Goal: Task Accomplishment & Management: Use online tool/utility

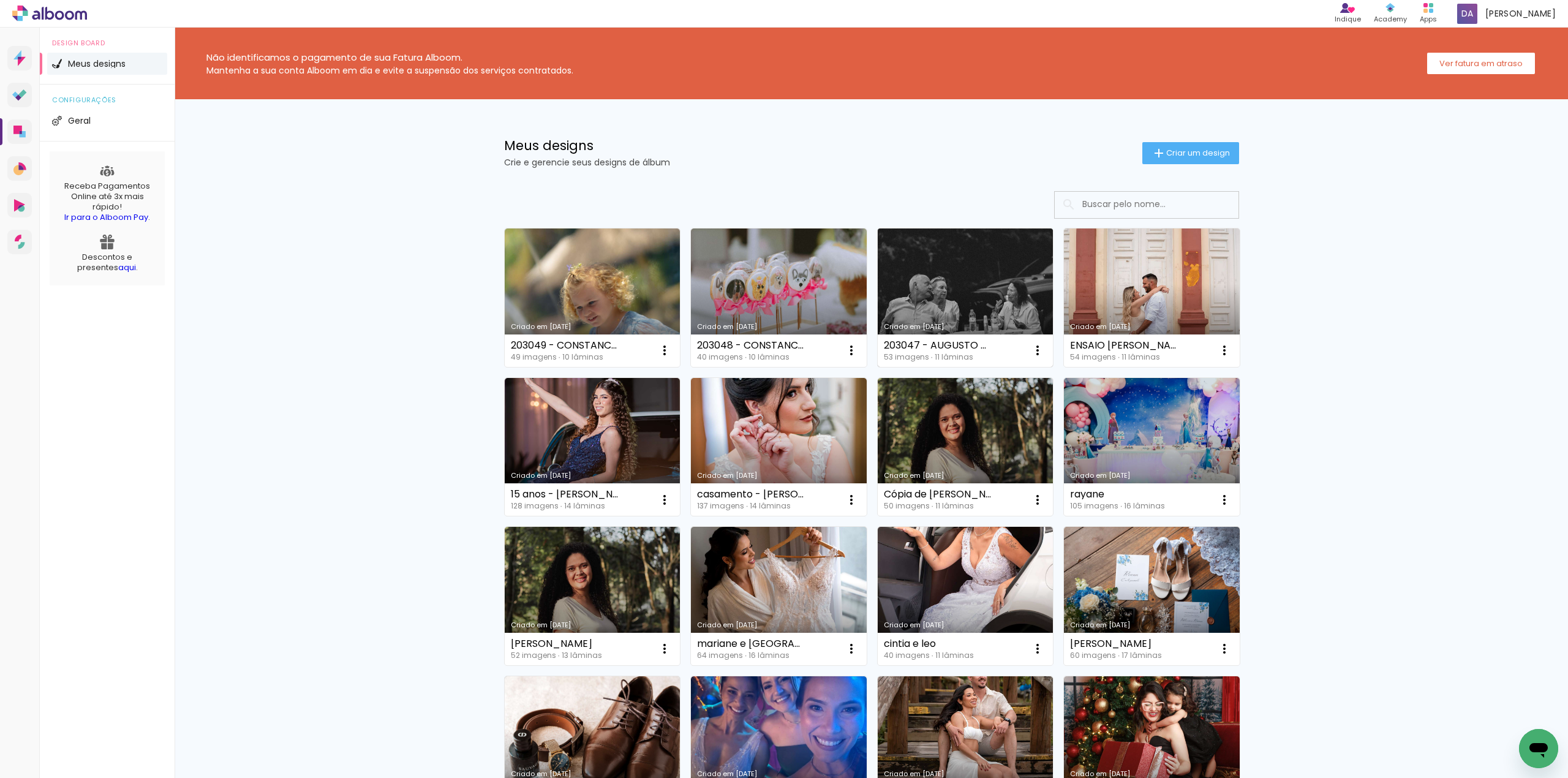
click at [1001, 292] on link "Criado em [DATE]" at bounding box center [966, 298] width 176 height 138
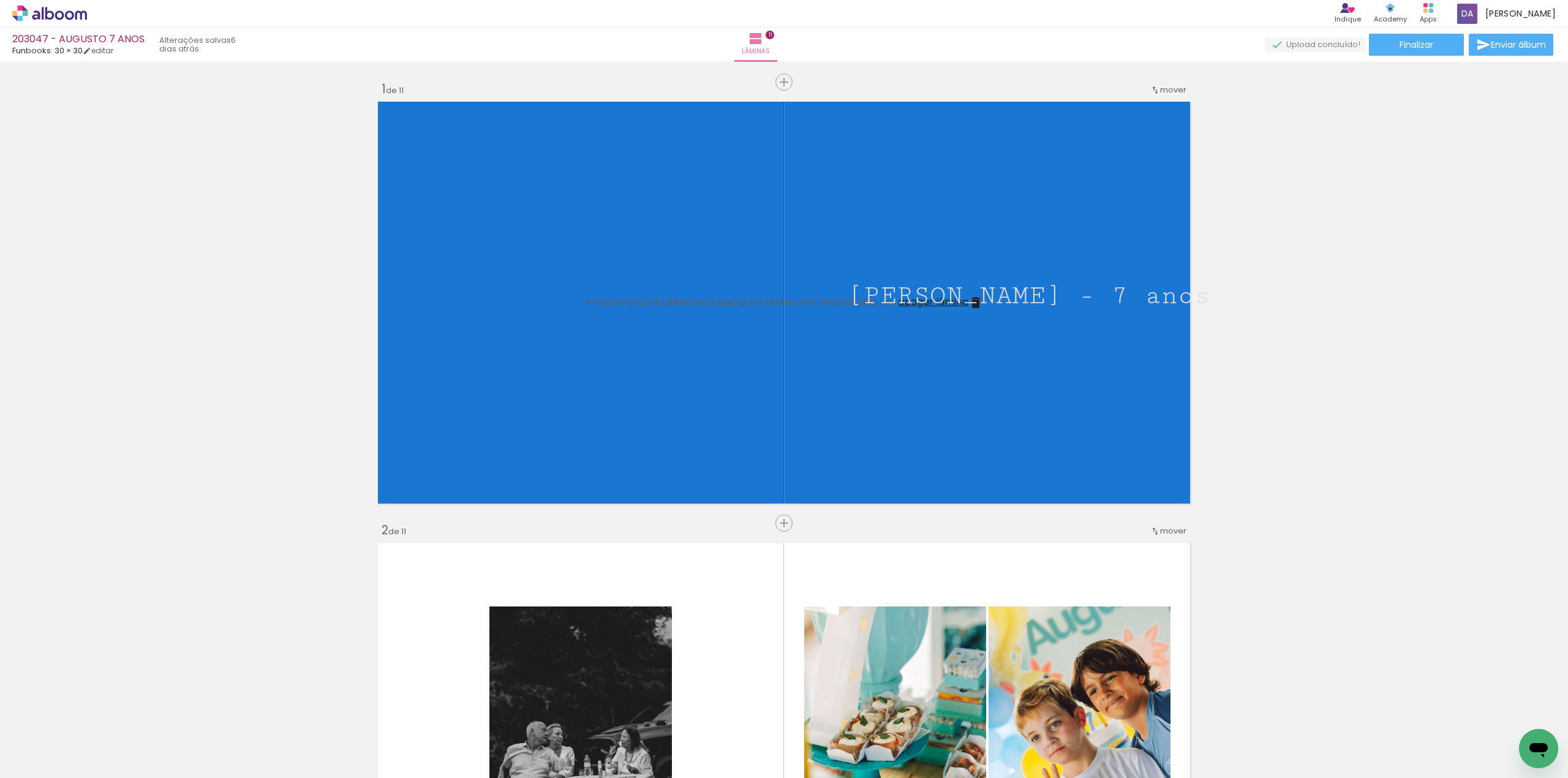
click at [1077, 389] on quentale-layouter at bounding box center [784, 302] width 821 height 410
click at [959, 402] on quentale-layouter at bounding box center [784, 302] width 821 height 410
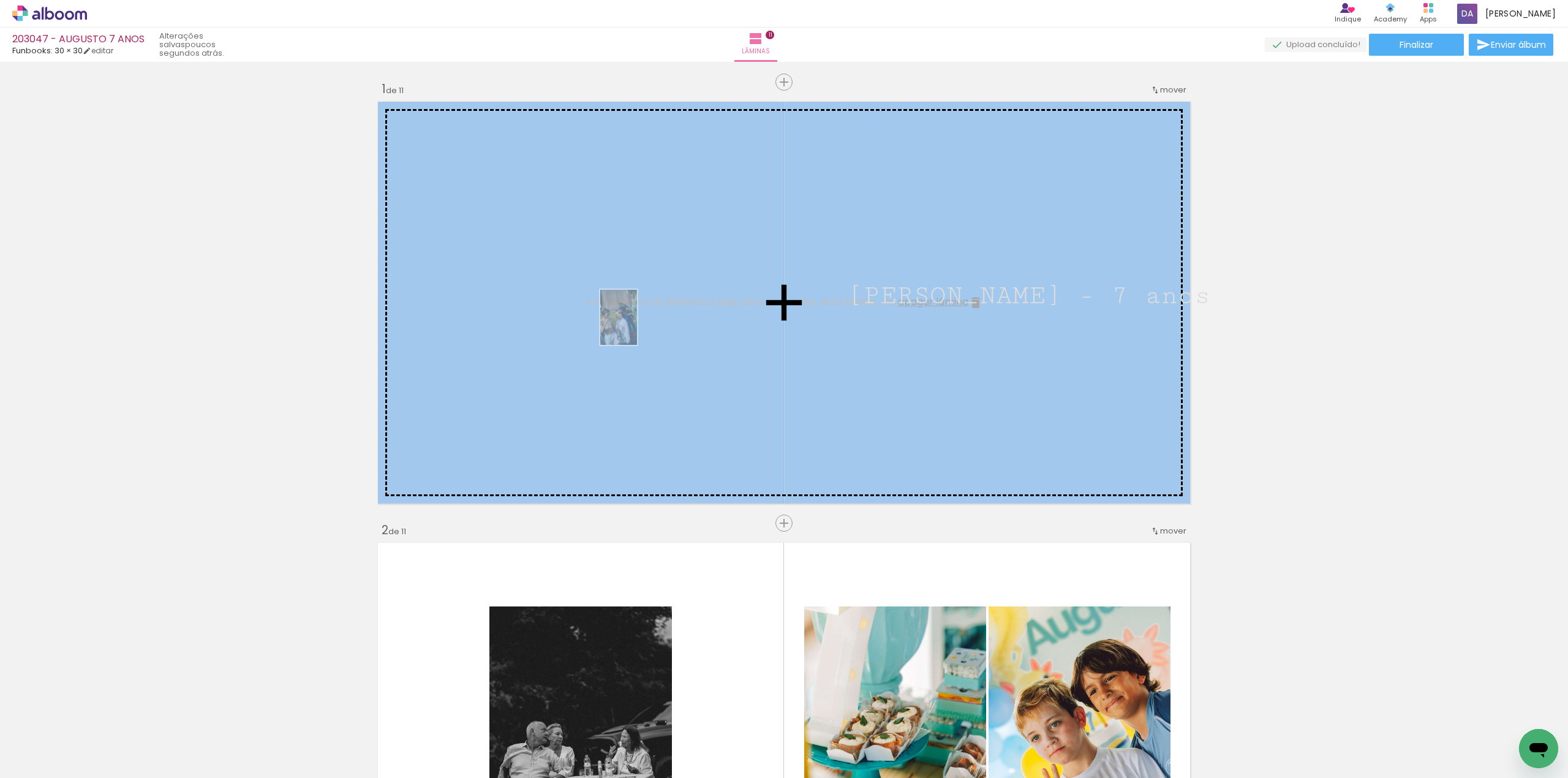
drag, startPoint x: 549, startPoint y: 643, endPoint x: 638, endPoint y: 331, distance: 324.4
click at [638, 325] on quentale-workspace at bounding box center [784, 389] width 1568 height 778
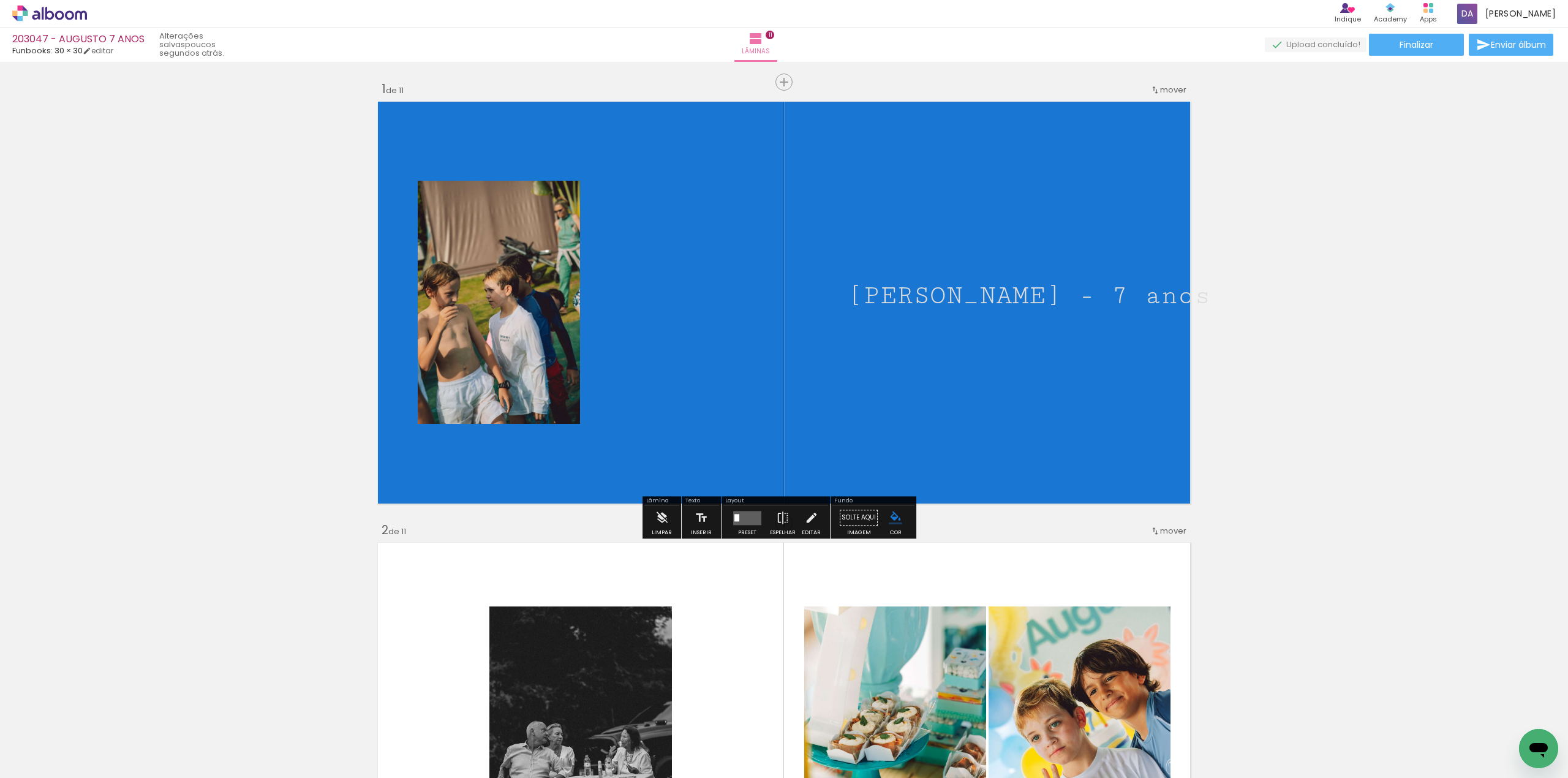
click at [893, 518] on iron-icon "color picker" at bounding box center [895, 517] width 13 height 13
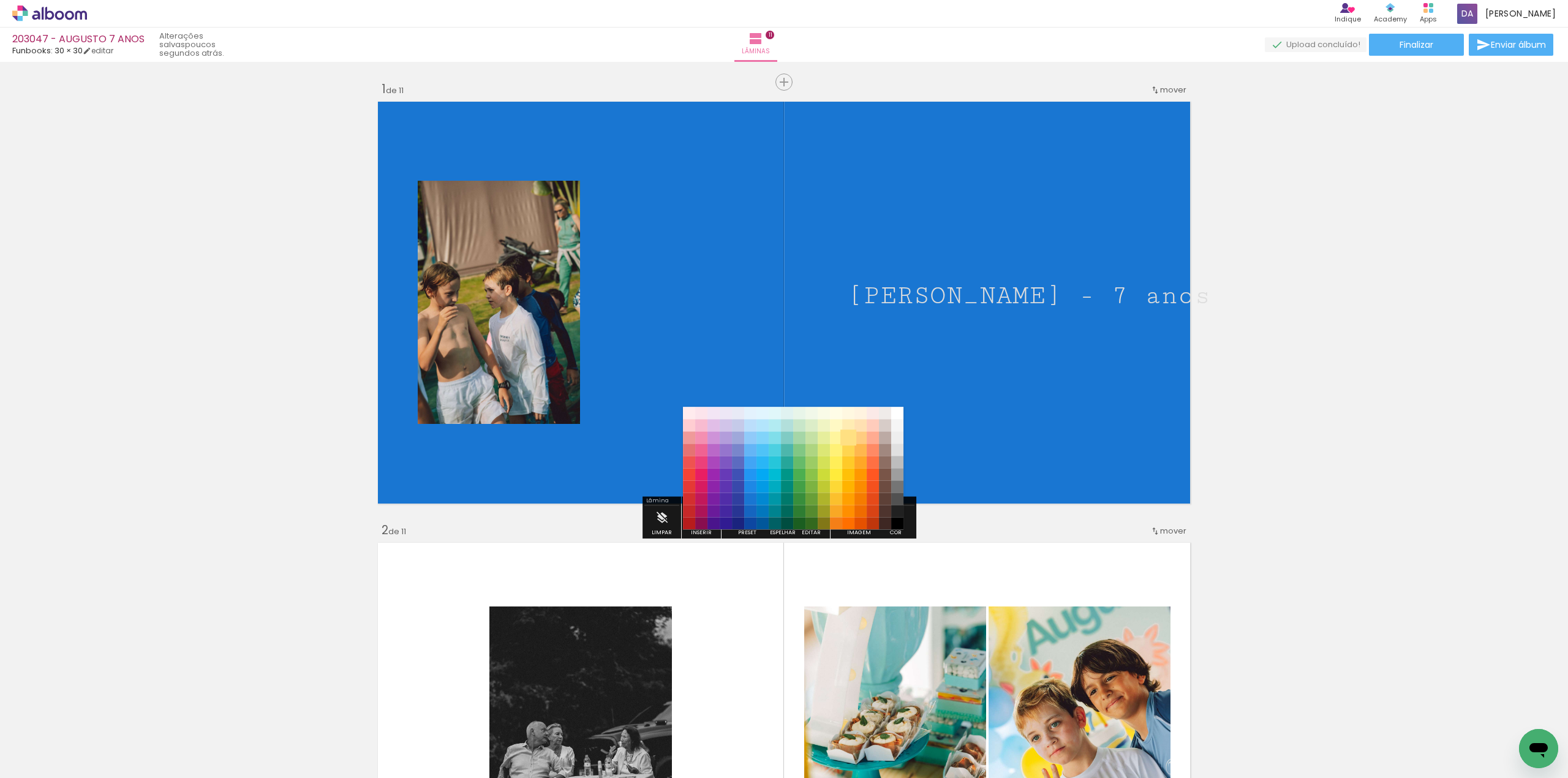
click at [848, 437] on paper-item "#ffe082" at bounding box center [849, 438] width 13 height 13
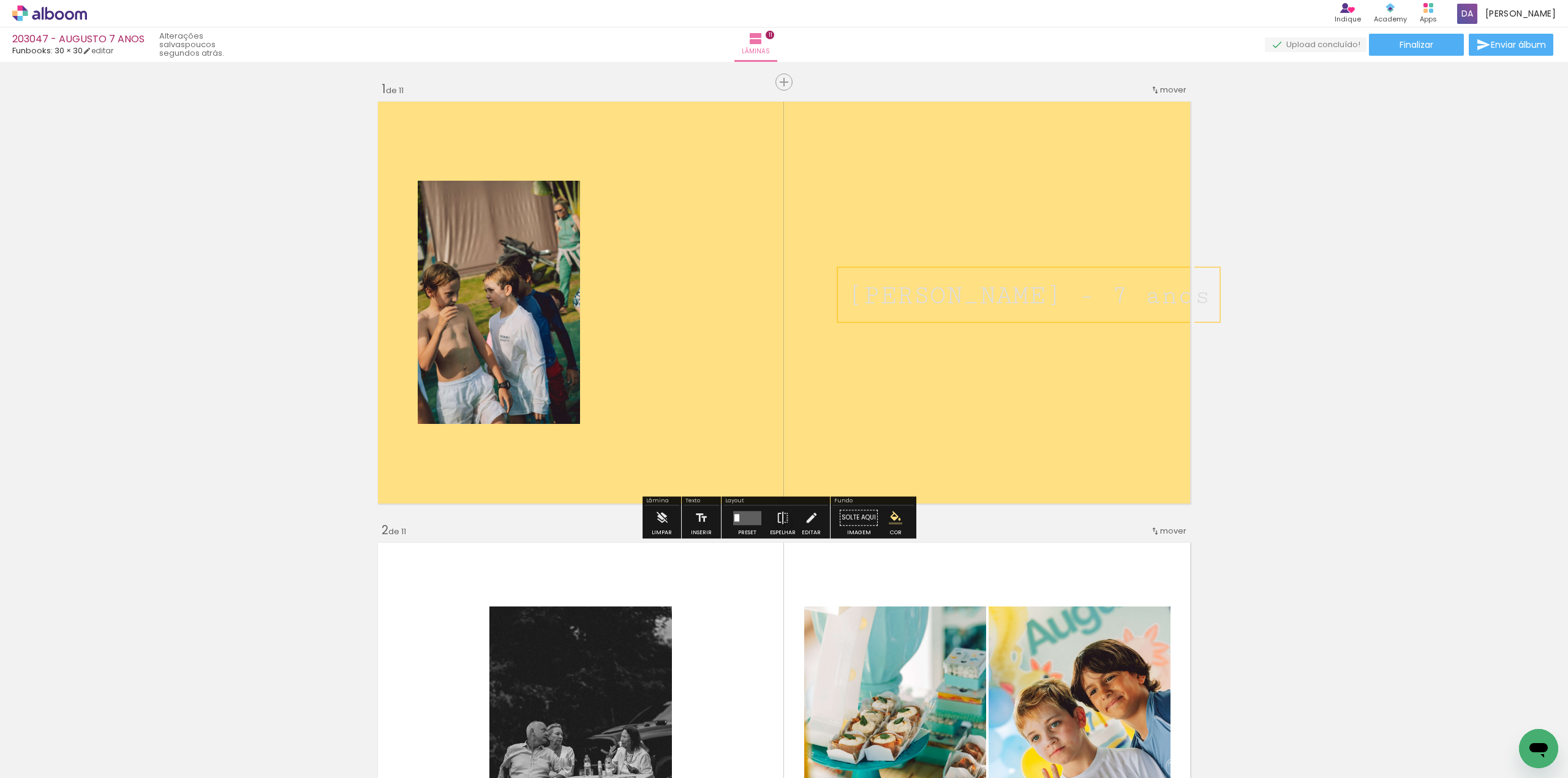
click at [940, 302] on span "Augusto - 7 anos" at bounding box center [1029, 295] width 364 height 30
click at [940, 302] on quentale-selection at bounding box center [971, 294] width 279 height 55
type input "Cutive Mono"
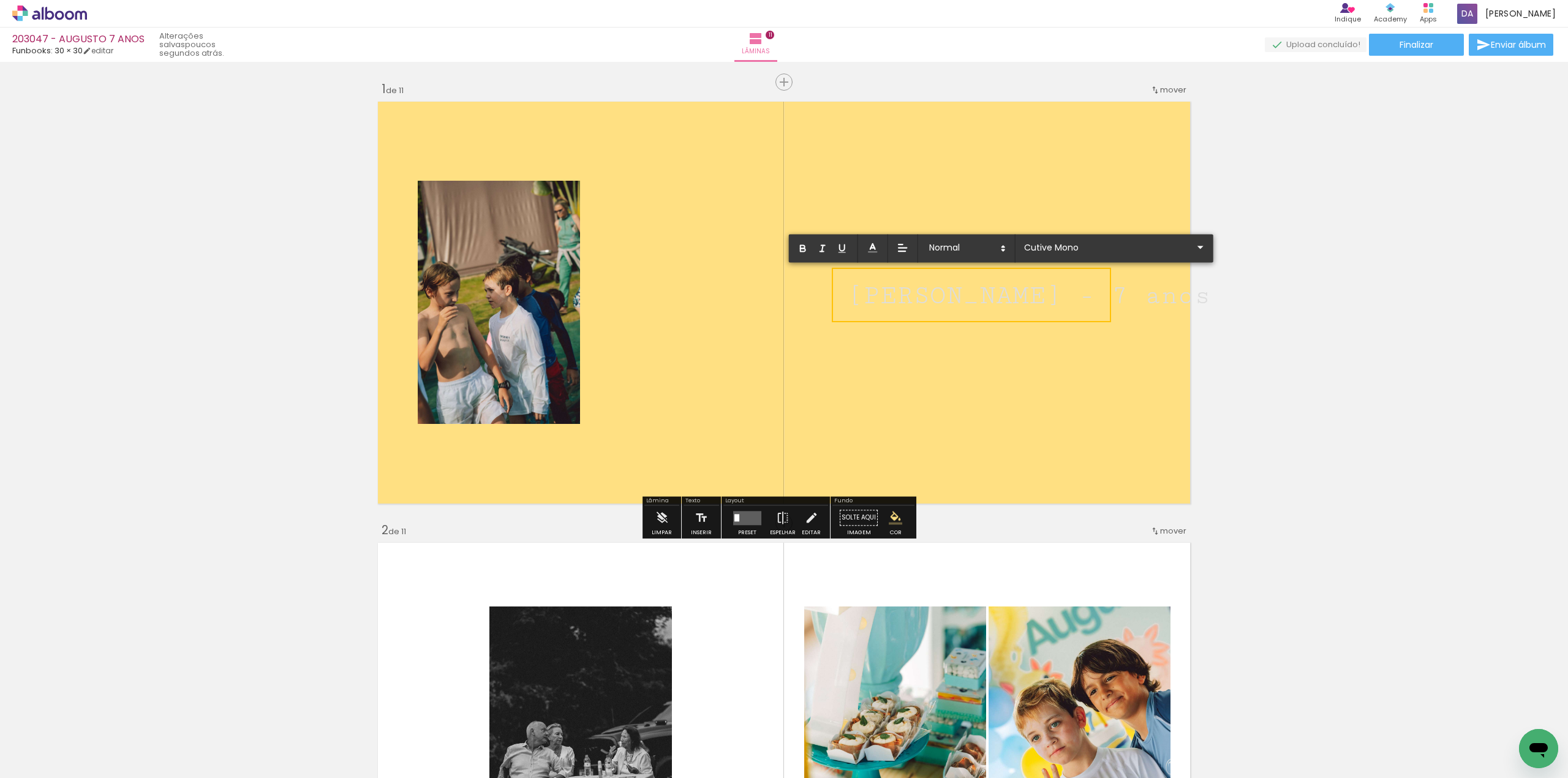
click at [1064, 434] on quentale-layouter at bounding box center [784, 302] width 821 height 410
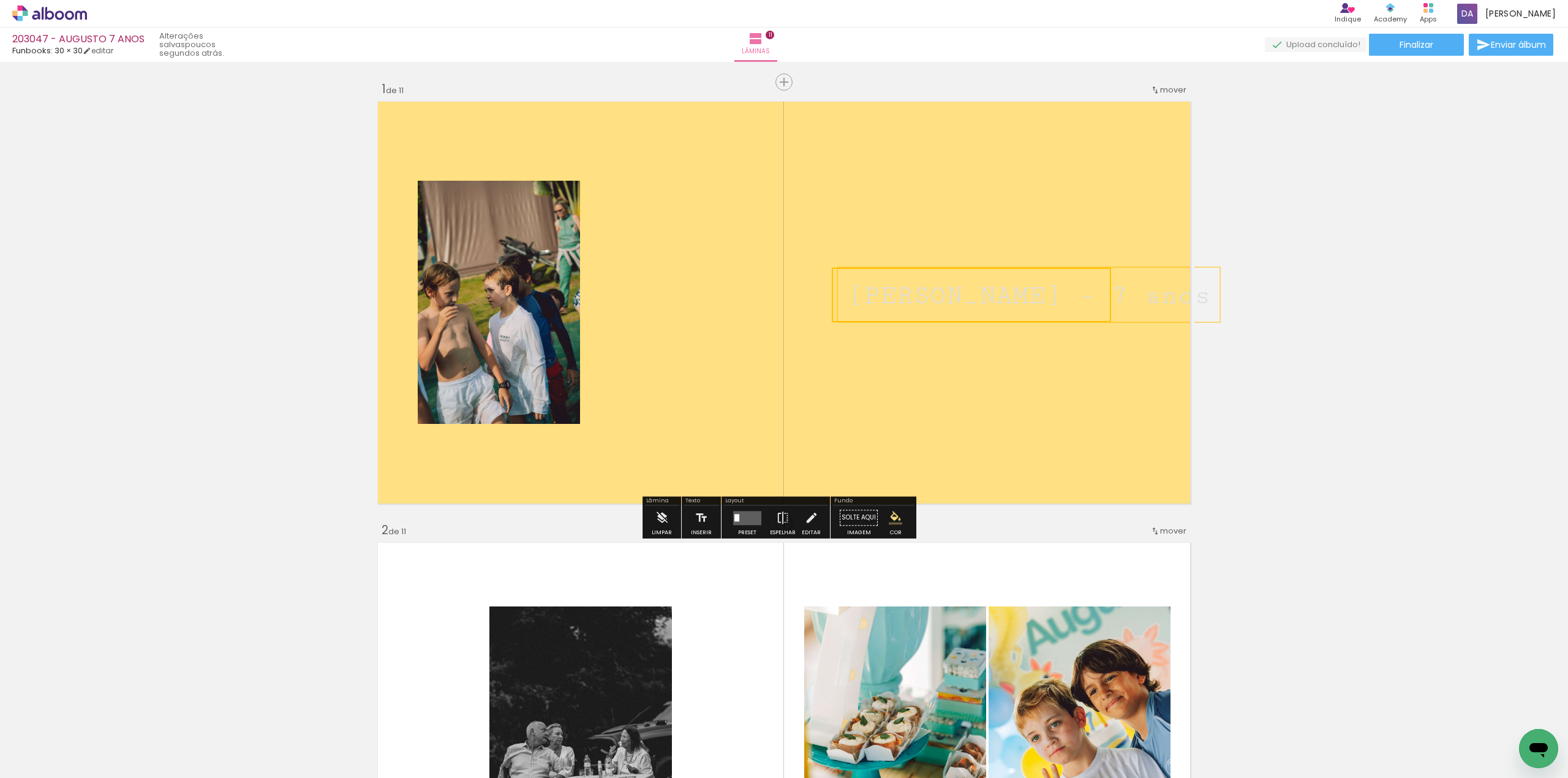
click at [898, 516] on iron-icon "color picker" at bounding box center [895, 517] width 13 height 13
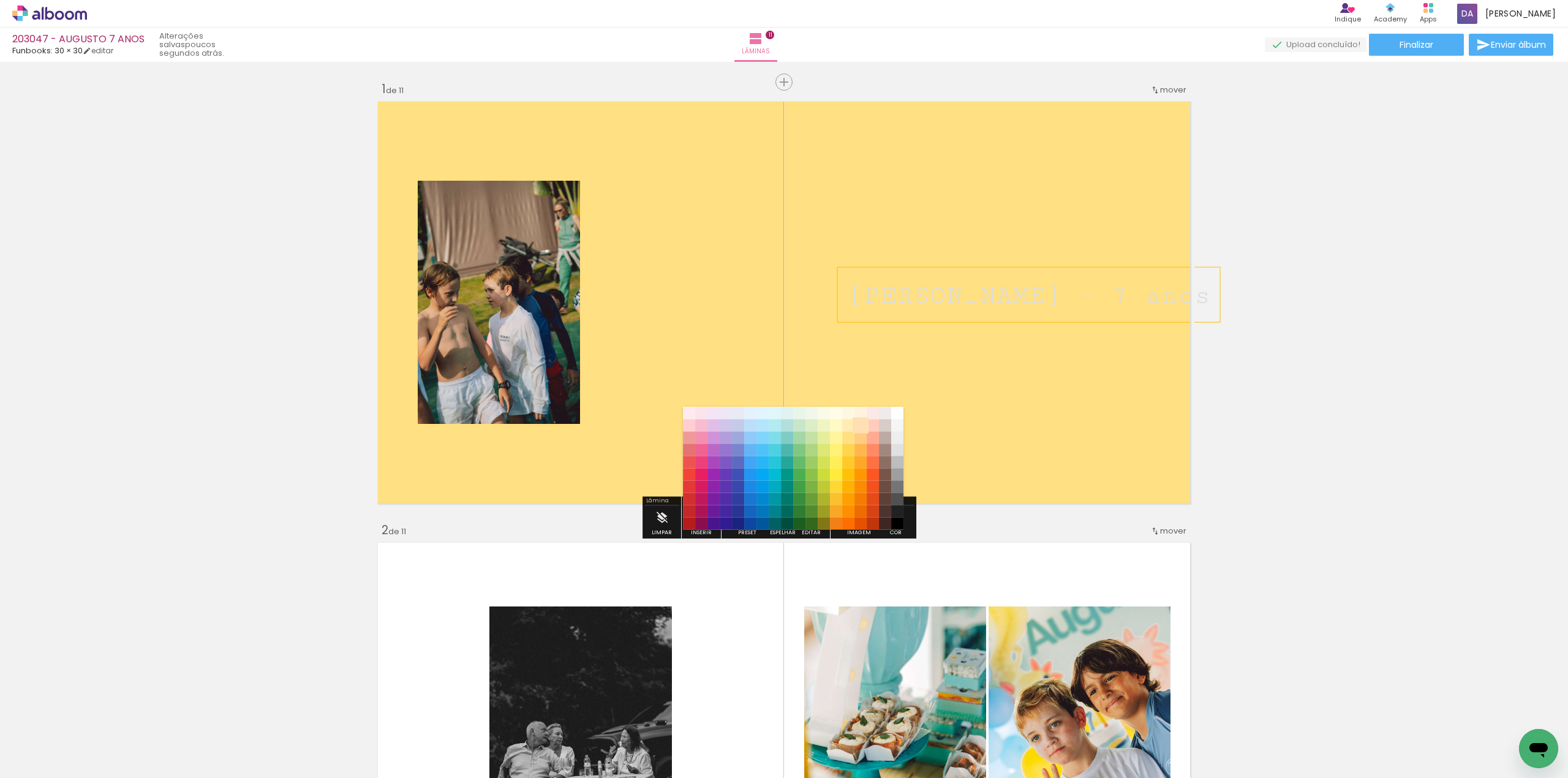
click at [861, 425] on paper-item "#ffe0b2" at bounding box center [861, 426] width 13 height 13
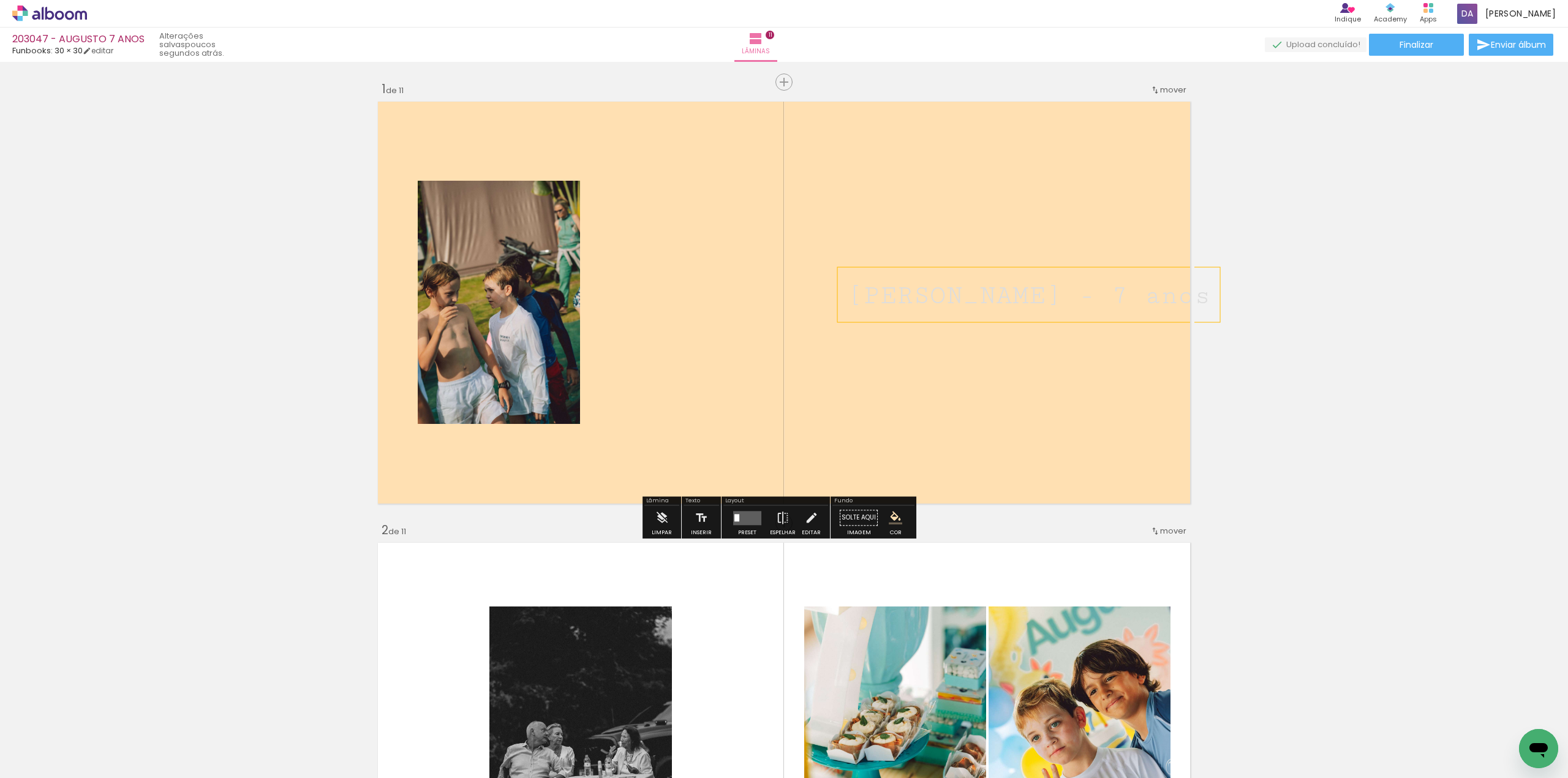
click at [1010, 381] on quentale-layouter at bounding box center [784, 302] width 821 height 410
click at [1012, 291] on span "Augusto - 7 anos" at bounding box center [1029, 295] width 364 height 30
click at [994, 302] on quentale-selection at bounding box center [971, 294] width 279 height 55
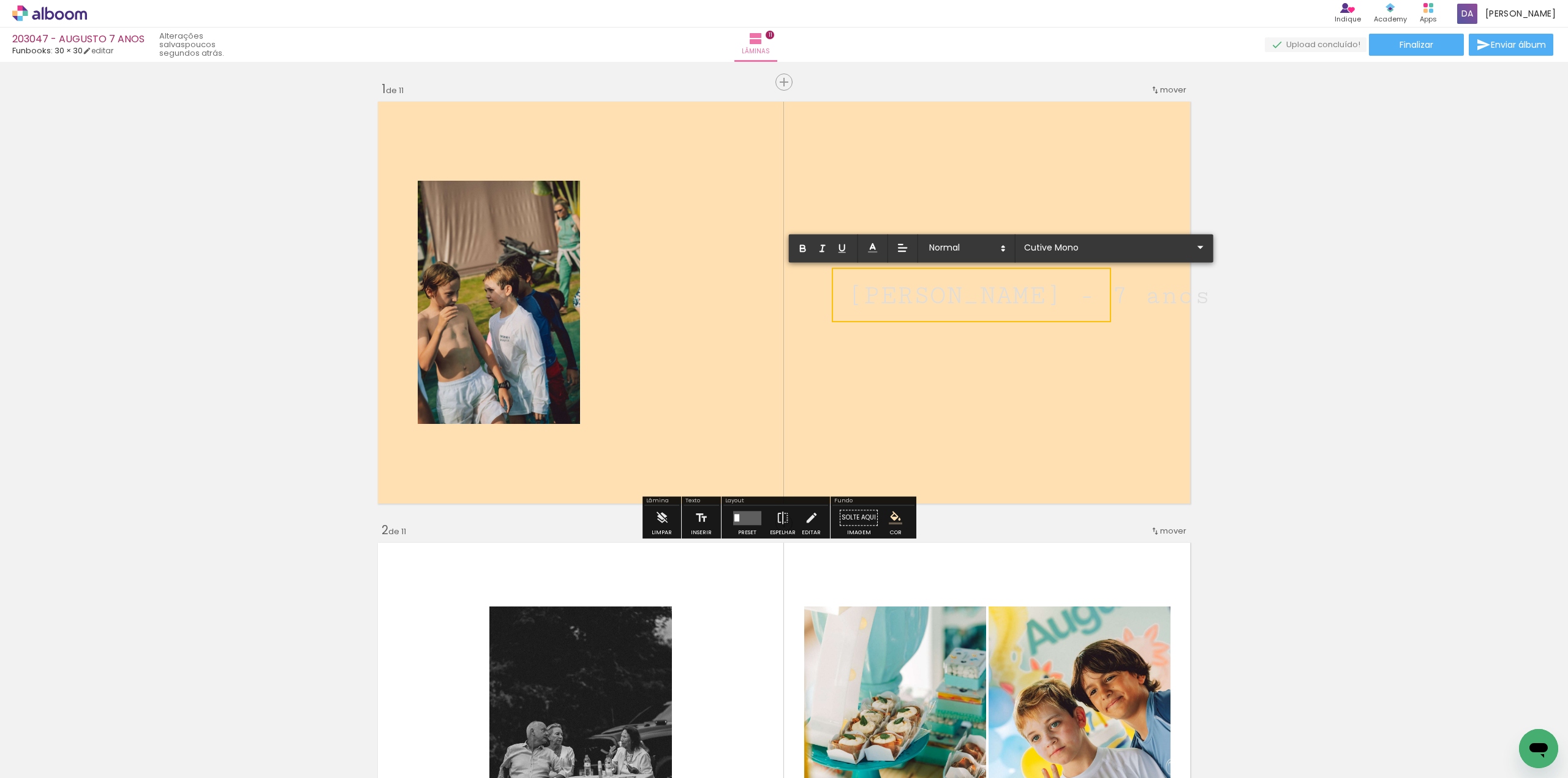
click at [994, 302] on span "Augusto - 7 anos" at bounding box center [1029, 295] width 364 height 30
click at [876, 246] on icon at bounding box center [873, 249] width 13 height 13
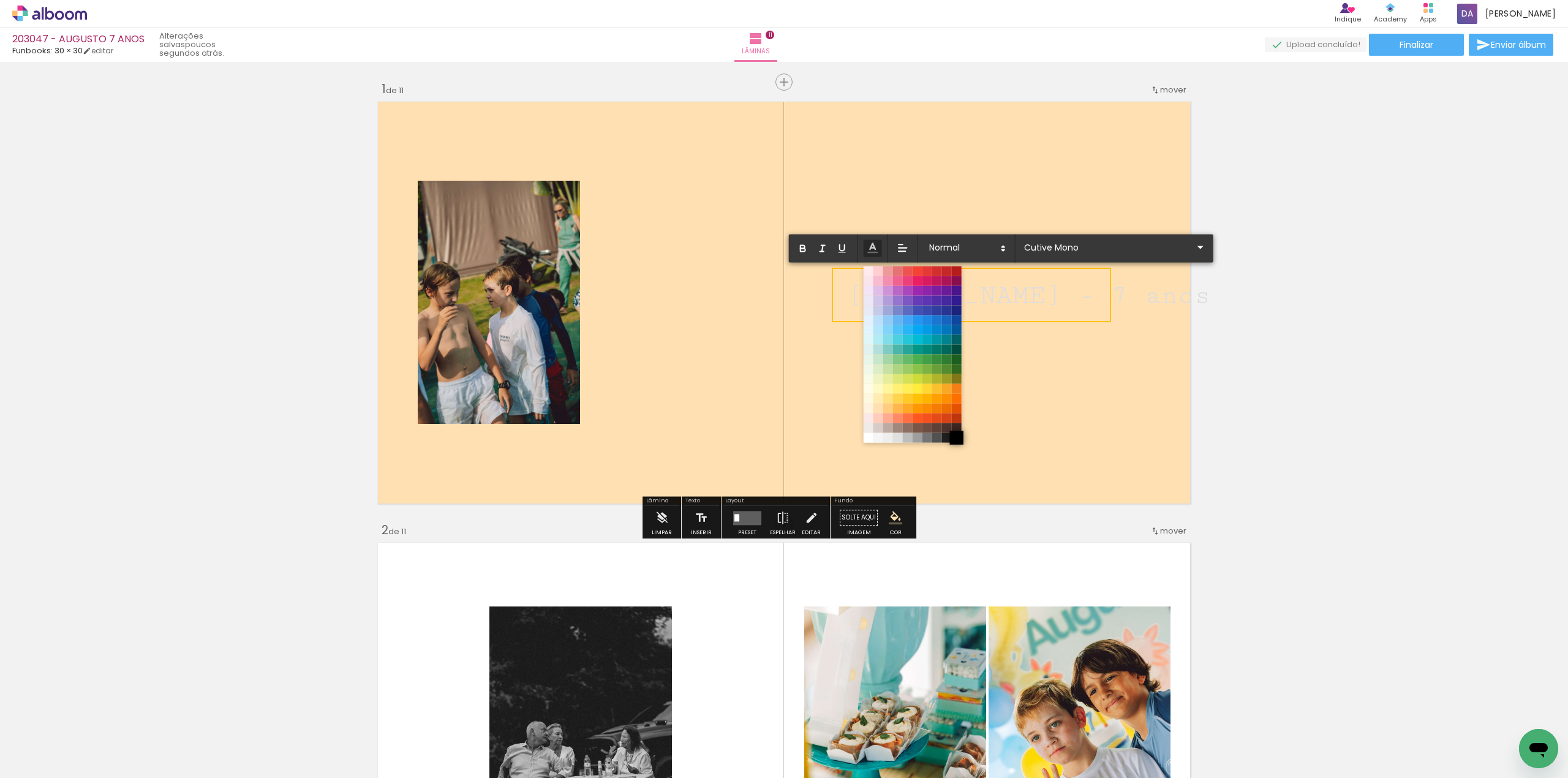
click at [959, 435] on span at bounding box center [957, 437] width 13 height 13
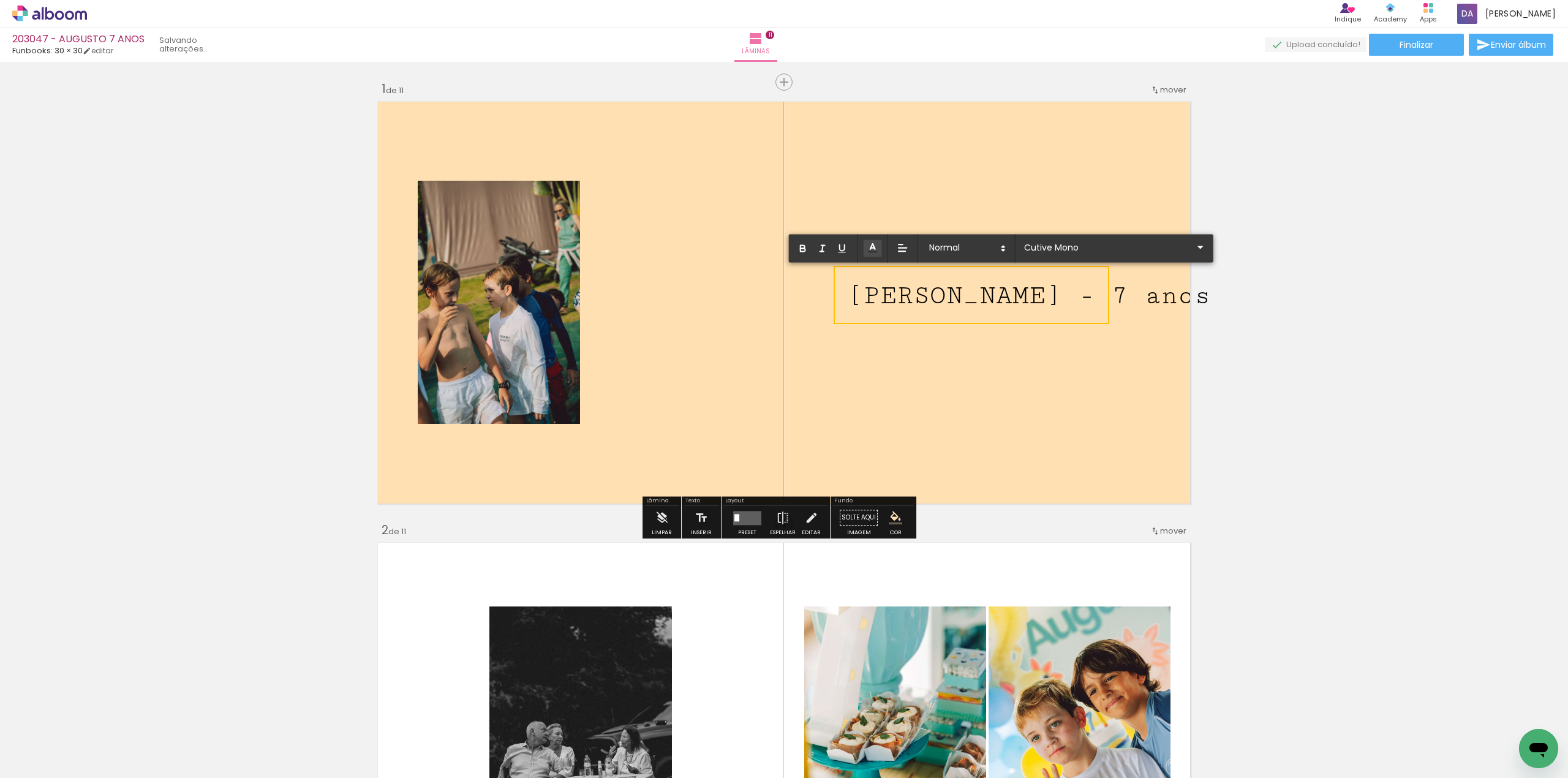
click at [1027, 424] on quentale-layouter at bounding box center [784, 302] width 821 height 410
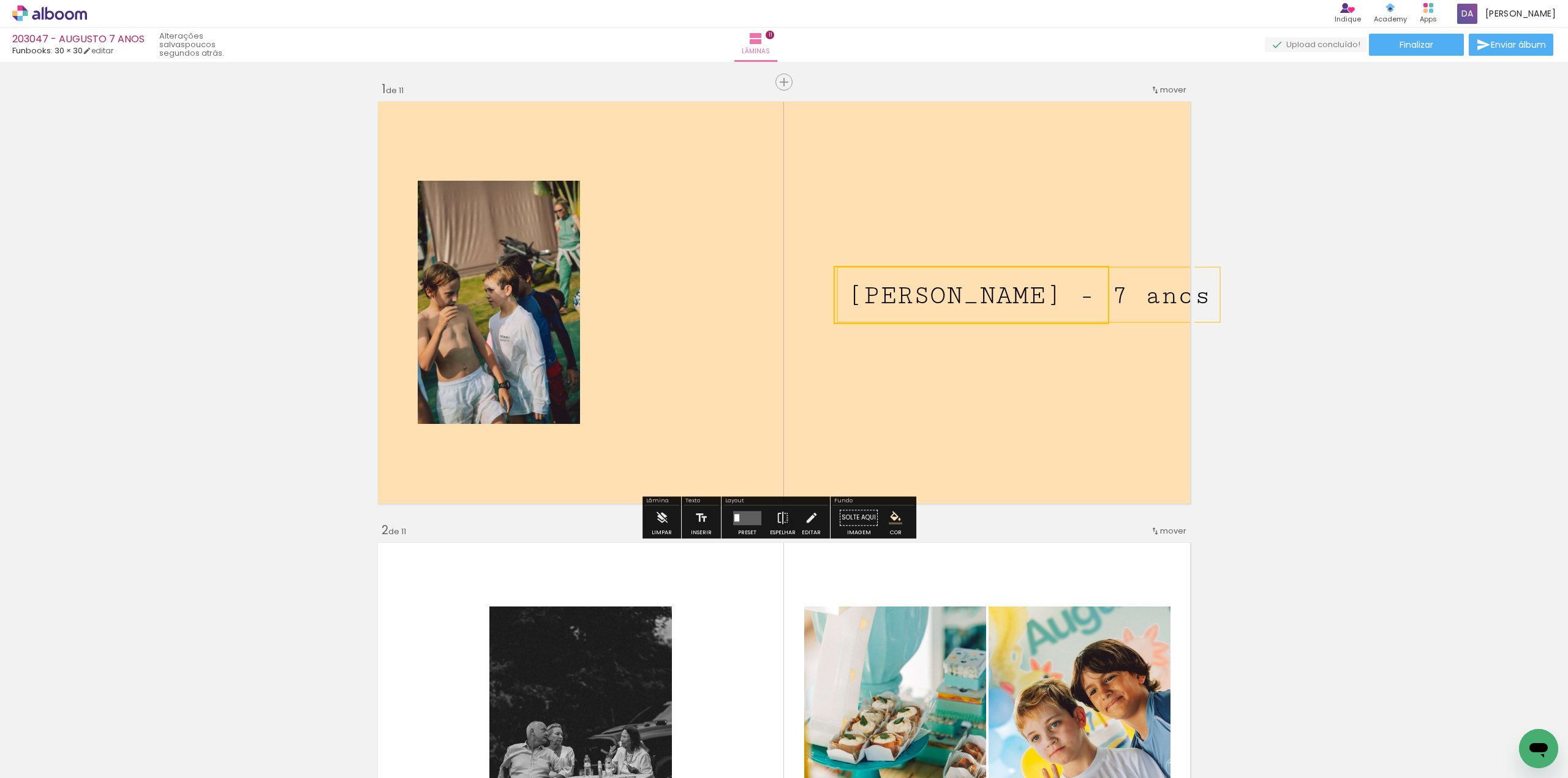
click at [1099, 414] on quentale-layouter at bounding box center [784, 302] width 821 height 410
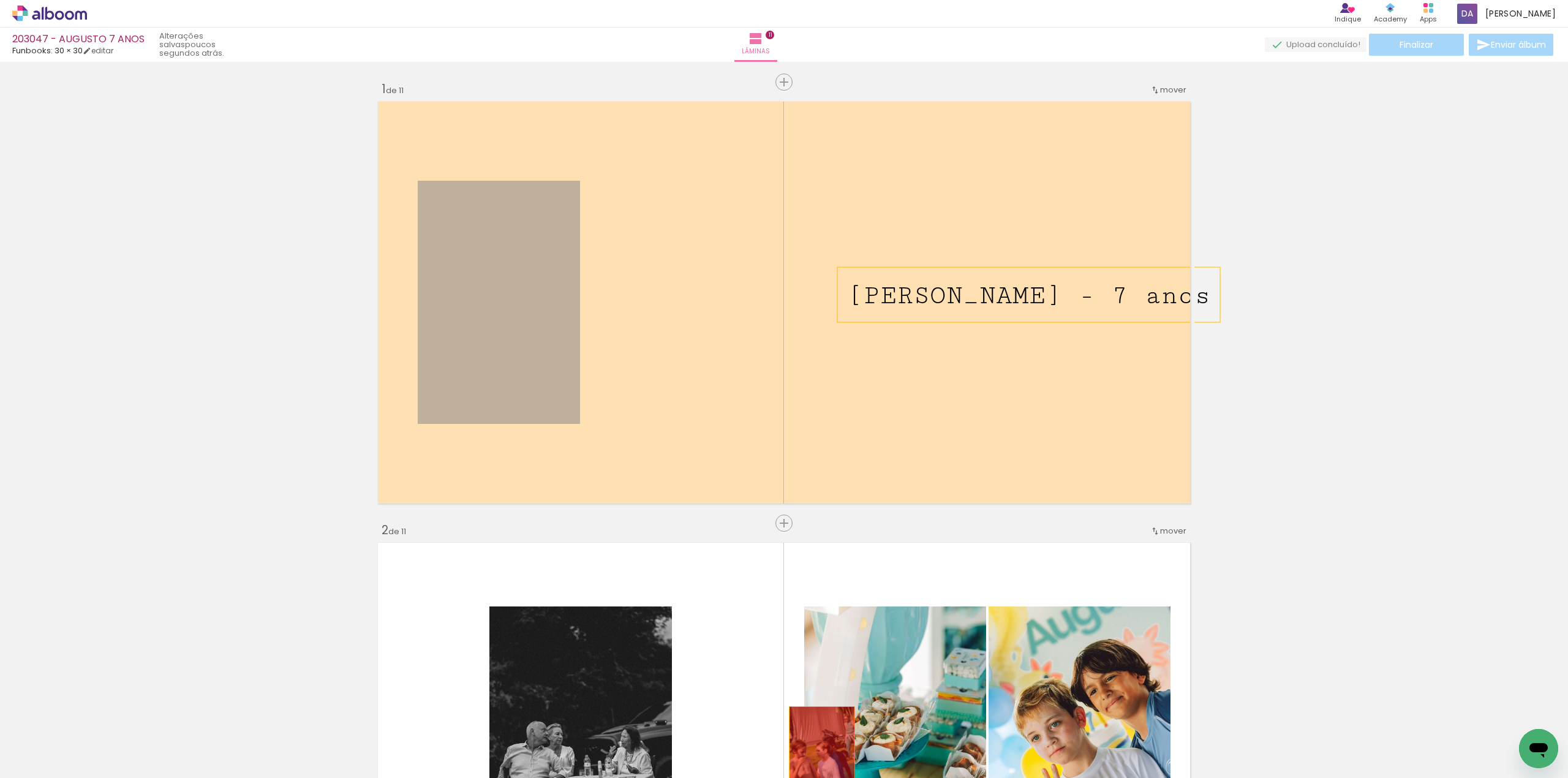
drag, startPoint x: 704, startPoint y: 580, endPoint x: 818, endPoint y: 756, distance: 209.7
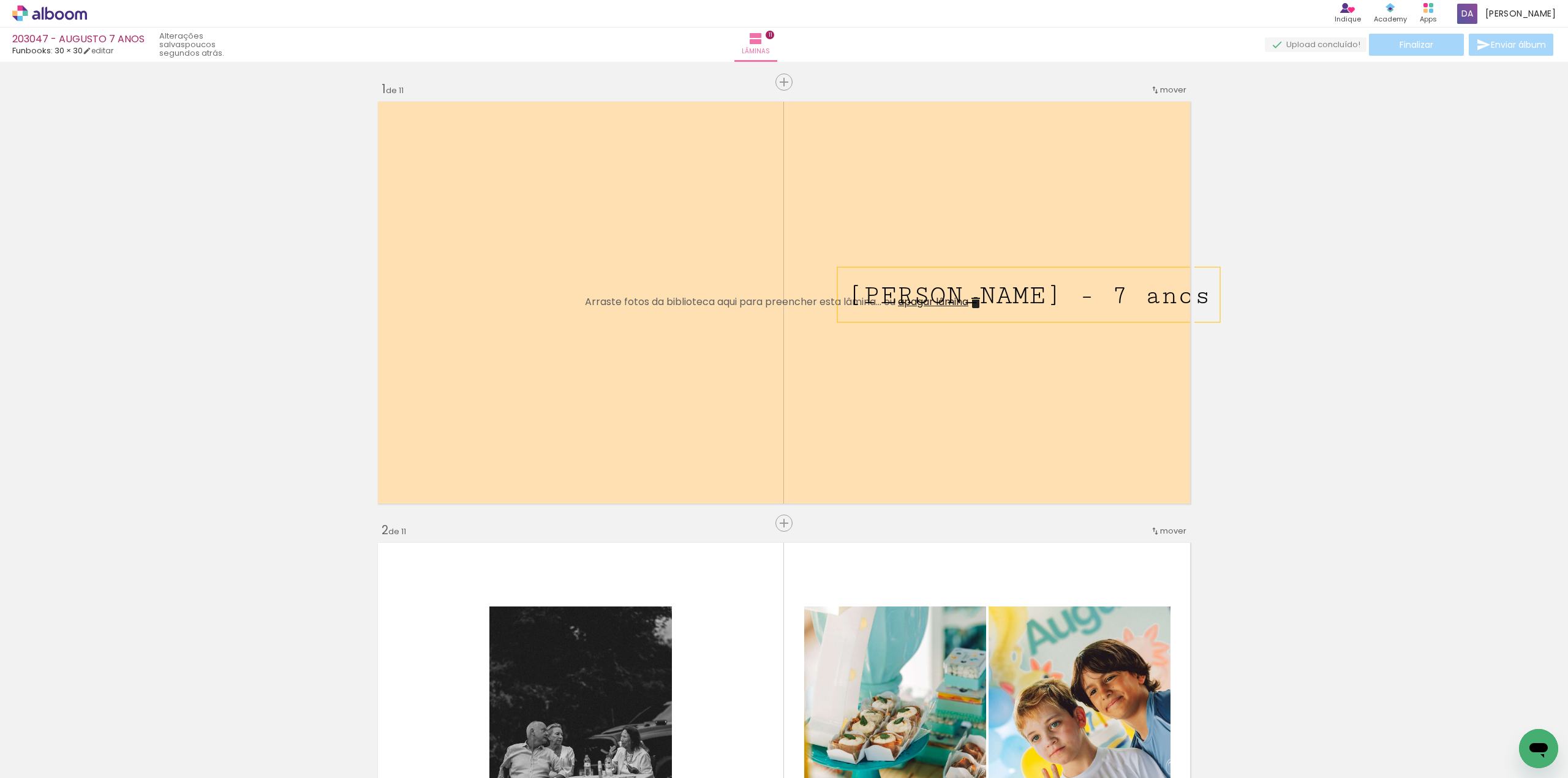
click at [1398, 47] on div "Finalizar Enviar álbum" at bounding box center [1411, 45] width 291 height 22
click at [1400, 42] on span "Finalizar" at bounding box center [1417, 45] width 34 height 9
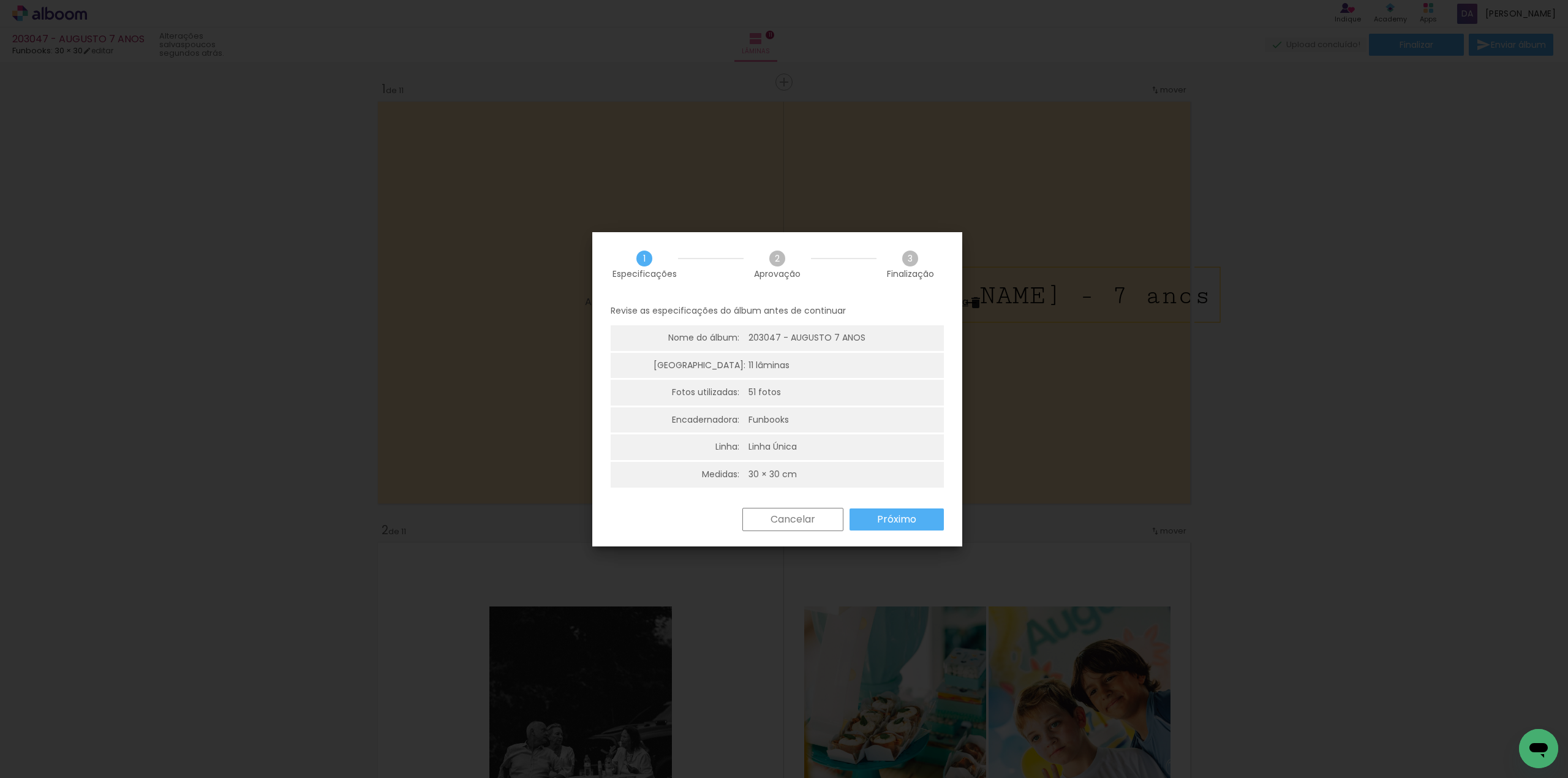
click at [0, 0] on slot "Próximo" at bounding box center [0, 0] width 0 height 0
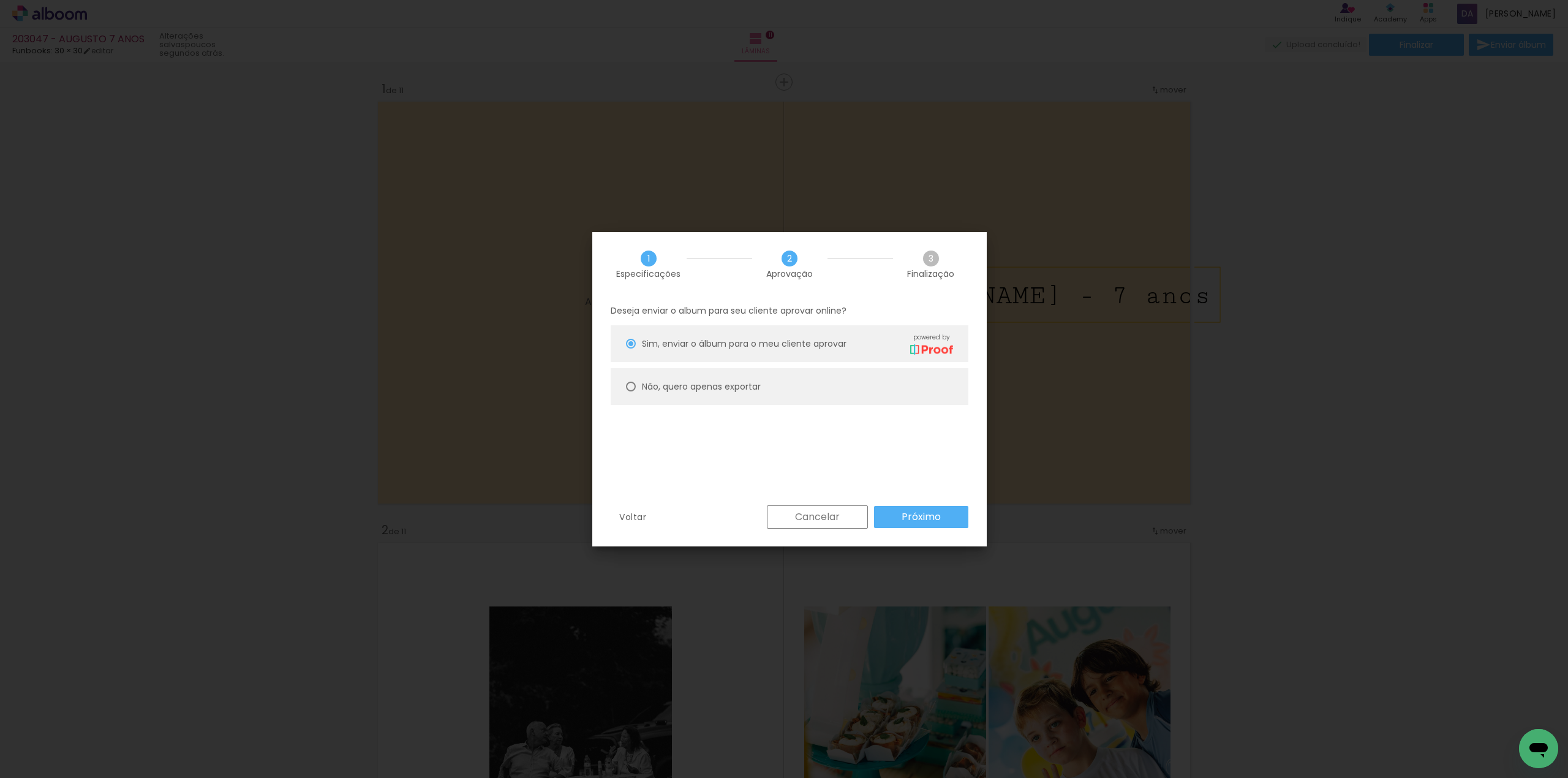
click at [0, 0] on slot "Não, quero apenas exportar" at bounding box center [0, 0] width 0 height 0
type paper-radio-button "on"
click at [902, 513] on paper-button "Próximo" at bounding box center [921, 517] width 94 height 22
type input "Alta, 300 DPI"
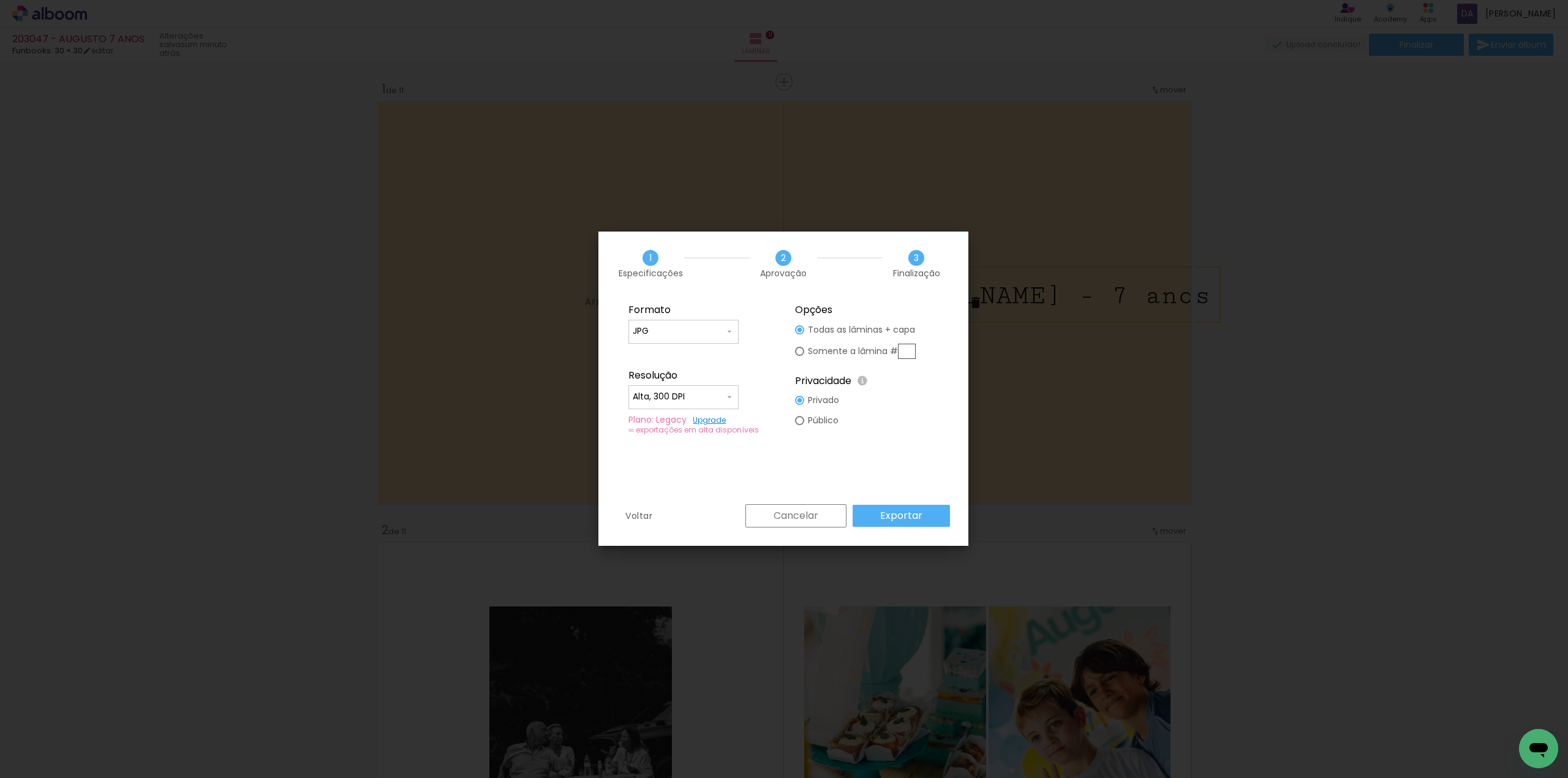
click at [0, 0] on slot "Exportar" at bounding box center [0, 0] width 0 height 0
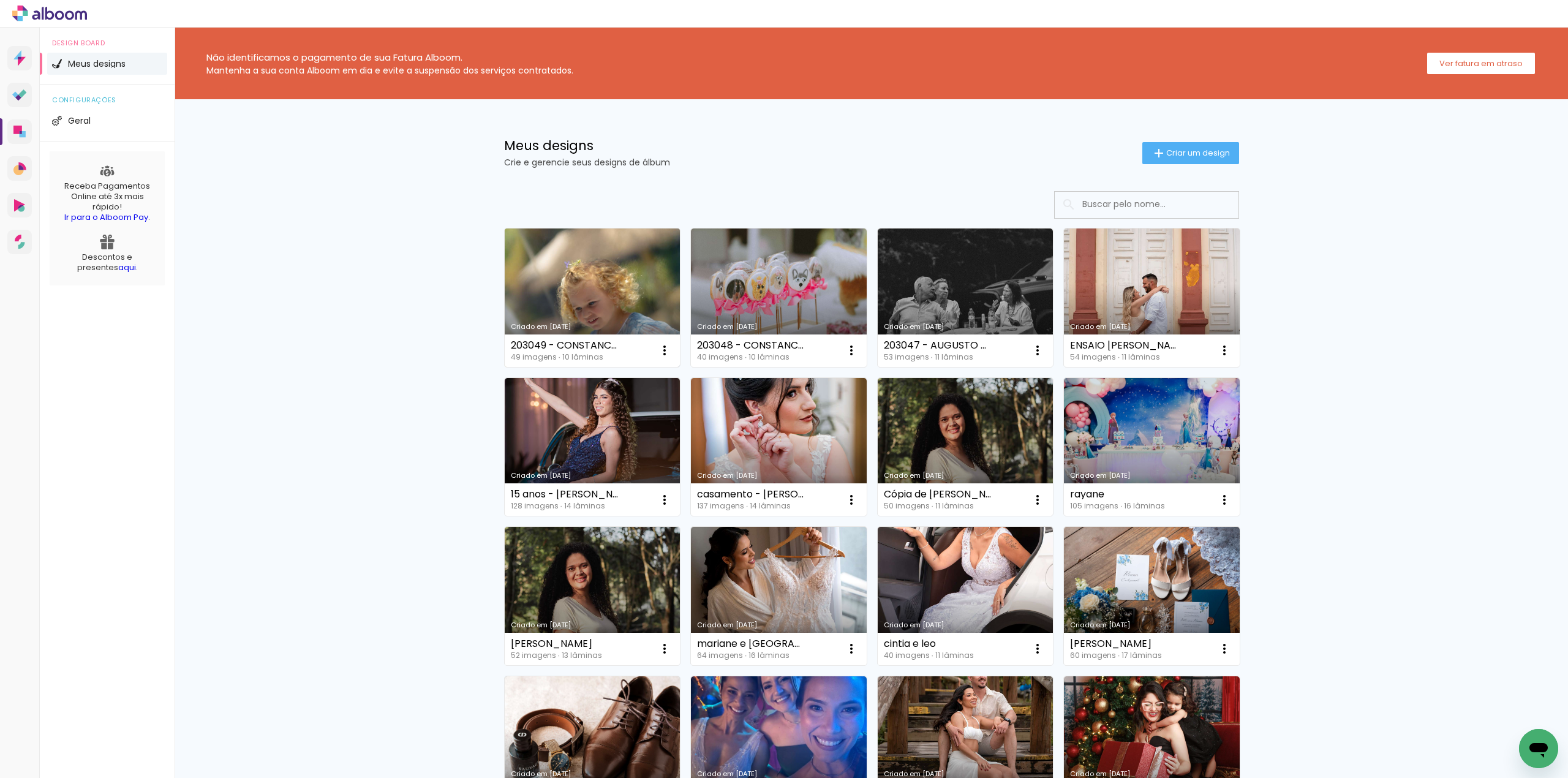
click at [593, 284] on link "Criado em [DATE]" at bounding box center [592, 298] width 176 height 138
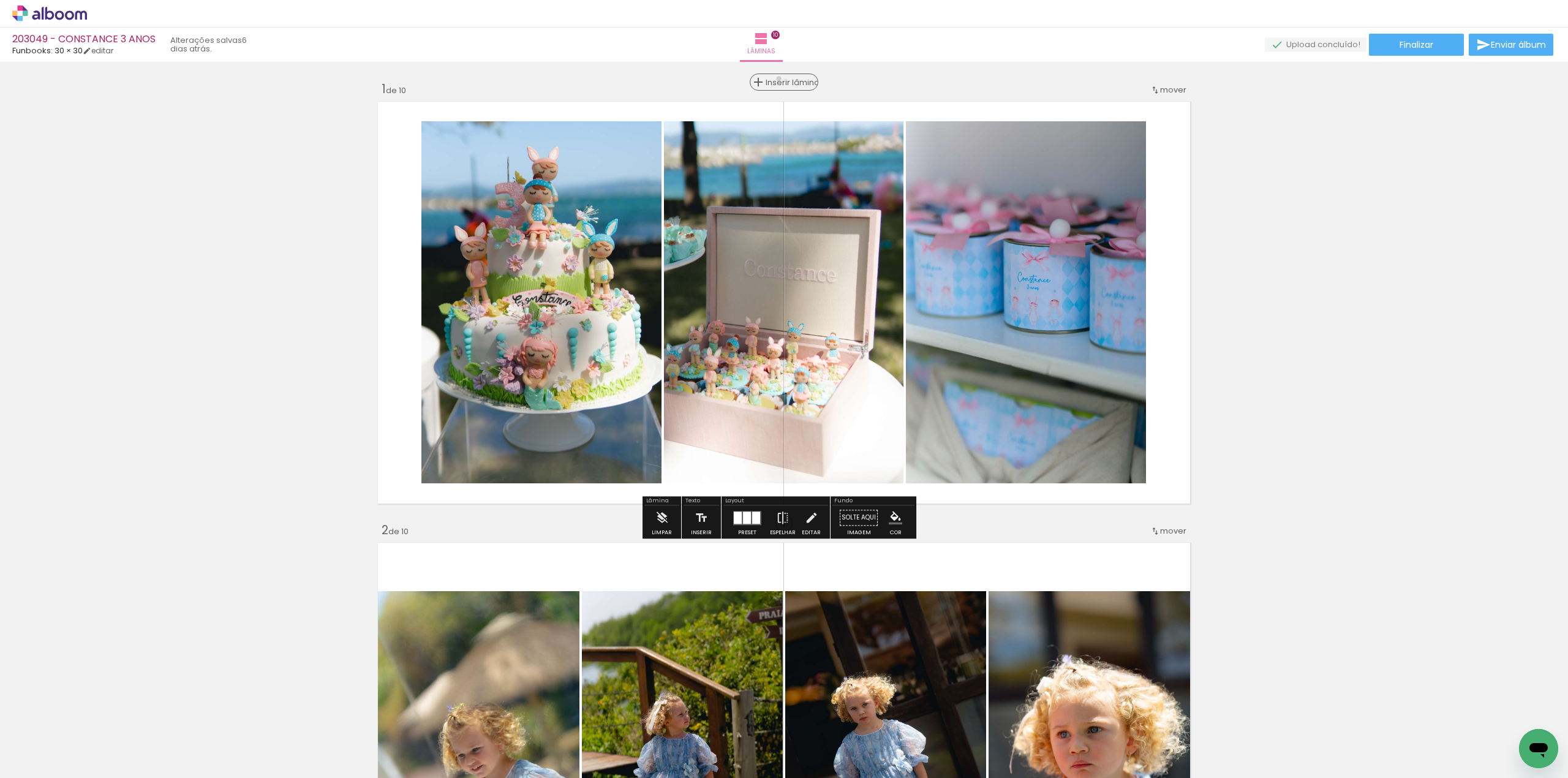
click at [775, 79] on span "Inserir lâmina" at bounding box center [789, 82] width 48 height 8
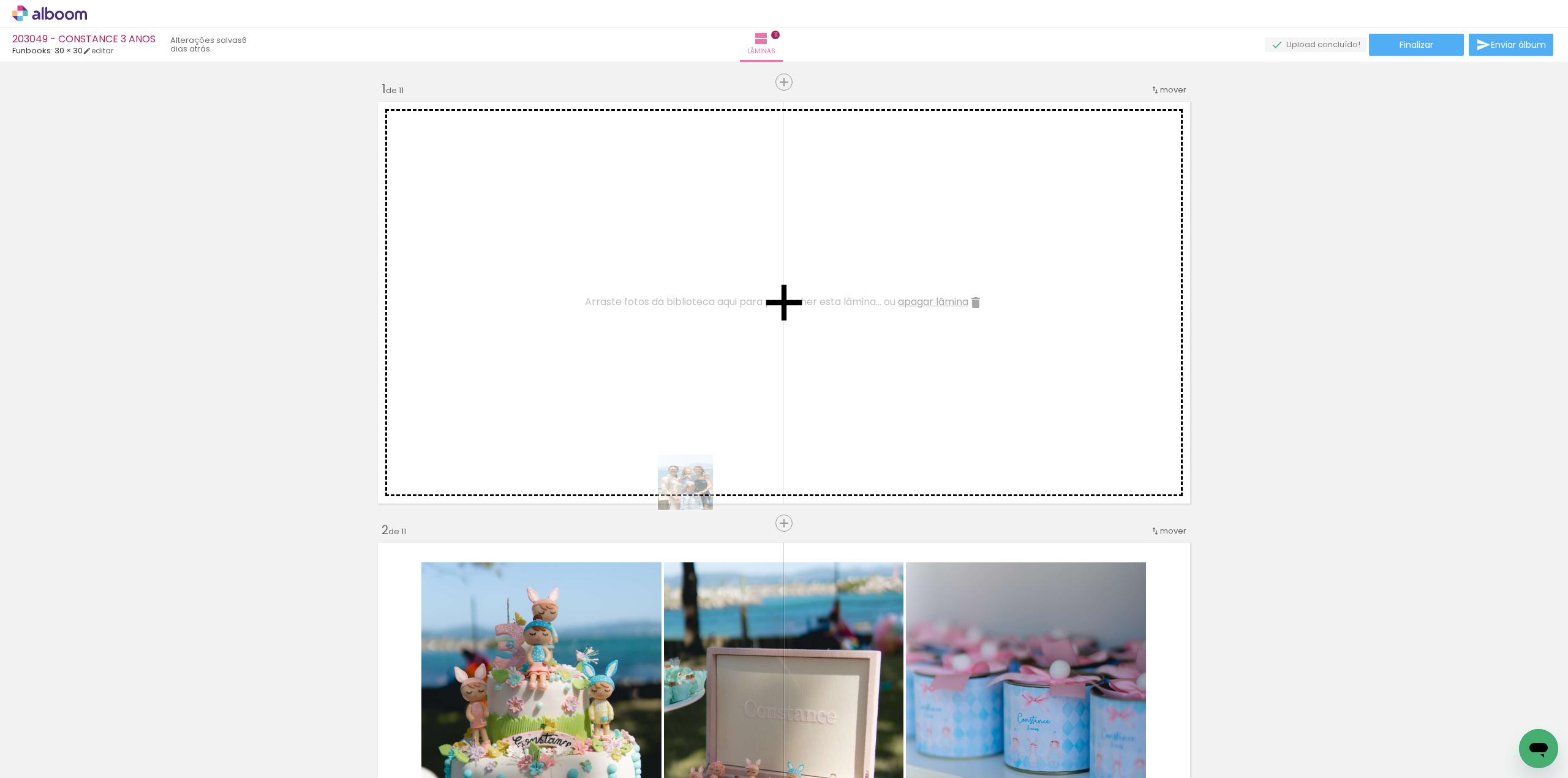
drag, startPoint x: 653, startPoint y: 628, endPoint x: 797, endPoint y: 370, distance: 295.5
click at [729, 368] on quentale-workspace at bounding box center [784, 389] width 1568 height 778
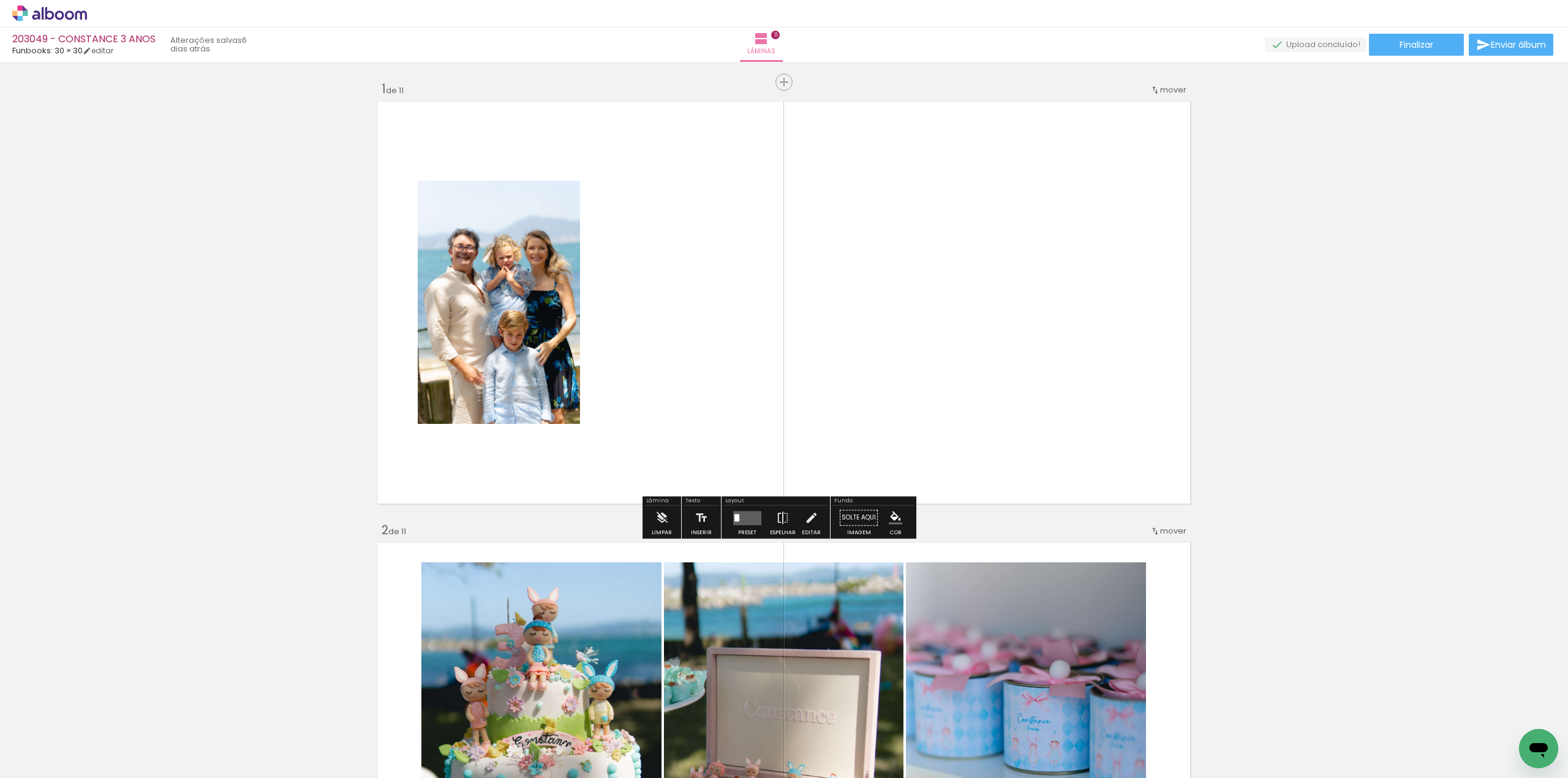
click at [892, 516] on iron-icon "color picker" at bounding box center [895, 517] width 13 height 13
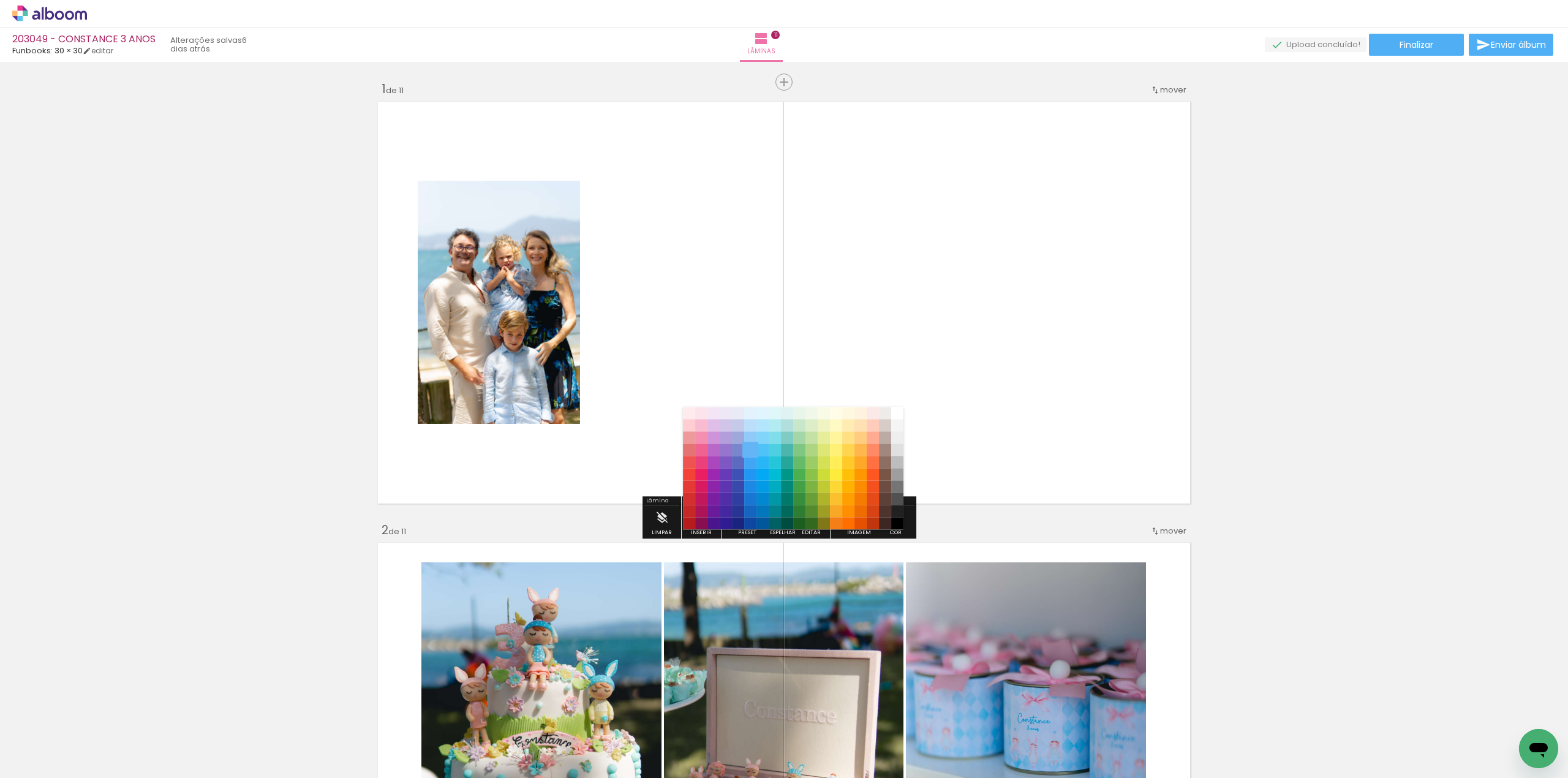
click at [744, 450] on paper-item "#64b5f6" at bounding box center [750, 450] width 13 height 13
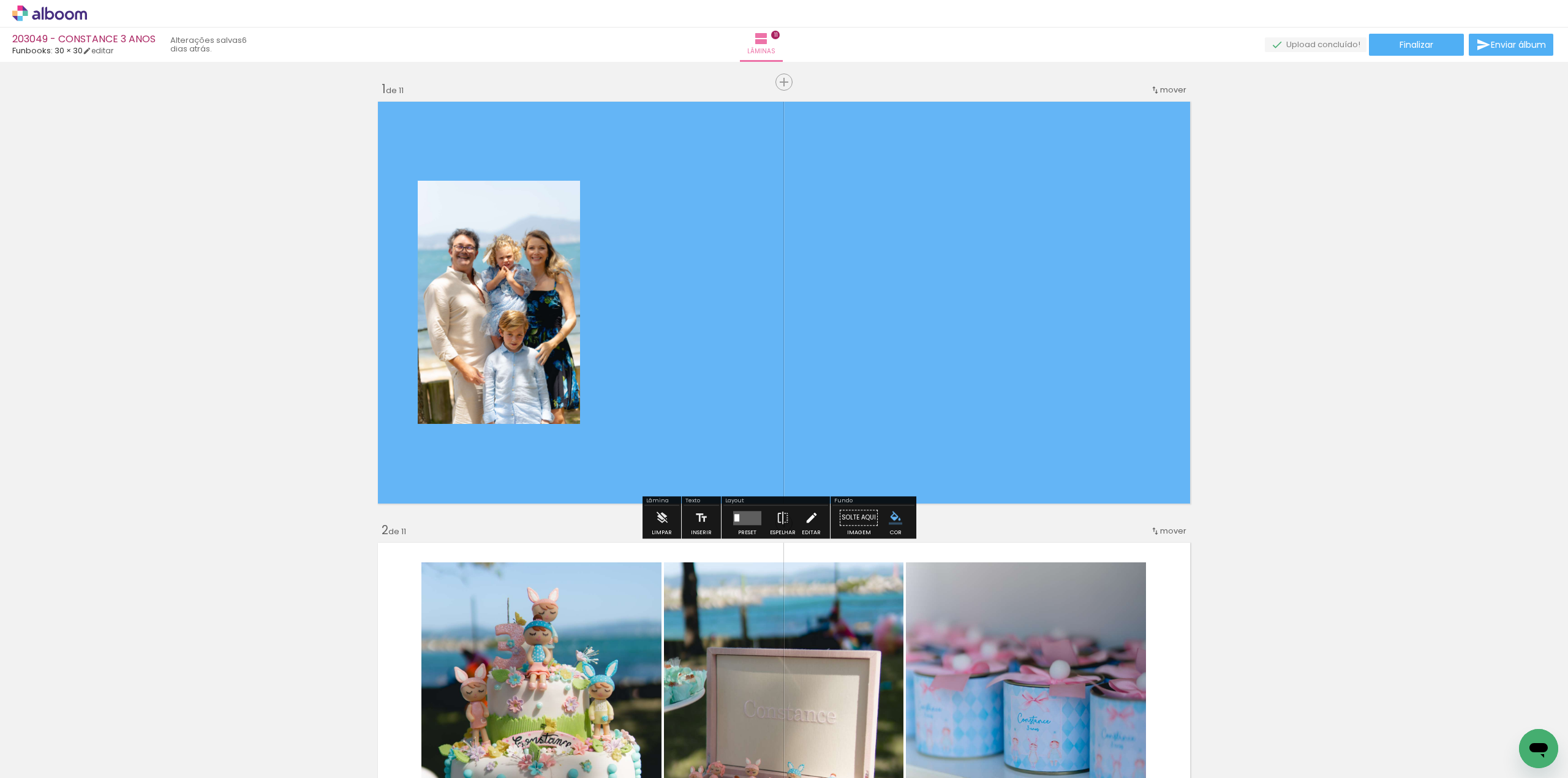
click at [810, 517] on iron-icon at bounding box center [811, 517] width 13 height 24
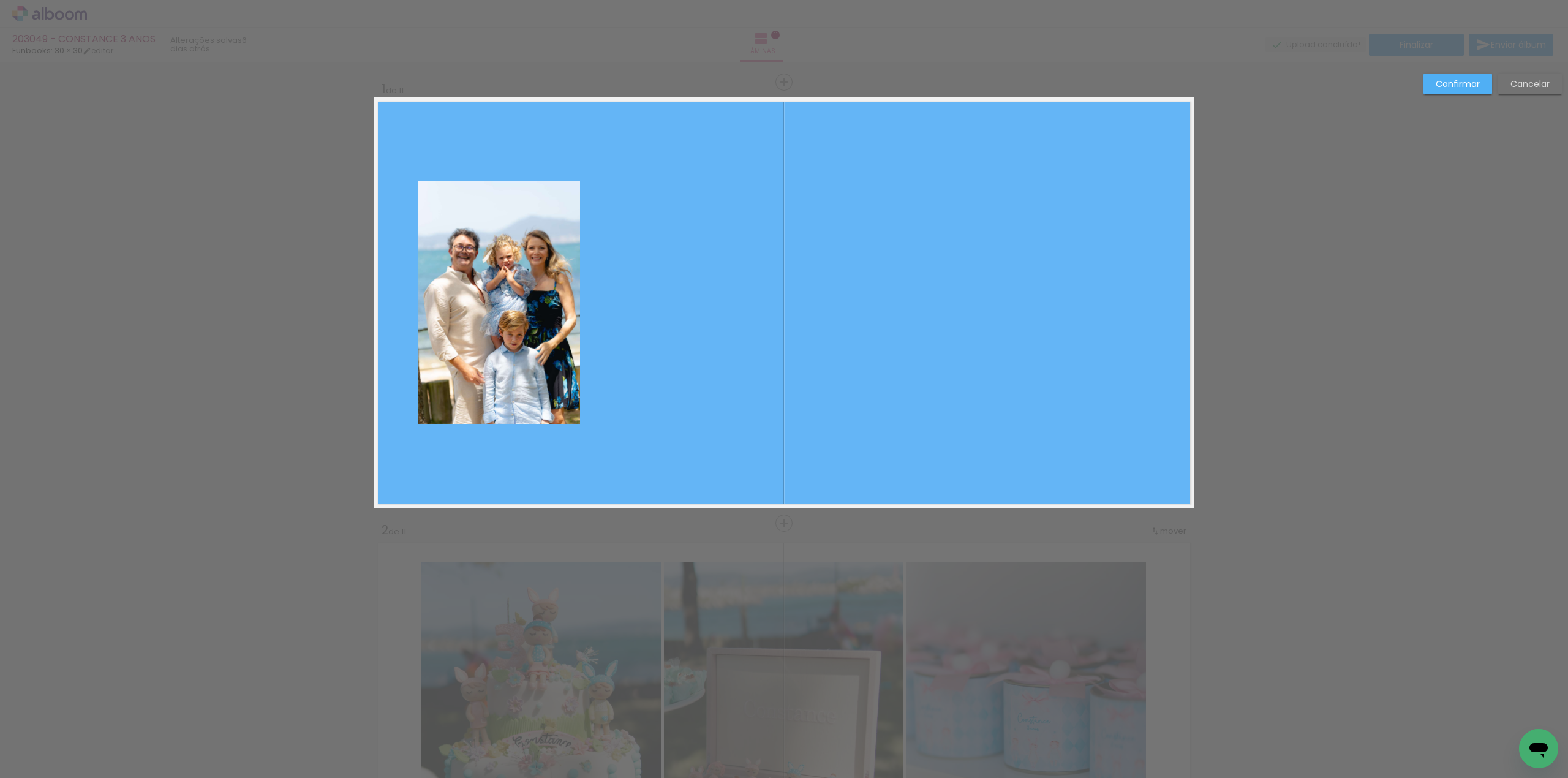
click at [1457, 74] on paper-button "Confirmar" at bounding box center [1458, 83] width 68 height 21
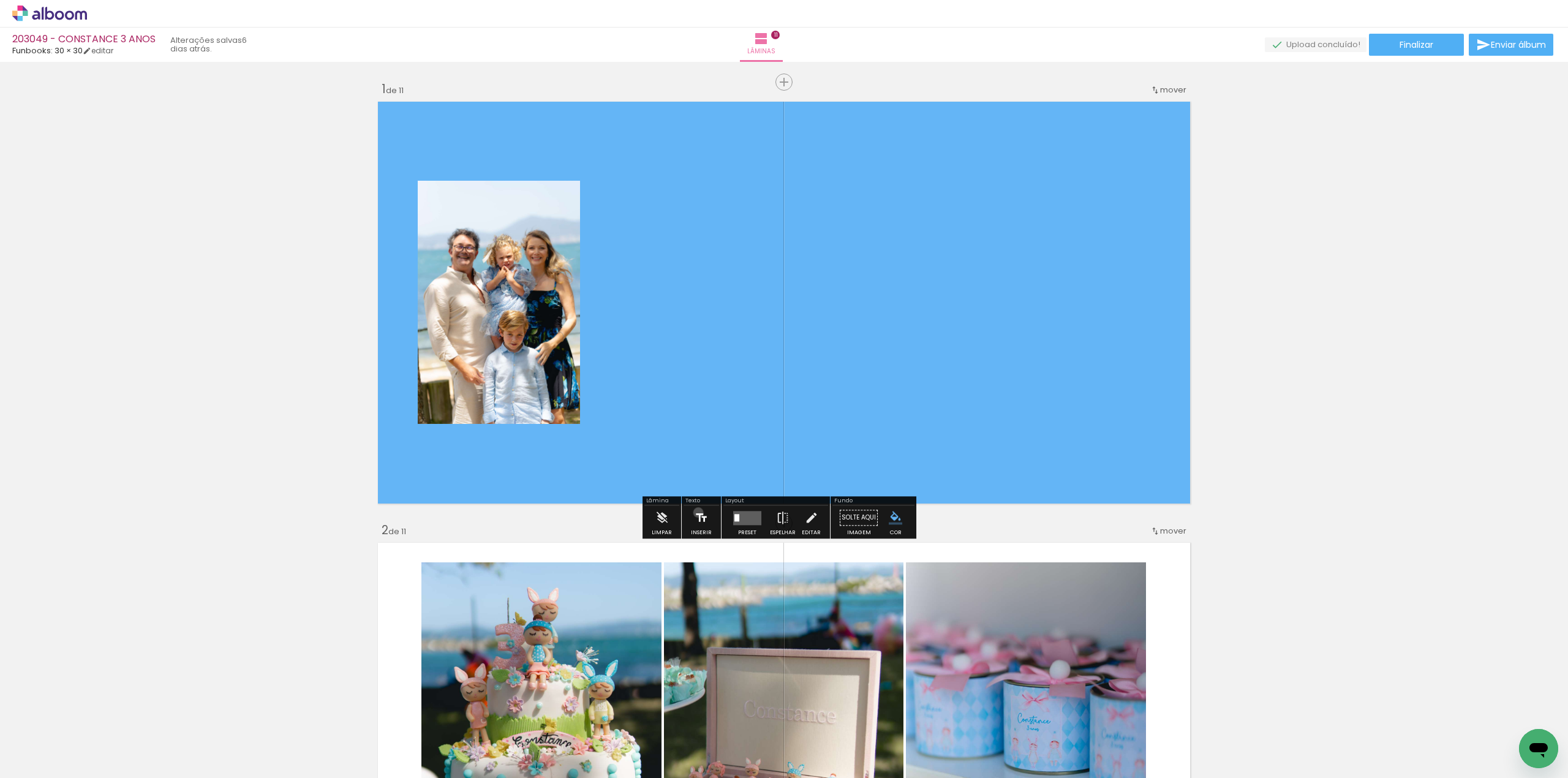
click at [697, 512] on iron-icon at bounding box center [701, 517] width 13 height 24
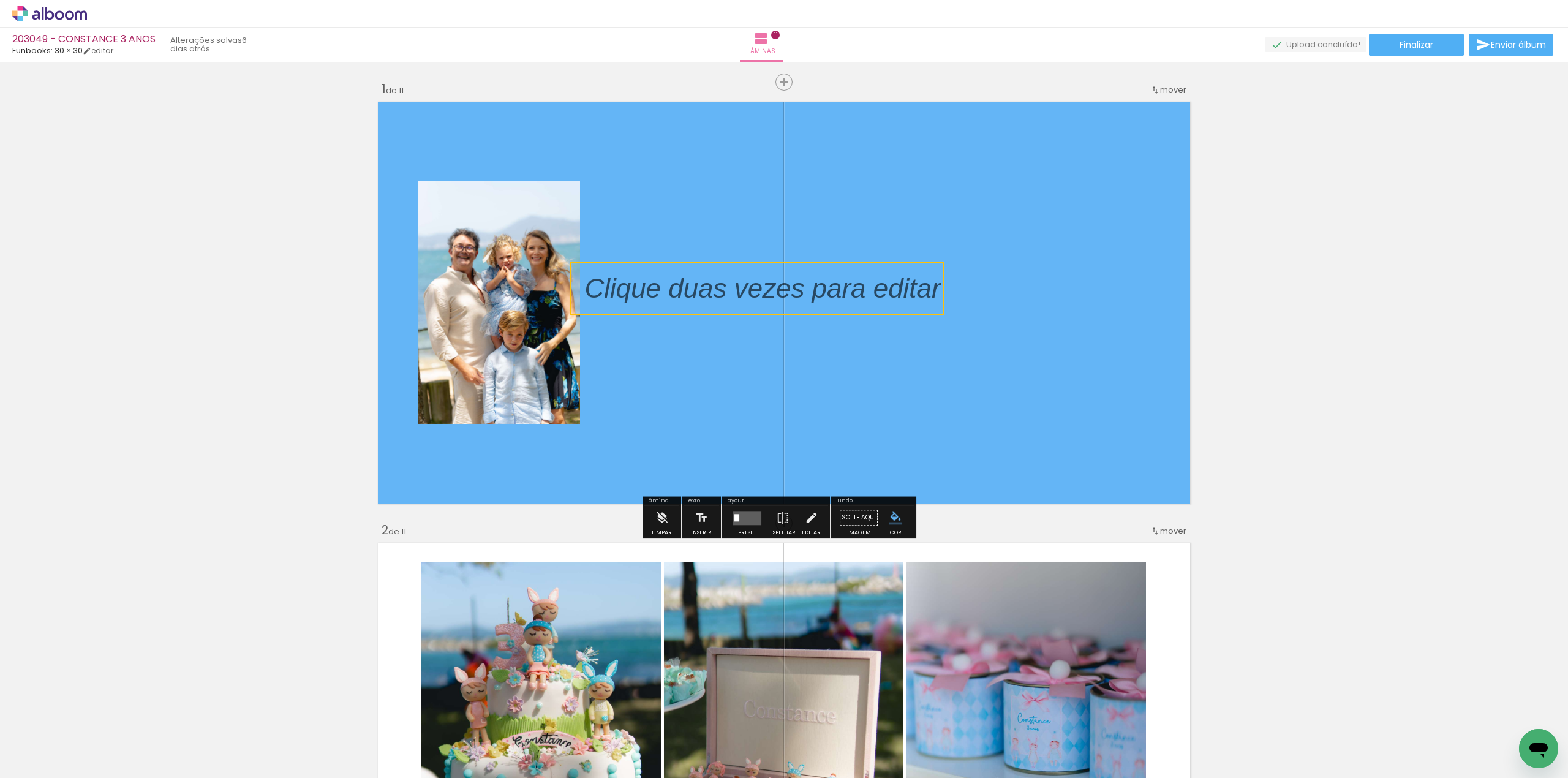
click at [727, 307] on quentale-selection at bounding box center [757, 288] width 374 height 53
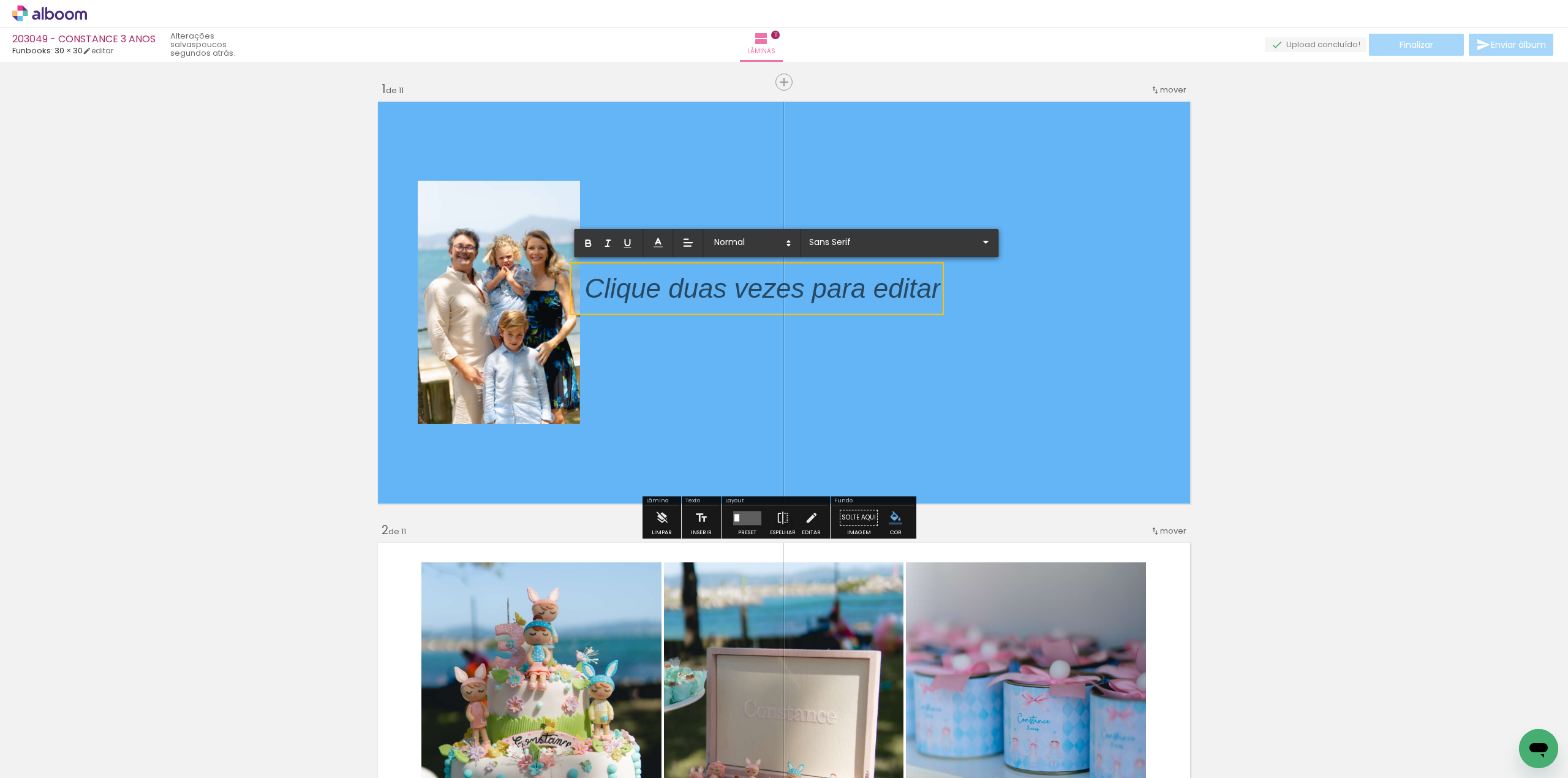
click at [814, 293] on p at bounding box center [763, 296] width 356 height 38
click at [718, 284] on p "Constance 3 anos" at bounding box center [740, 288] width 310 height 38
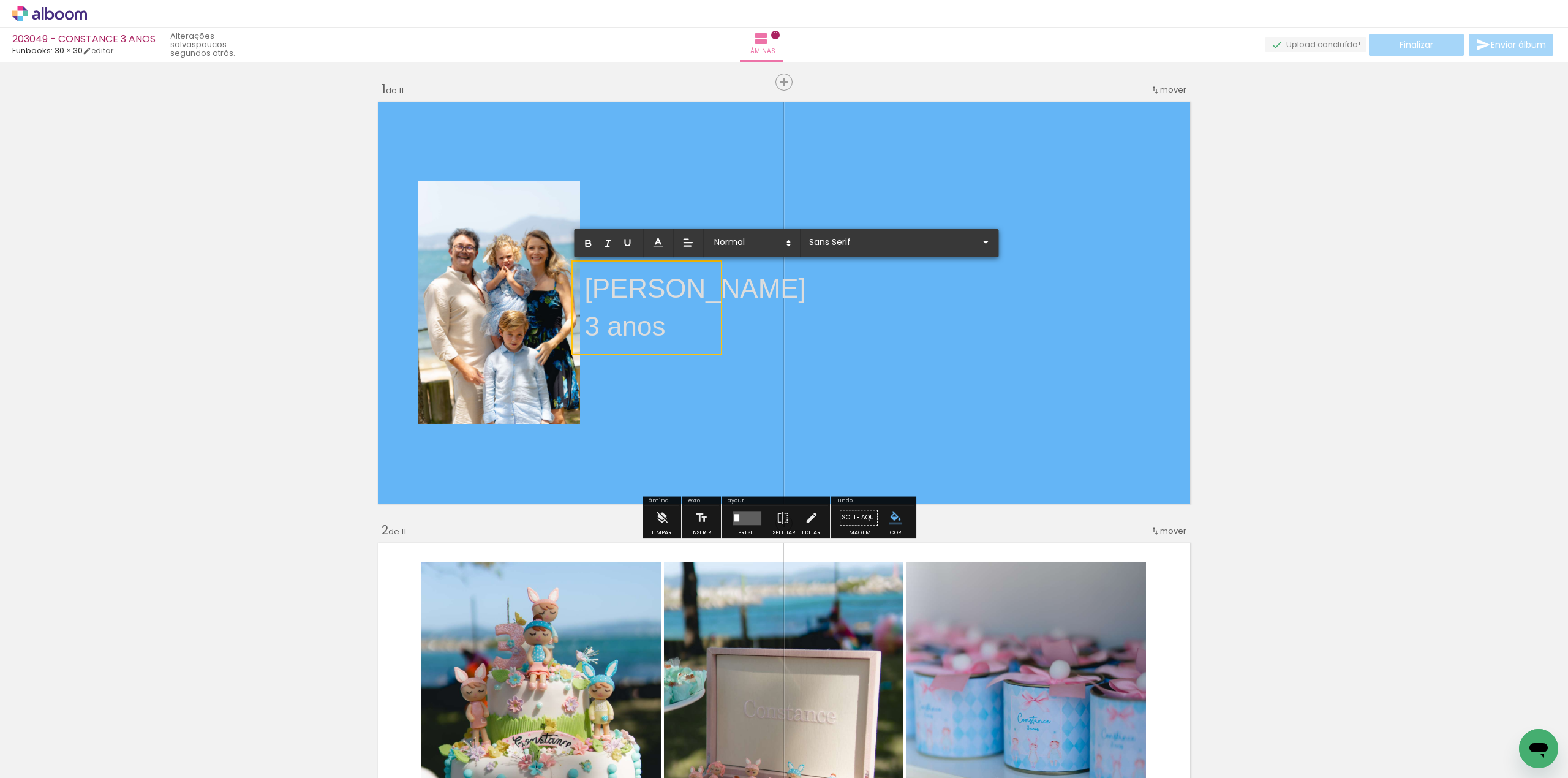
drag, startPoint x: 616, startPoint y: 324, endPoint x: 555, endPoint y: 284, distance: 72.9
click at [555, 284] on album-spread "1 de 11" at bounding box center [784, 302] width 821 height 410
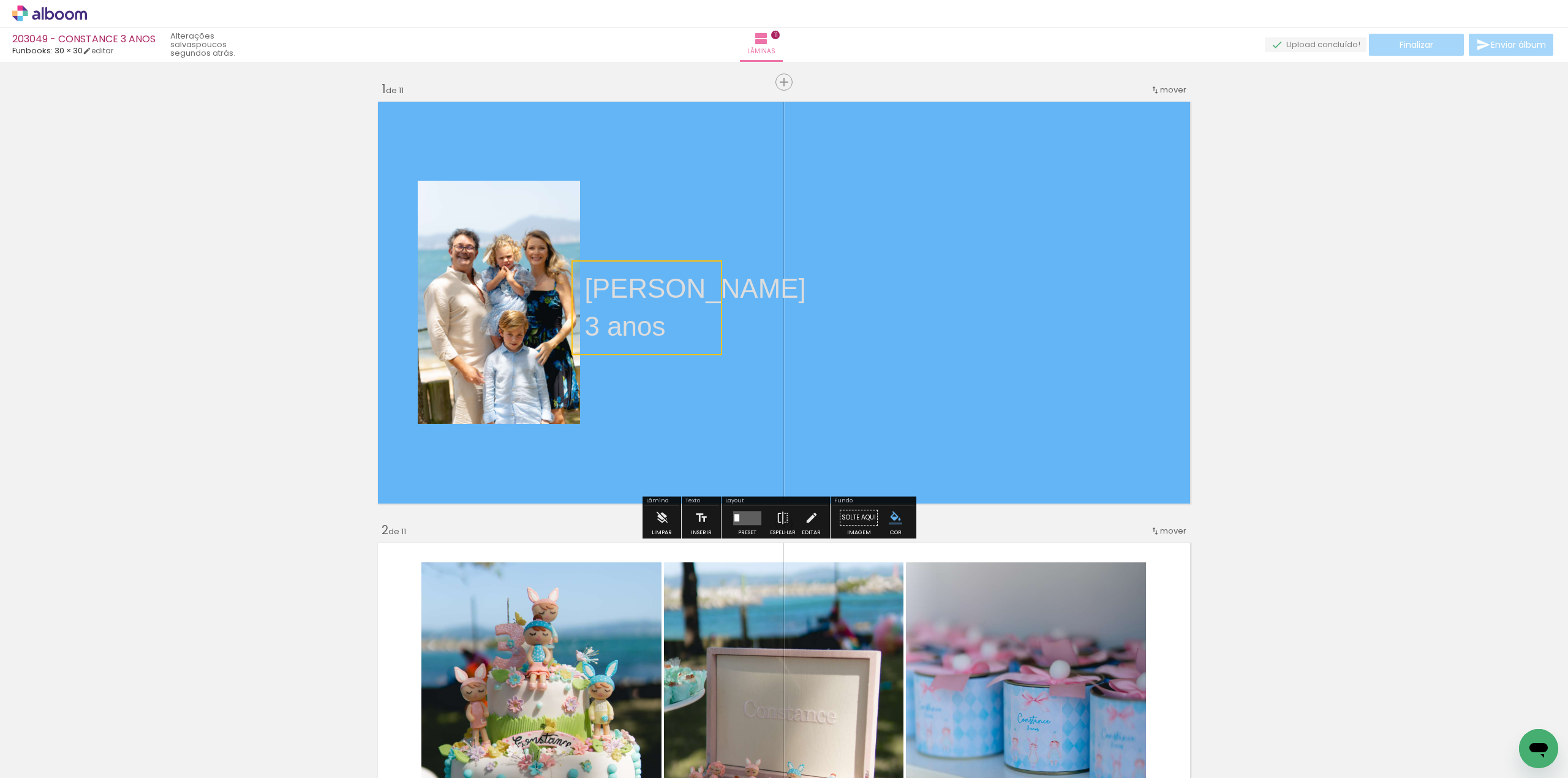
click at [678, 328] on quentale-selection at bounding box center [647, 308] width 151 height 95
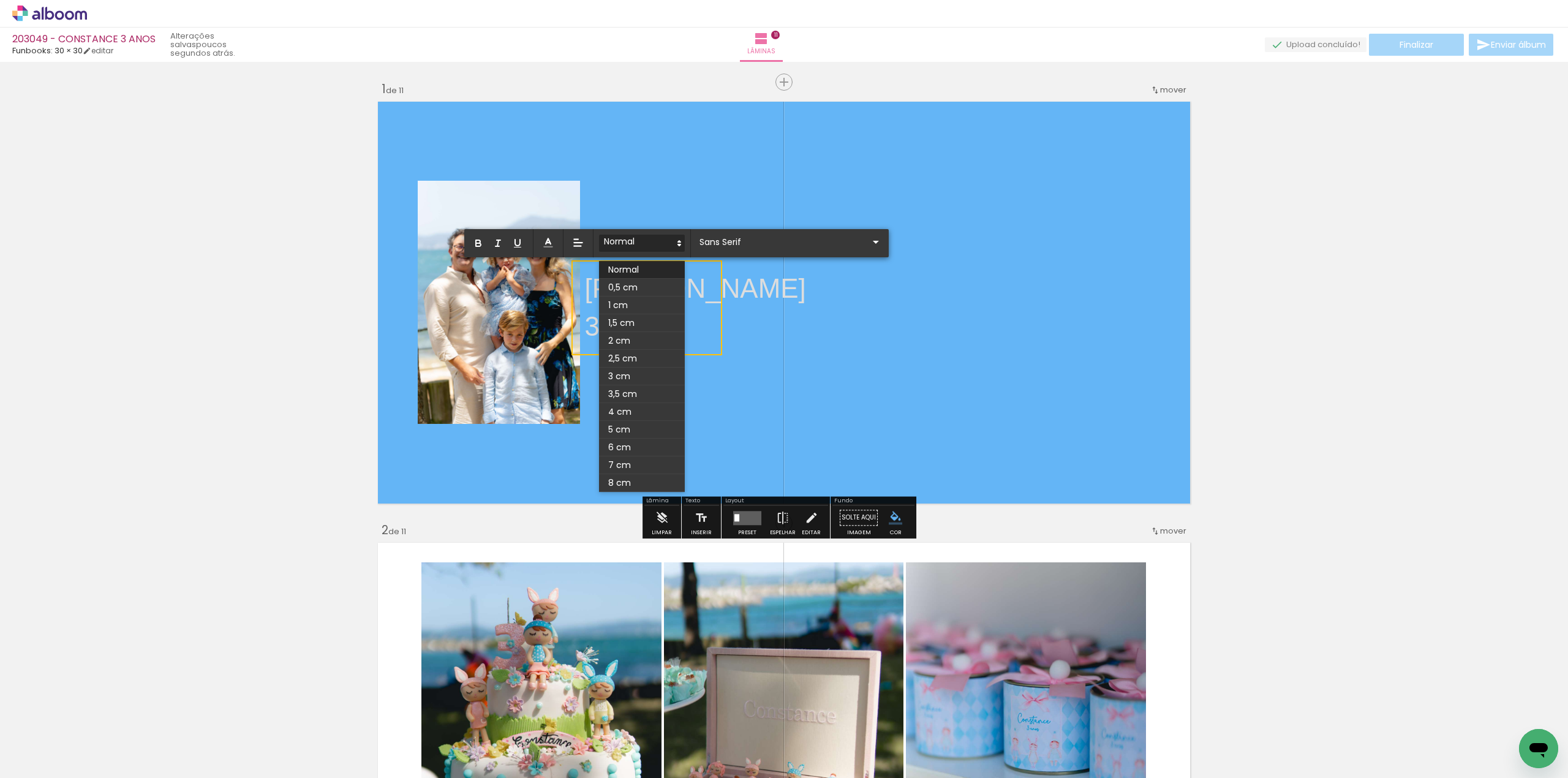
click at [678, 243] on icon at bounding box center [679, 243] width 11 height 11
click at [577, 242] on line at bounding box center [578, 242] width 8 height 0
click at [583, 290] on icon at bounding box center [578, 288] width 11 height 11
click at [700, 317] on p "3 anos" at bounding box center [696, 327] width 221 height 38
click at [882, 317] on quentale-layouter at bounding box center [784, 302] width 821 height 410
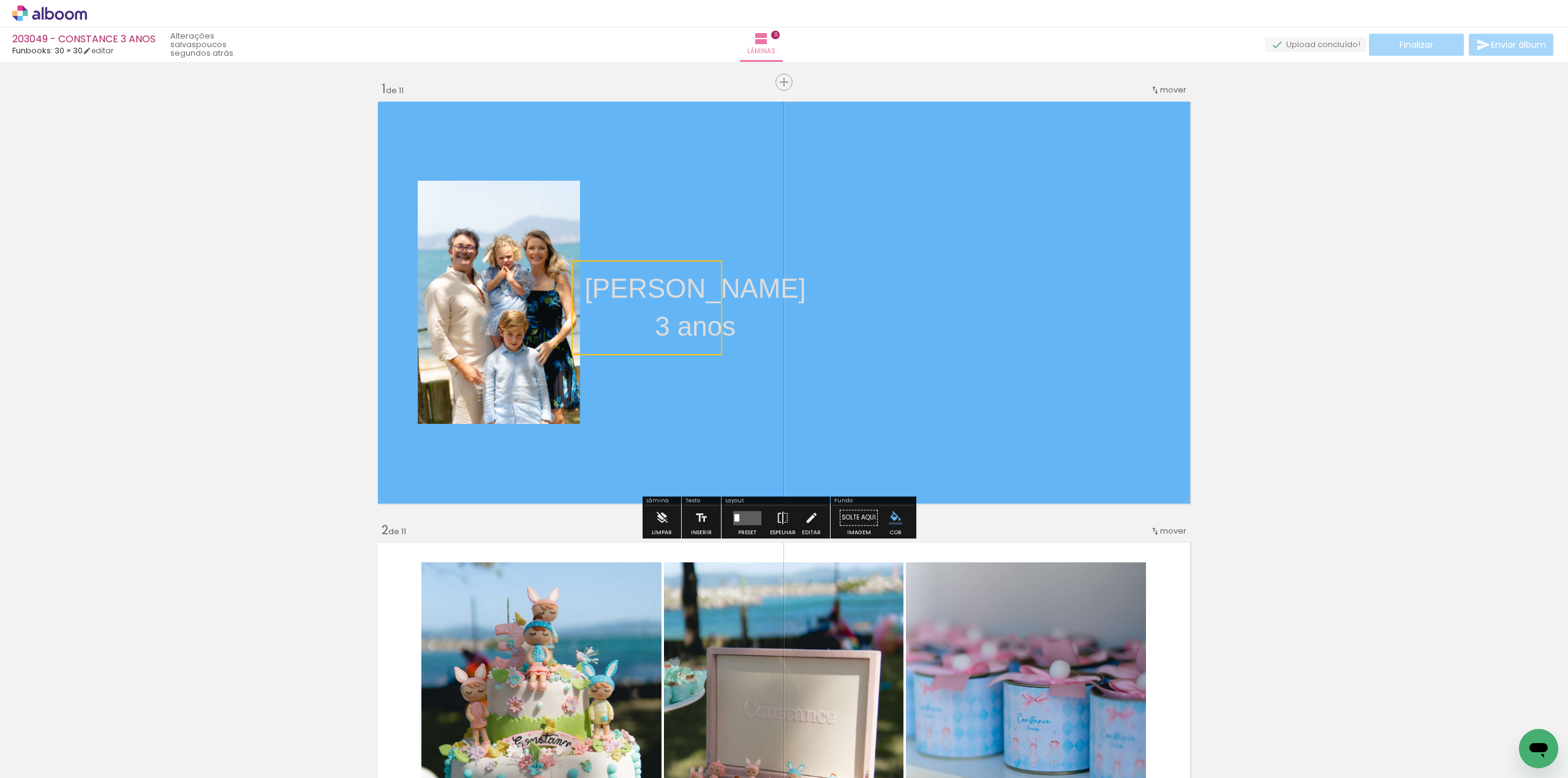
click at [667, 316] on quentale-selection at bounding box center [647, 308] width 151 height 95
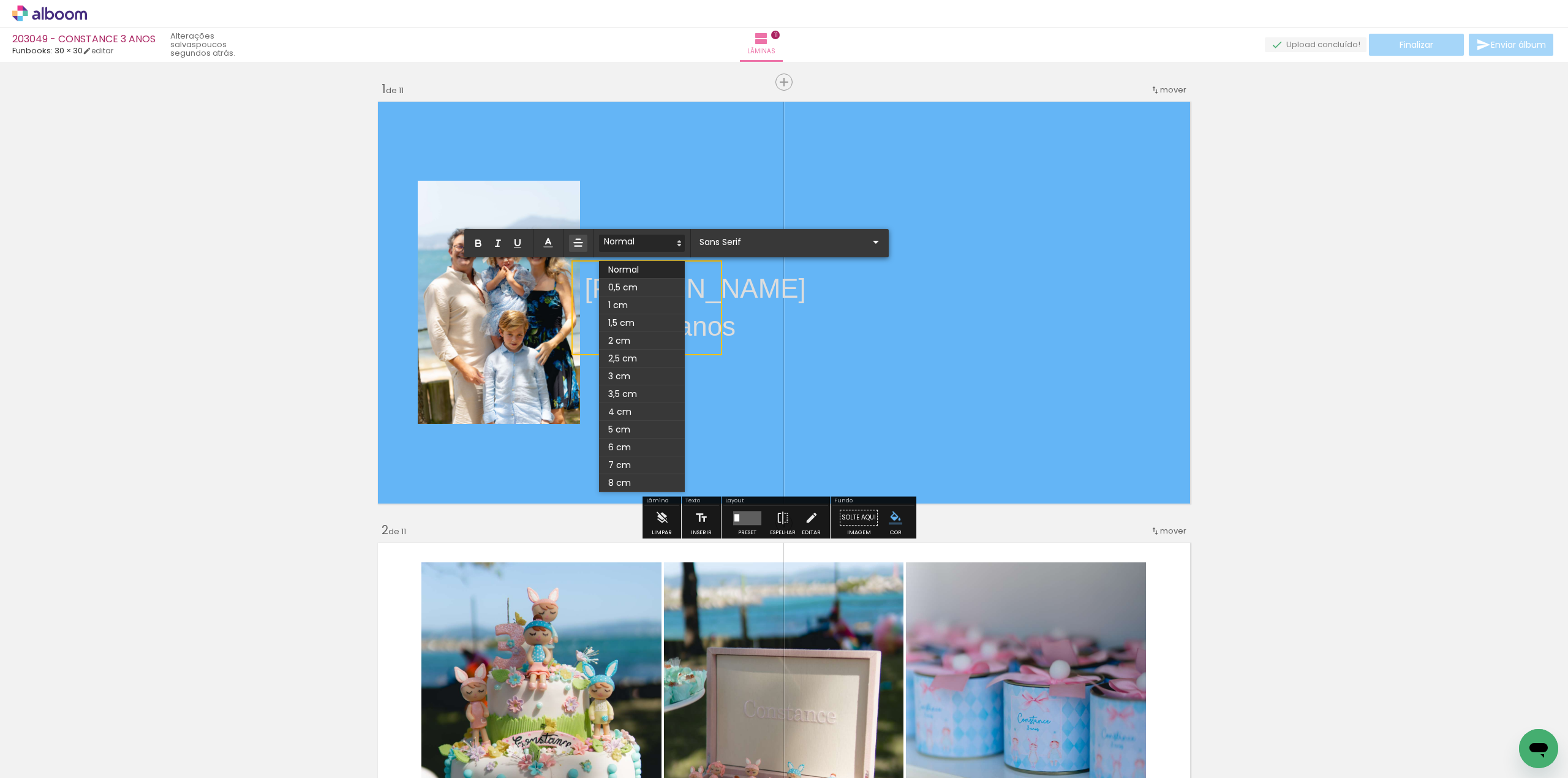
click at [667, 316] on span at bounding box center [643, 323] width 86 height 18
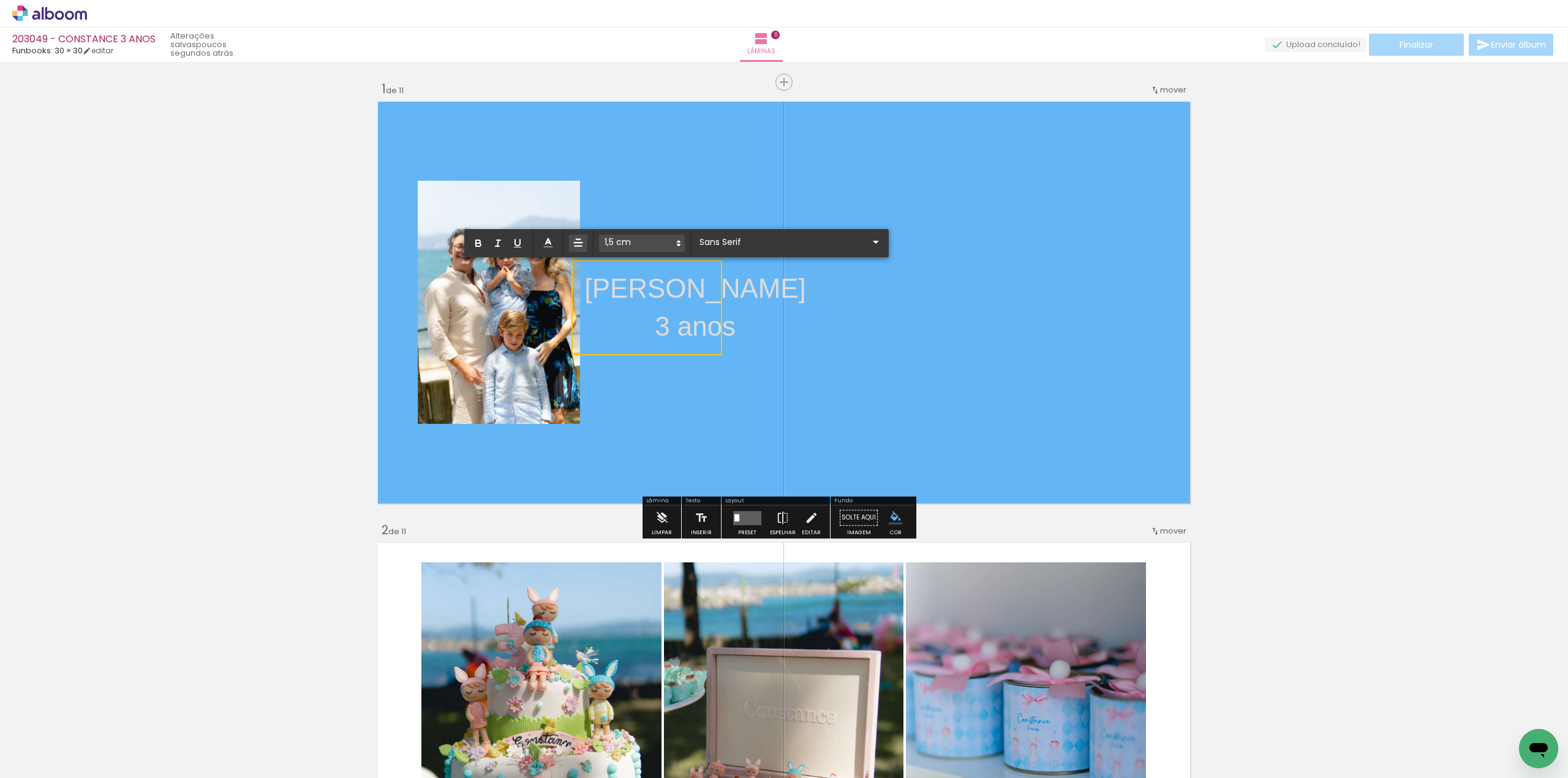
drag, startPoint x: 687, startPoint y: 326, endPoint x: 576, endPoint y: 262, distance: 128.1
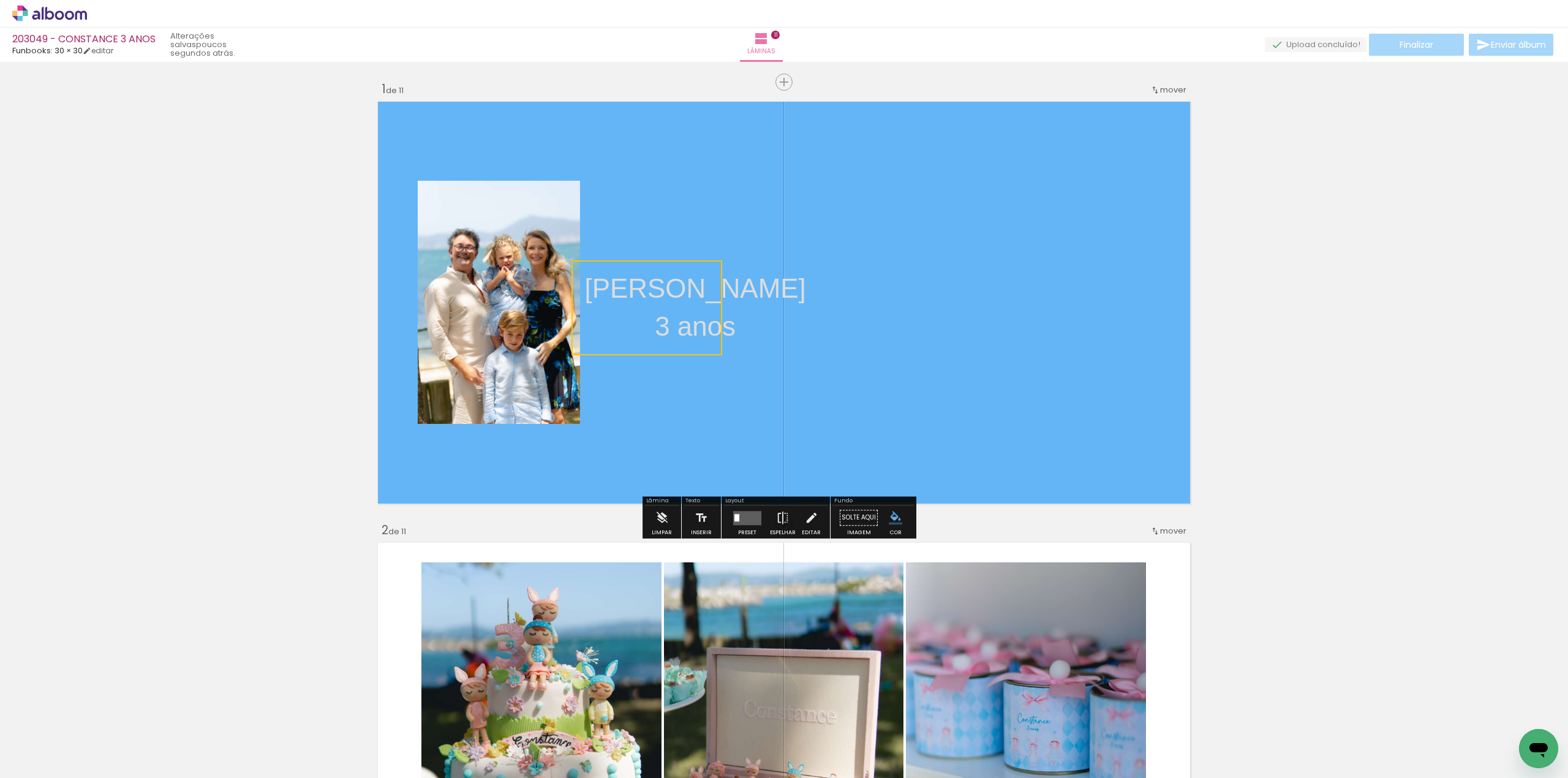
click at [650, 305] on quentale-selection at bounding box center [647, 308] width 151 height 95
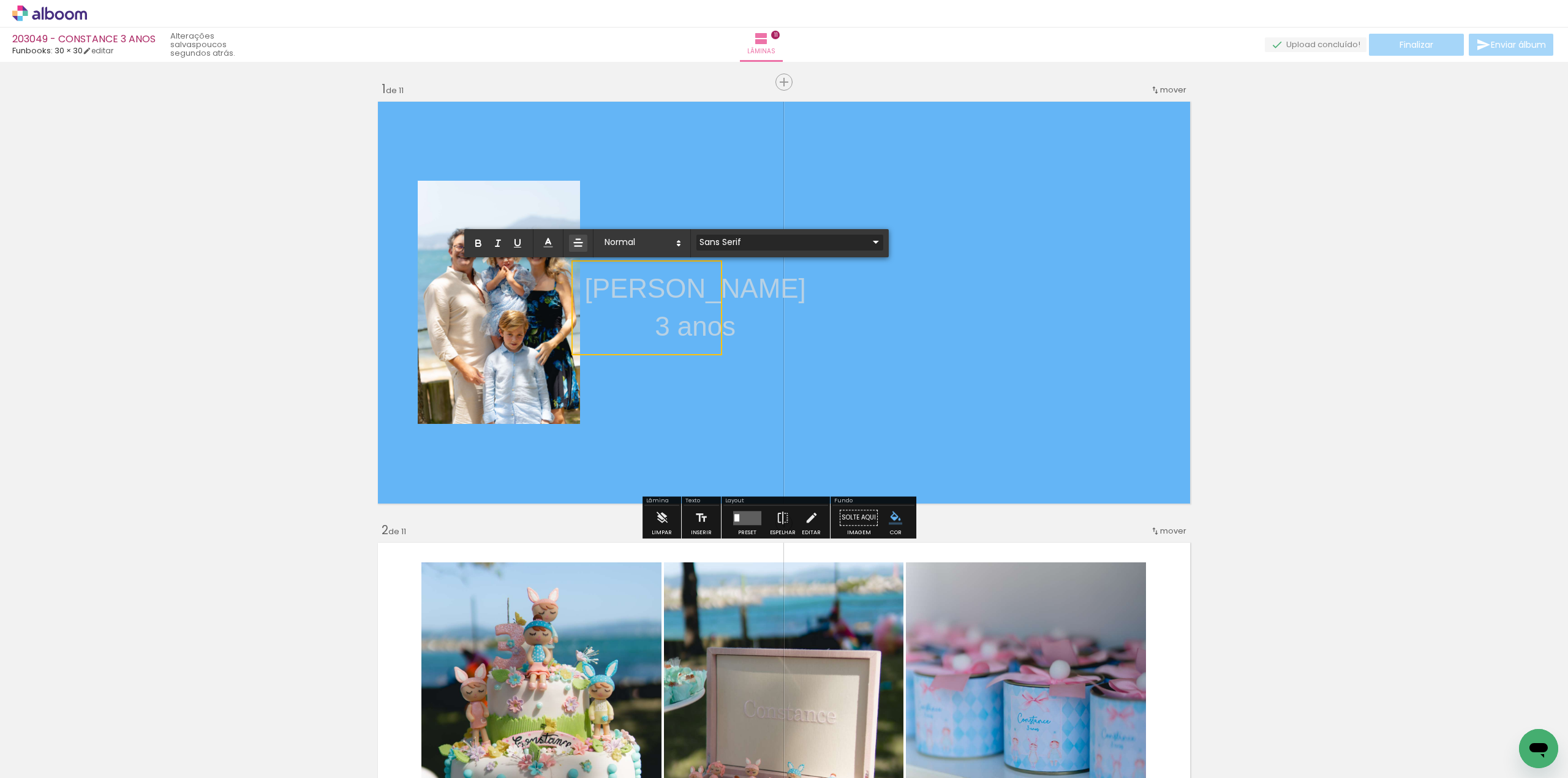
click at [869, 240] on iron-icon at bounding box center [876, 241] width 14 height 14
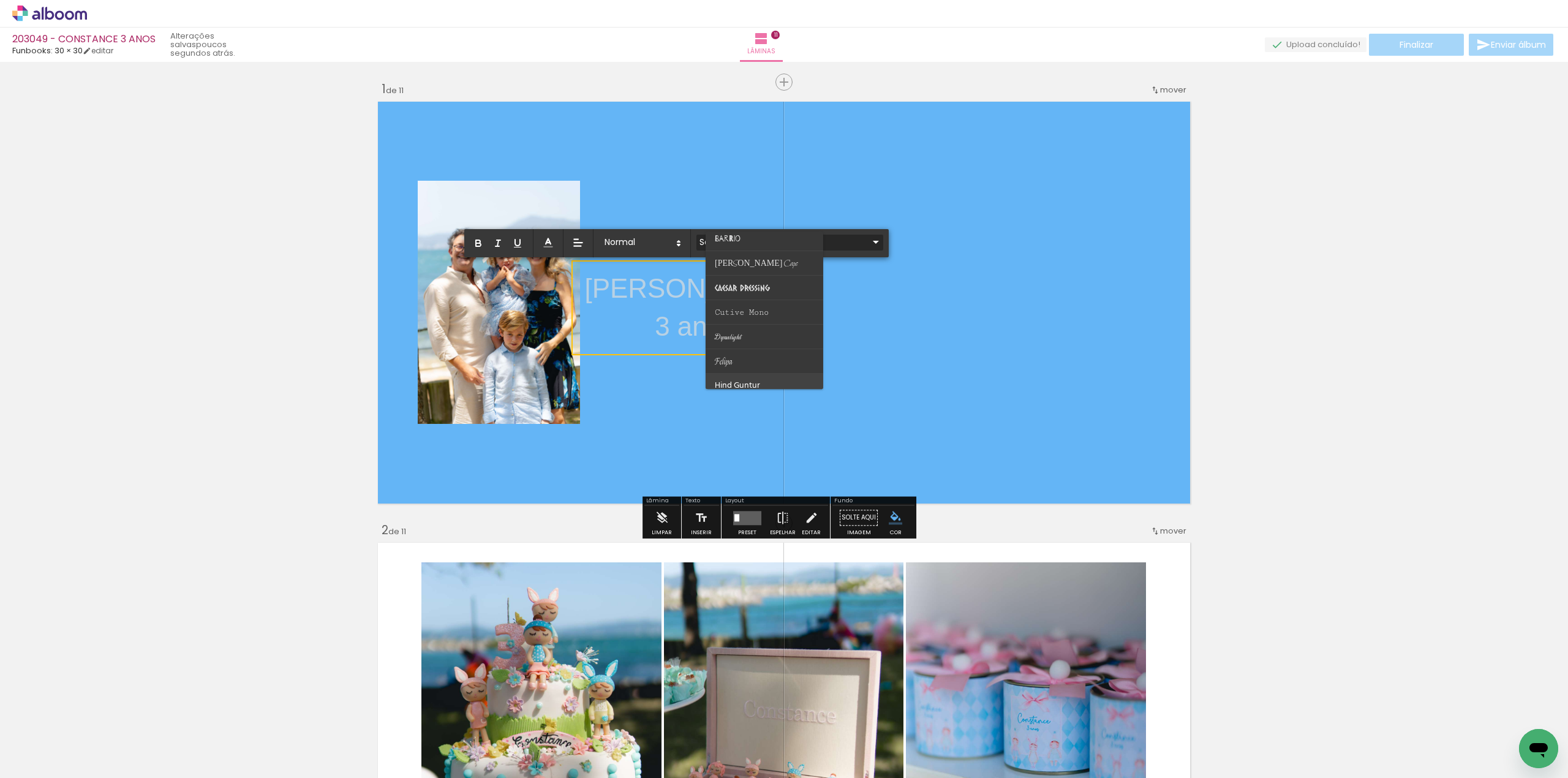
scroll to position [82, 0]
click at [750, 167] on span "Cutive Mono" at bounding box center [732, 162] width 35 height 9
type input "Cutive Mono"
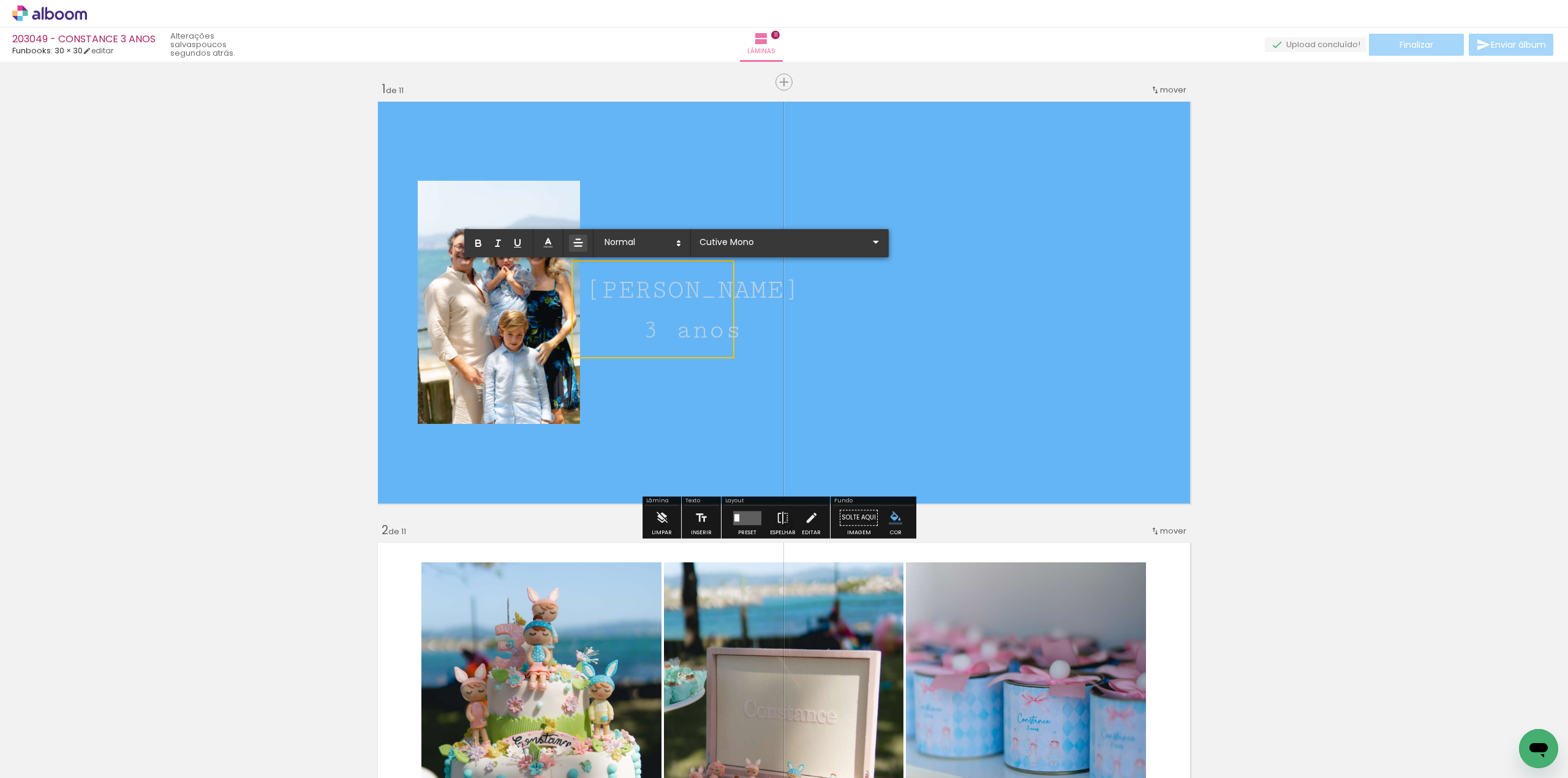
click at [863, 310] on quentale-layouter at bounding box center [784, 302] width 821 height 410
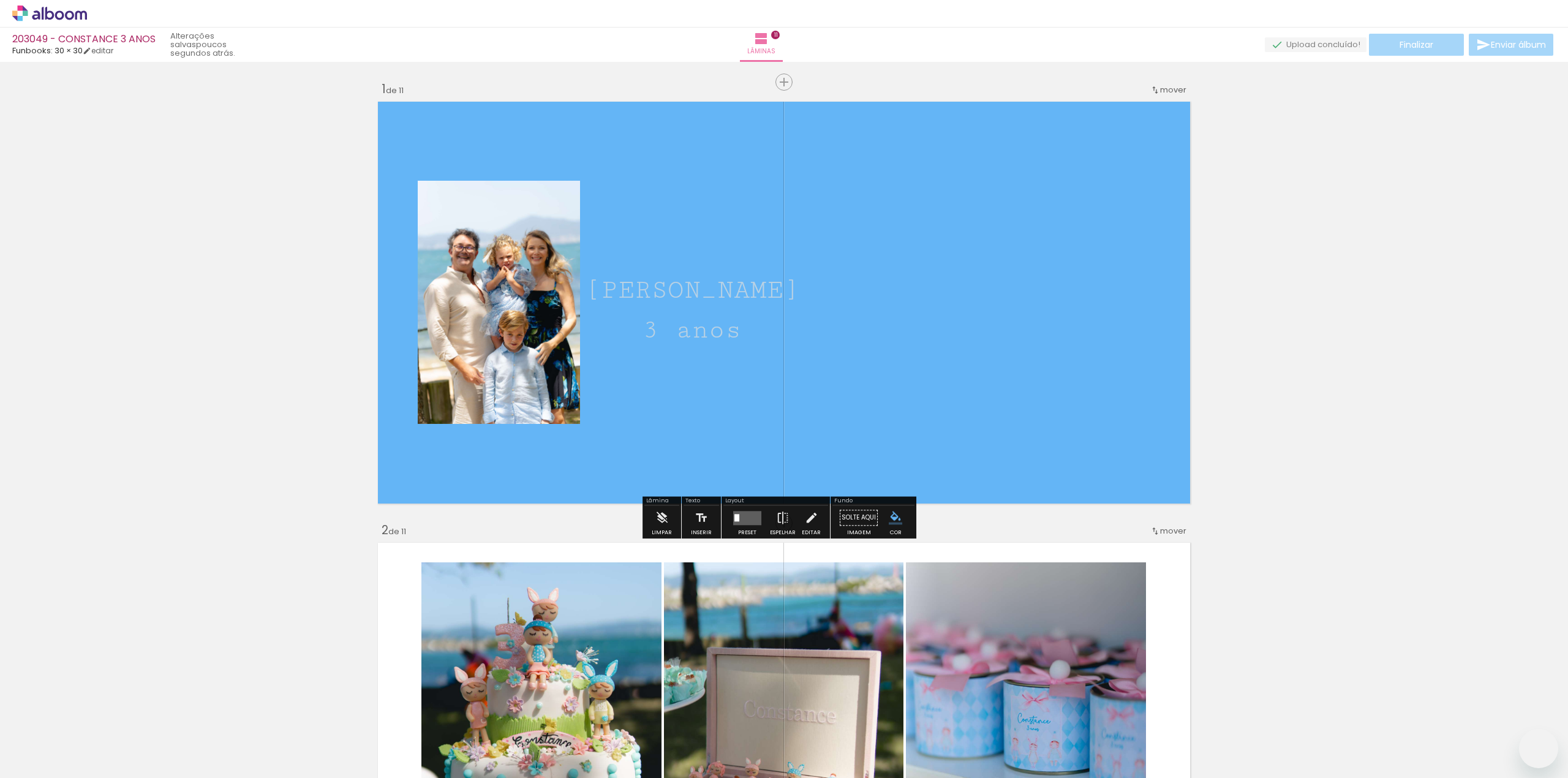
click at [655, 293] on span "Constance" at bounding box center [693, 290] width 215 height 30
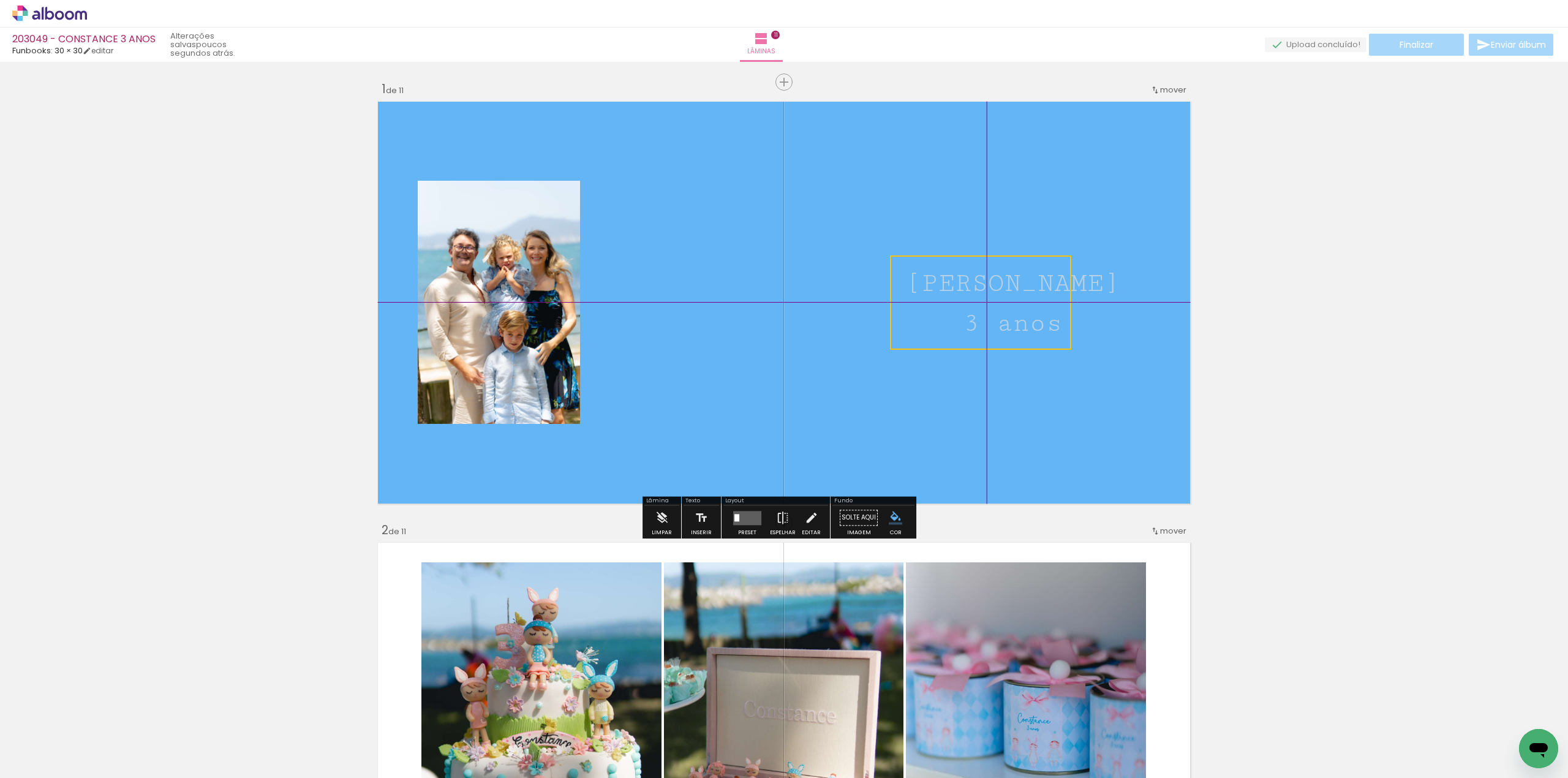
drag, startPoint x: 675, startPoint y: 332, endPoint x: 981, endPoint y: 319, distance: 306.3
click at [981, 319] on quentale-selection at bounding box center [981, 302] width 181 height 94
click at [981, 324] on quentale-selection at bounding box center [981, 302] width 181 height 94
click at [981, 324] on span "3 anos" at bounding box center [1013, 323] width 100 height 30
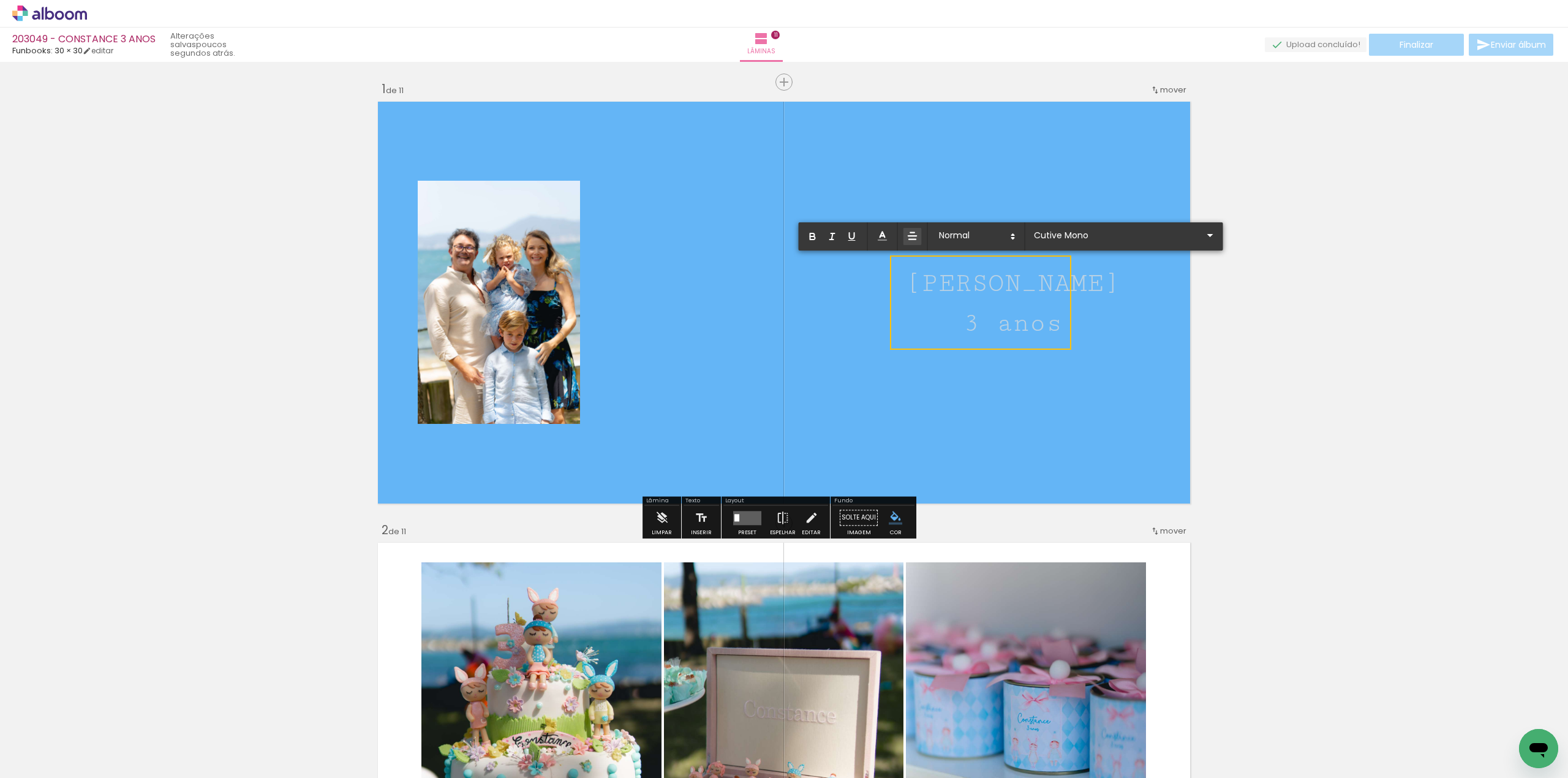
click at [973, 297] on span "Constance" at bounding box center [1013, 284] width 215 height 30
click at [1040, 287] on span "Constance" at bounding box center [1013, 284] width 215 height 30
drag, startPoint x: 1025, startPoint y: 325, endPoint x: 917, endPoint y: 315, distance: 108.5
click at [917, 315] on p "3 anos" at bounding box center [980, 322] width 149 height 39
click at [997, 240] on span at bounding box center [977, 236] width 86 height 17
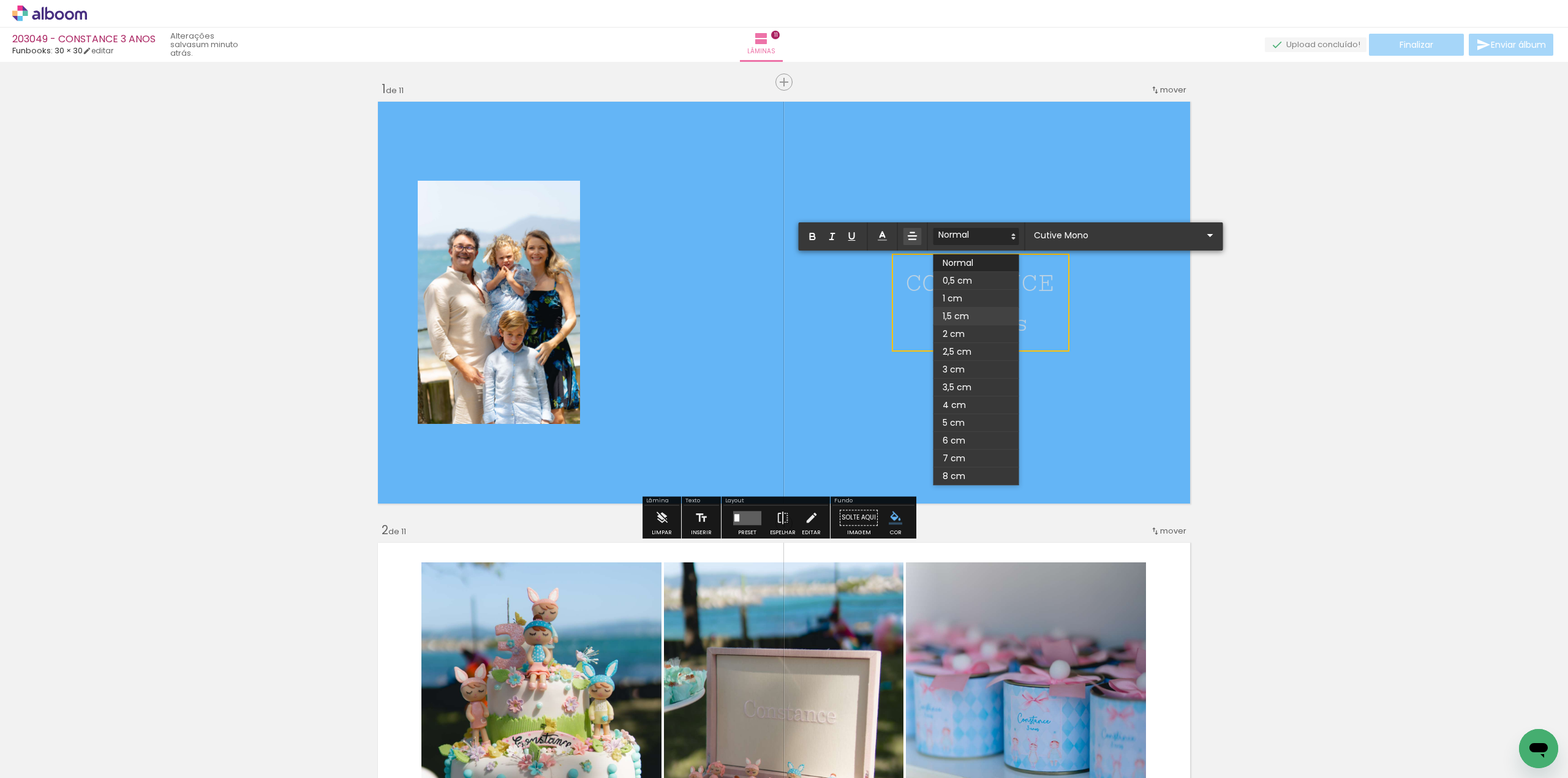
click at [976, 311] on span at bounding box center [977, 317] width 86 height 18
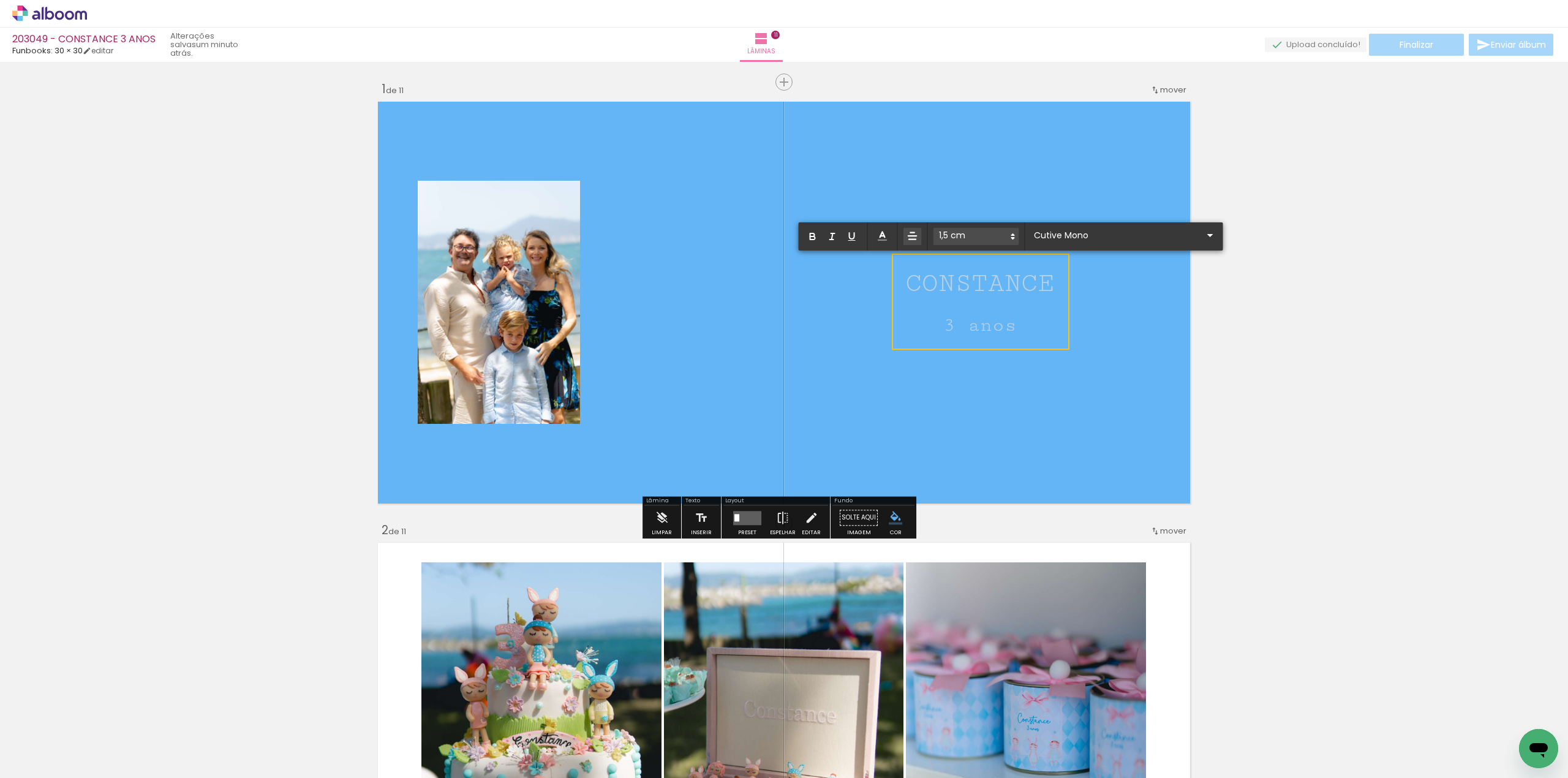
click at [1071, 179] on quentale-layouter at bounding box center [784, 302] width 821 height 410
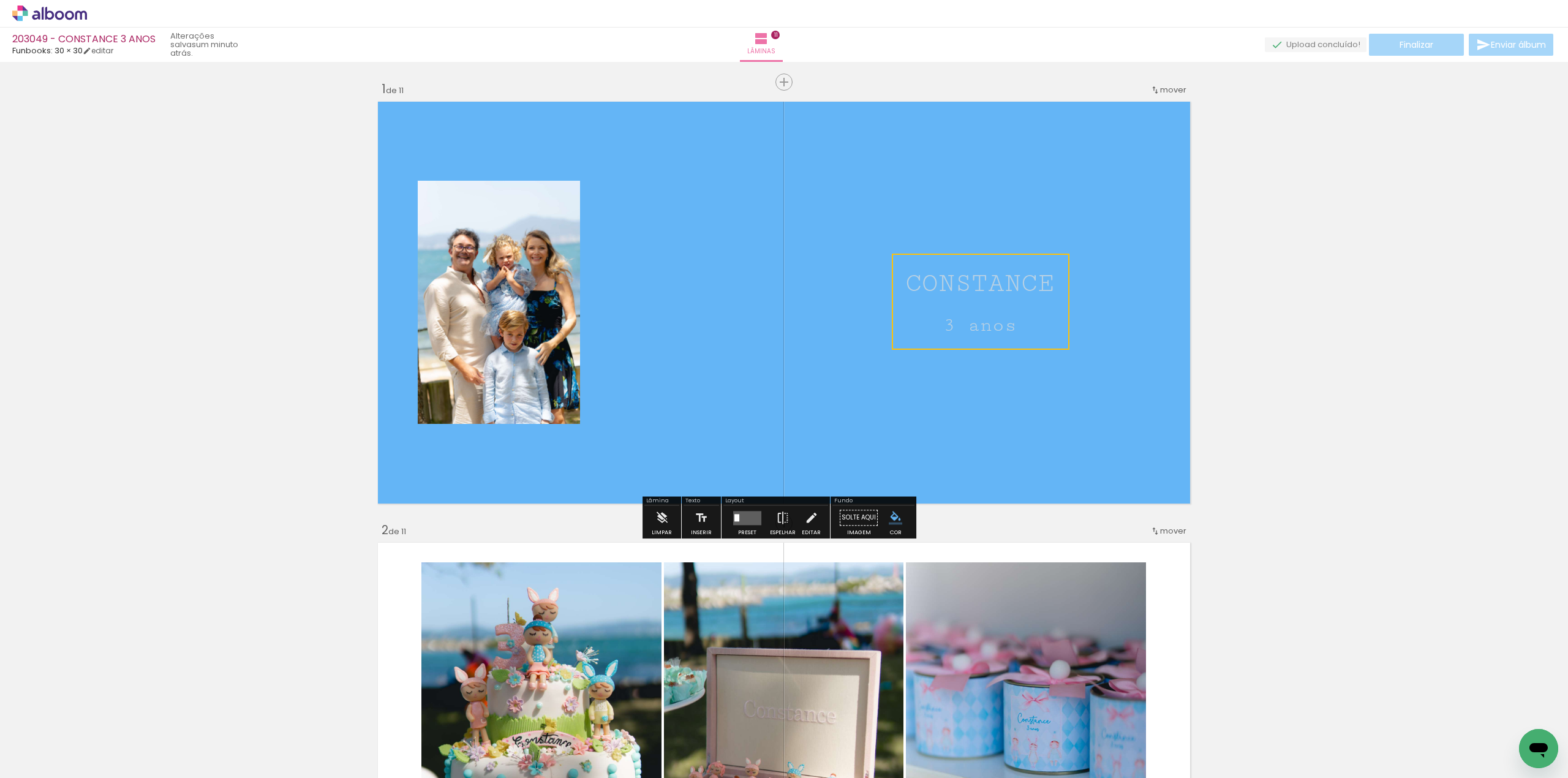
click at [977, 419] on quentale-layouter at bounding box center [784, 302] width 821 height 410
click at [1007, 321] on span "3 anos" at bounding box center [980, 325] width 74 height 22
click at [1007, 321] on quentale-selection at bounding box center [981, 302] width 181 height 92
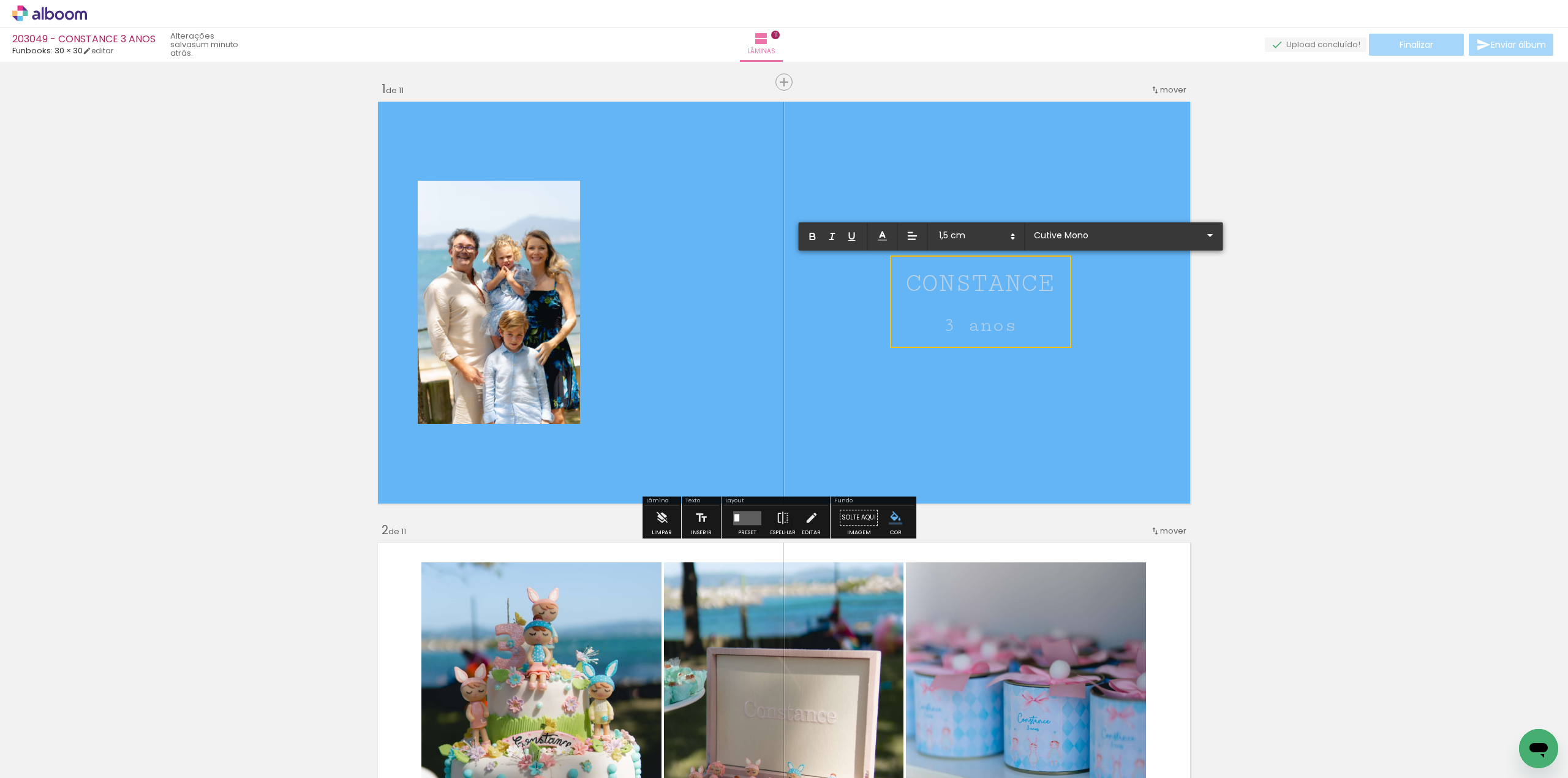
click at [1011, 329] on span "3 anos" at bounding box center [980, 325] width 74 height 22
click at [1130, 238] on input "Cutive Mono" at bounding box center [1117, 235] width 172 height 13
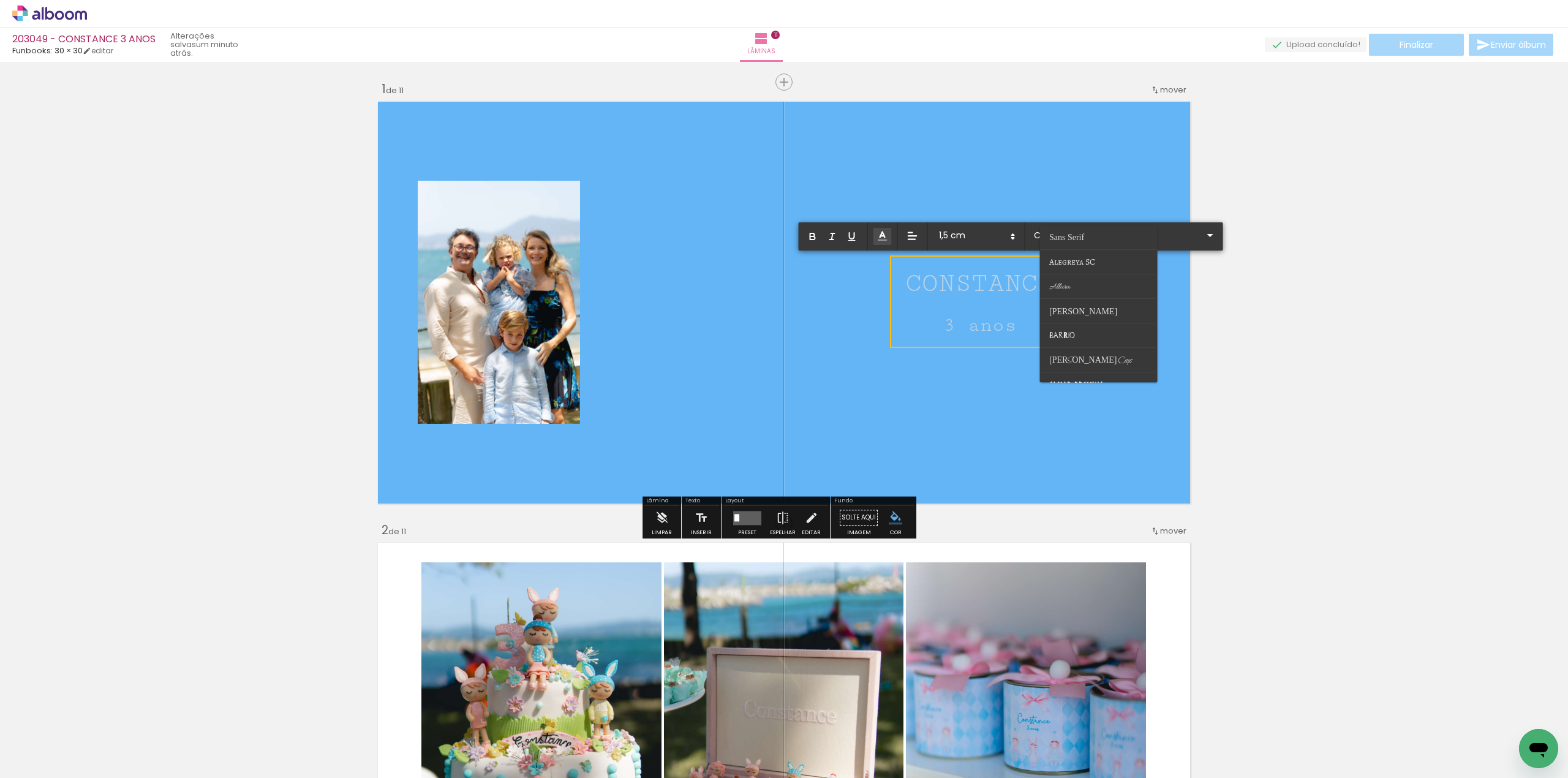
click at [883, 236] on icon at bounding box center [883, 236] width 13 height 13
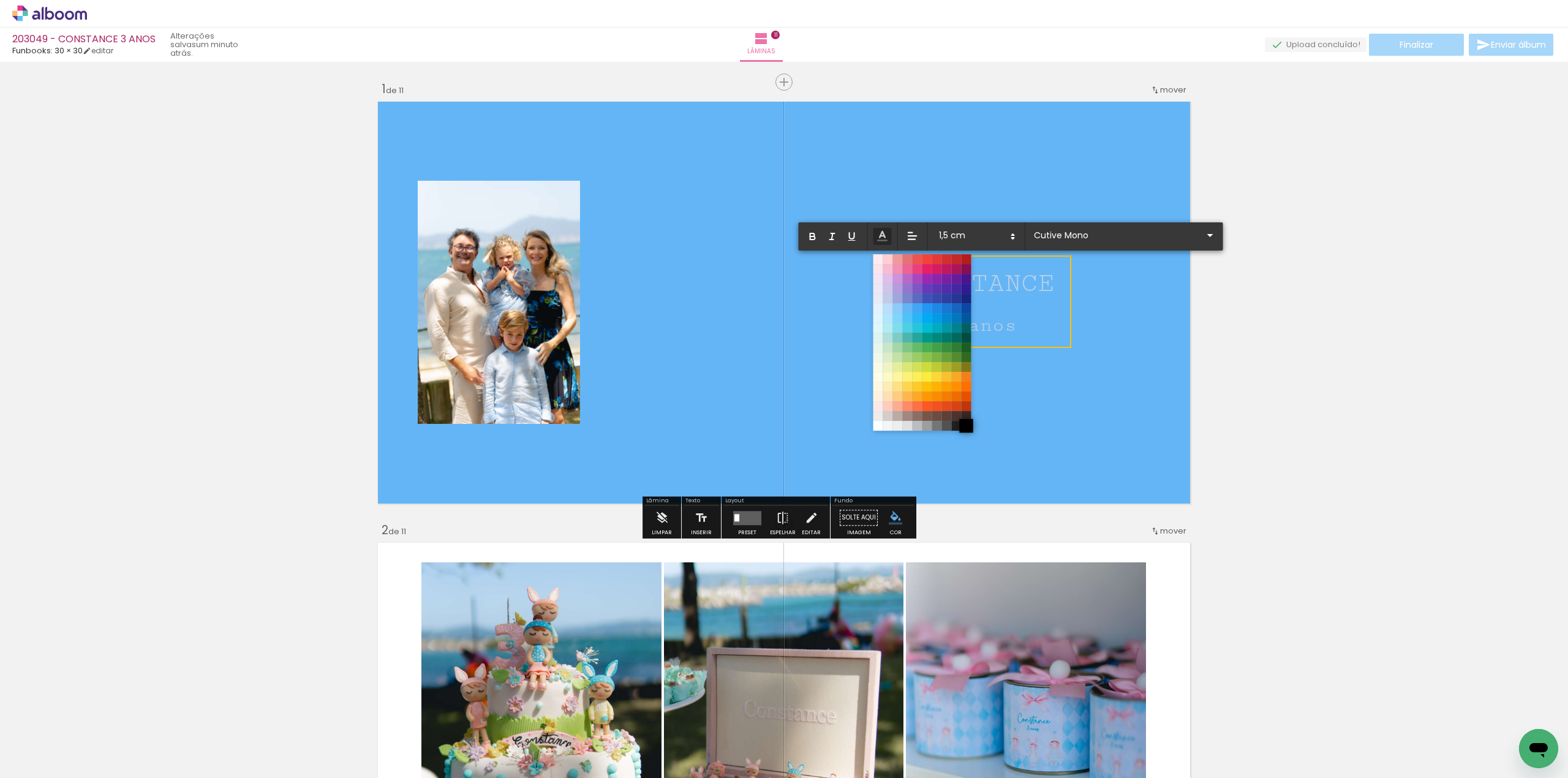
click at [968, 425] on span at bounding box center [966, 425] width 13 height 13
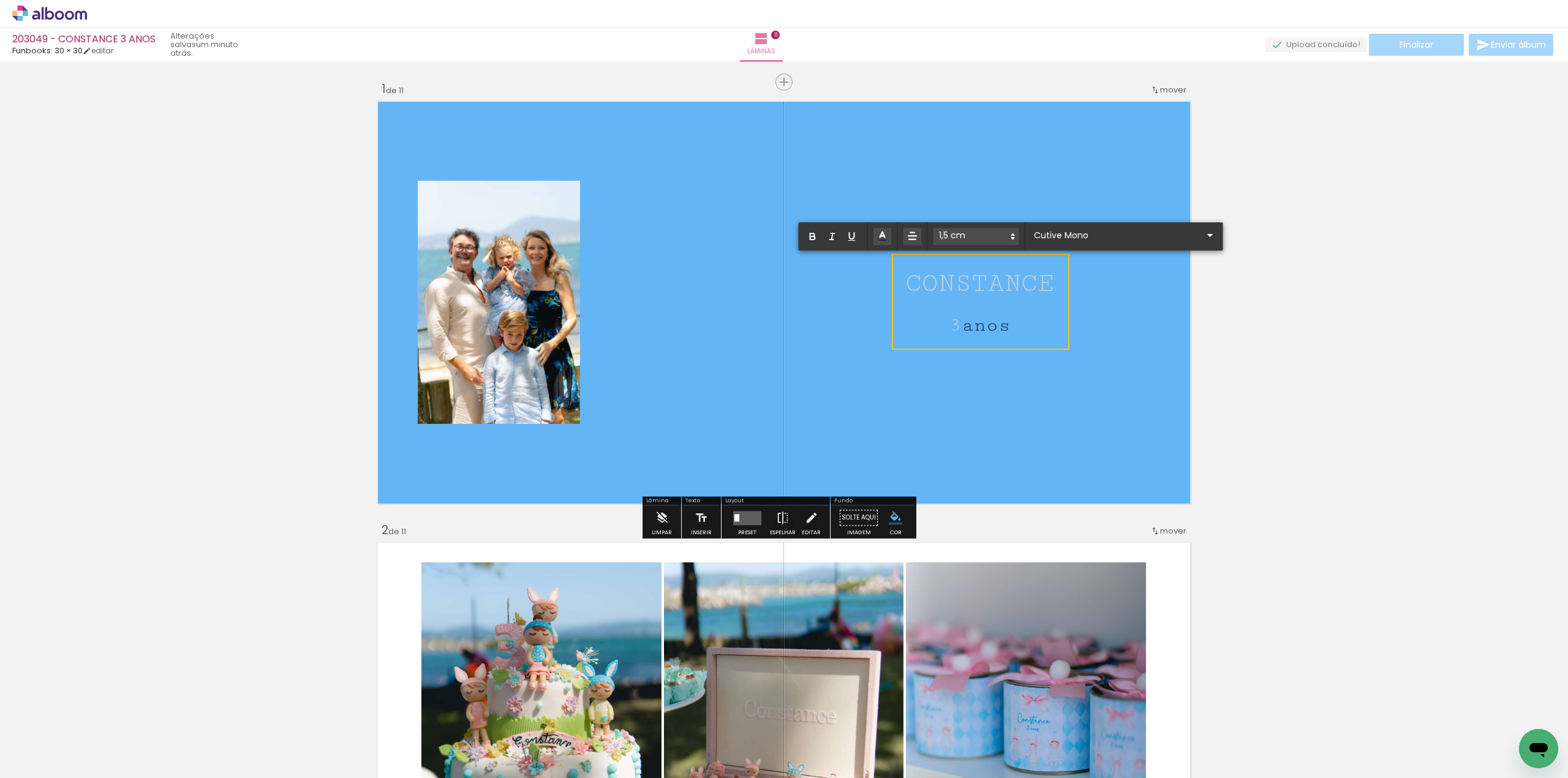
click at [1040, 412] on quentale-layouter at bounding box center [784, 302] width 821 height 410
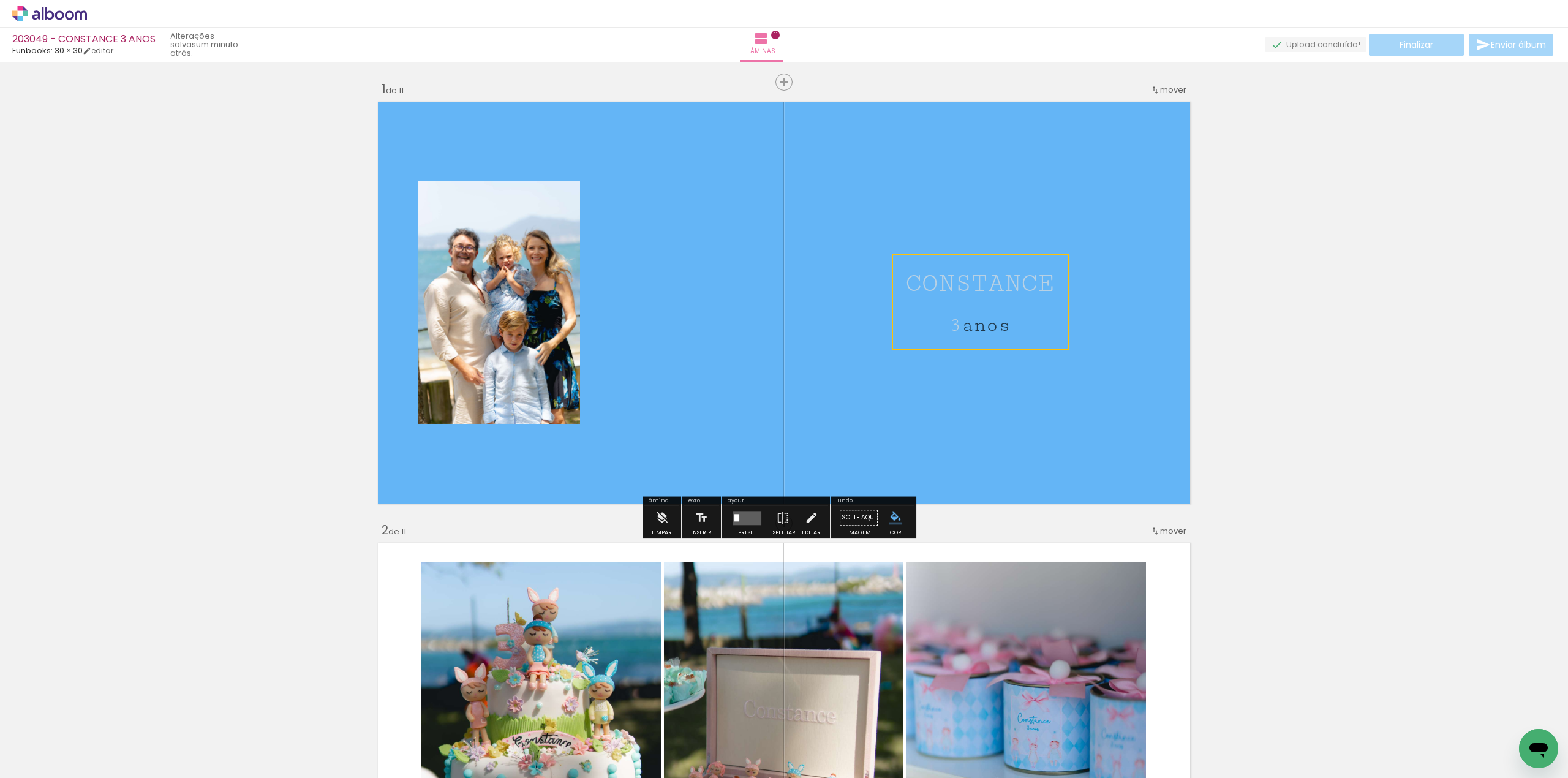
click at [995, 359] on quentale-layouter at bounding box center [784, 302] width 821 height 410
click at [983, 393] on quentale-layouter at bounding box center [784, 302] width 821 height 410
click at [956, 331] on span "3" at bounding box center [956, 325] width 13 height 22
click at [0, 0] on quentale-selection at bounding box center [0, 0] width 0 height 0
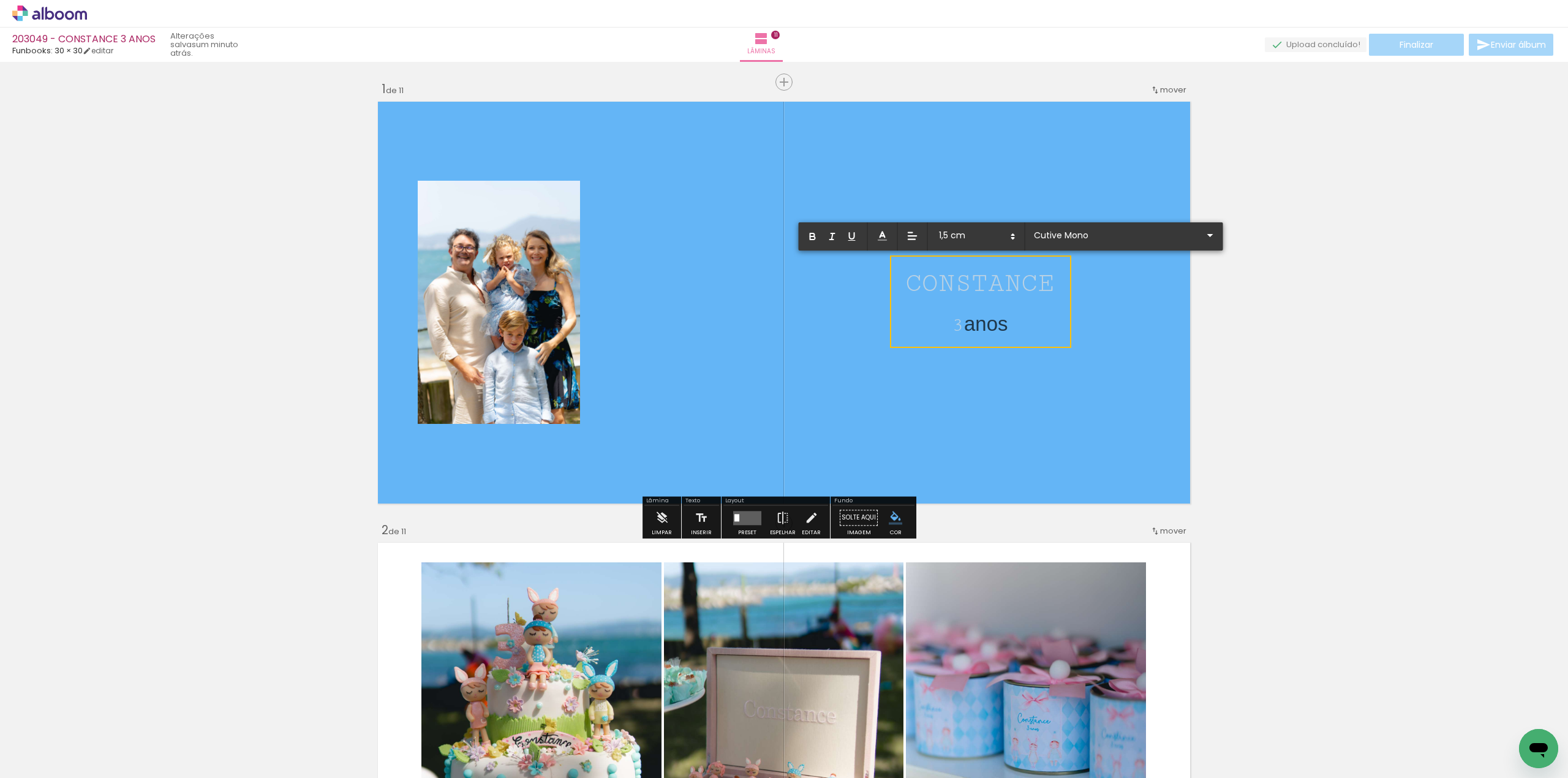
drag, startPoint x: 912, startPoint y: 281, endPoint x: 1003, endPoint y: 288, distance: 91.3
click at [1003, 288] on span "CONSTANCE" at bounding box center [980, 284] width 149 height 30
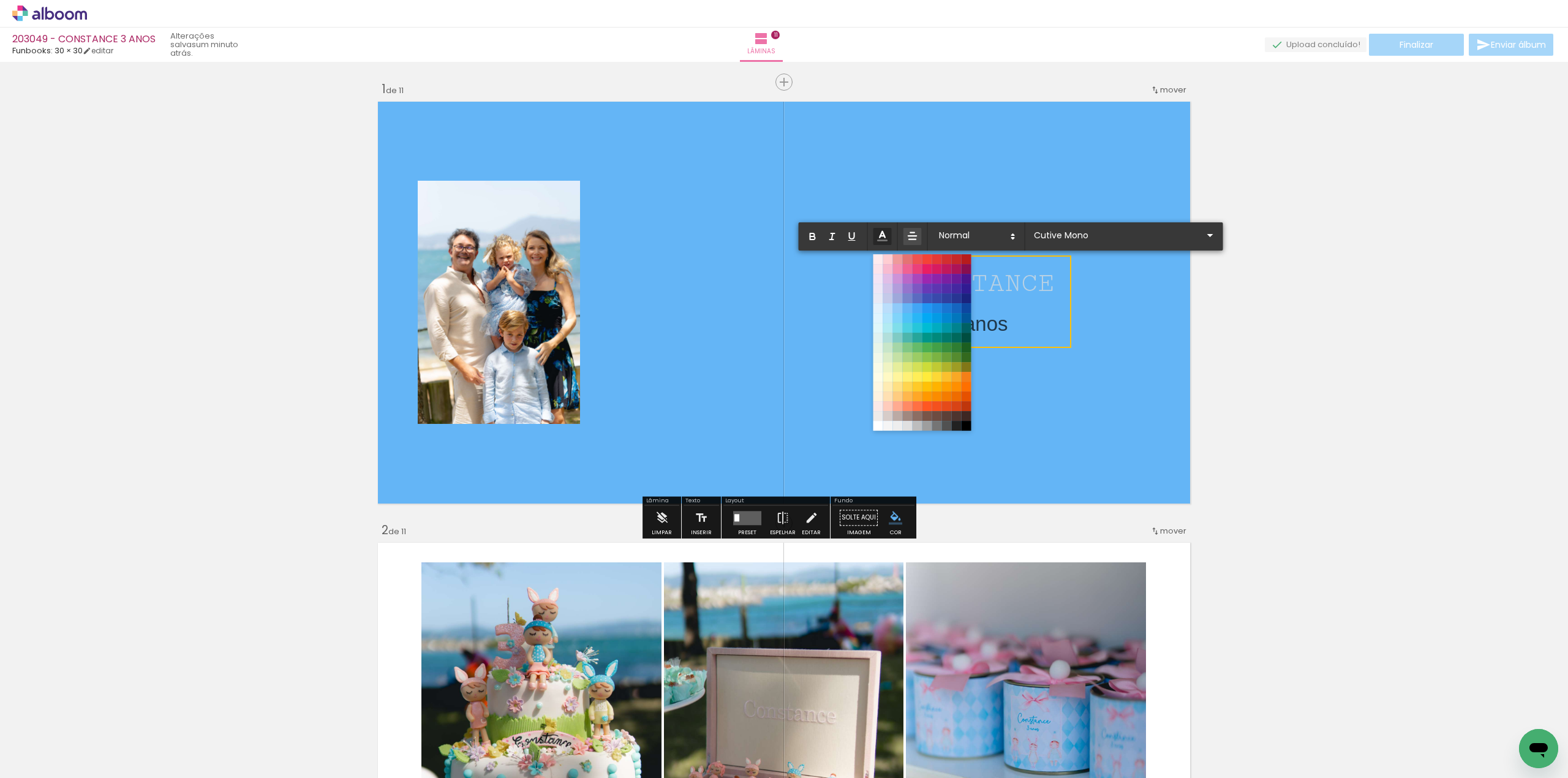
click at [882, 238] on icon at bounding box center [882, 235] width 13 height 13
click at [973, 429] on span at bounding box center [966, 425] width 13 height 13
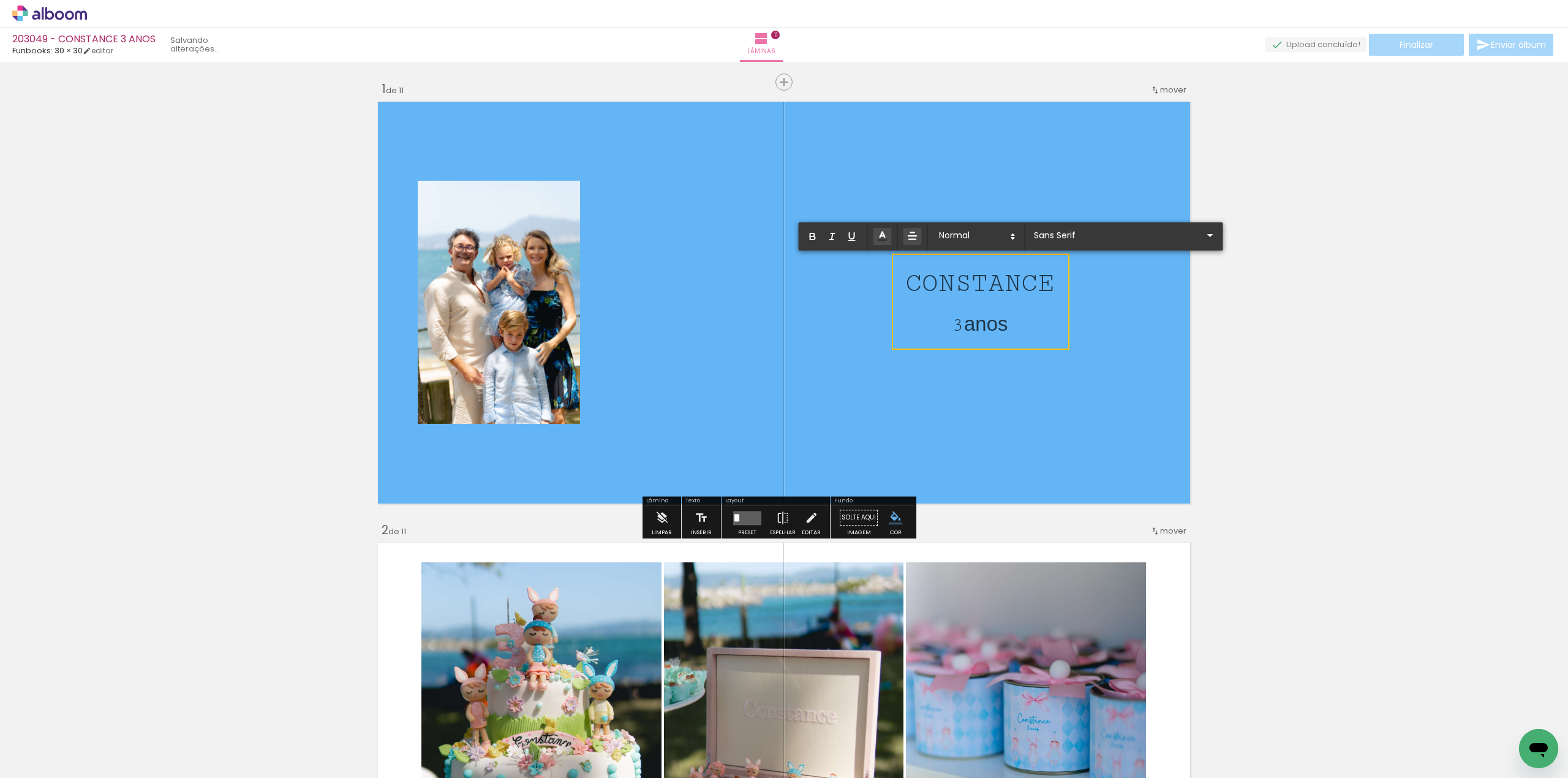
click at [1028, 402] on quentale-layouter at bounding box center [784, 302] width 821 height 410
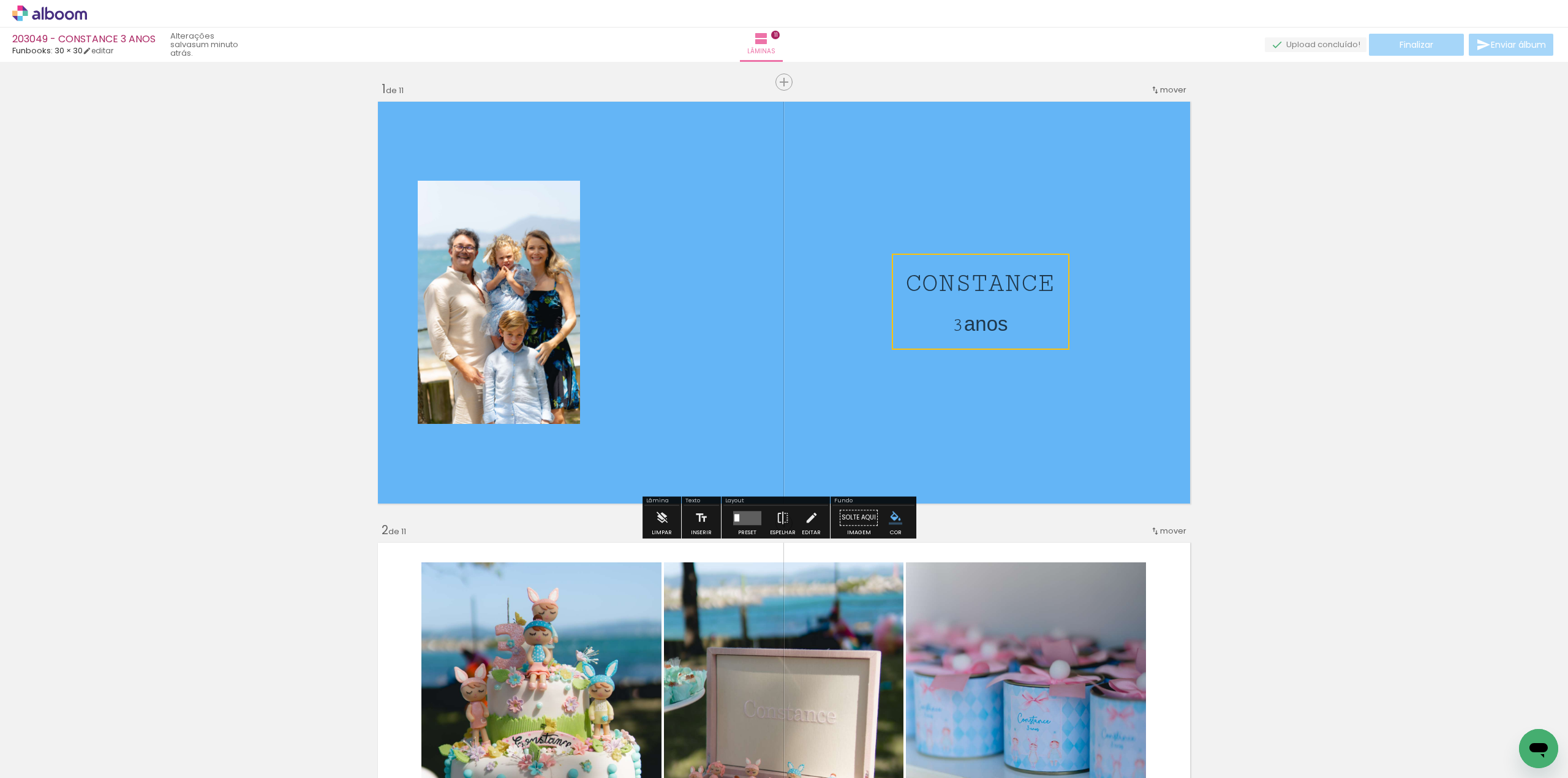
click at [1030, 412] on quentale-layouter at bounding box center [784, 302] width 821 height 410
click at [970, 327] on span "anos" at bounding box center [985, 323] width 43 height 22
click at [970, 327] on quentale-selection at bounding box center [981, 302] width 181 height 92
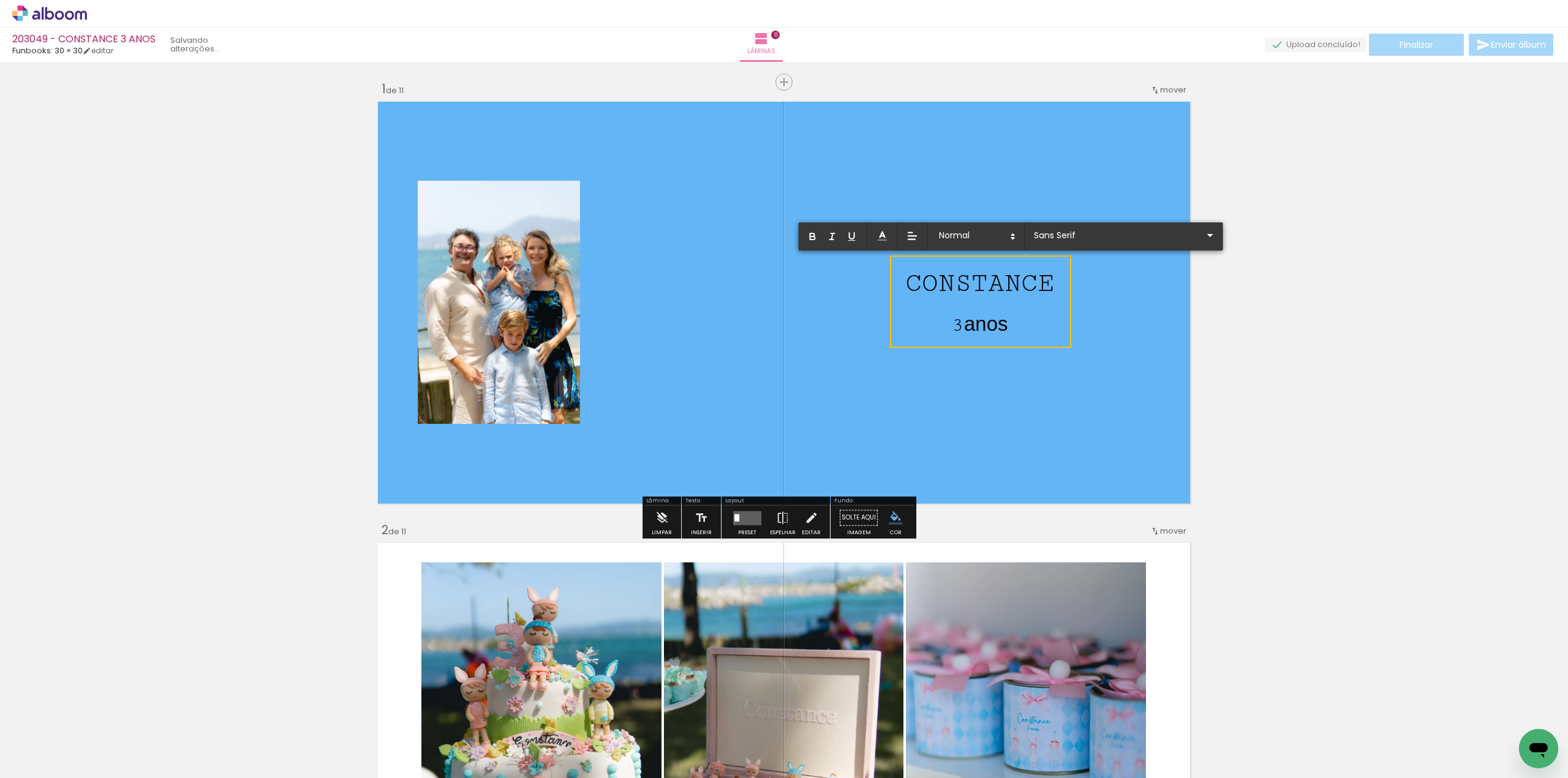
click at [976, 322] on span "anos" at bounding box center [985, 323] width 43 height 22
drag, startPoint x: 968, startPoint y: 325, endPoint x: 1036, endPoint y: 327, distance: 68.0
click at [1036, 327] on p "3 anos" at bounding box center [980, 321] width 149 height 38
click at [880, 239] on icon at bounding box center [883, 236] width 13 height 13
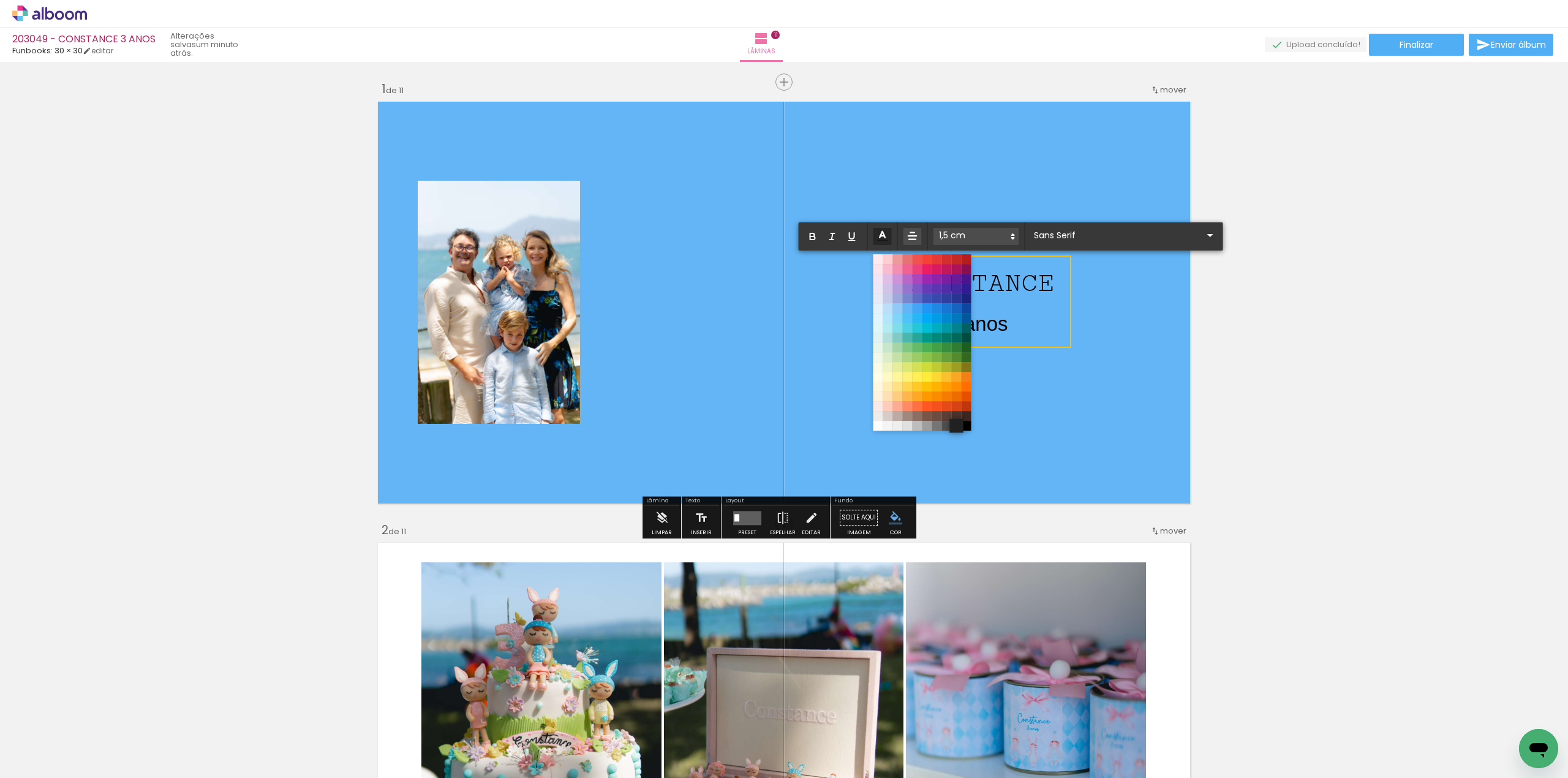
click at [959, 423] on span at bounding box center [956, 425] width 13 height 13
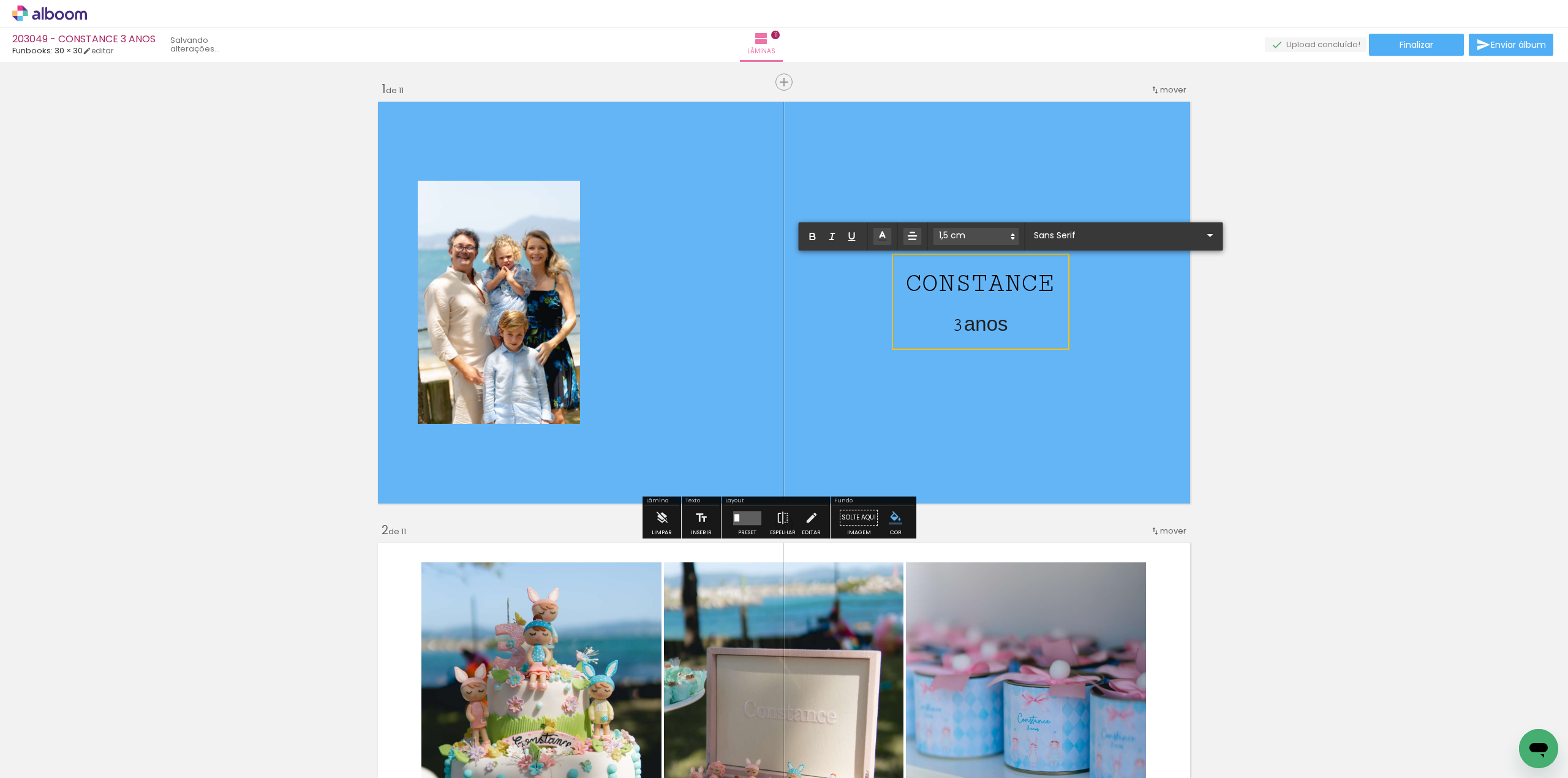
click at [984, 425] on quentale-layouter at bounding box center [784, 302] width 821 height 410
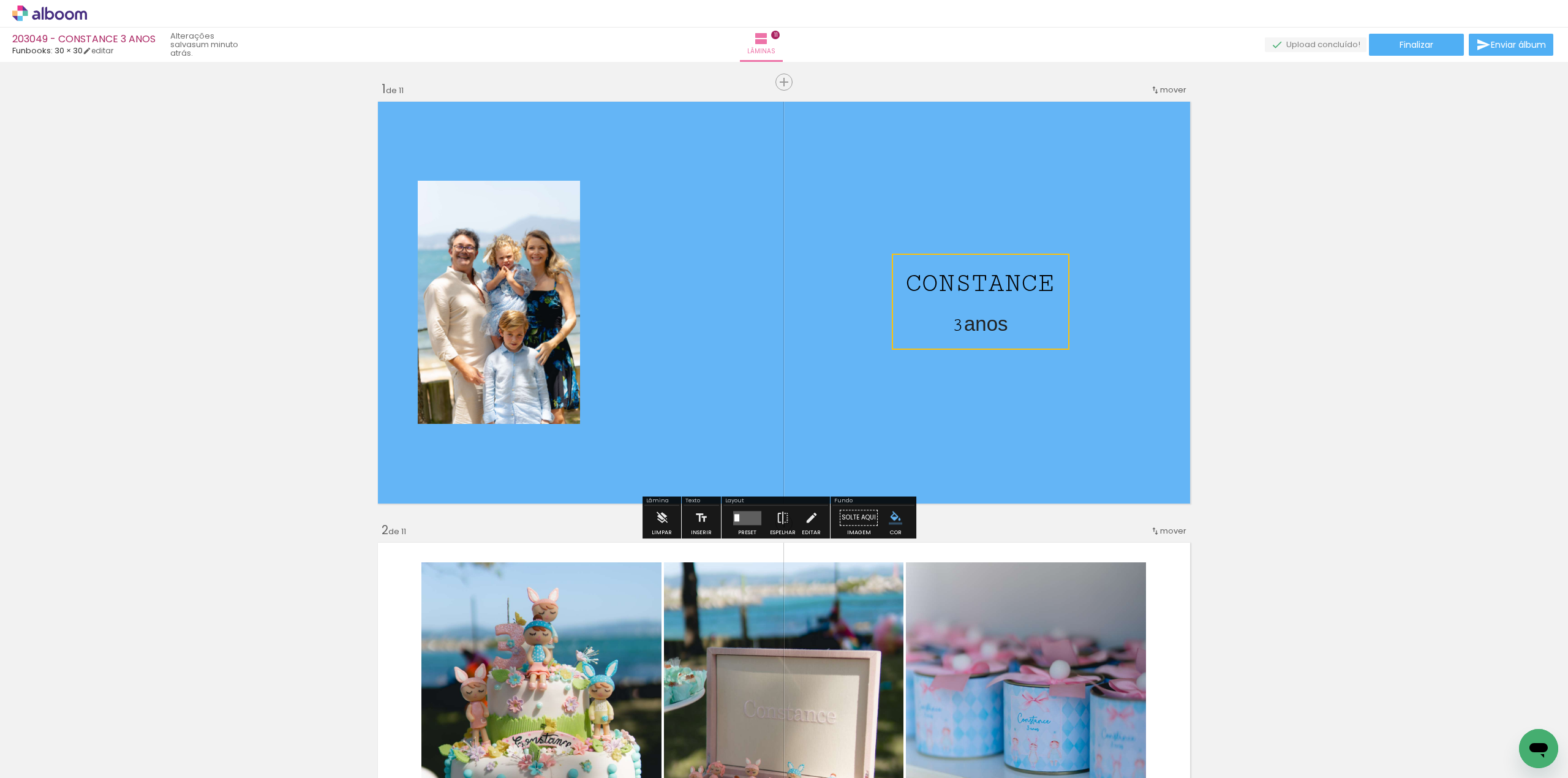
click at [1028, 400] on quentale-layouter at bounding box center [784, 302] width 821 height 410
click at [985, 321] on span "anos" at bounding box center [985, 323] width 43 height 22
click at [985, 321] on quentale-selection at bounding box center [981, 302] width 181 height 92
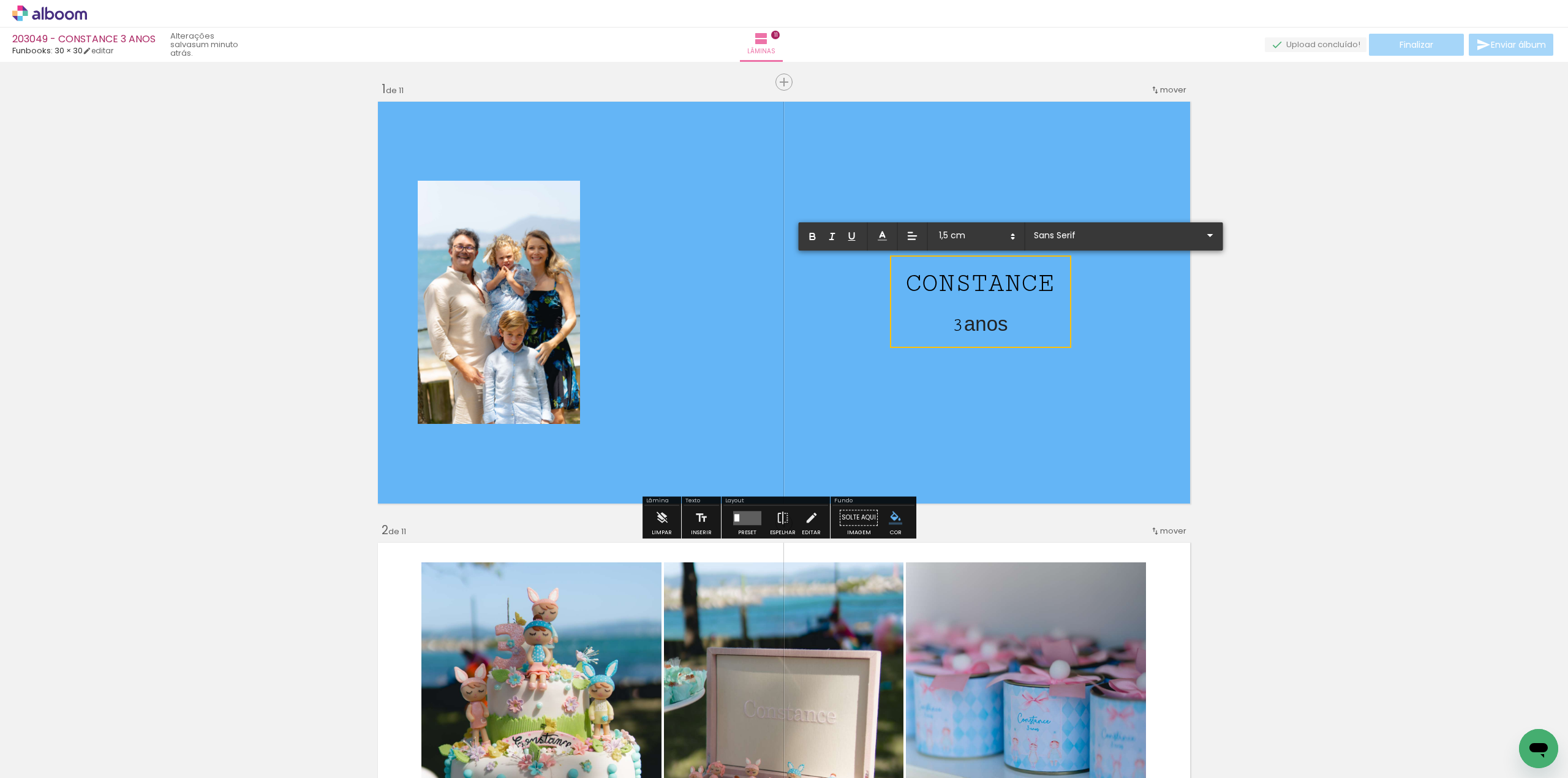
drag, startPoint x: 966, startPoint y: 324, endPoint x: 1044, endPoint y: 324, distance: 78.0
click at [1044, 324] on p "3 anos" at bounding box center [980, 321] width 149 height 38
click at [1130, 232] on input "Sans Serif" at bounding box center [1117, 235] width 172 height 13
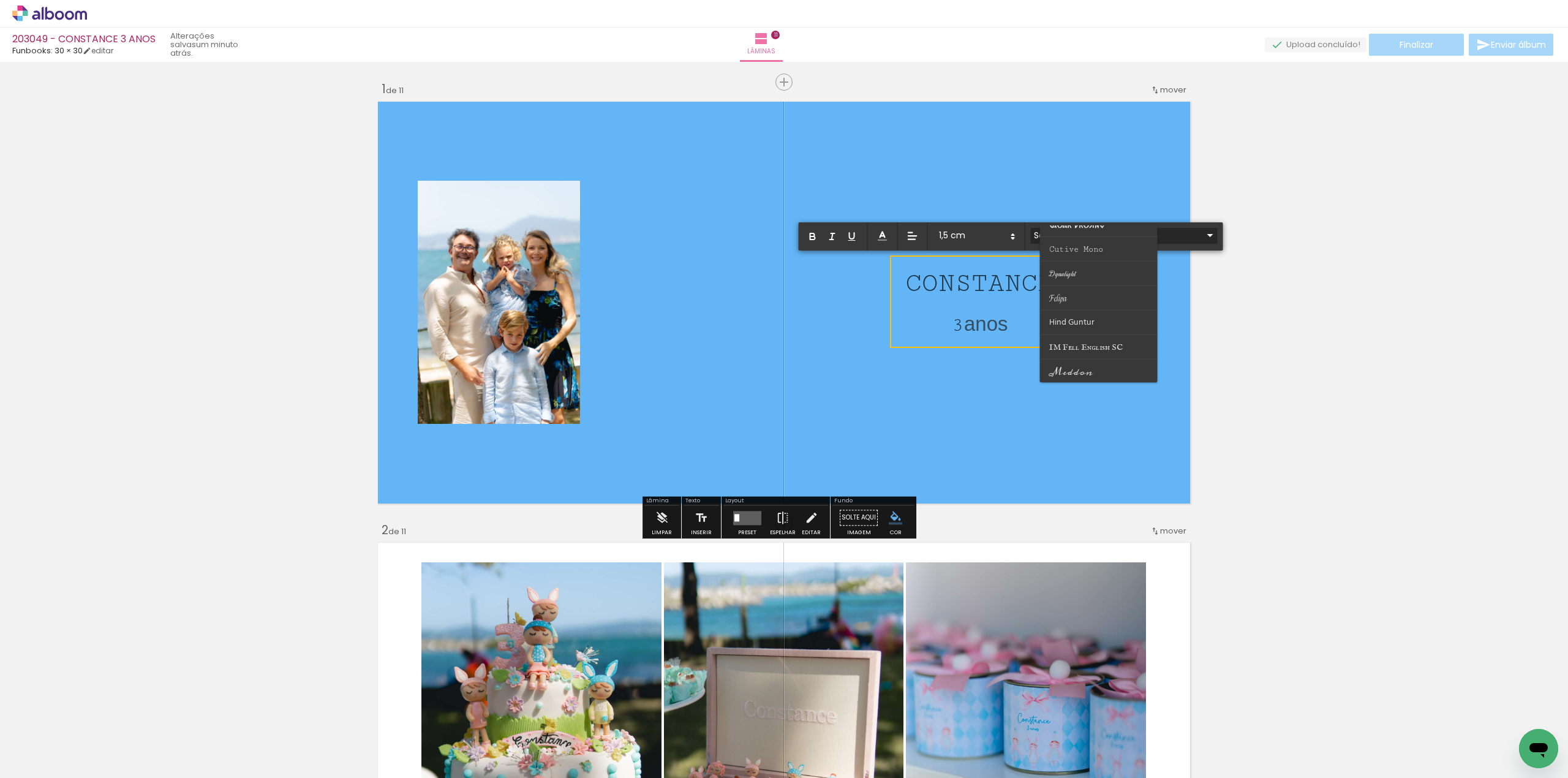
scroll to position [163, 0]
click at [1084, 79] on span "Cutive Mono" at bounding box center [1066, 74] width 35 height 9
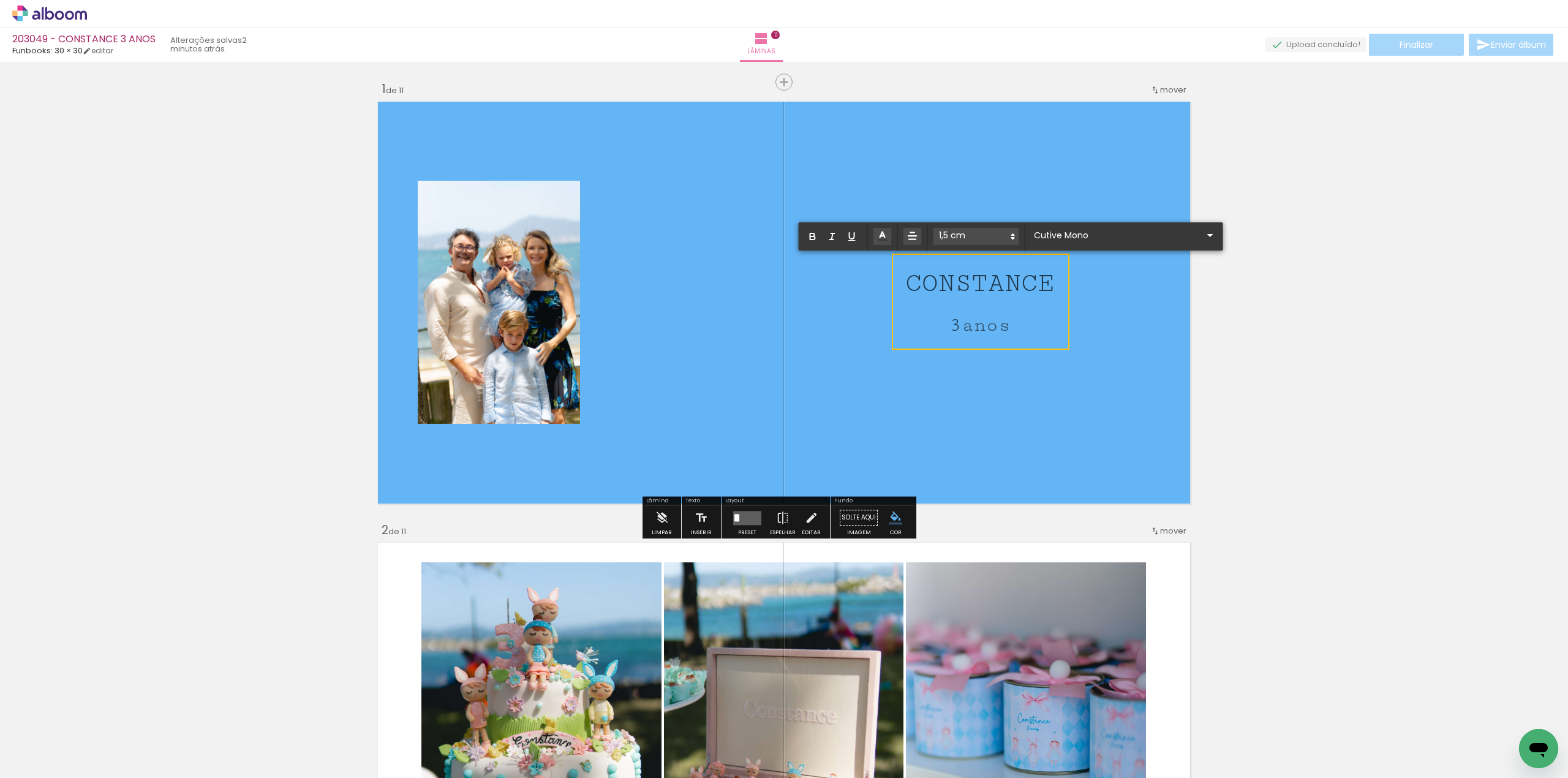
click at [999, 414] on quentale-layouter at bounding box center [784, 302] width 821 height 410
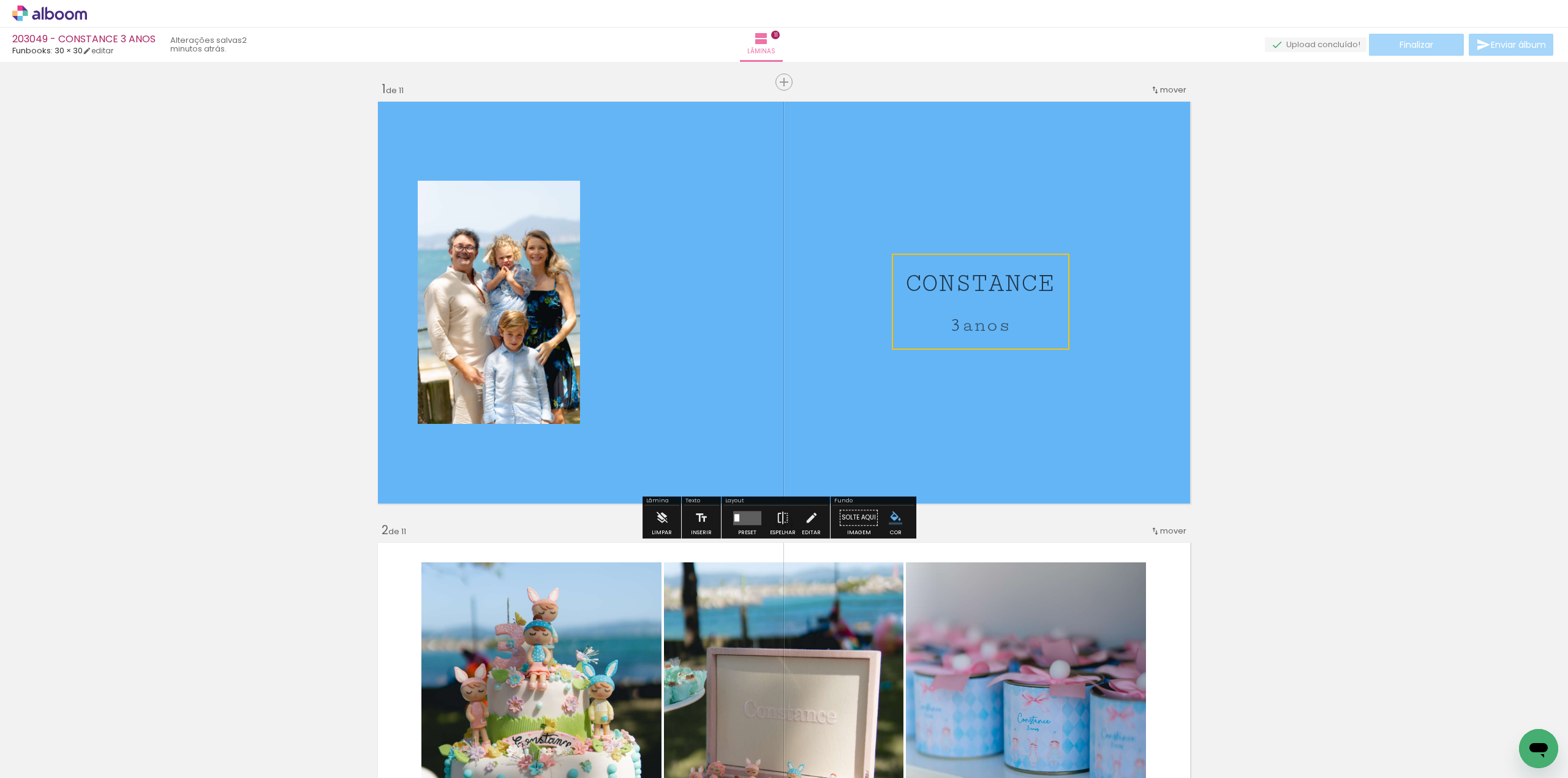
click at [920, 397] on quentale-layouter at bounding box center [784, 302] width 821 height 410
click at [985, 326] on span "anos" at bounding box center [986, 325] width 49 height 22
click at [985, 326] on quentale-selection at bounding box center [981, 302] width 181 height 92
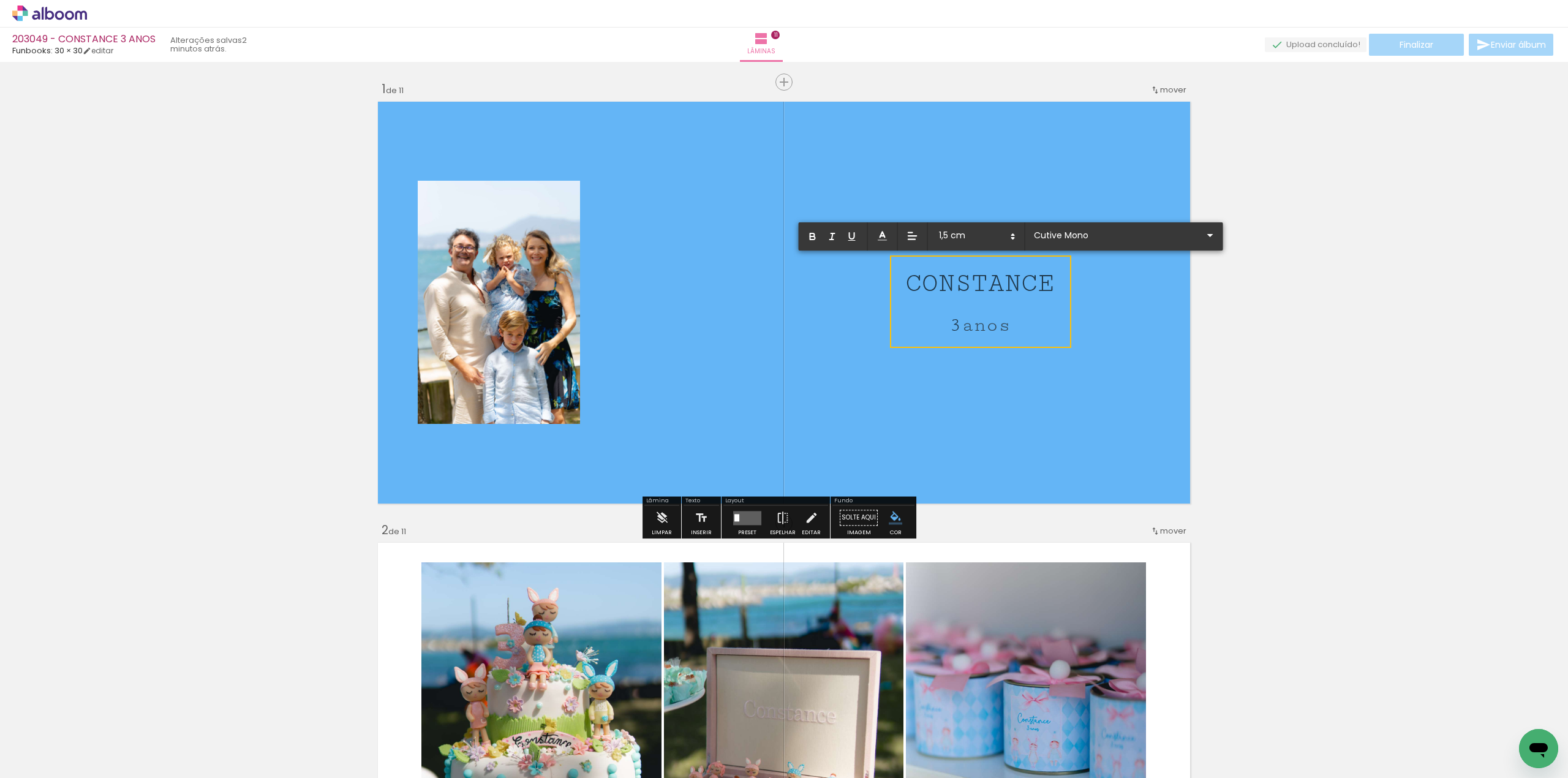
click at [970, 328] on span "anos" at bounding box center [986, 325] width 49 height 22
drag, startPoint x: 978, startPoint y: 328, endPoint x: 1025, endPoint y: 328, distance: 47.0
click at [1025, 328] on p "3 anos" at bounding box center [980, 321] width 149 height 38
type input "Sans Serif"
click at [996, 433] on quentale-layouter at bounding box center [784, 302] width 821 height 410
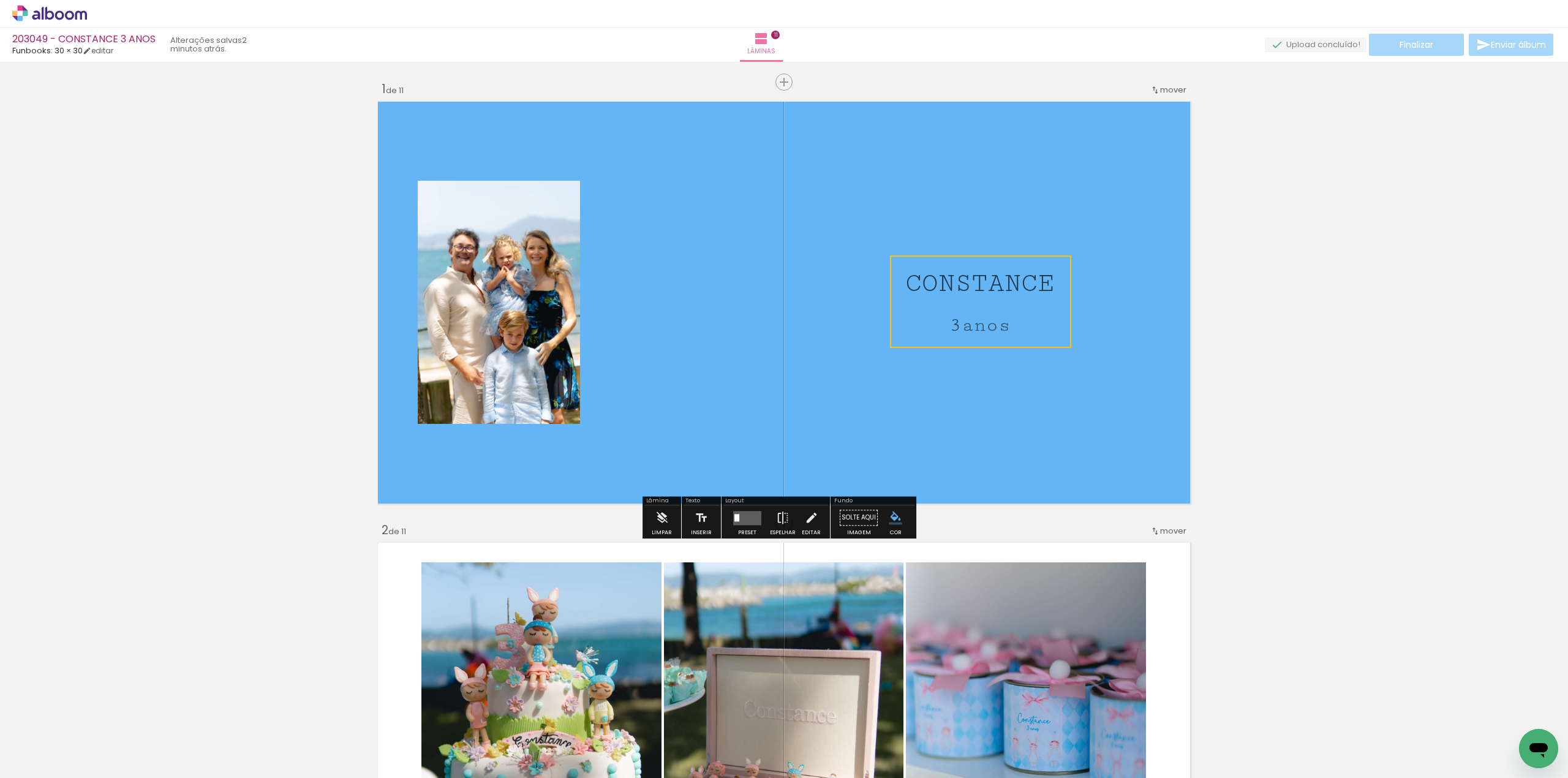
drag, startPoint x: 1022, startPoint y: 311, endPoint x: 1029, endPoint y: 322, distance: 13.0
click at [1023, 311] on quentale-selection at bounding box center [981, 302] width 181 height 92
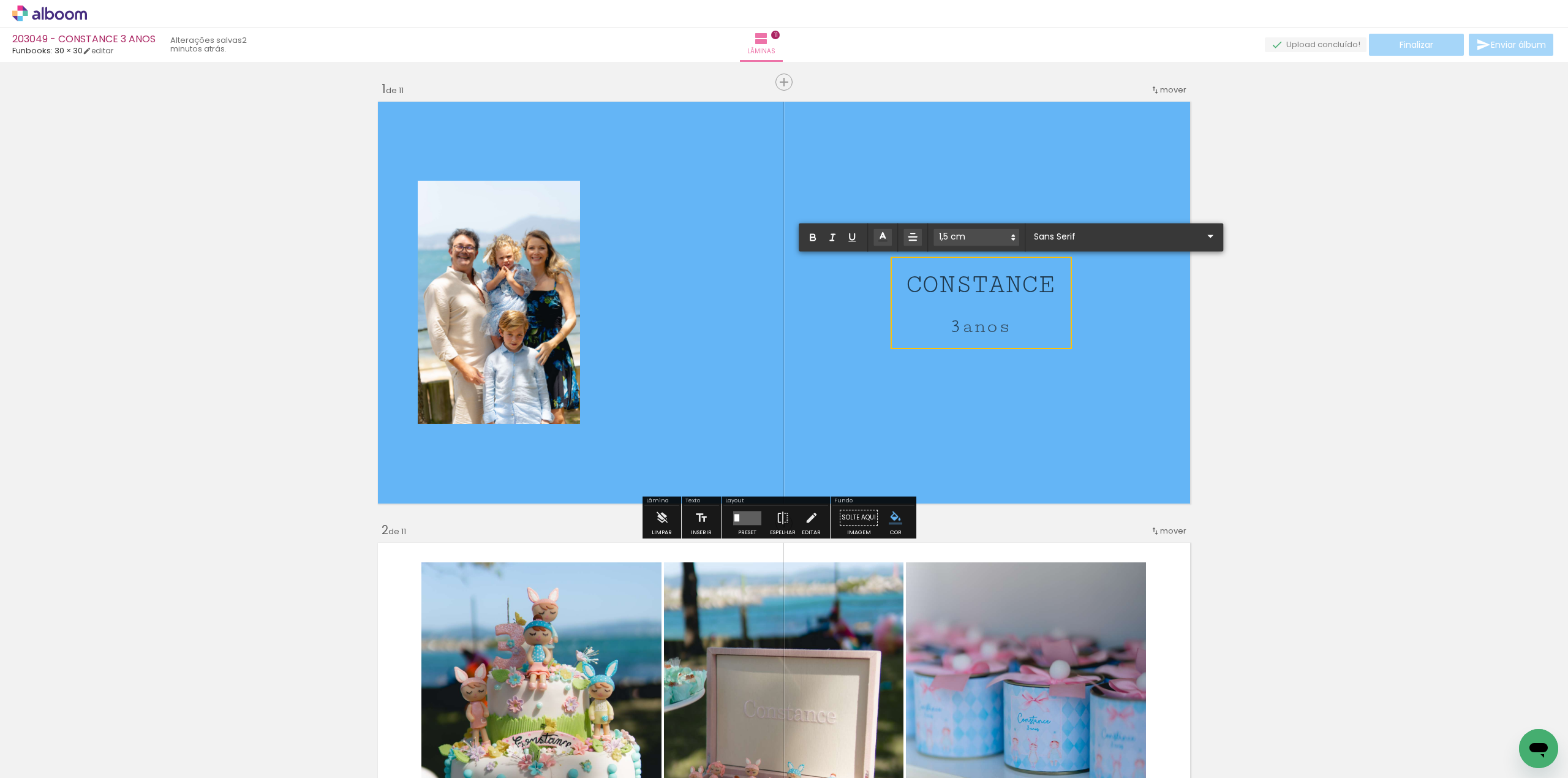
click at [971, 329] on span "anos" at bounding box center [986, 327] width 49 height 22
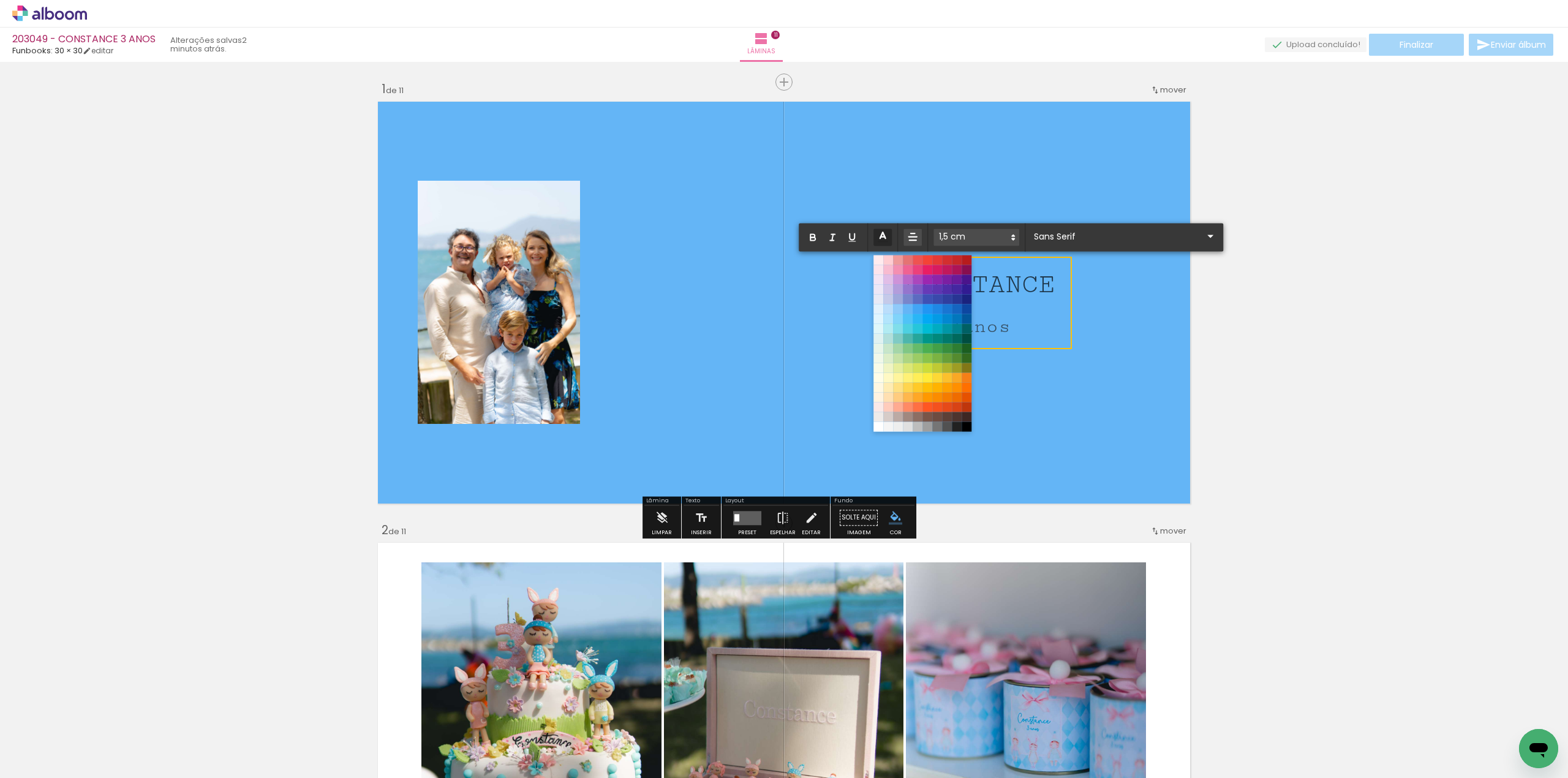
click at [885, 238] on icon at bounding box center [882, 237] width 13 height 13
click at [964, 424] on span at bounding box center [967, 426] width 13 height 13
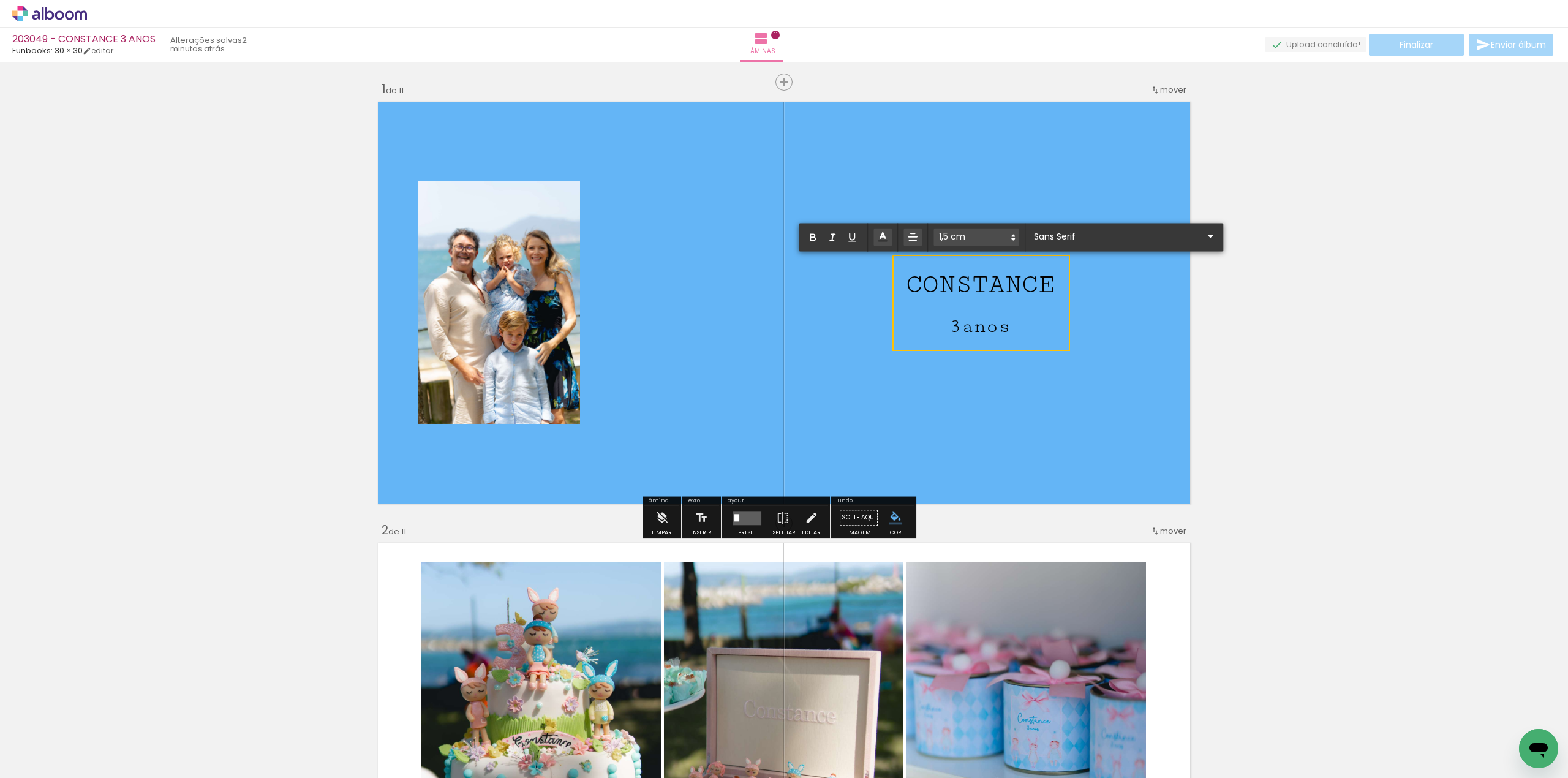
click at [1011, 399] on quentale-layouter at bounding box center [784, 302] width 821 height 410
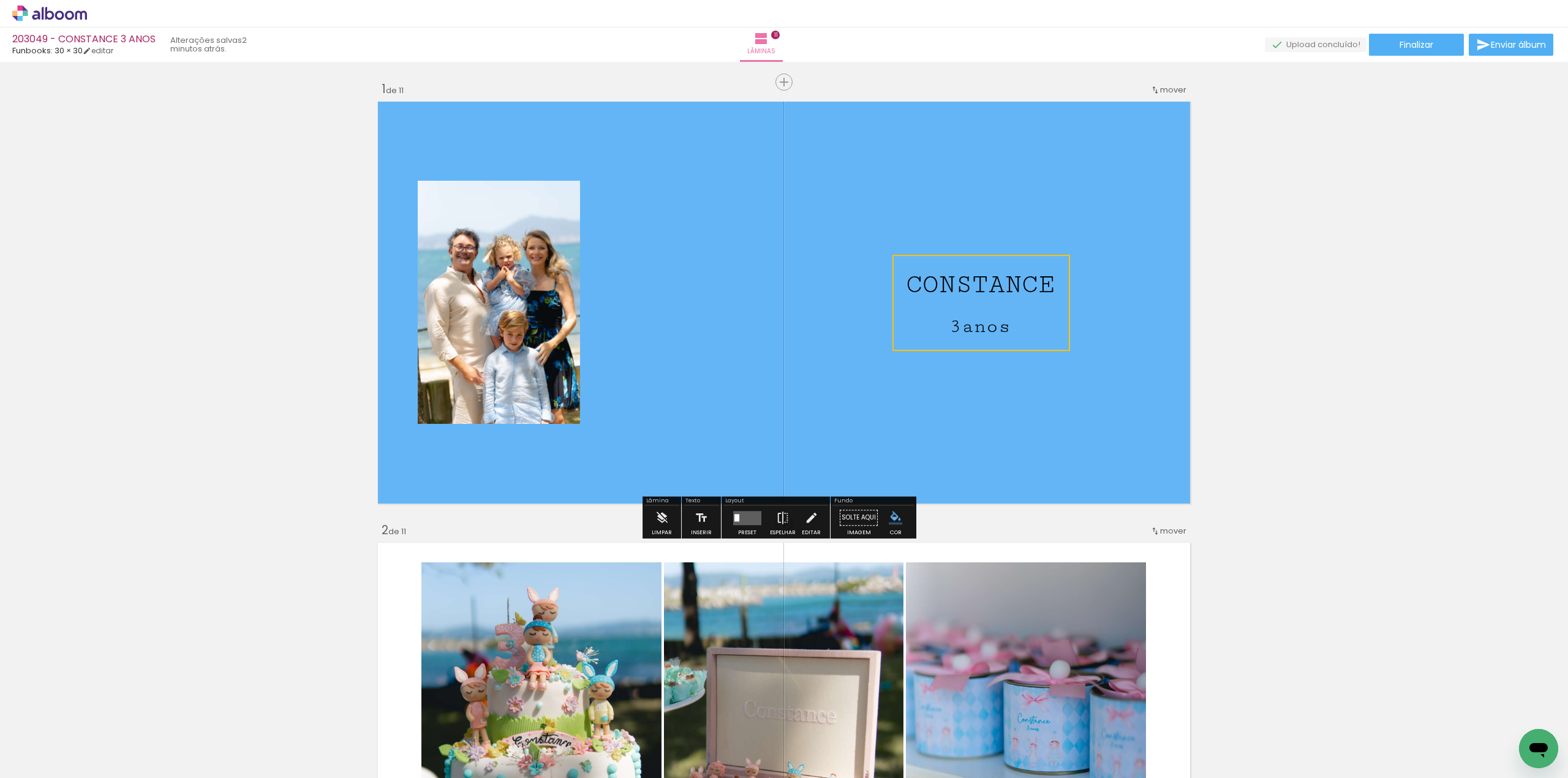
click at [991, 412] on quentale-layouter at bounding box center [784, 302] width 821 height 410
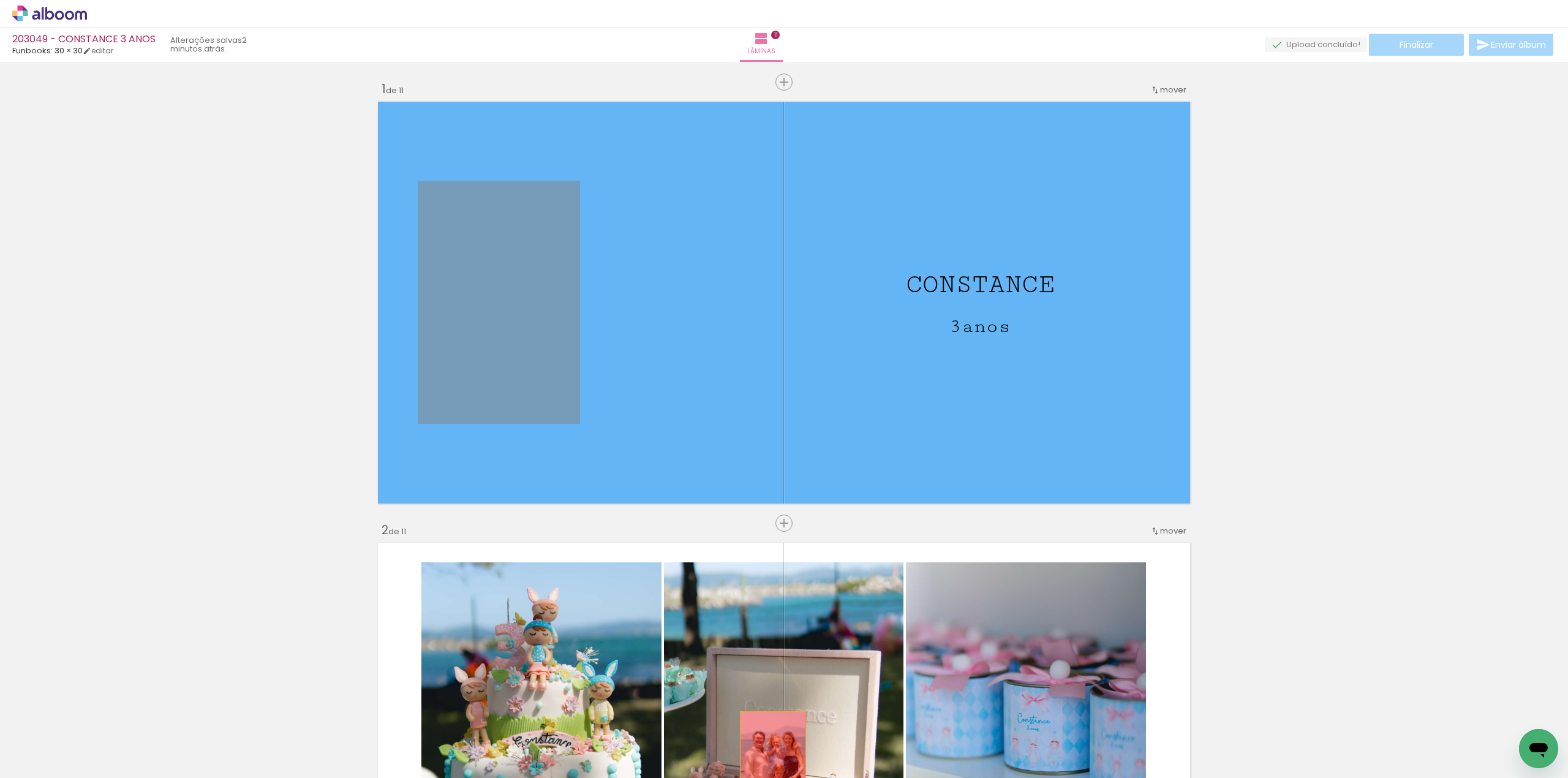
drag, startPoint x: 498, startPoint y: 365, endPoint x: 767, endPoint y: 760, distance: 477.9
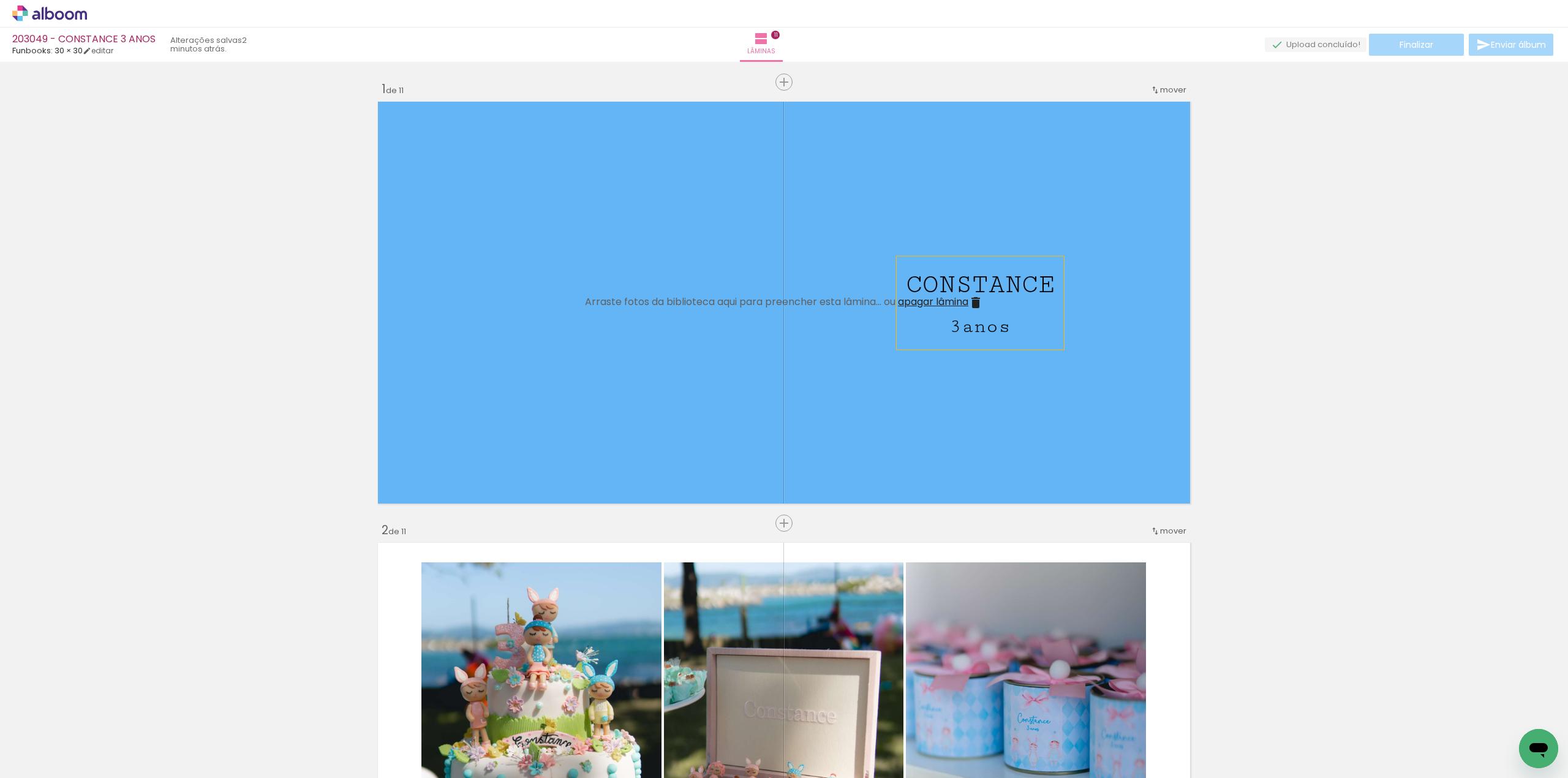
click at [1009, 273] on span "CONSTANCE" at bounding box center [981, 284] width 149 height 30
click at [1021, 221] on quentale-layouter at bounding box center [784, 302] width 821 height 410
click at [988, 326] on span "anos" at bounding box center [986, 324] width 43 height 22
click at [988, 326] on quentale-selection at bounding box center [982, 302] width 181 height 92
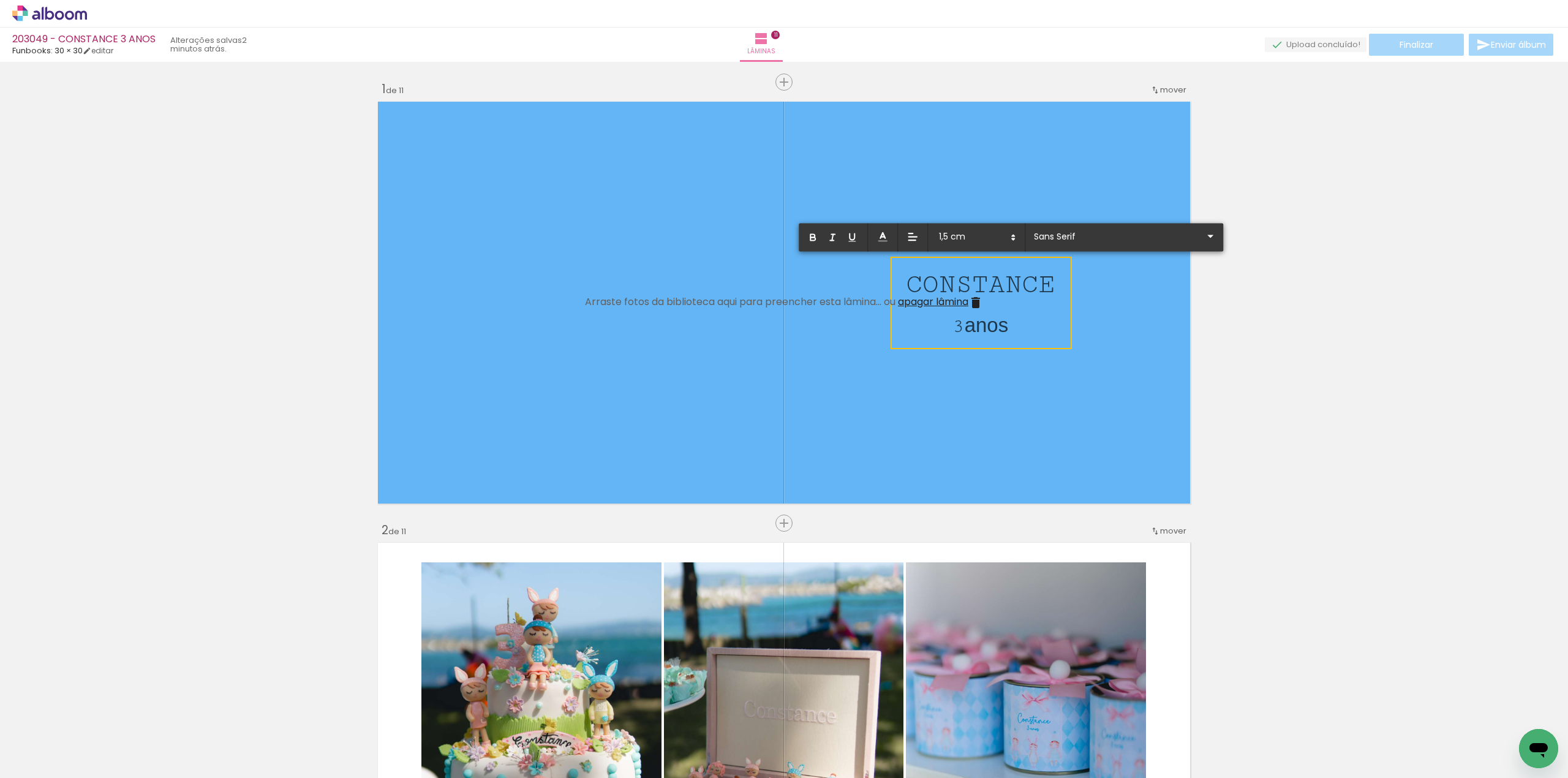
drag, startPoint x: 977, startPoint y: 329, endPoint x: 1024, endPoint y: 327, distance: 47.0
click at [1024, 327] on p "3 anos" at bounding box center [981, 323] width 149 height 38
click at [1105, 231] on input "Sans Serif" at bounding box center [1117, 236] width 172 height 13
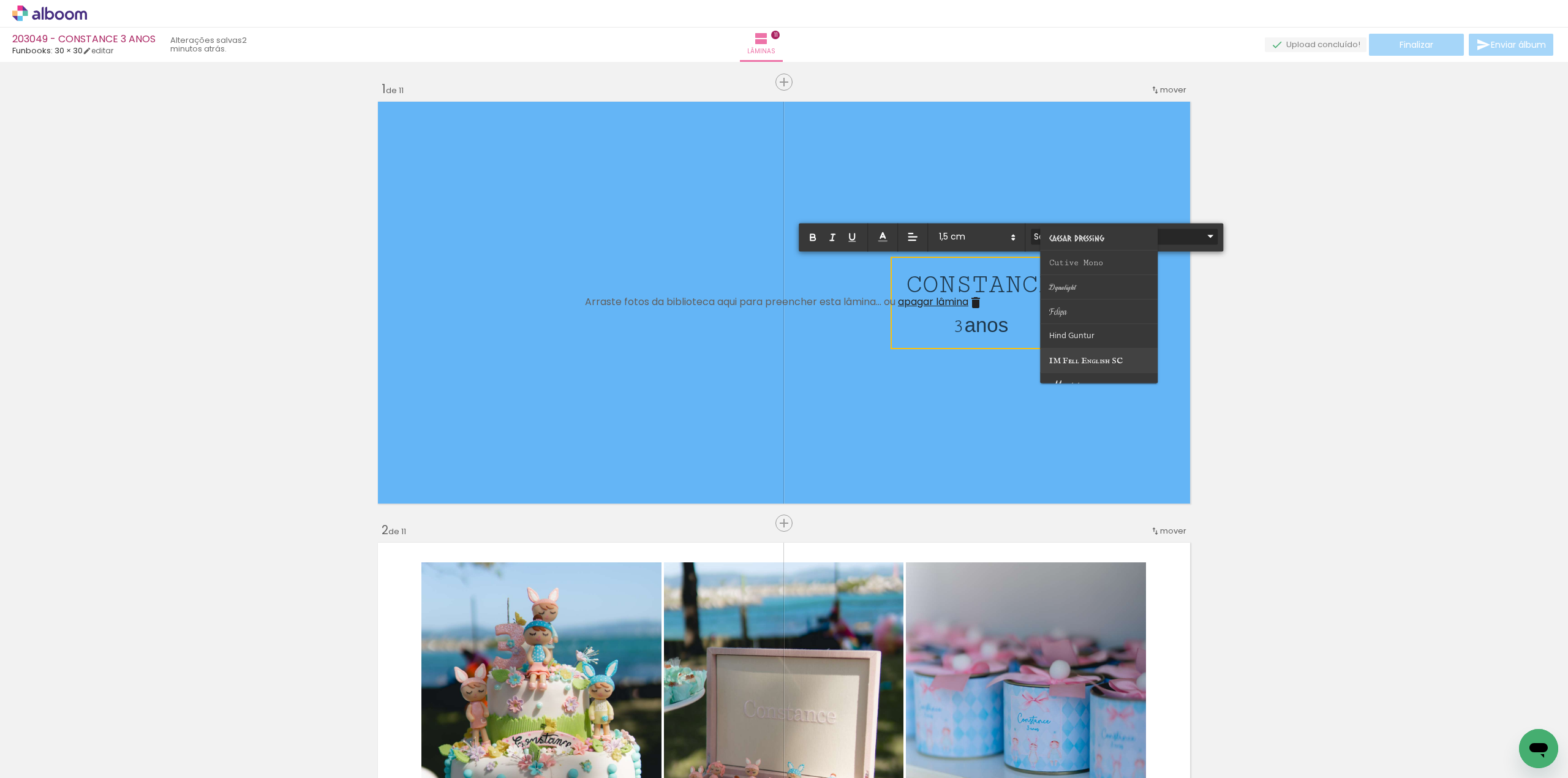
scroll to position [163, 0]
click at [1085, 80] on span "Cutive Mono" at bounding box center [1067, 75] width 35 height 9
type input "Cutive Mono"
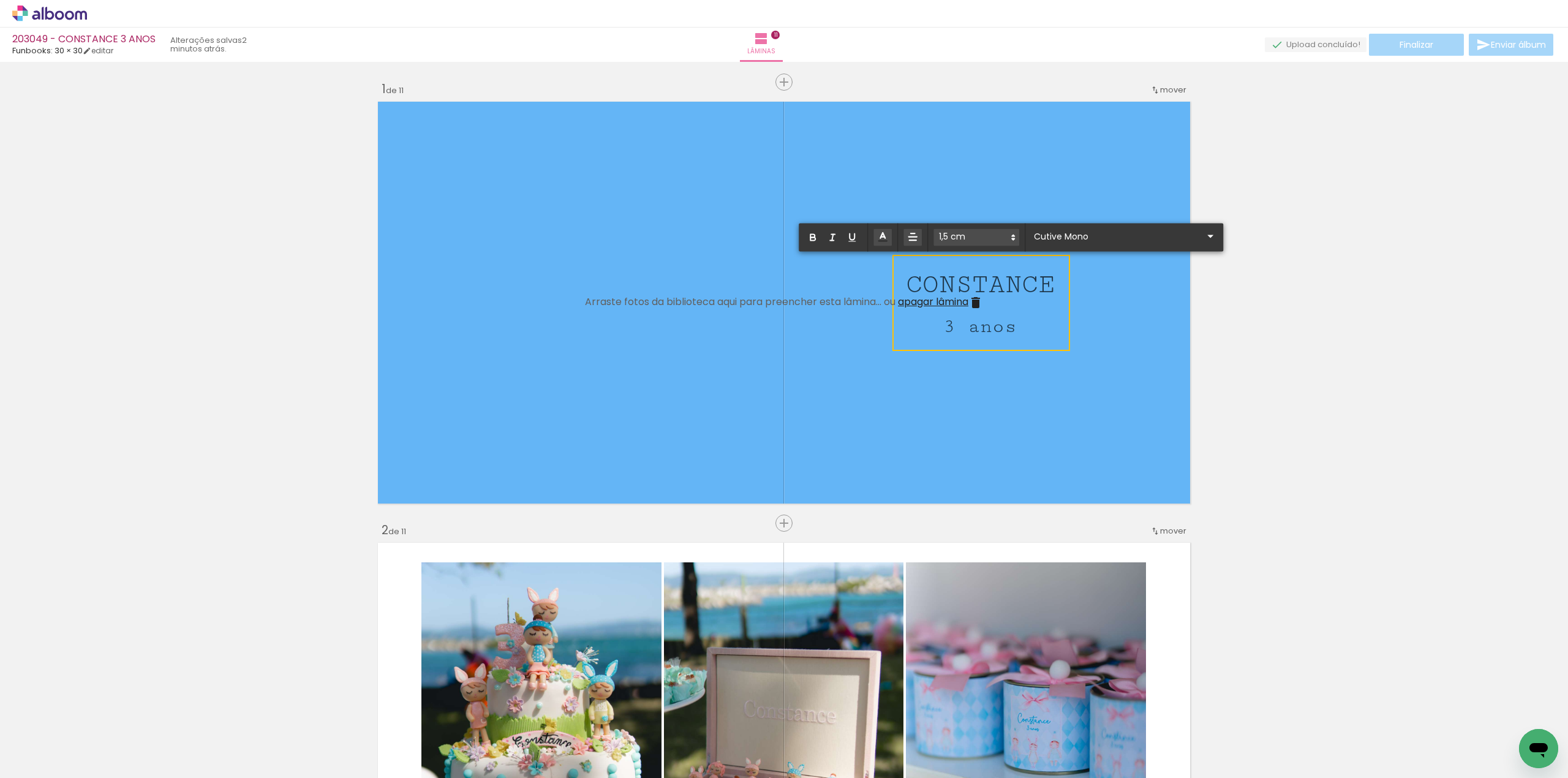
click at [1032, 418] on quentale-layouter at bounding box center [784, 302] width 821 height 410
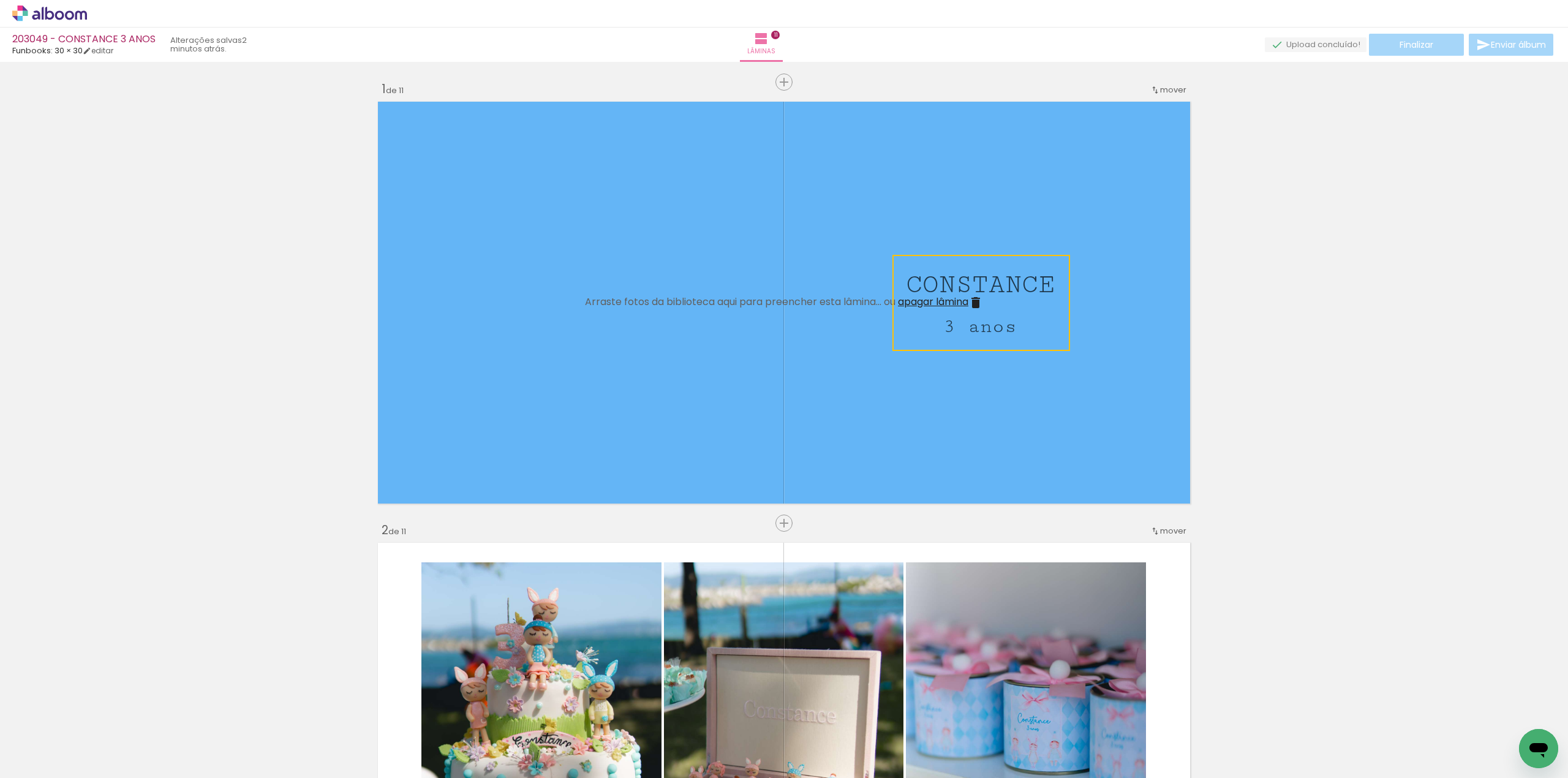
click at [1034, 437] on quentale-layouter at bounding box center [784, 302] width 821 height 410
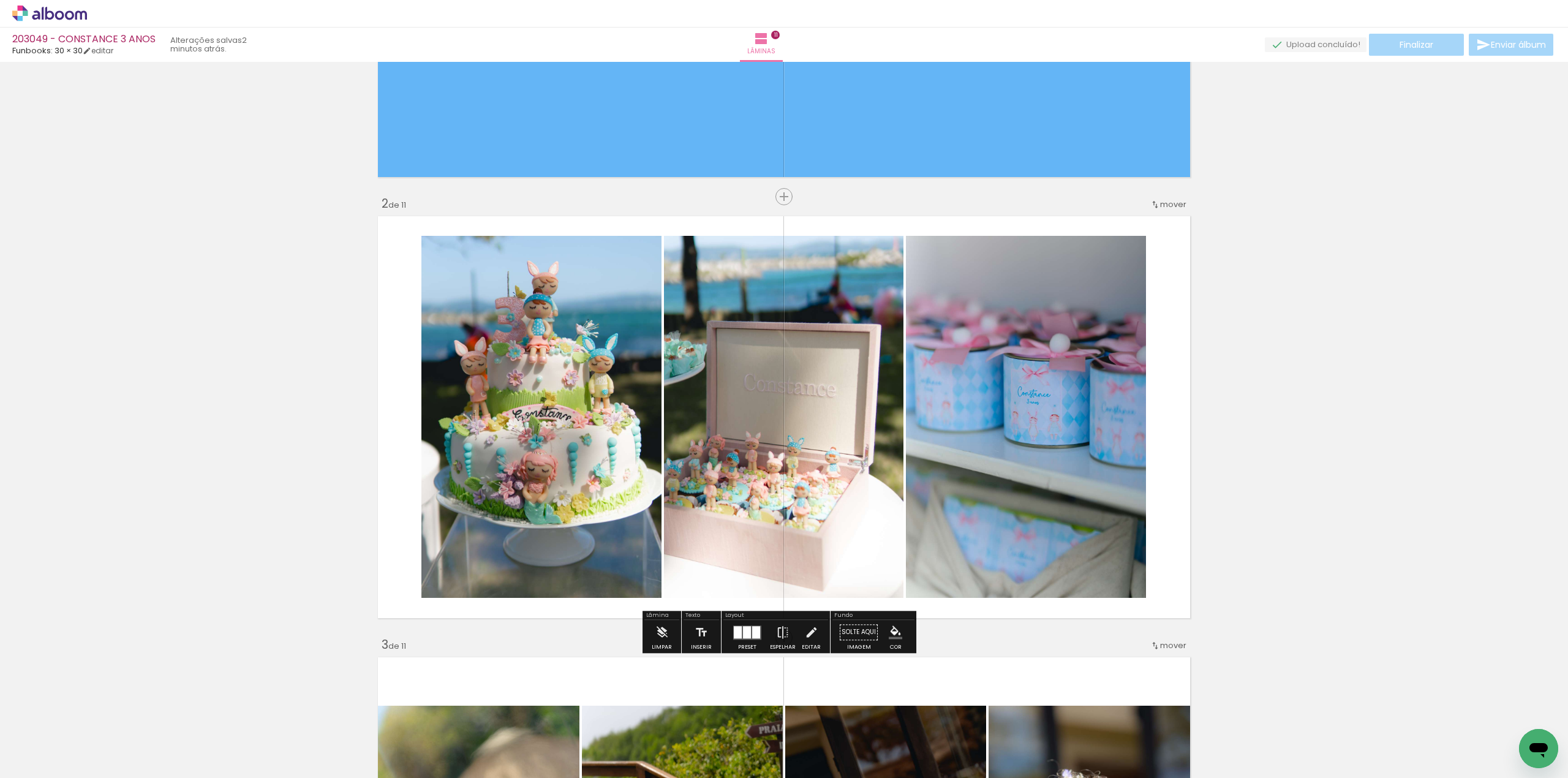
scroll to position [0, 0]
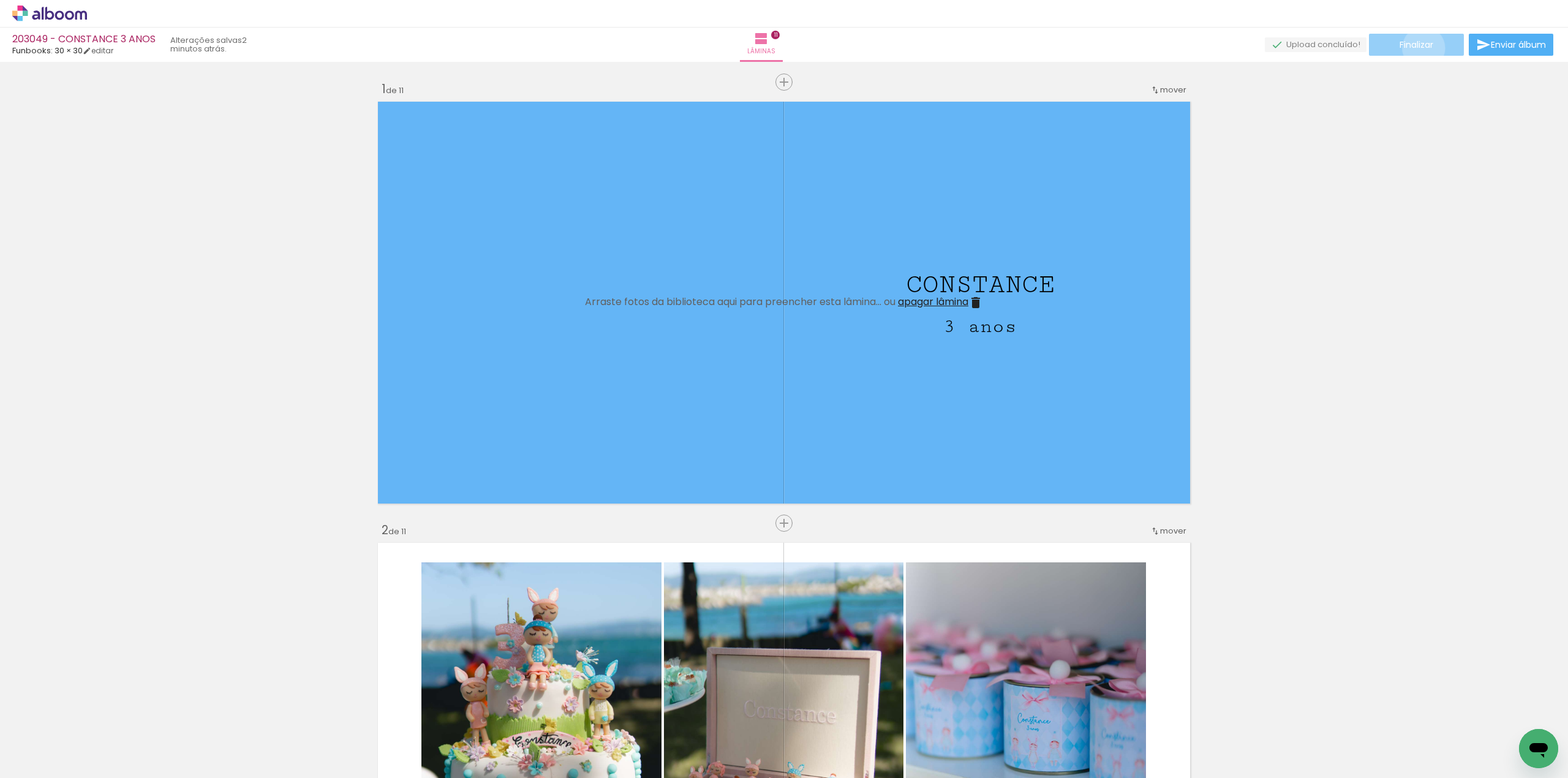
click at [1420, 48] on span "Finalizar" at bounding box center [1417, 45] width 34 height 9
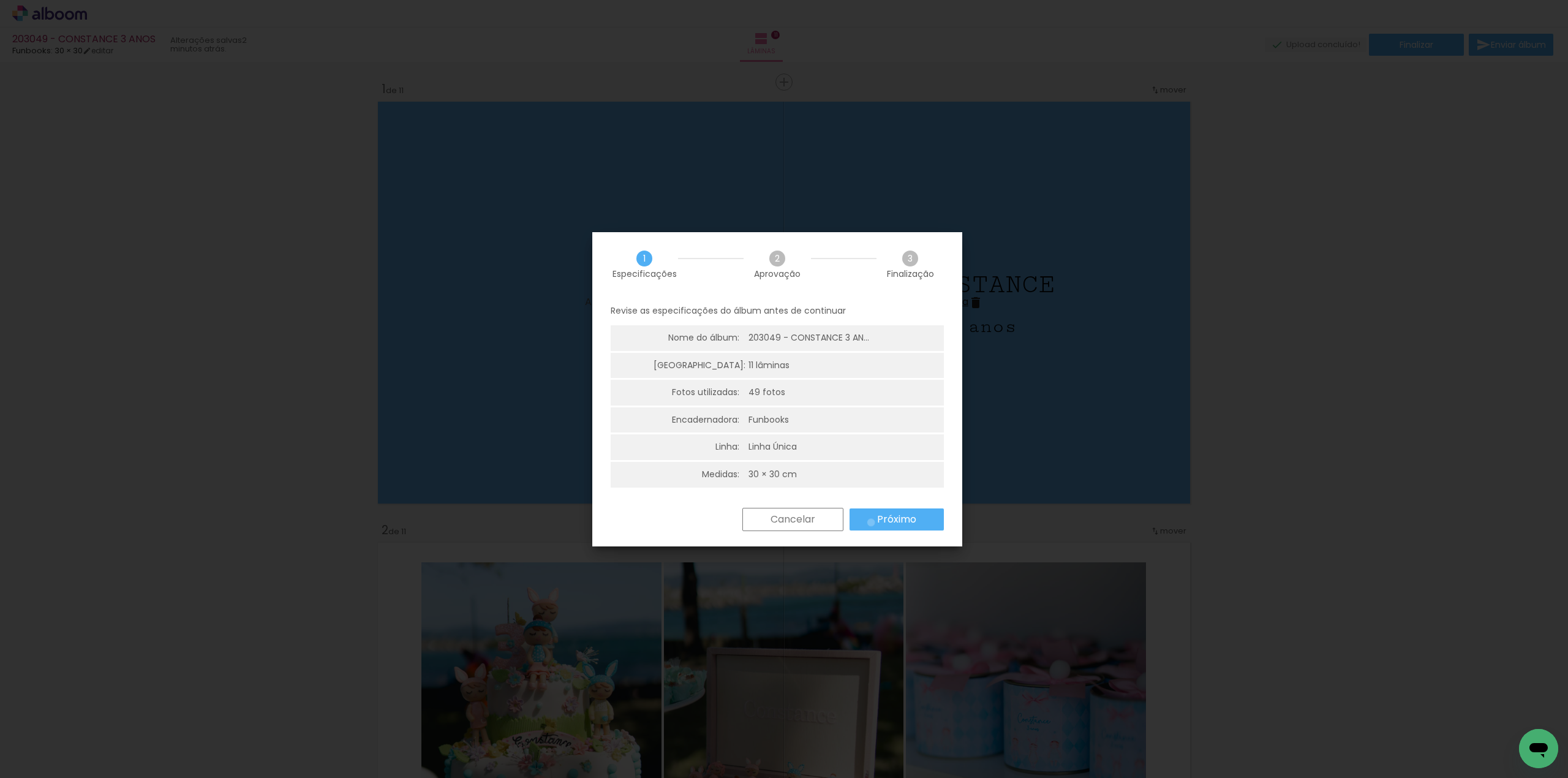
click at [872, 522] on paper-button "Próximo" at bounding box center [897, 520] width 94 height 22
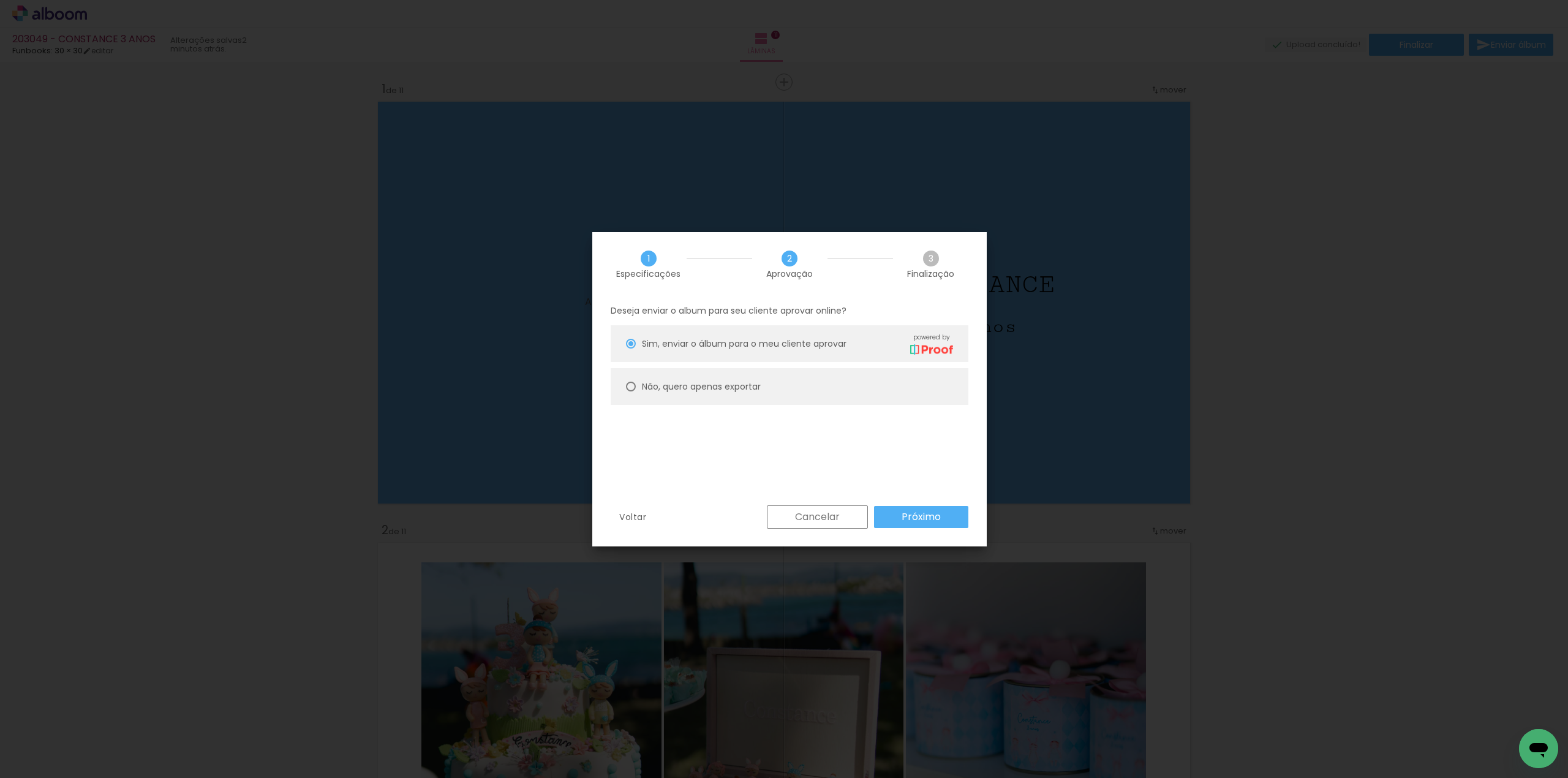
click at [0, 0] on slot "Não, quero apenas exportar" at bounding box center [0, 0] width 0 height 0
type paper-radio-button "on"
click at [914, 509] on paper-button "Próximo" at bounding box center [921, 517] width 94 height 22
type input "Alta, 300 DPI"
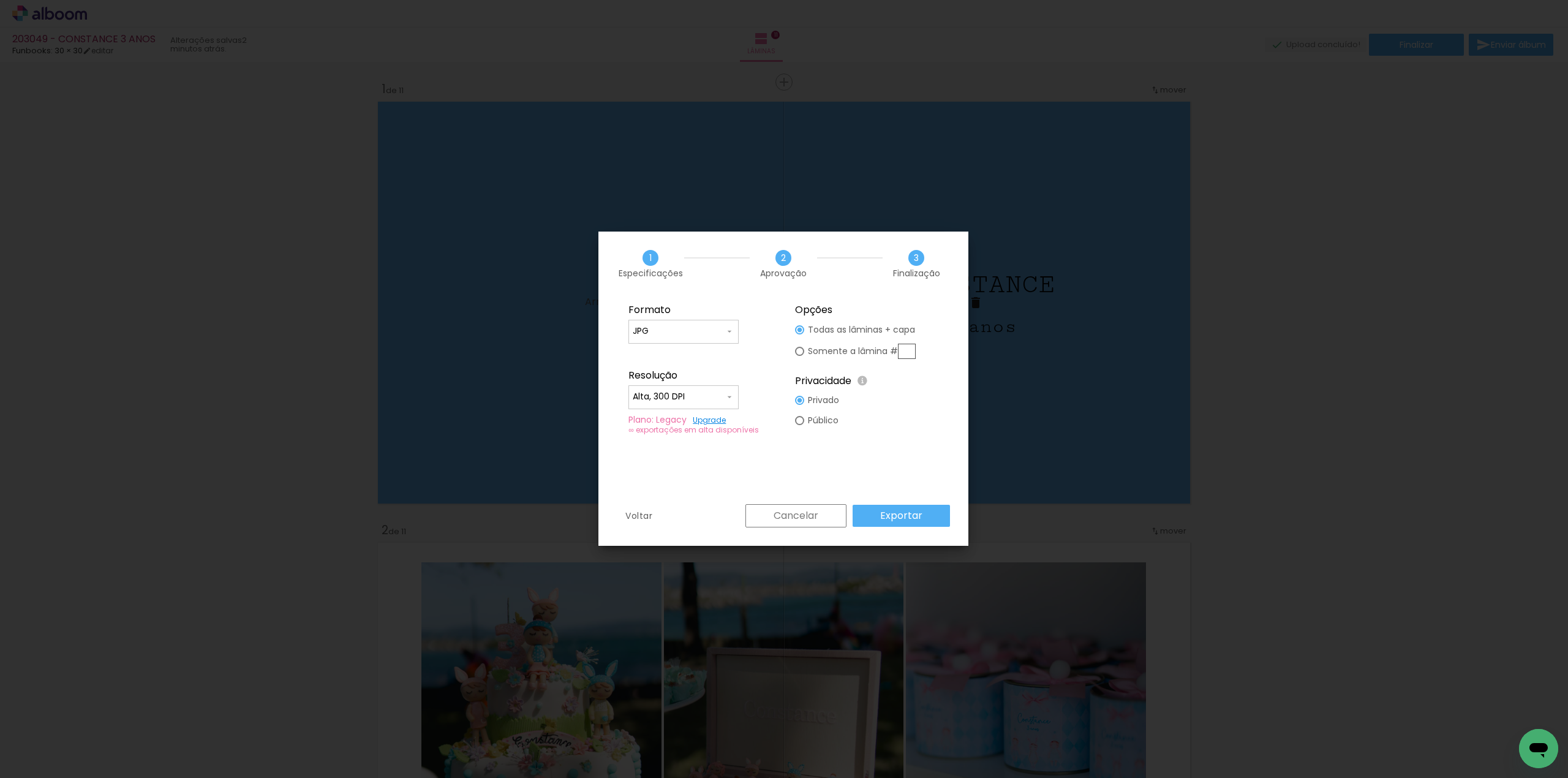
click at [0, 0] on slot "Exportar" at bounding box center [0, 0] width 0 height 0
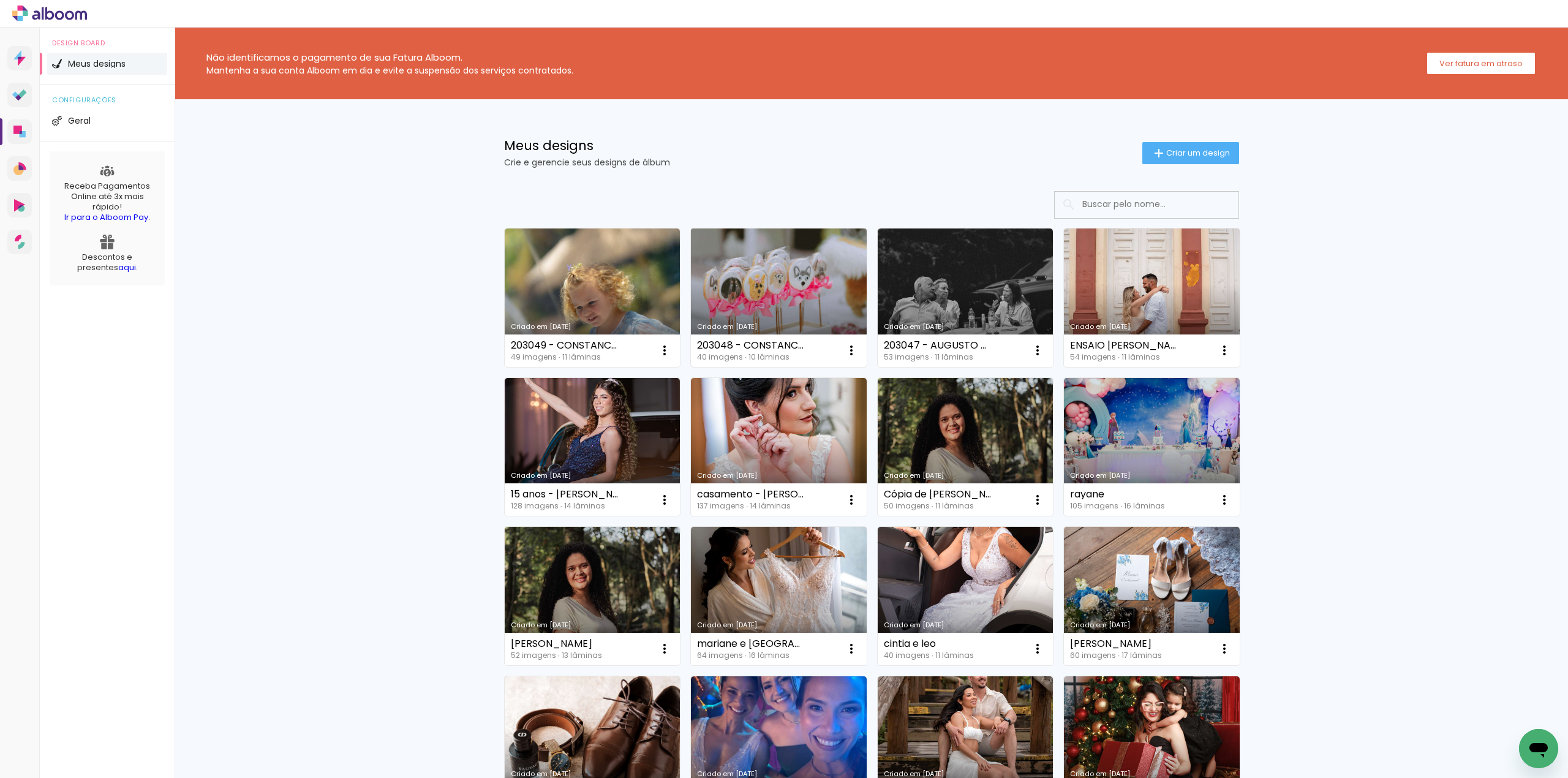
click at [744, 273] on link "Criado em [DATE]" at bounding box center [779, 298] width 176 height 138
click at [0, 0] on neon-animated-pages "Confirmar Cancelar" at bounding box center [0, 0] width 0 height 0
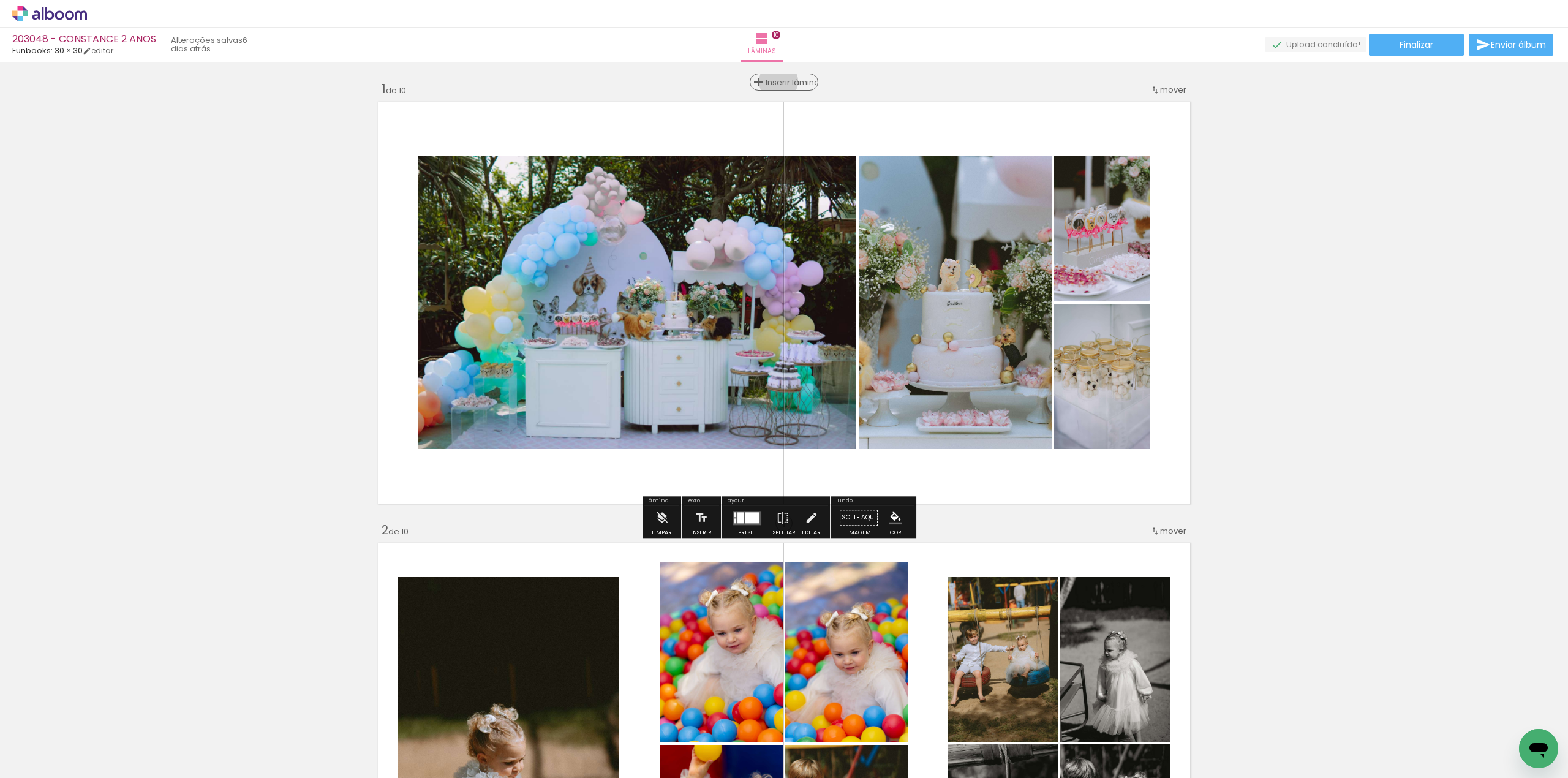
click at [773, 82] on span "Inserir lâmina" at bounding box center [789, 82] width 48 height 8
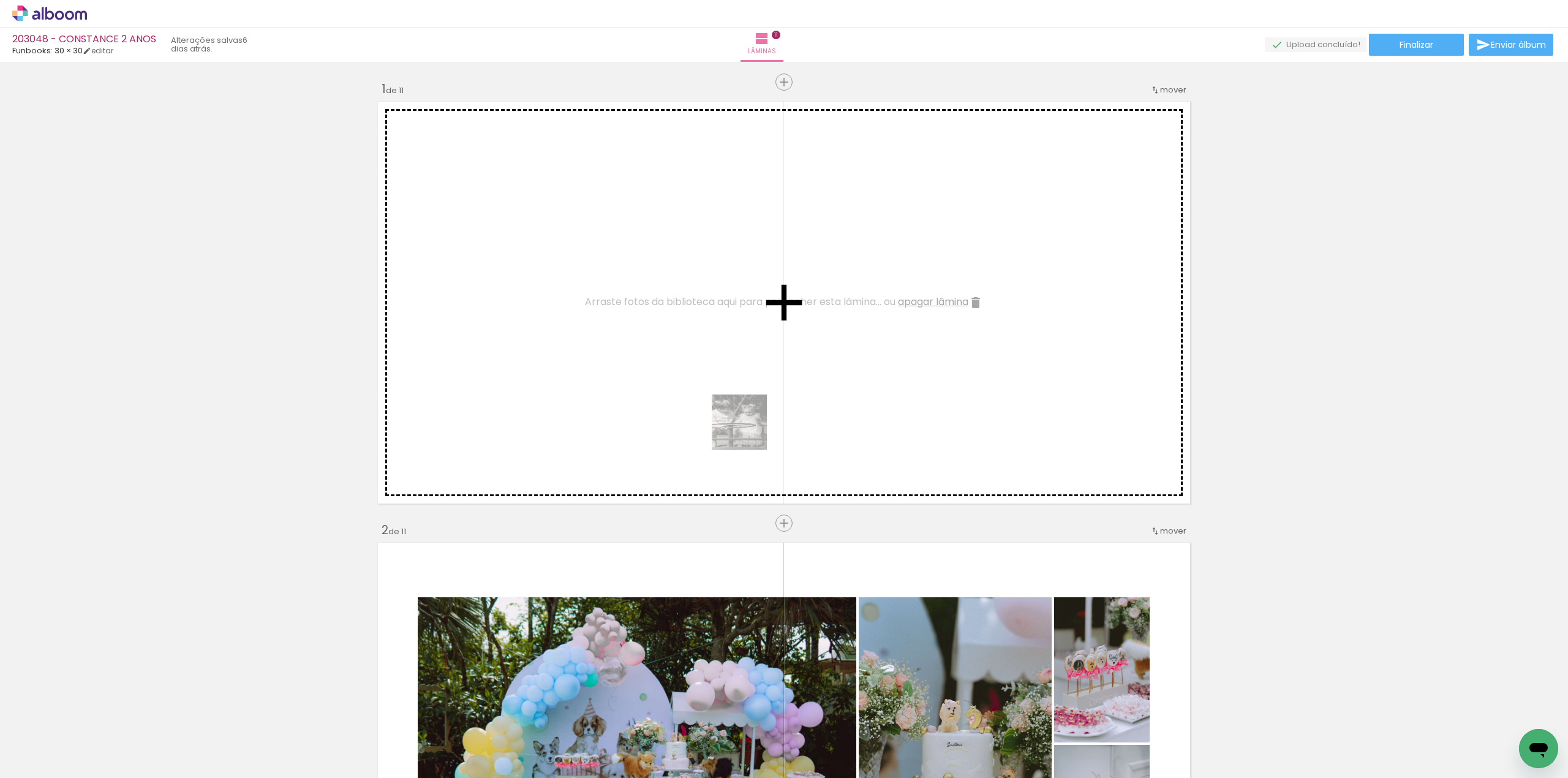
drag, startPoint x: 674, startPoint y: 746, endPoint x: 752, endPoint y: 377, distance: 377.2
click at [752, 377] on quentale-workspace at bounding box center [784, 389] width 1568 height 778
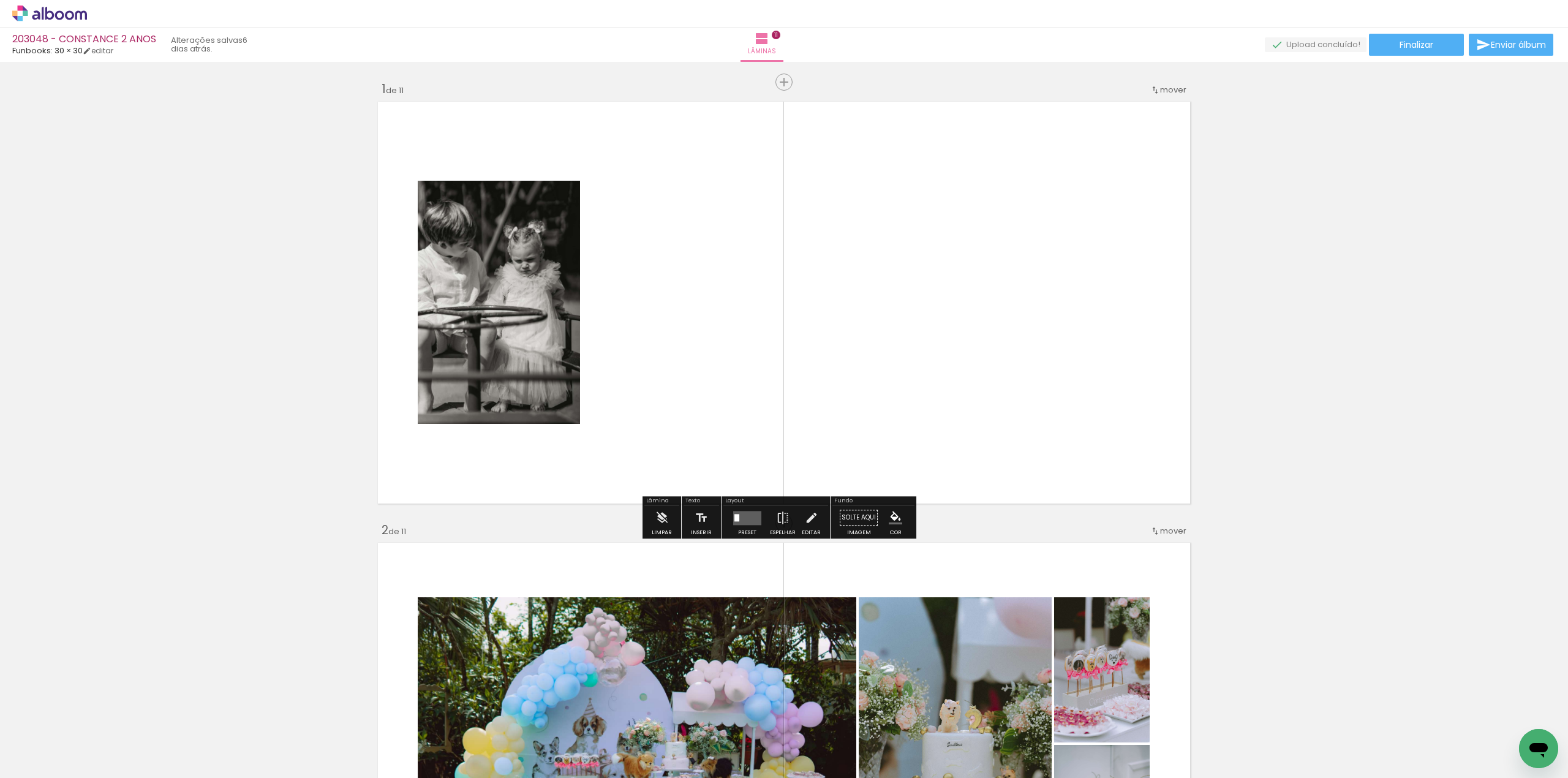
click at [749, 517] on quentale-layouter at bounding box center [747, 518] width 28 height 14
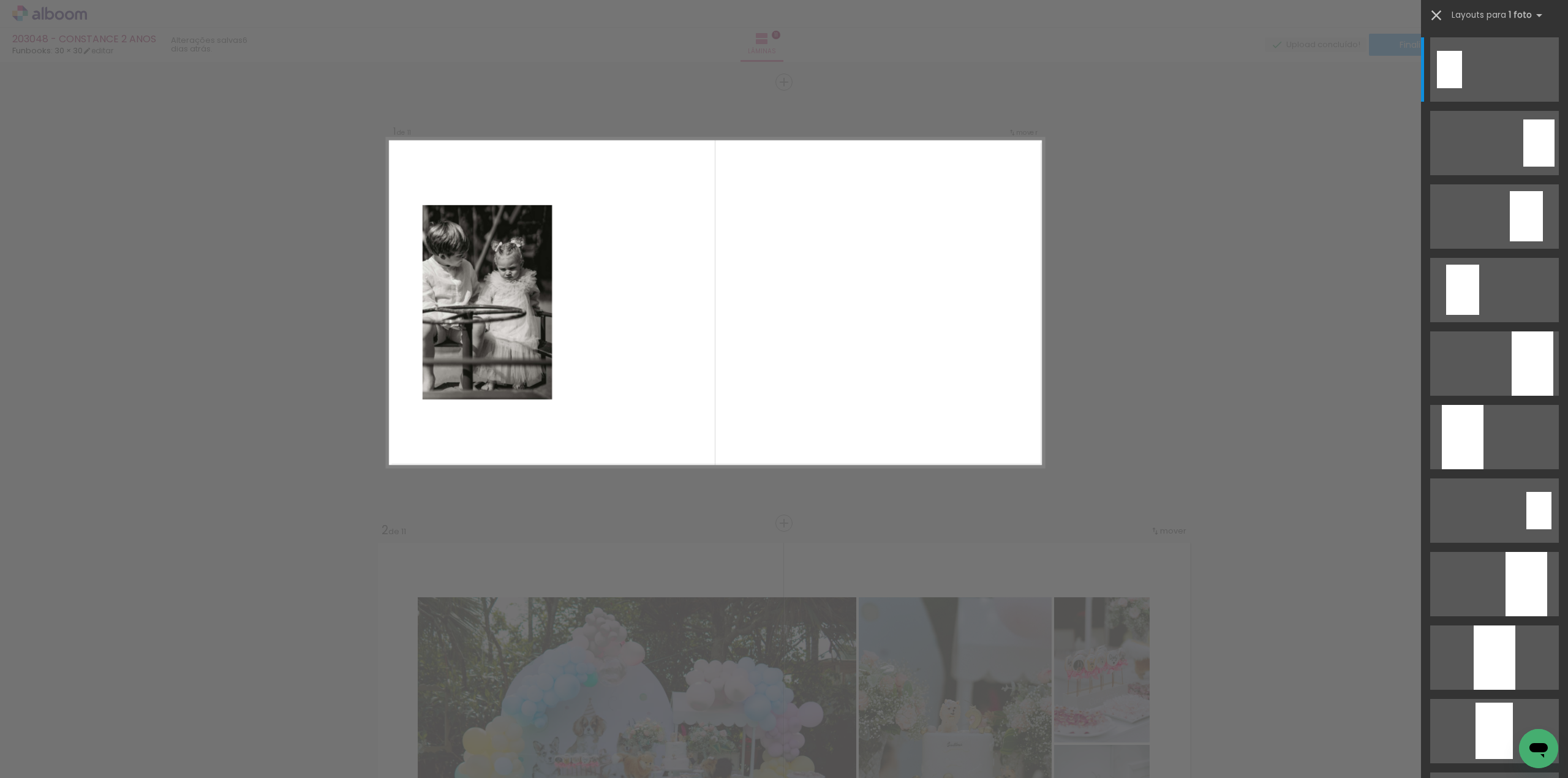
click at [1437, 15] on iron-icon at bounding box center [1436, 15] width 17 height 17
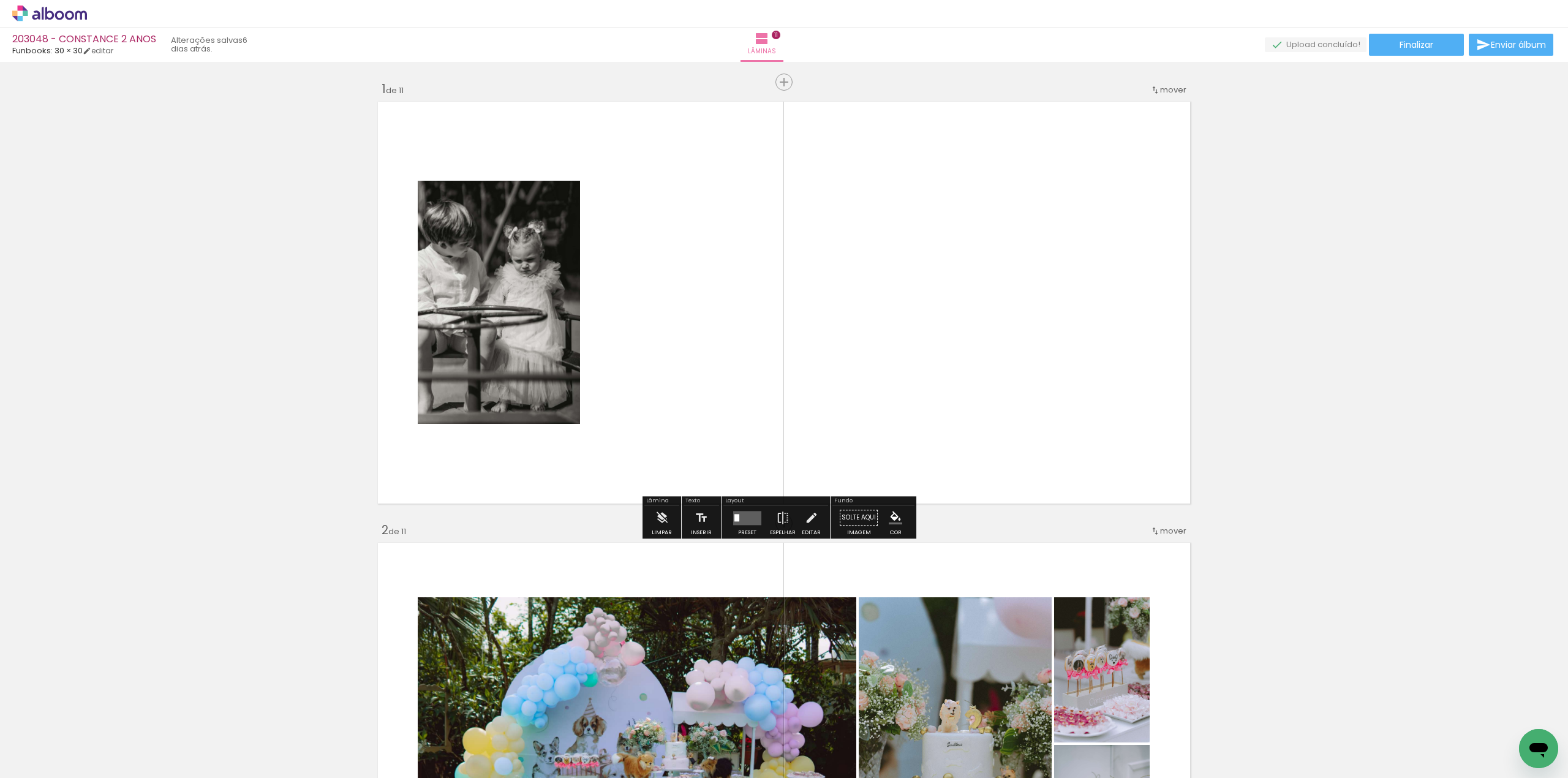
click at [890, 518] on iron-icon "color picker" at bounding box center [895, 517] width 13 height 13
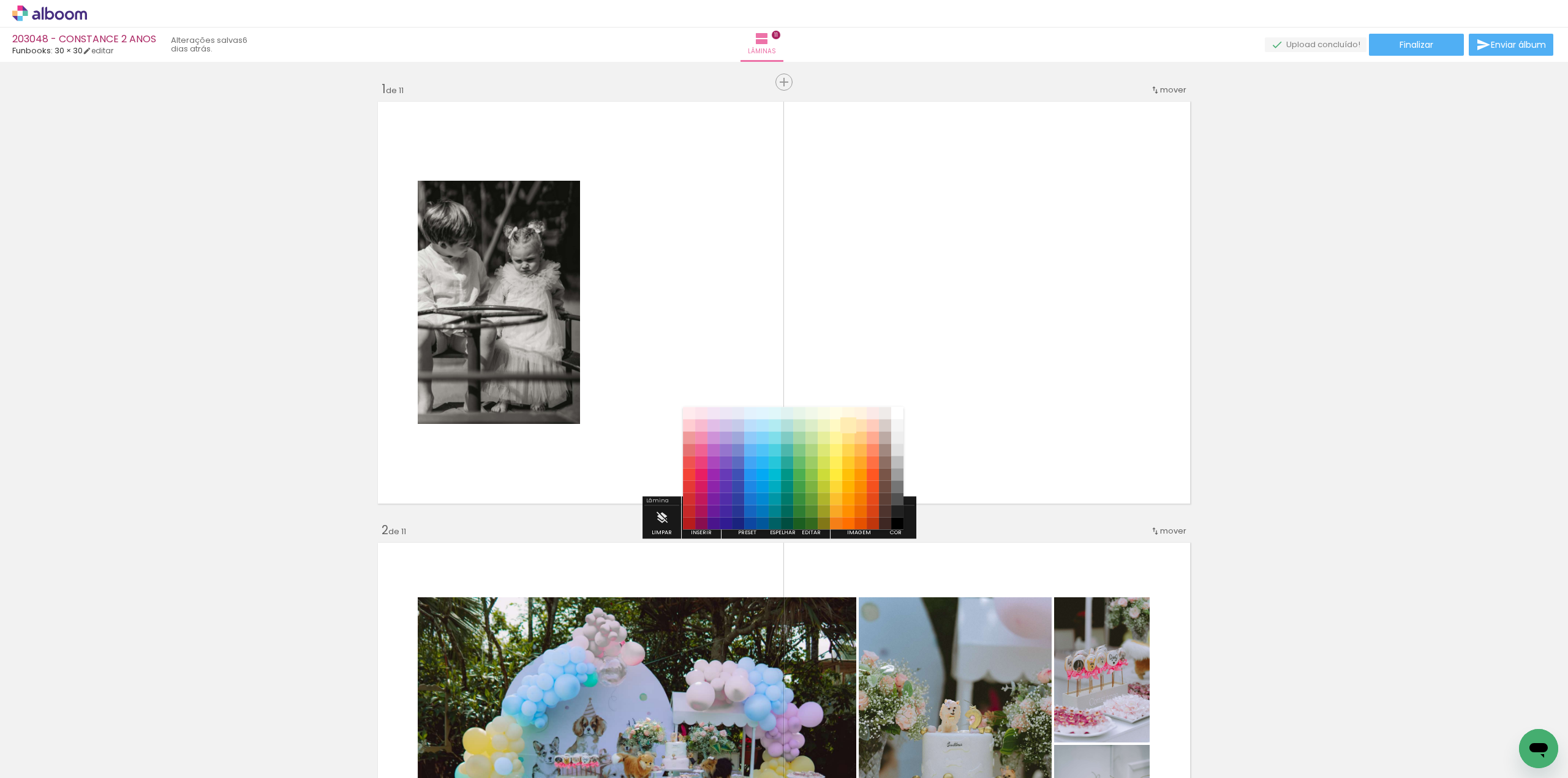
click at [845, 425] on paper-item "#ffecb3" at bounding box center [849, 426] width 13 height 13
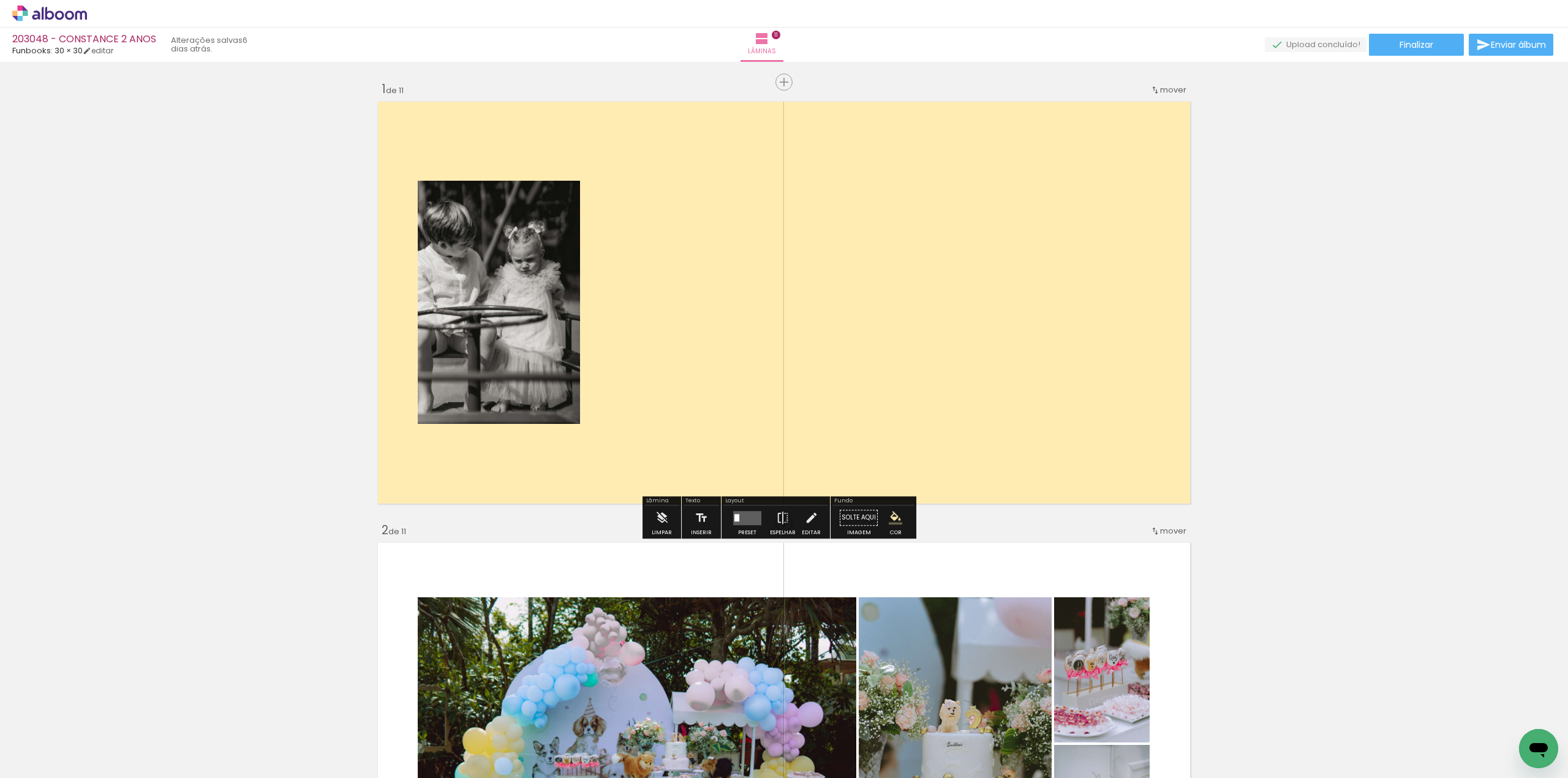
click at [893, 518] on iron-icon "color picker" at bounding box center [895, 517] width 13 height 13
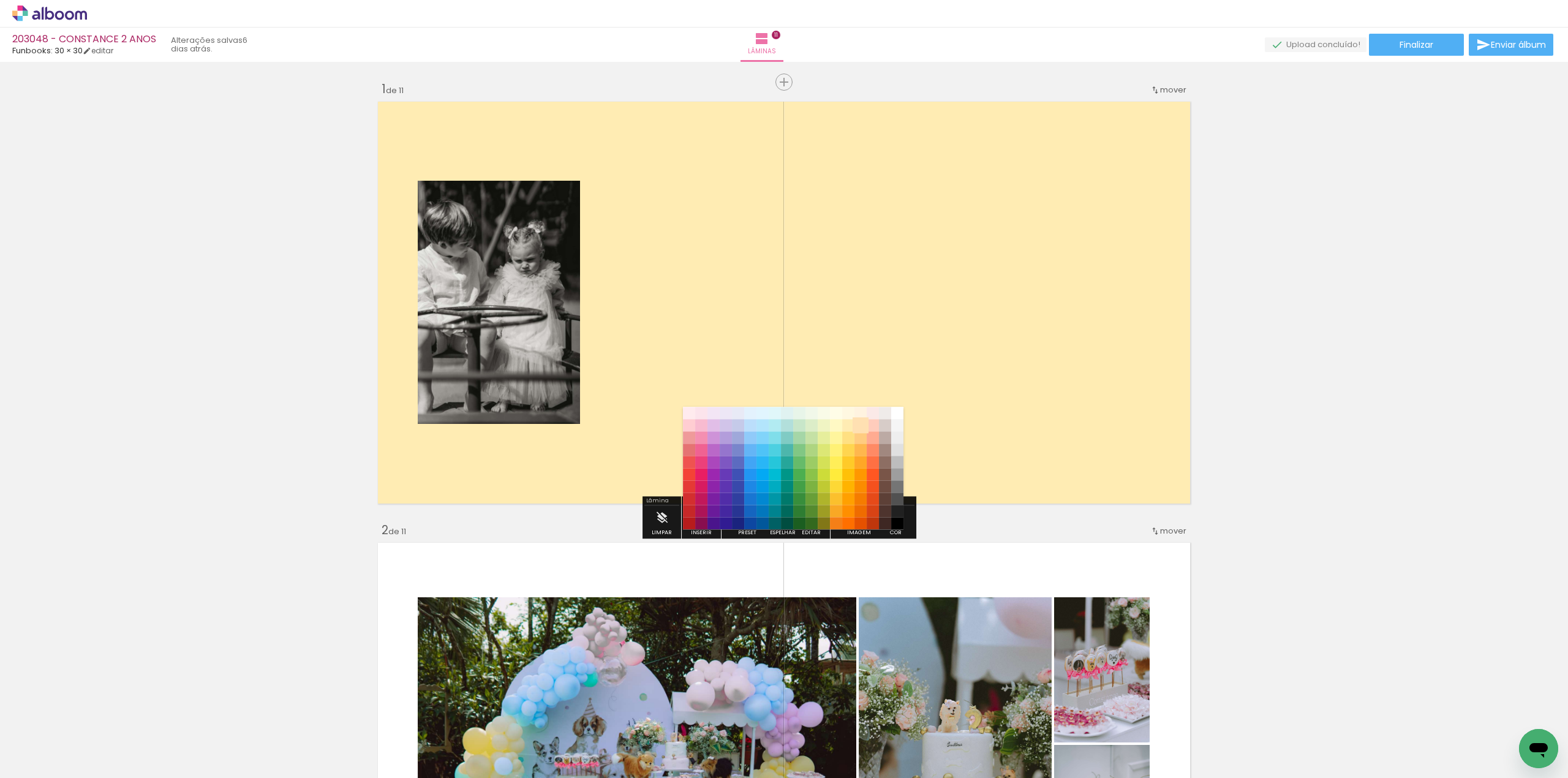
click at [859, 423] on paper-item "#ffe0b2" at bounding box center [861, 426] width 13 height 13
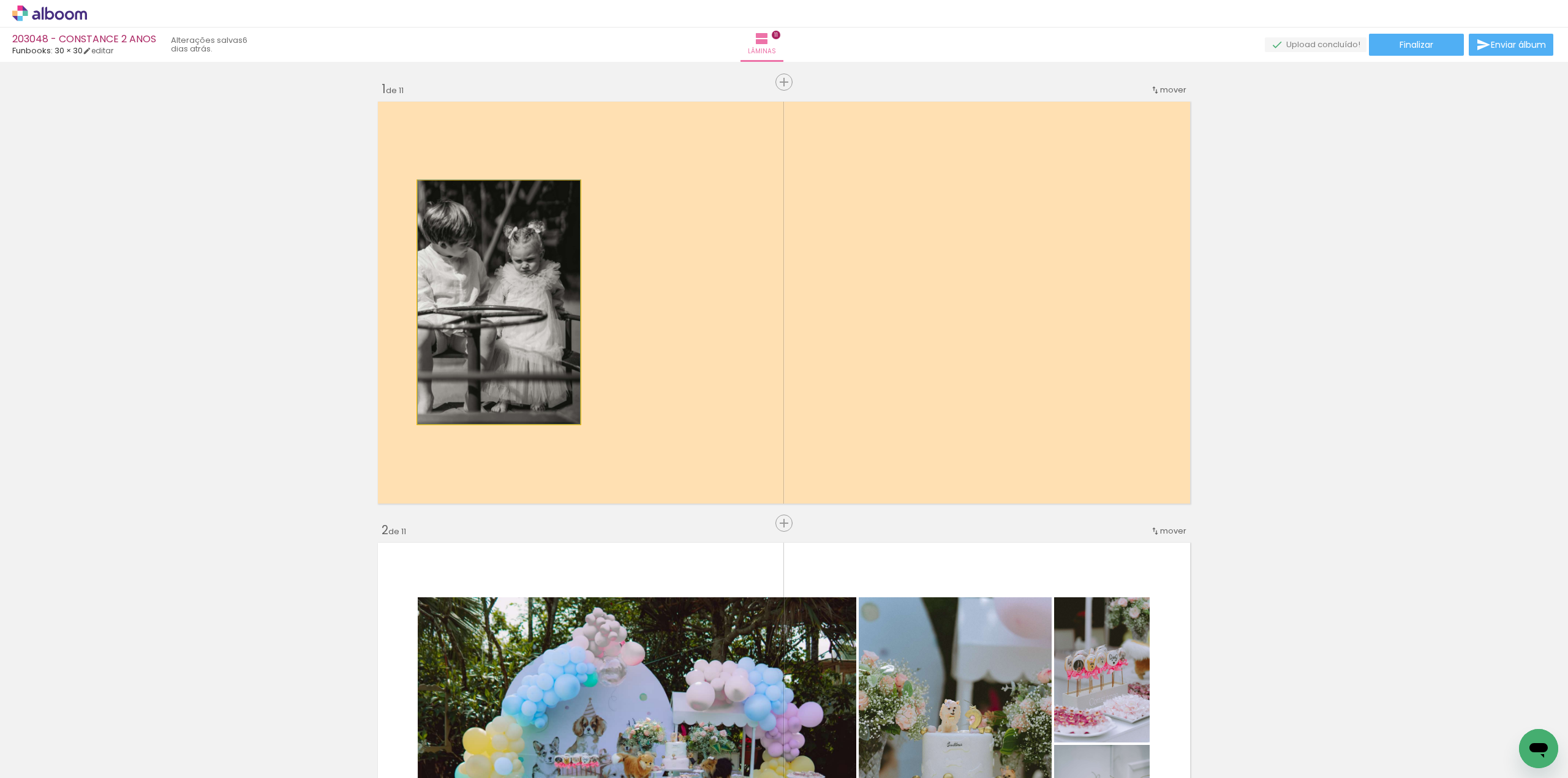
drag, startPoint x: 539, startPoint y: 402, endPoint x: 552, endPoint y: 358, distance: 45.9
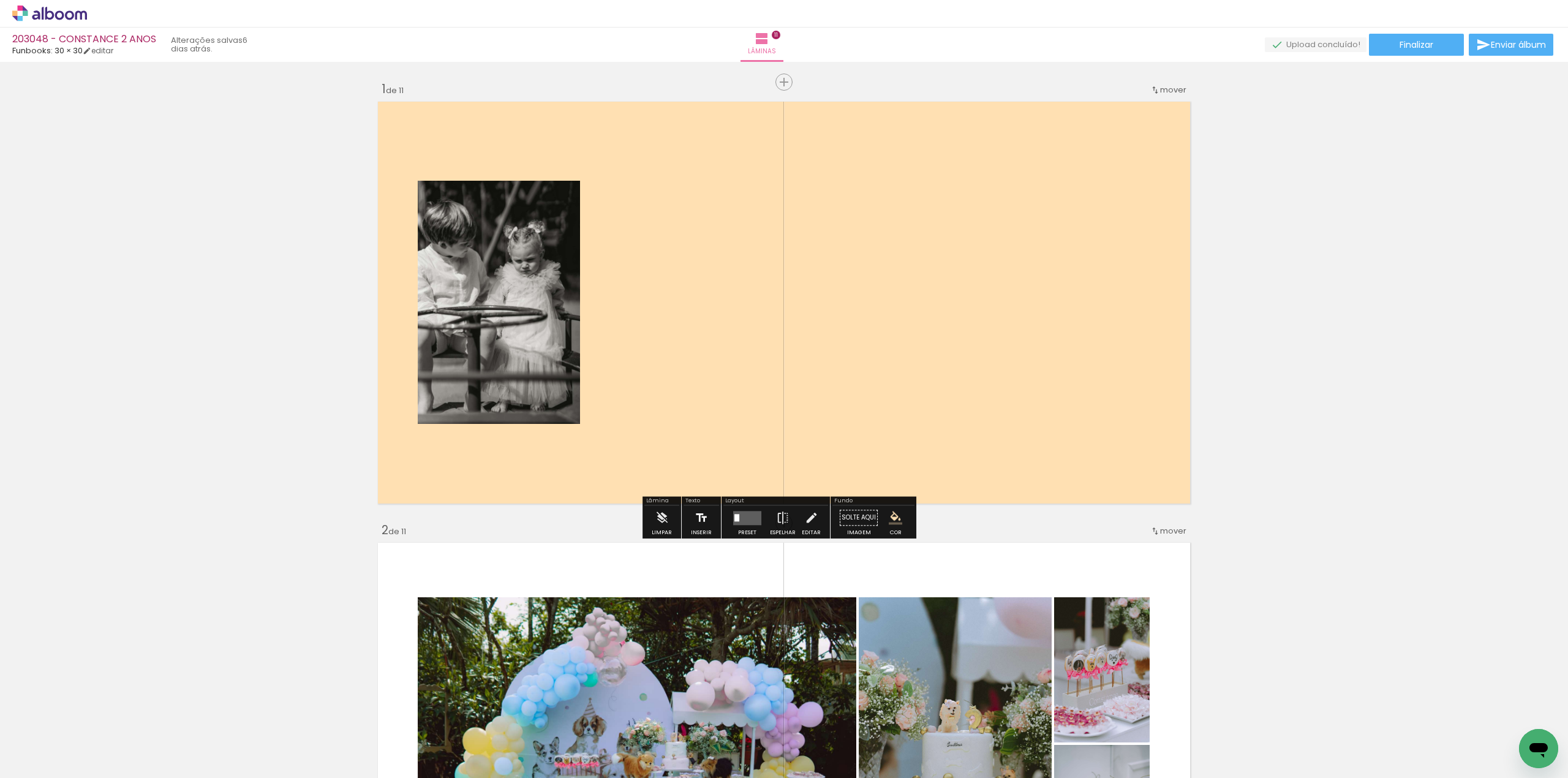
click at [690, 515] on paper-button "Inserir" at bounding box center [702, 520] width 27 height 31
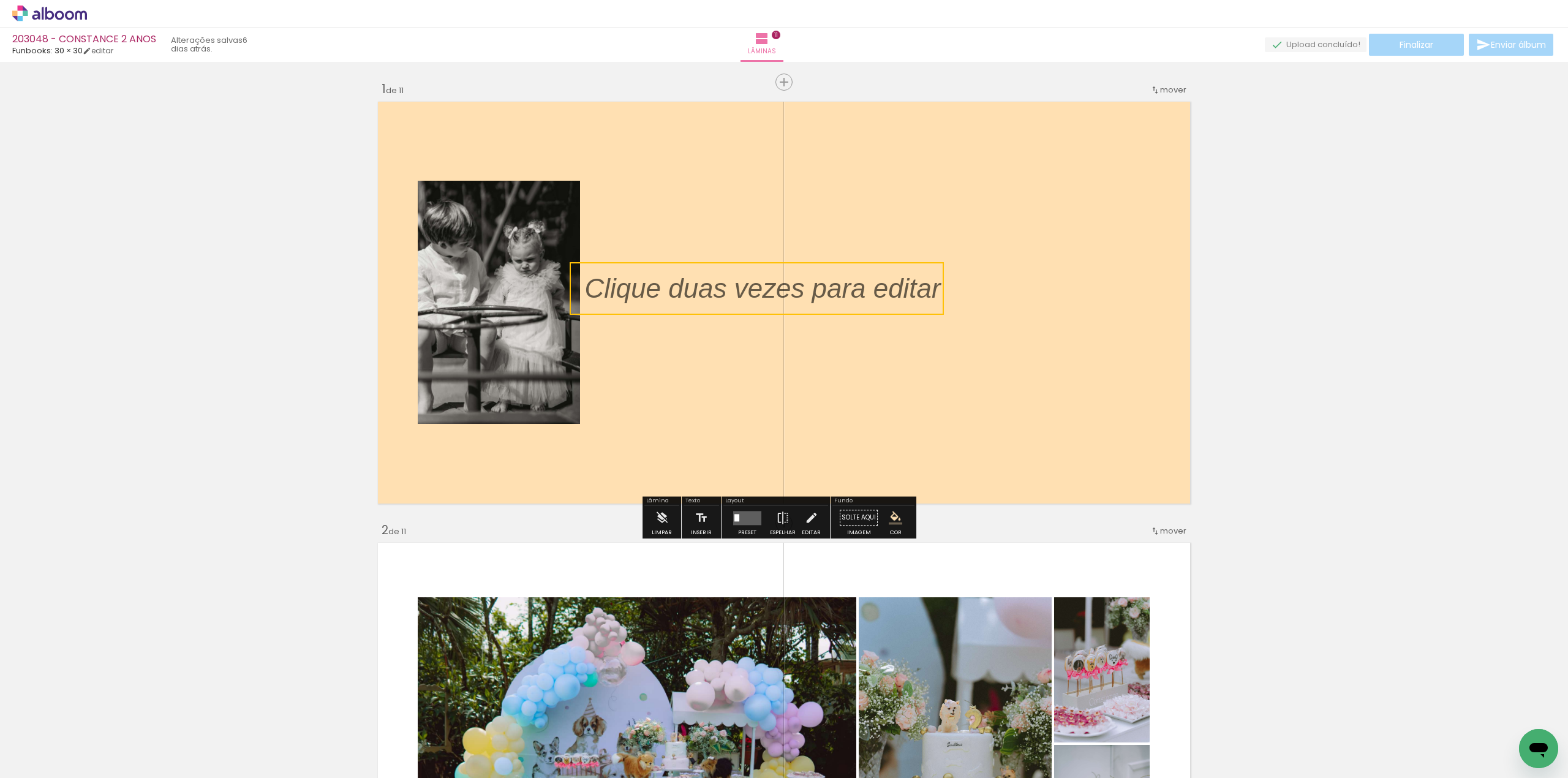
click at [626, 288] on quentale-selection at bounding box center [757, 288] width 374 height 53
type input "Sans Serif"
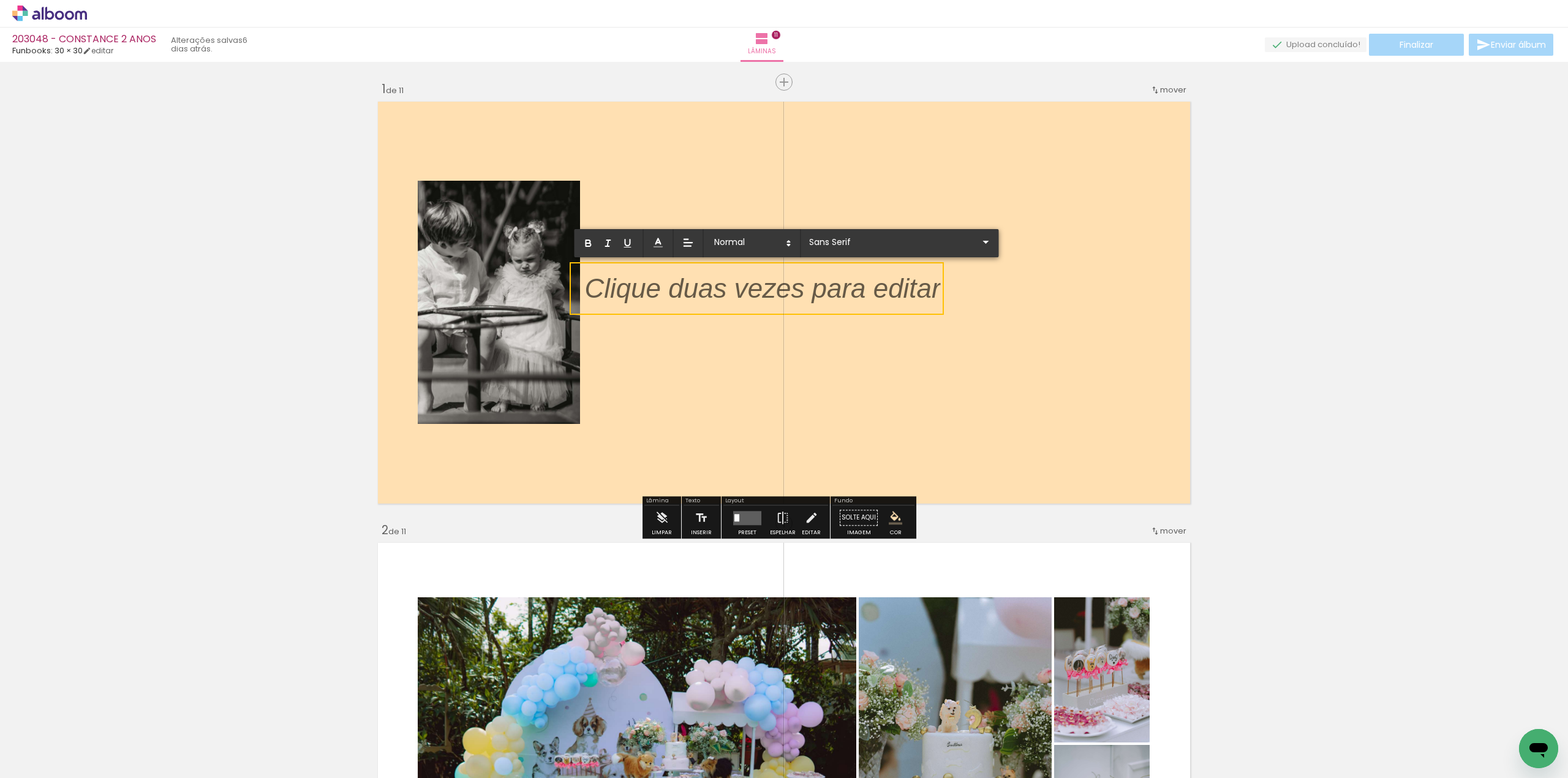
click at [624, 283] on p at bounding box center [763, 296] width 356 height 38
click at [624, 282] on p at bounding box center [763, 296] width 356 height 38
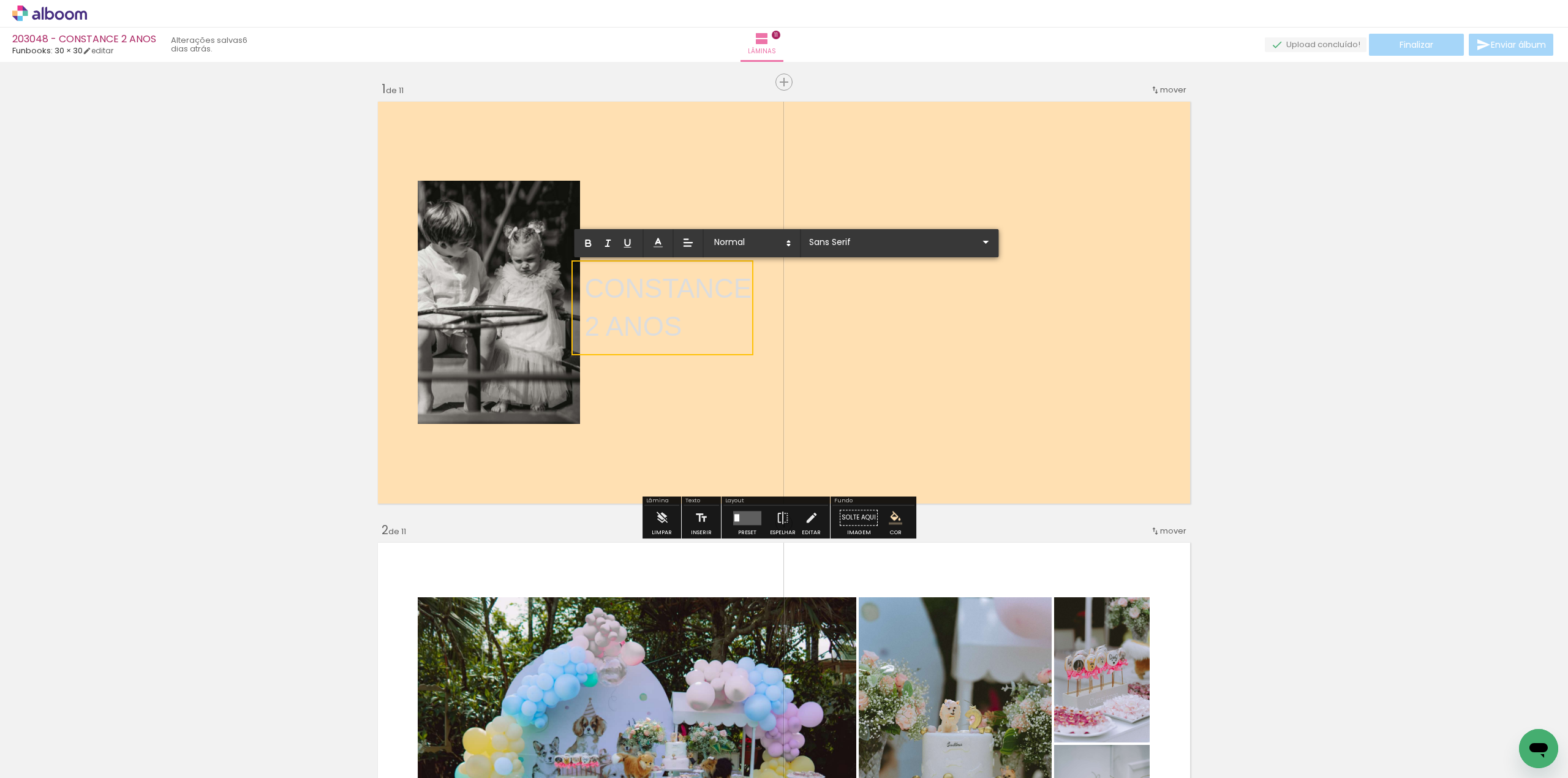
drag, startPoint x: 708, startPoint y: 331, endPoint x: 580, endPoint y: 273, distance: 140.5
click at [585, 273] on div "CONSTANCE 2 ANOS" at bounding box center [669, 307] width 167 height 76
click at [690, 241] on icon at bounding box center [688, 242] width 13 height 13
click at [691, 286] on icon at bounding box center [688, 288] width 11 height 11
click at [716, 327] on p "2 ANOS" at bounding box center [669, 327] width 167 height 38
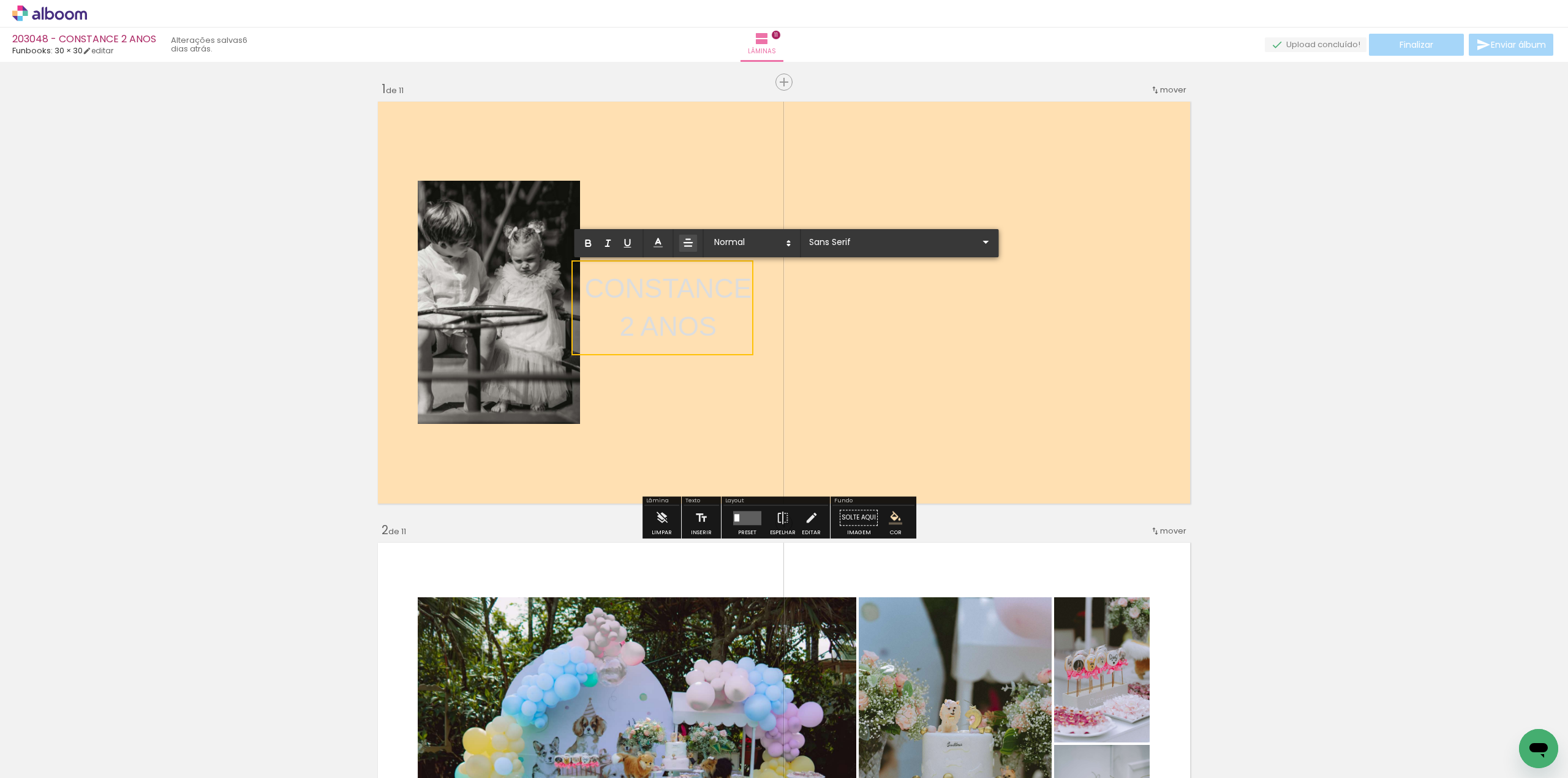
drag, startPoint x: 724, startPoint y: 328, endPoint x: 586, endPoint y: 275, distance: 147.8
click at [586, 275] on div "CONSTANCE 2 ANOS" at bounding box center [669, 307] width 167 height 76
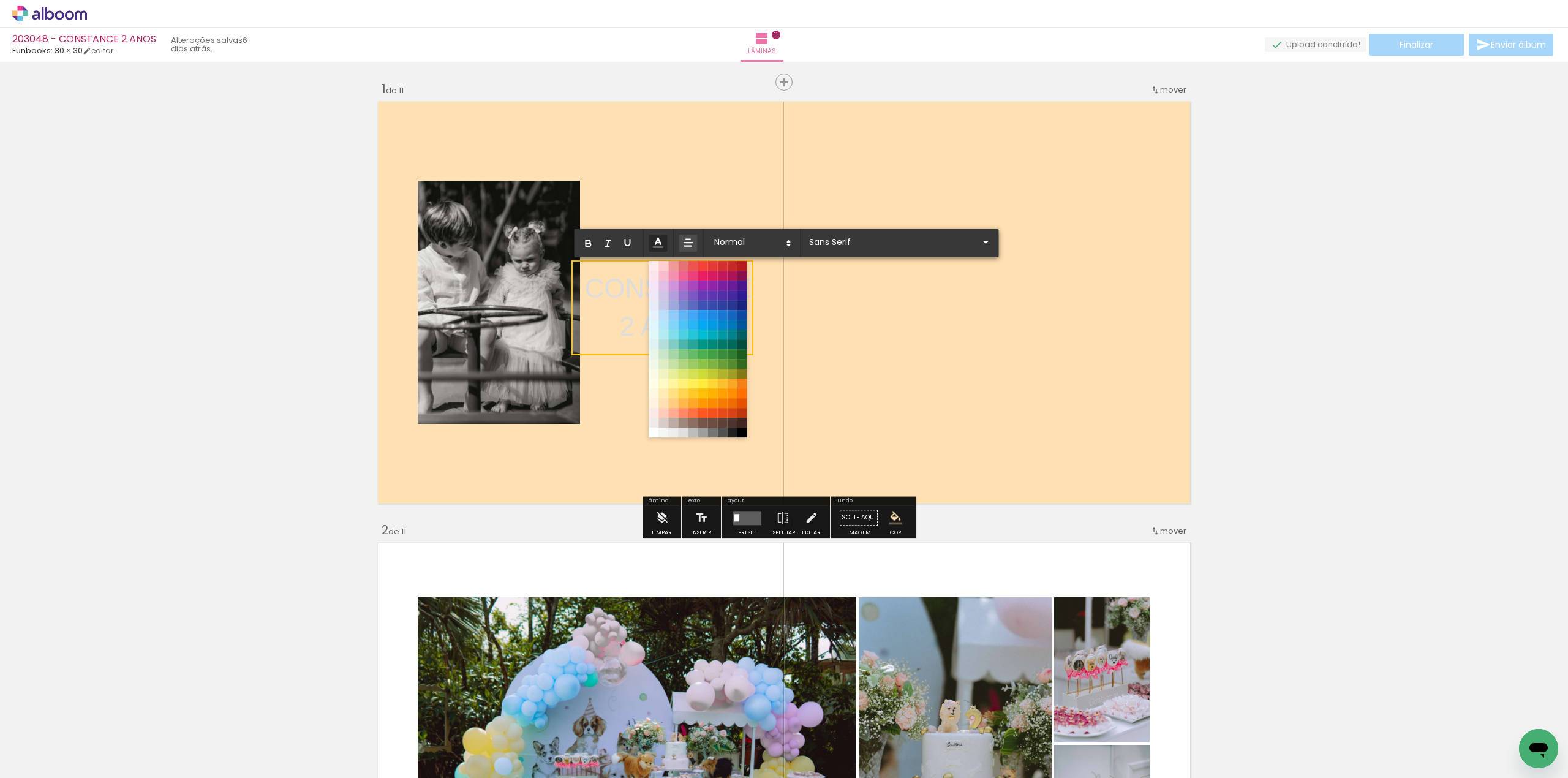
click at [653, 239] on icon at bounding box center [658, 242] width 13 height 13
click at [743, 435] on span at bounding box center [741, 432] width 13 height 13
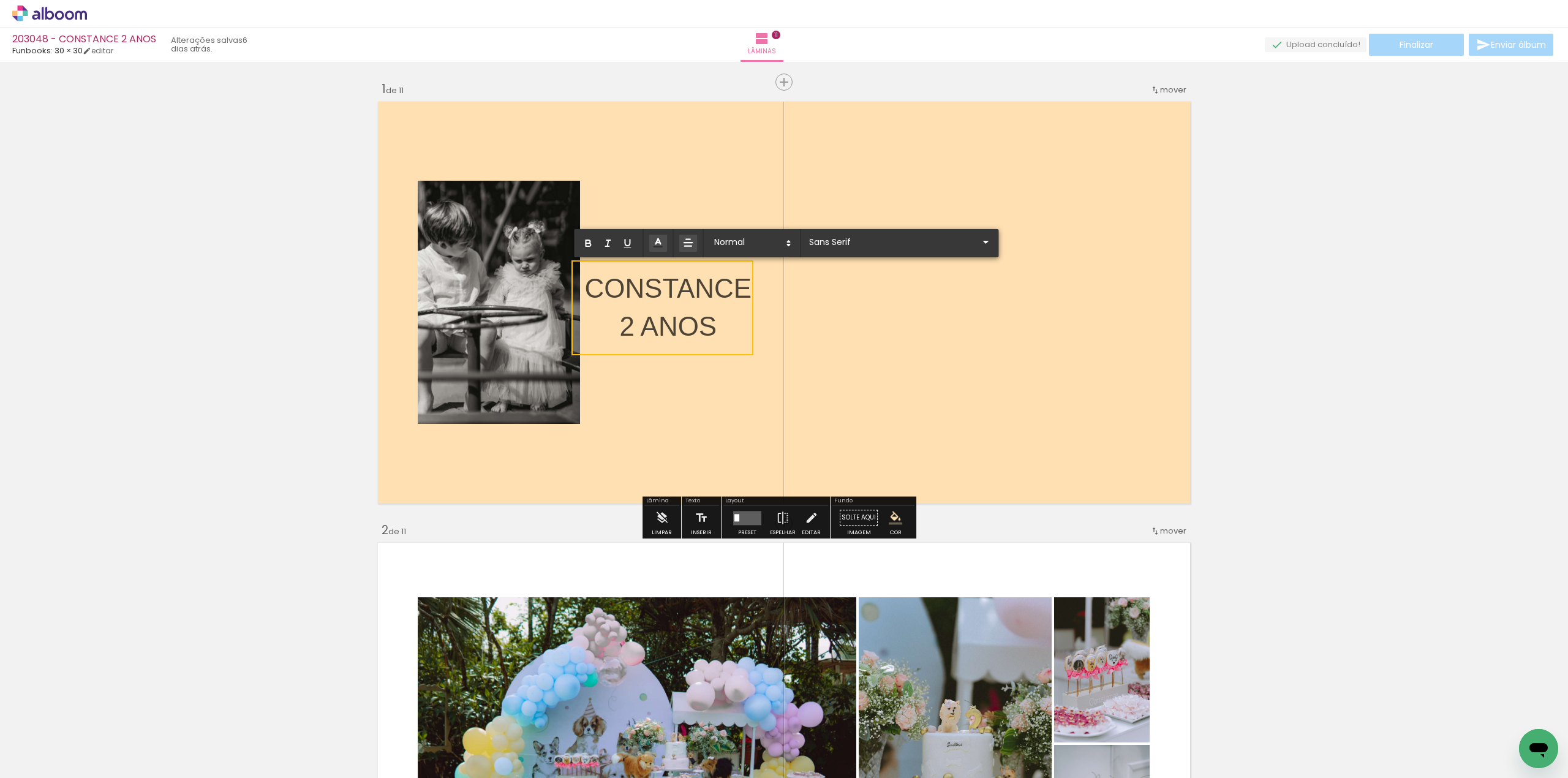
click at [734, 337] on p "2 ANOS" at bounding box center [669, 327] width 167 height 38
drag, startPoint x: 719, startPoint y: 328, endPoint x: 574, endPoint y: 267, distance: 157.3
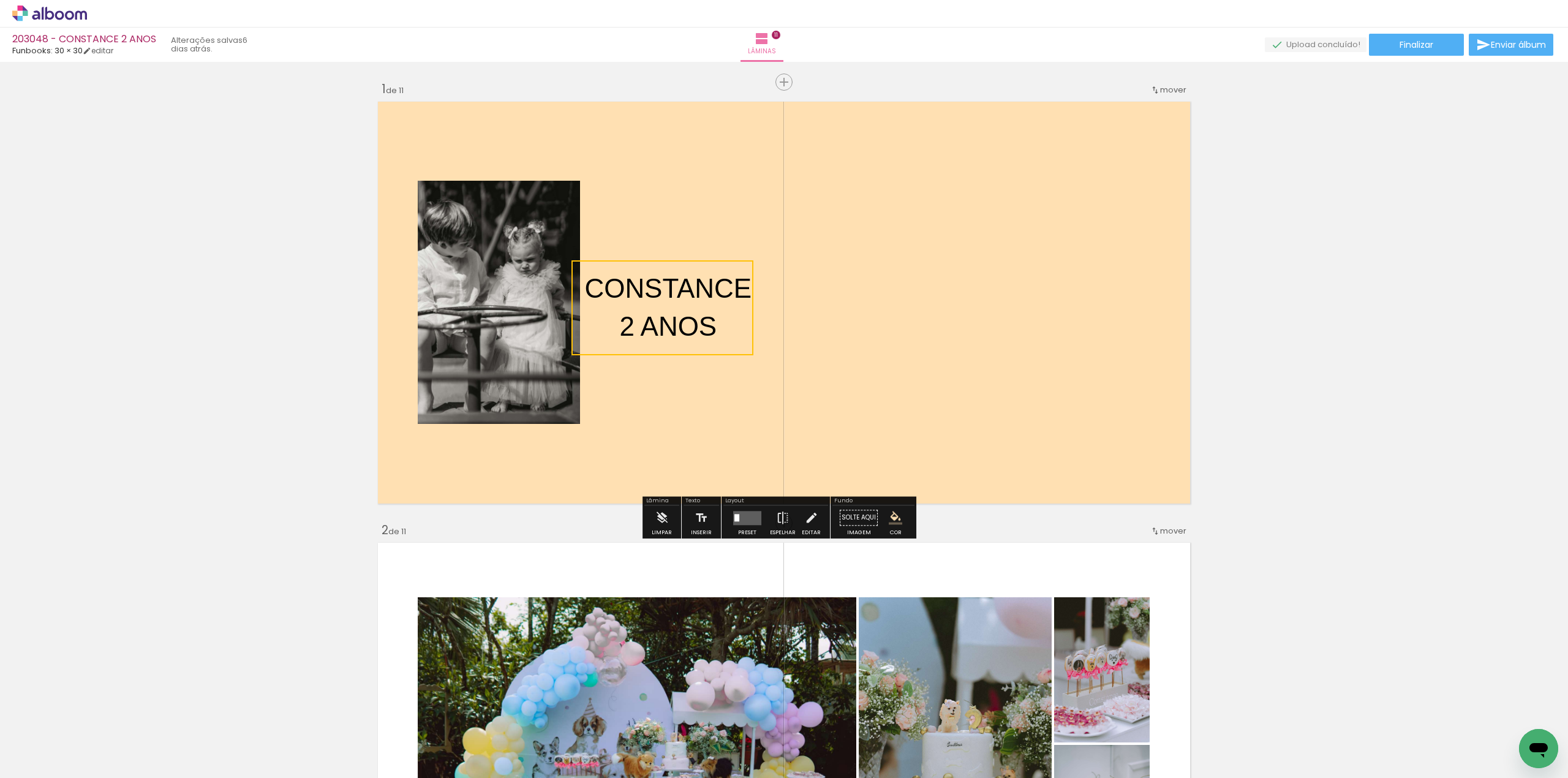
click at [726, 287] on quentale-selection at bounding box center [662, 308] width 182 height 95
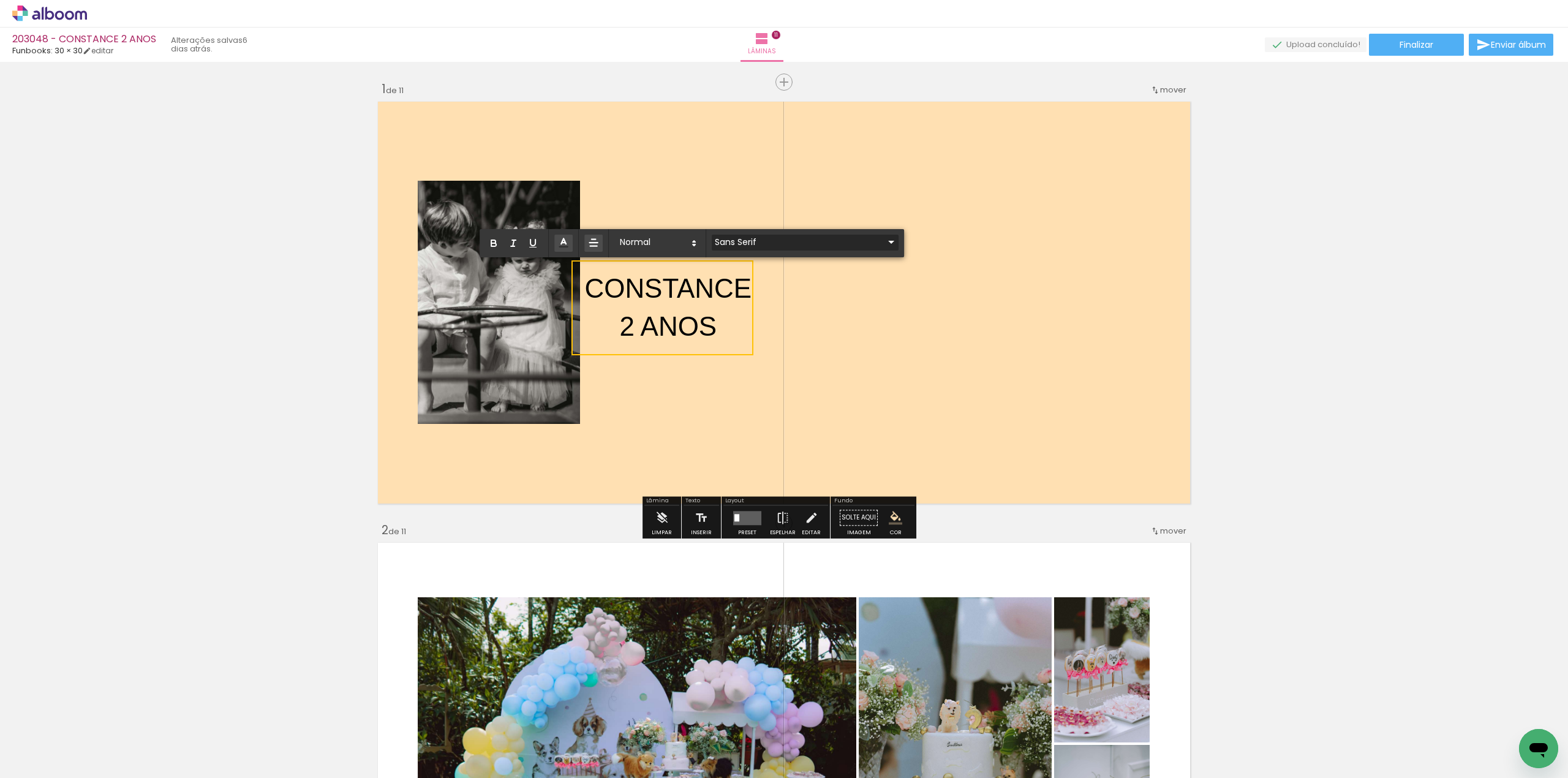
click at [781, 240] on input "Sans Serif" at bounding box center [798, 242] width 172 height 13
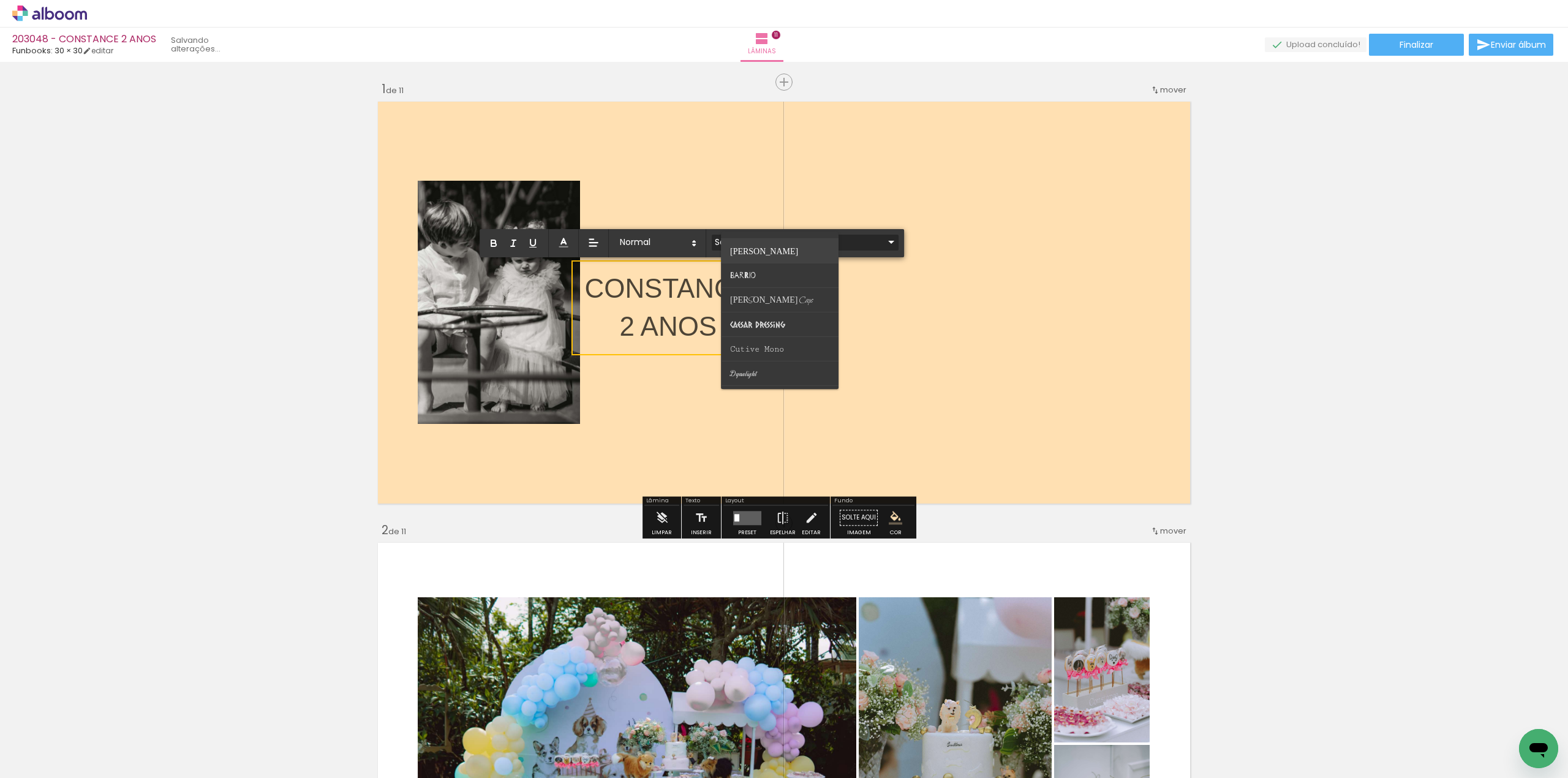
scroll to position [82, 0]
click at [766, 167] on span "Cutive Mono" at bounding box center [748, 162] width 35 height 9
type input "Cutive Mono"
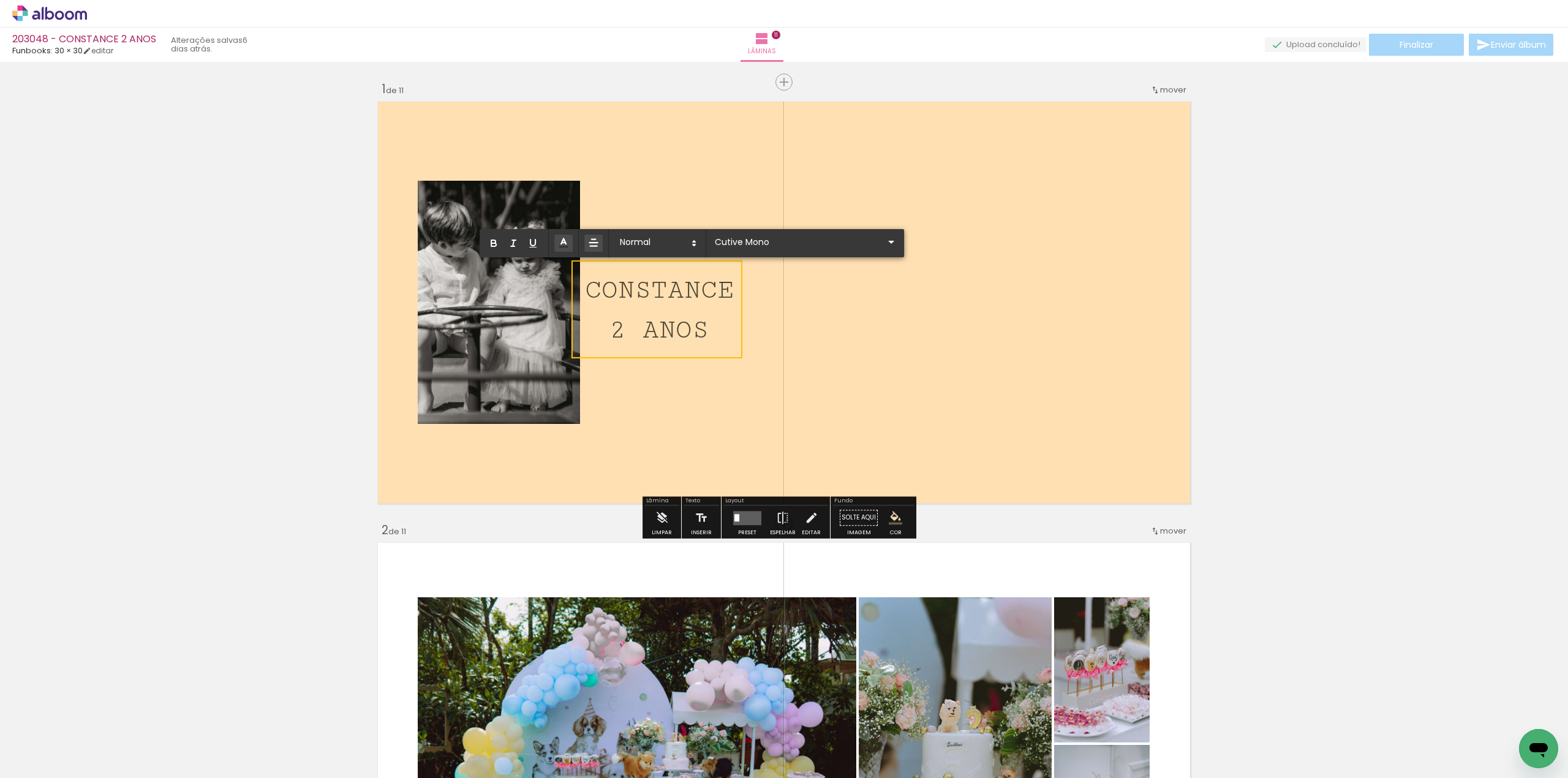
click at [661, 329] on span "2 ANOS" at bounding box center [659, 330] width 100 height 30
drag, startPoint x: 610, startPoint y: 332, endPoint x: 699, endPoint y: 332, distance: 89.0
click at [699, 332] on span "2 ANOS" at bounding box center [659, 330] width 100 height 30
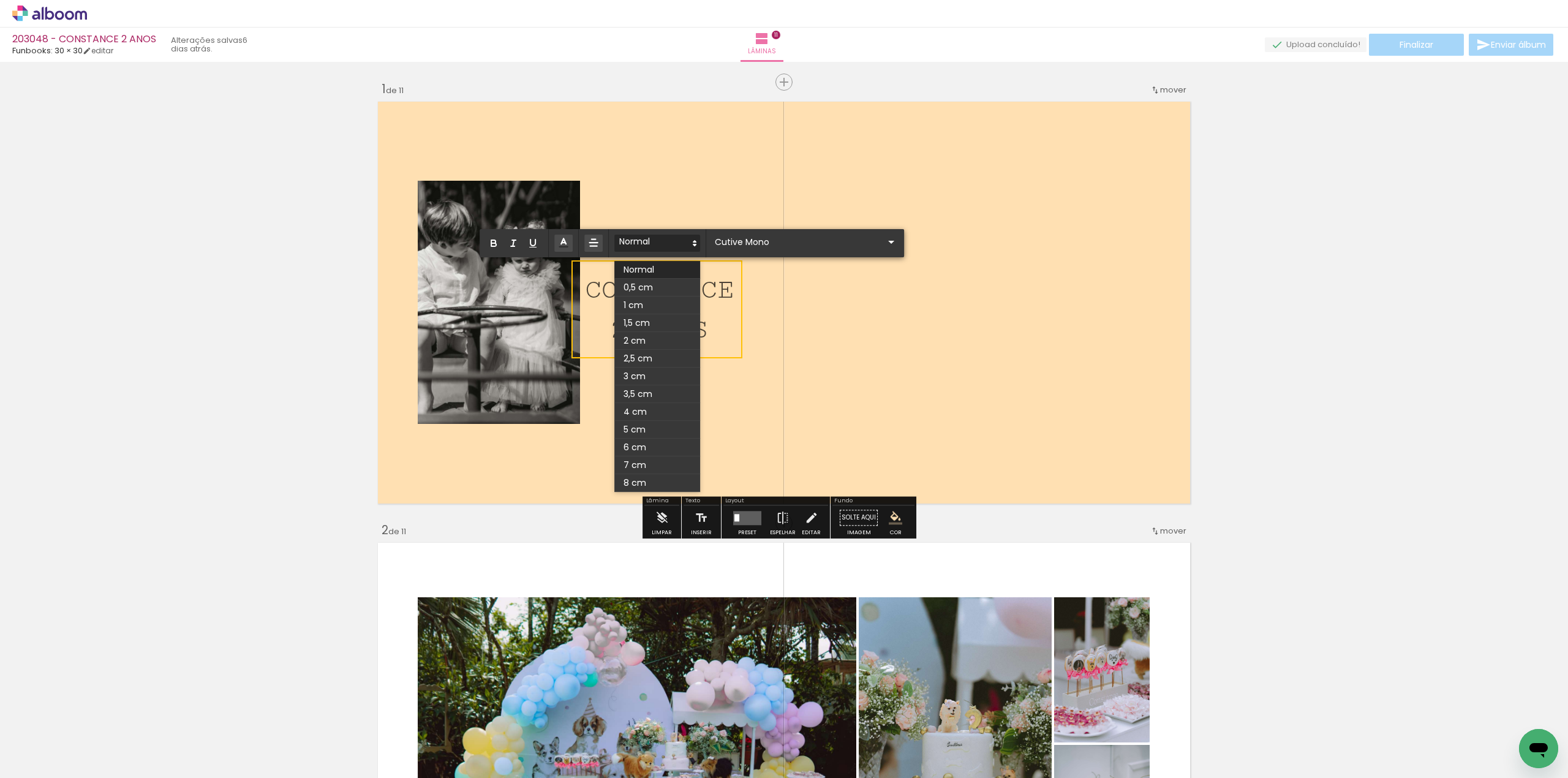
click at [688, 244] on span at bounding box center [658, 242] width 86 height 17
click at [645, 319] on span at bounding box center [658, 323] width 86 height 18
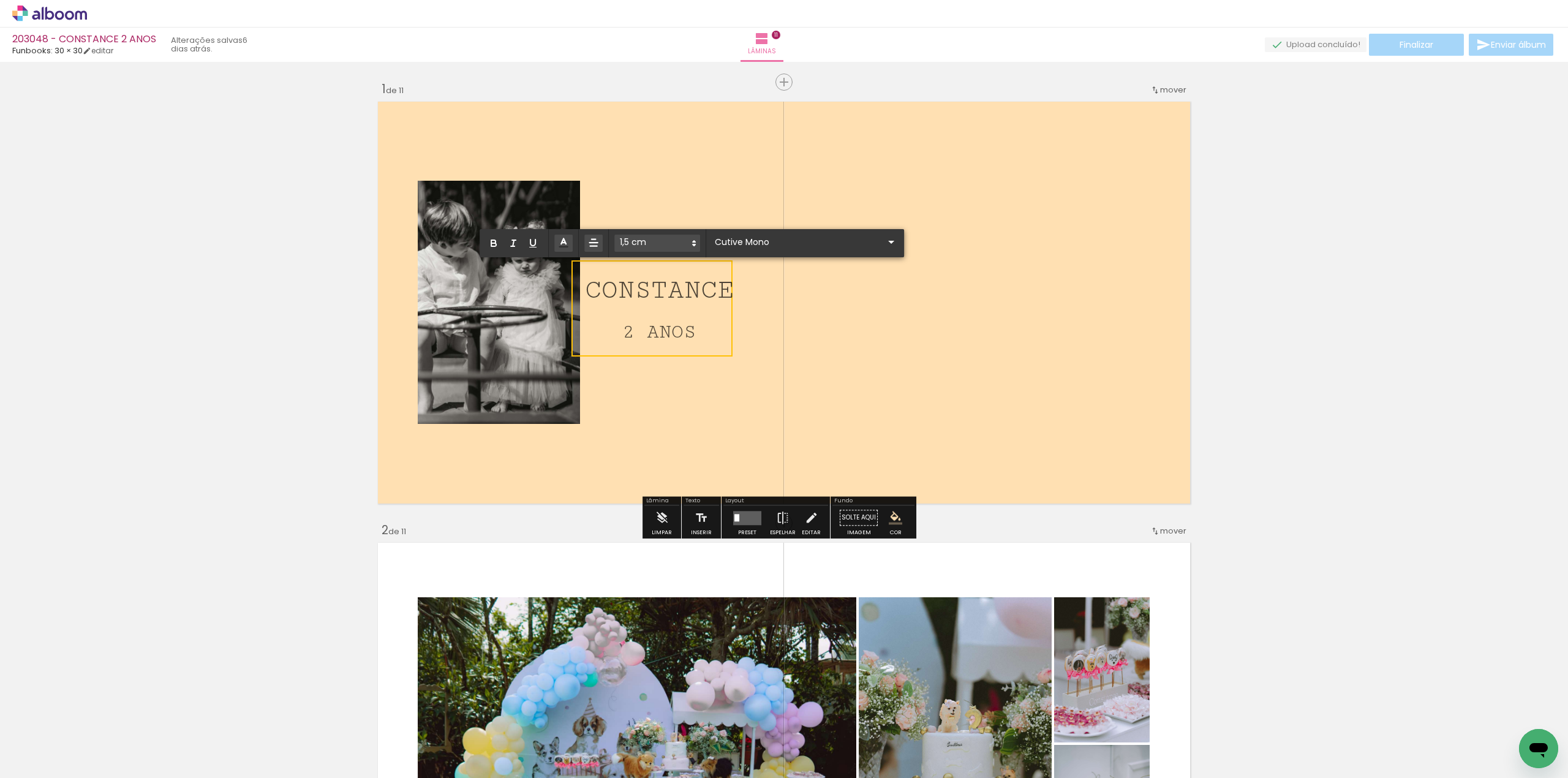
click at [851, 300] on quentale-layouter at bounding box center [784, 302] width 821 height 410
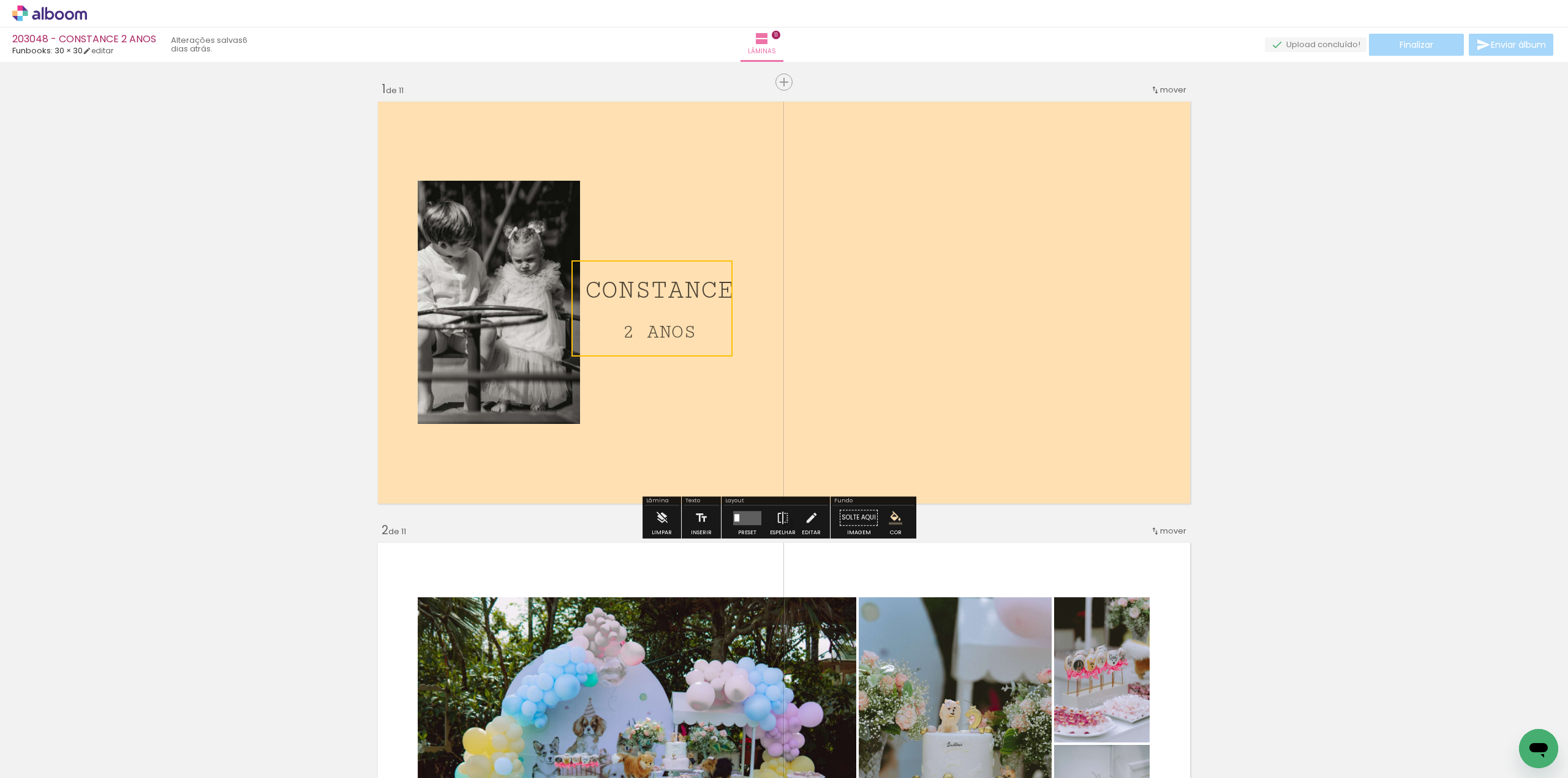
click at [835, 326] on quentale-layouter at bounding box center [784, 302] width 821 height 410
click at [653, 290] on span "CONSTANCE" at bounding box center [660, 290] width 149 height 30
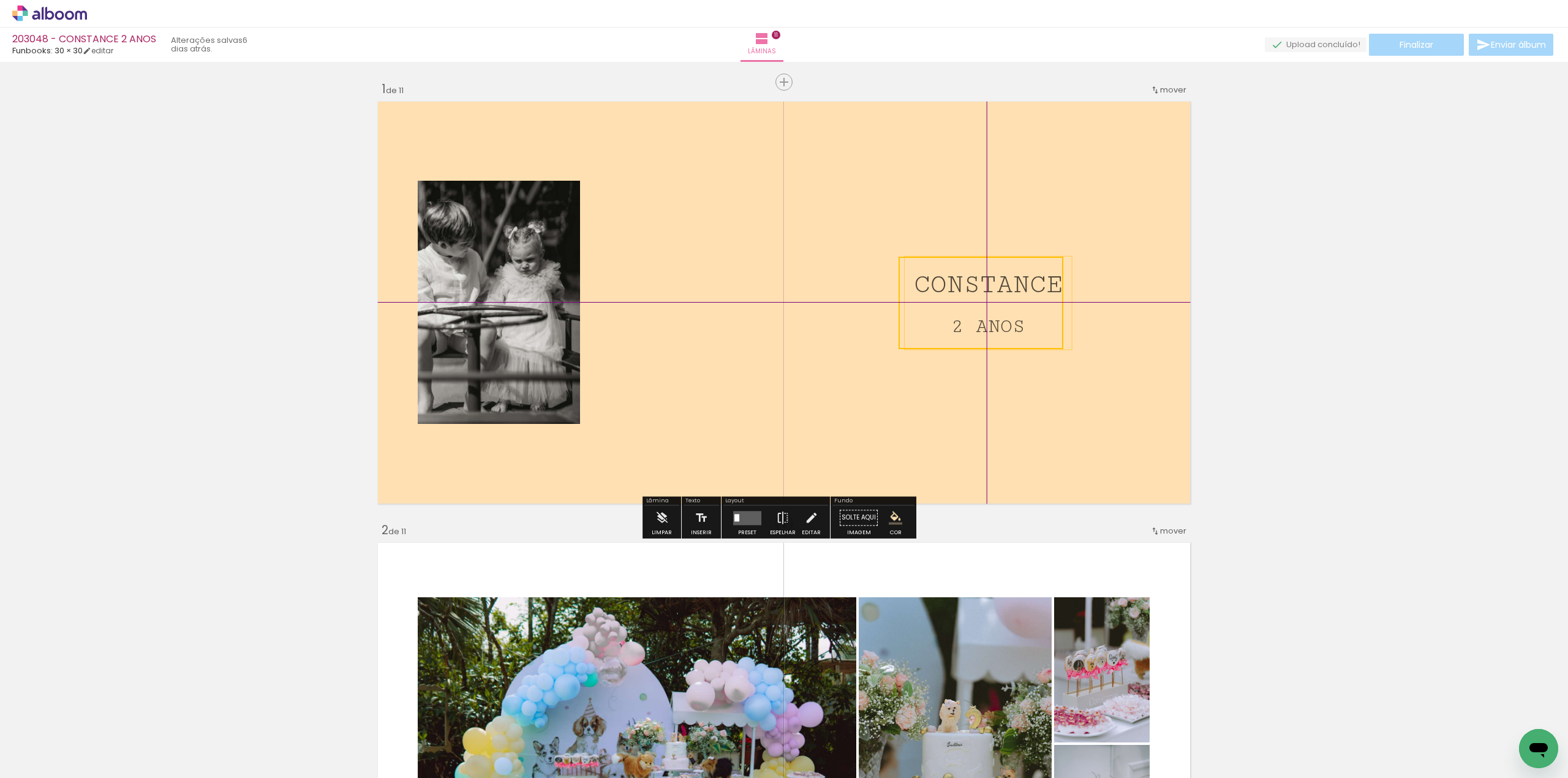
drag, startPoint x: 764, startPoint y: 307, endPoint x: 980, endPoint y: 294, distance: 216.4
click at [980, 294] on quentale-selection at bounding box center [981, 302] width 165 height 92
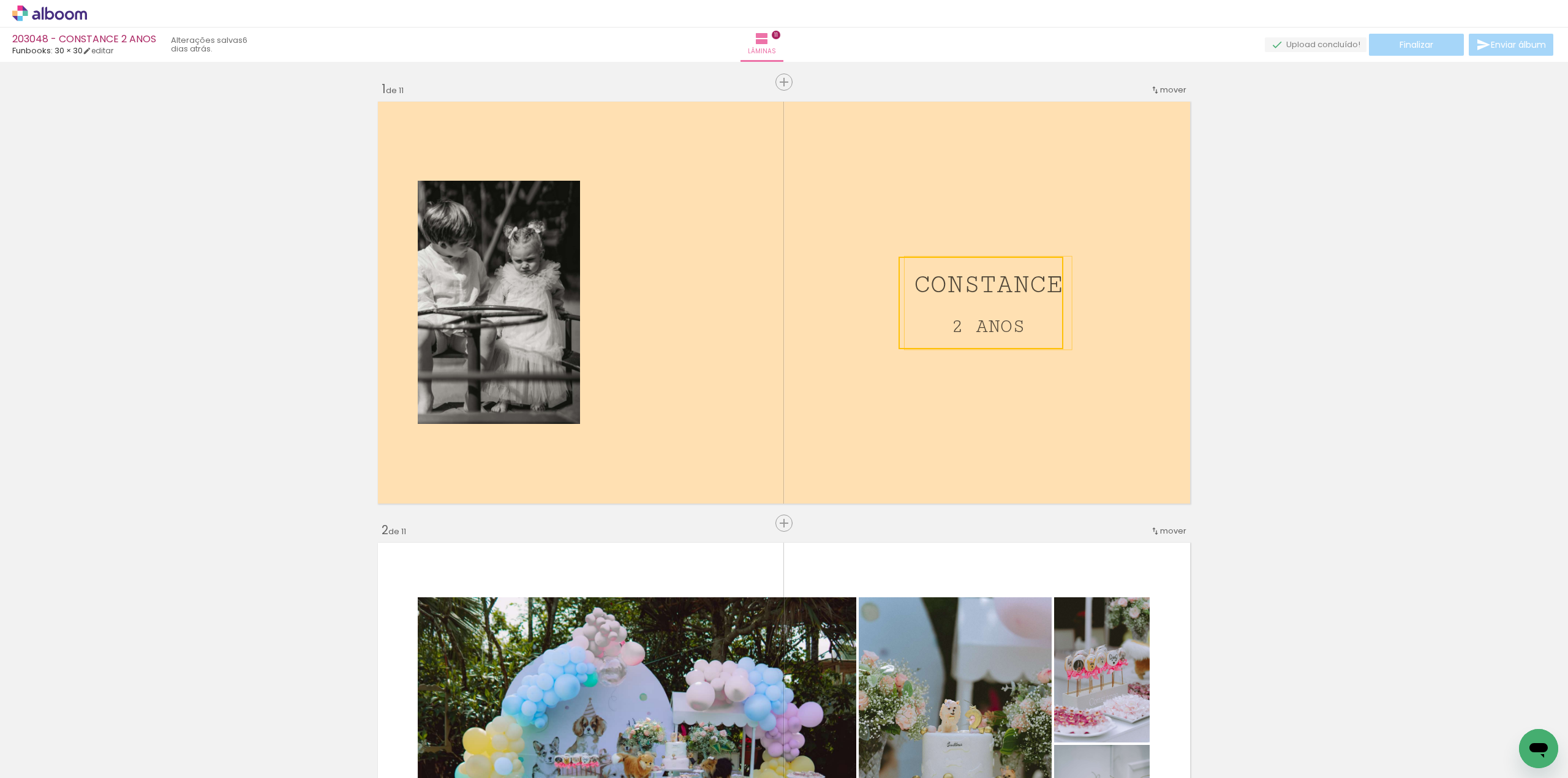
drag, startPoint x: 525, startPoint y: 345, endPoint x: 681, endPoint y: 731, distance: 416.3
click at [681, 731] on quentale-workspace at bounding box center [784, 389] width 1568 height 778
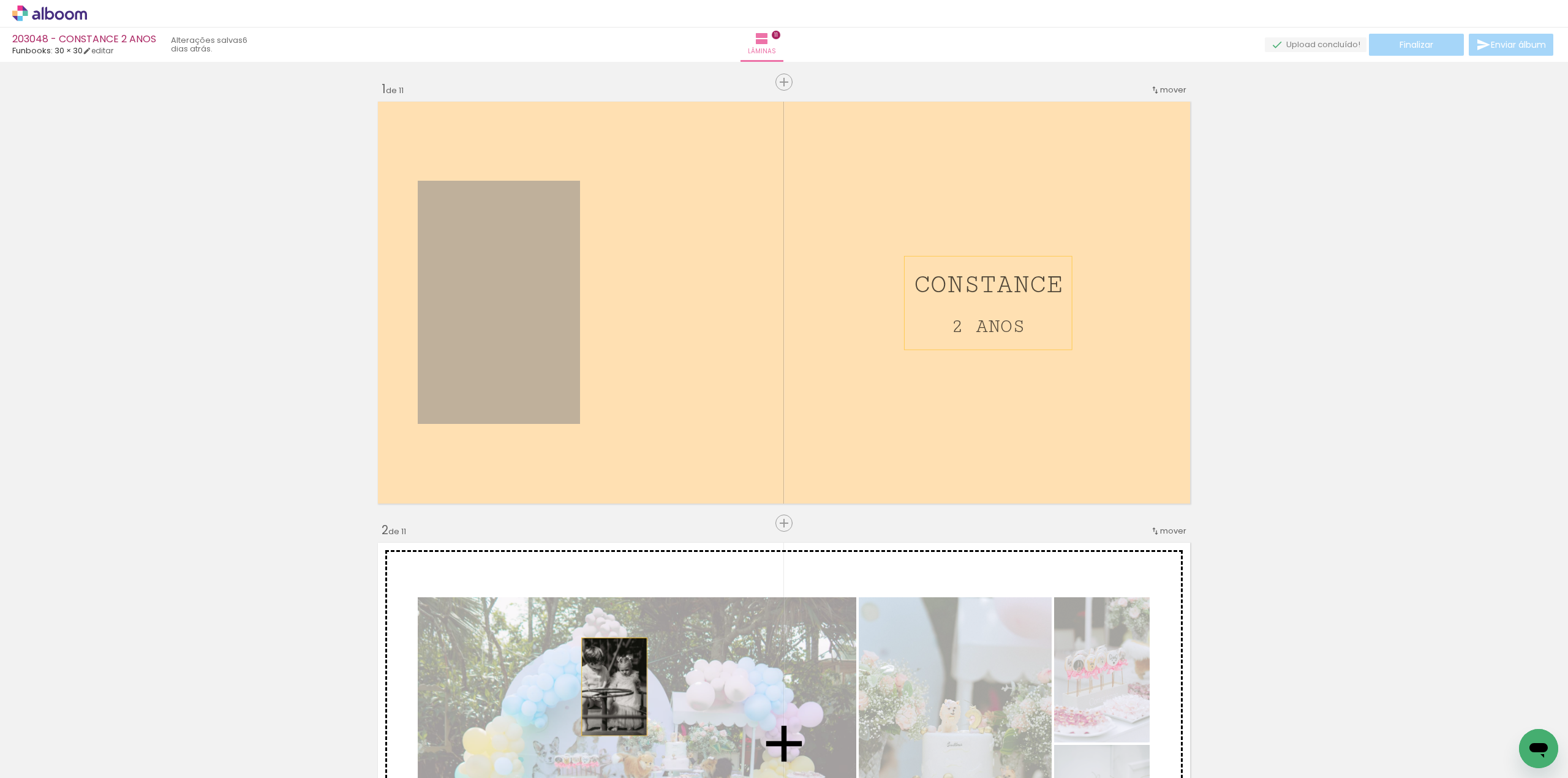
drag, startPoint x: 459, startPoint y: 294, endPoint x: 609, endPoint y: 689, distance: 422.5
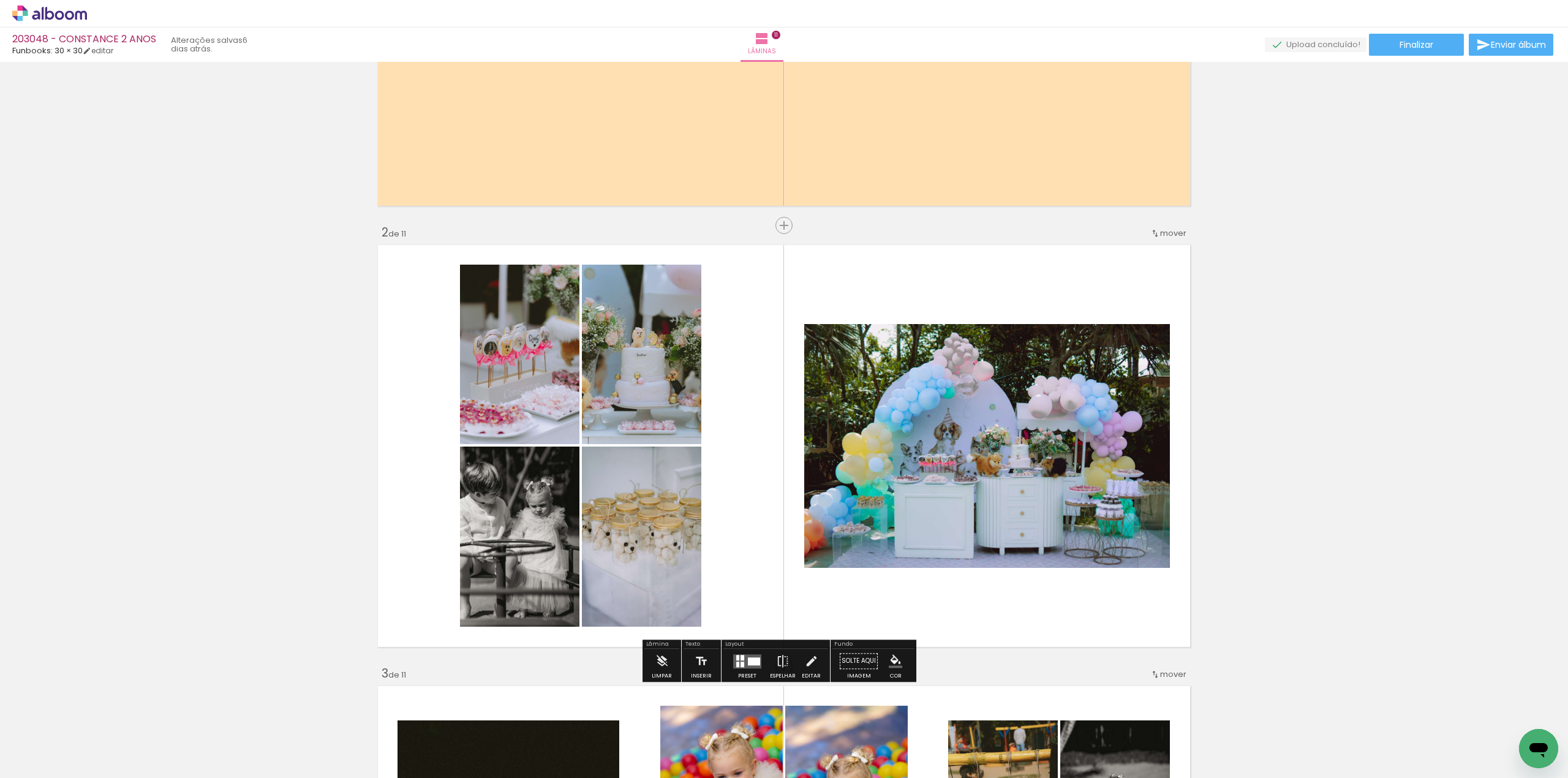
scroll to position [327, 0]
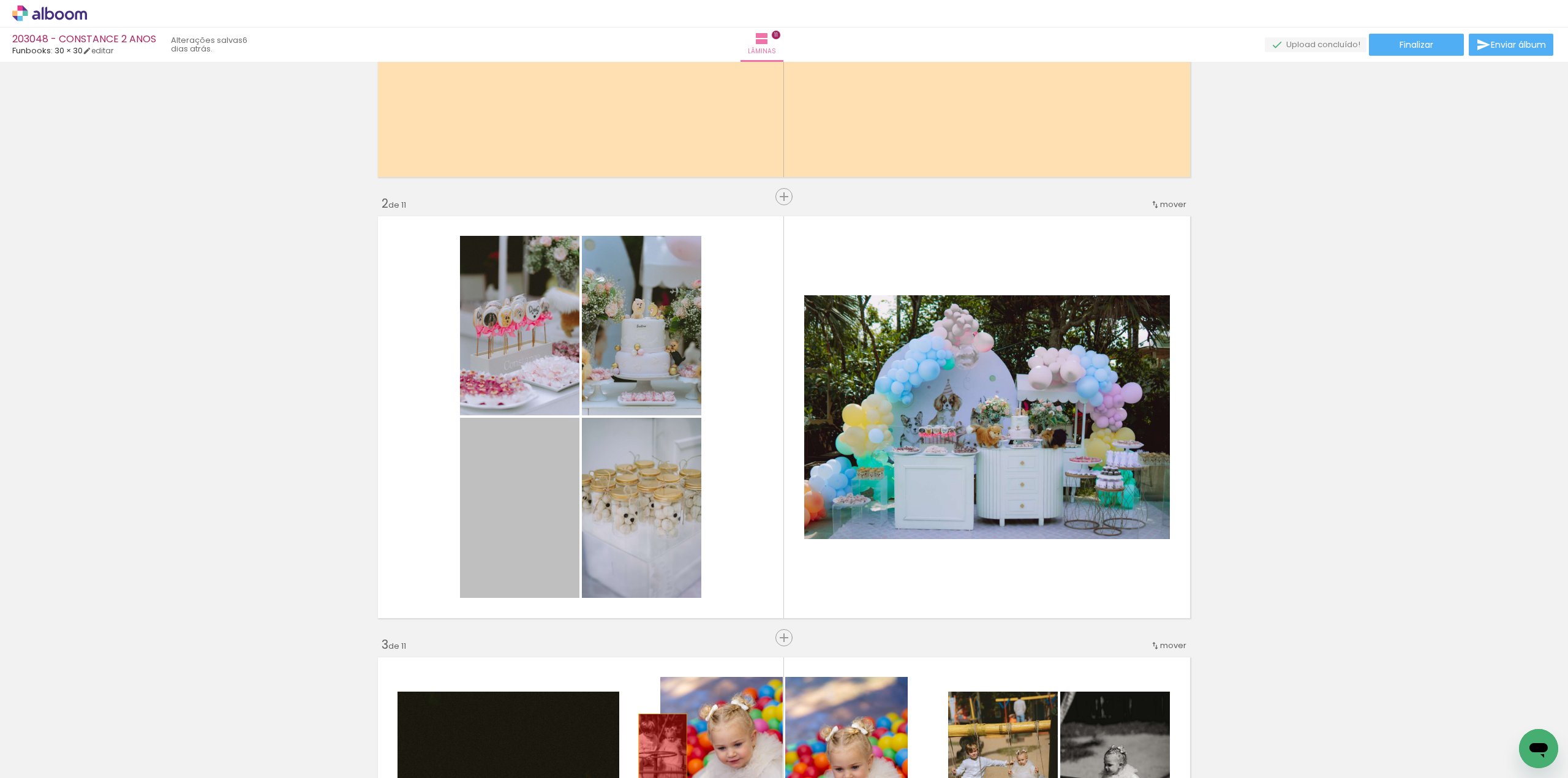
drag, startPoint x: 533, startPoint y: 560, endPoint x: 657, endPoint y: 750, distance: 226.9
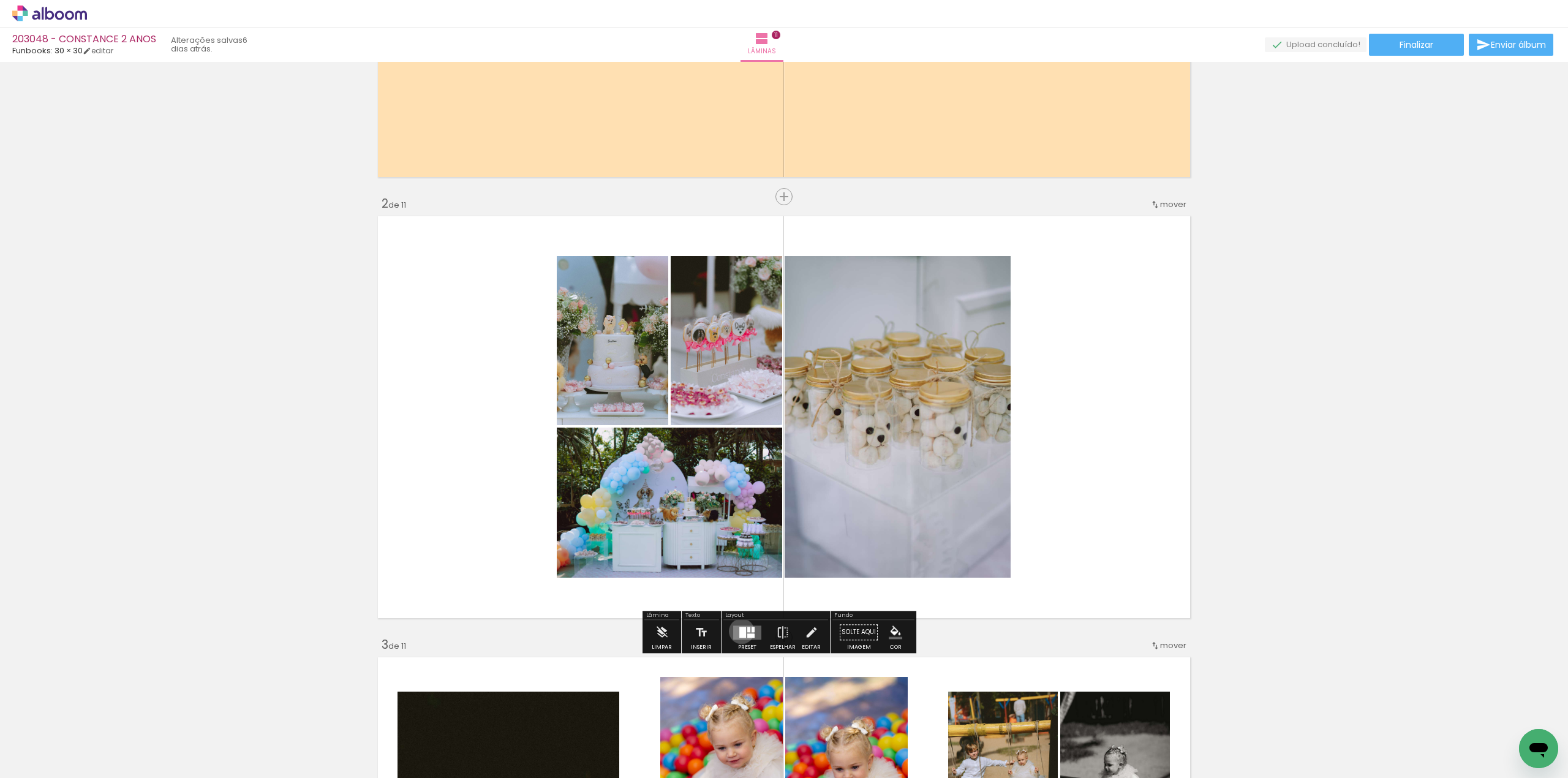
click at [740, 631] on div at bounding box center [743, 632] width 7 height 11
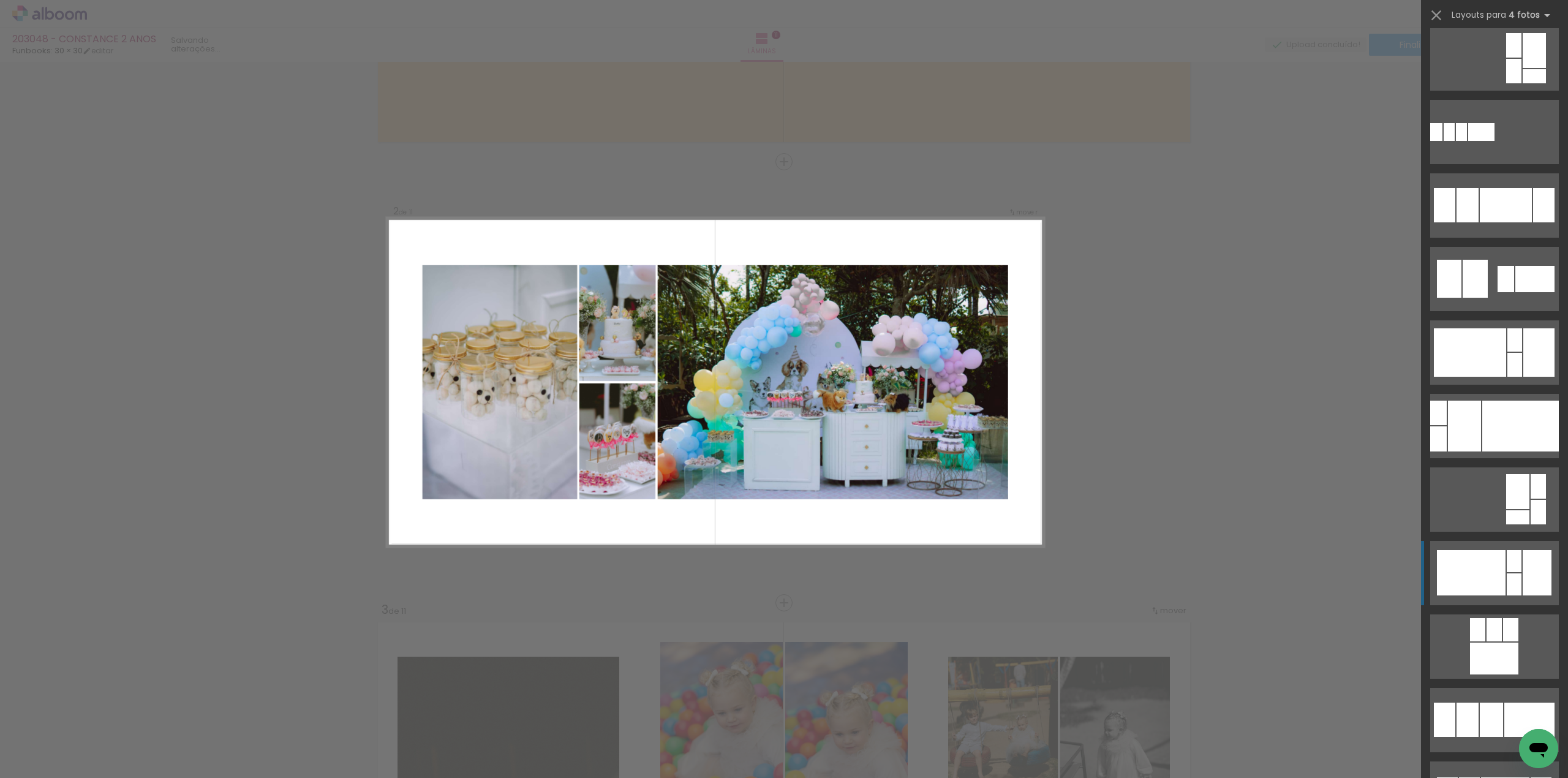
scroll to position [1143, 0]
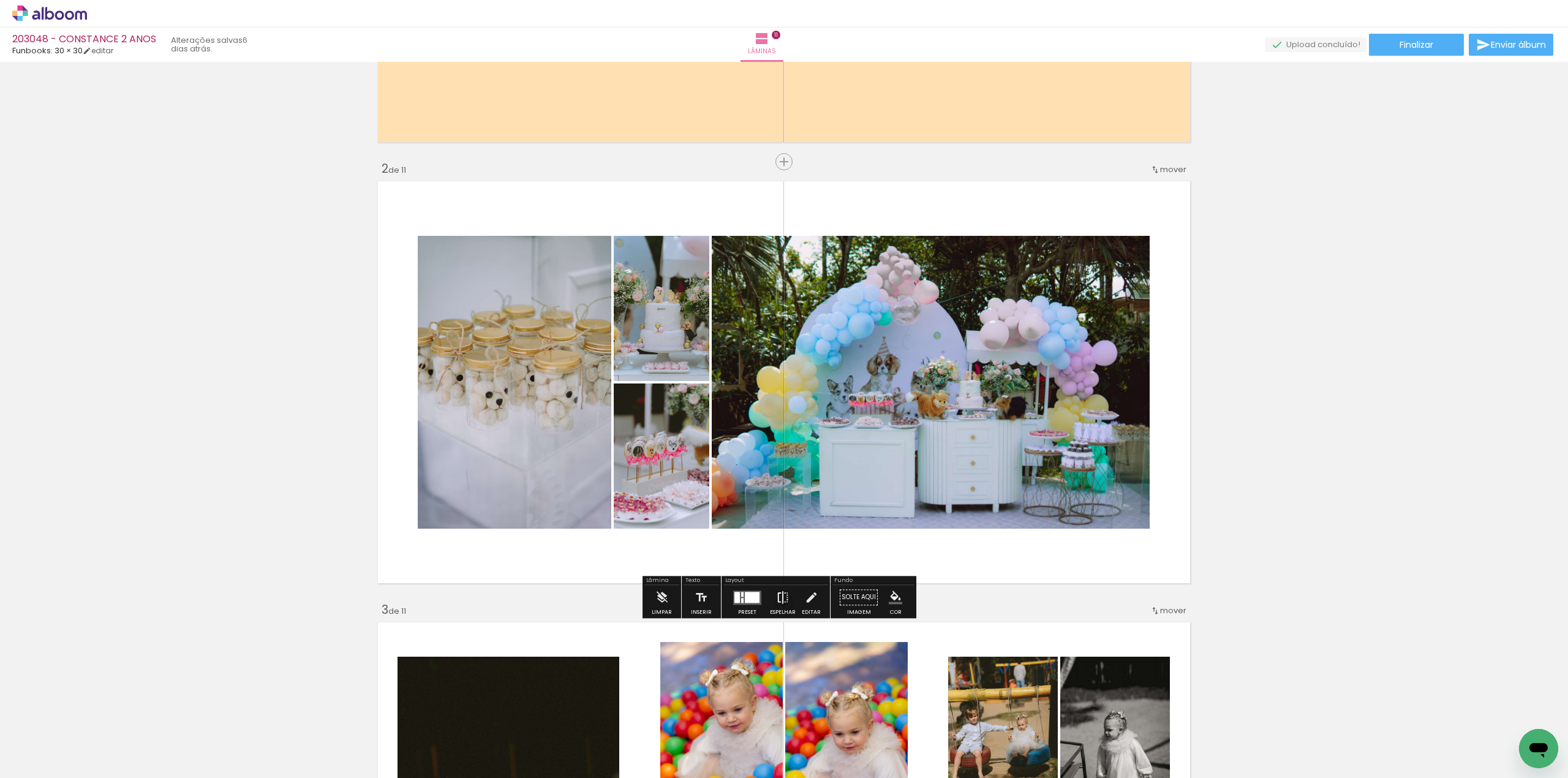
click at [771, 597] on paper-button "Espelhar" at bounding box center [783, 600] width 31 height 31
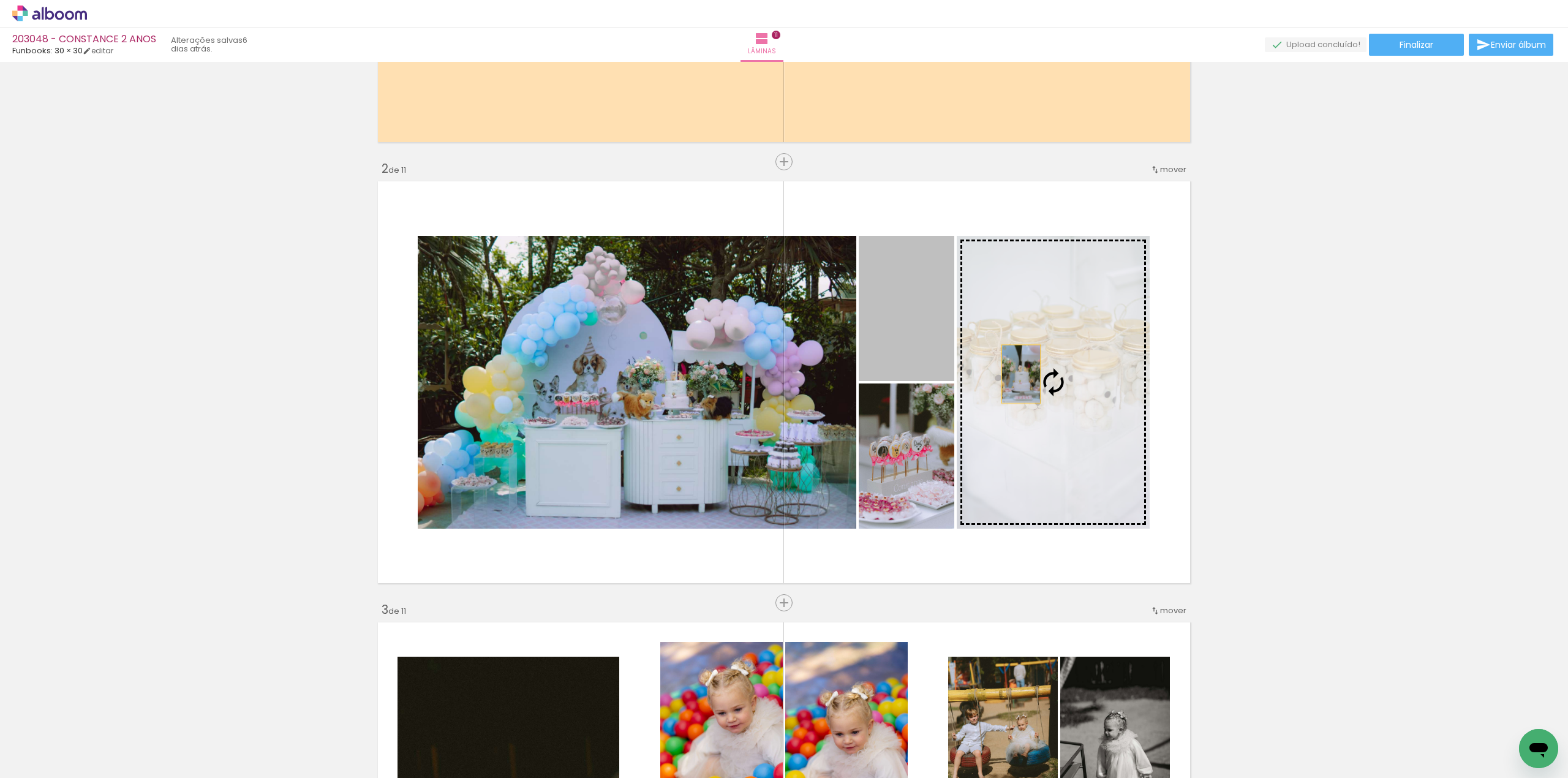
drag, startPoint x: 893, startPoint y: 337, endPoint x: 1015, endPoint y: 375, distance: 127.8
click at [0, 0] on slot at bounding box center [0, 0] width 0 height 0
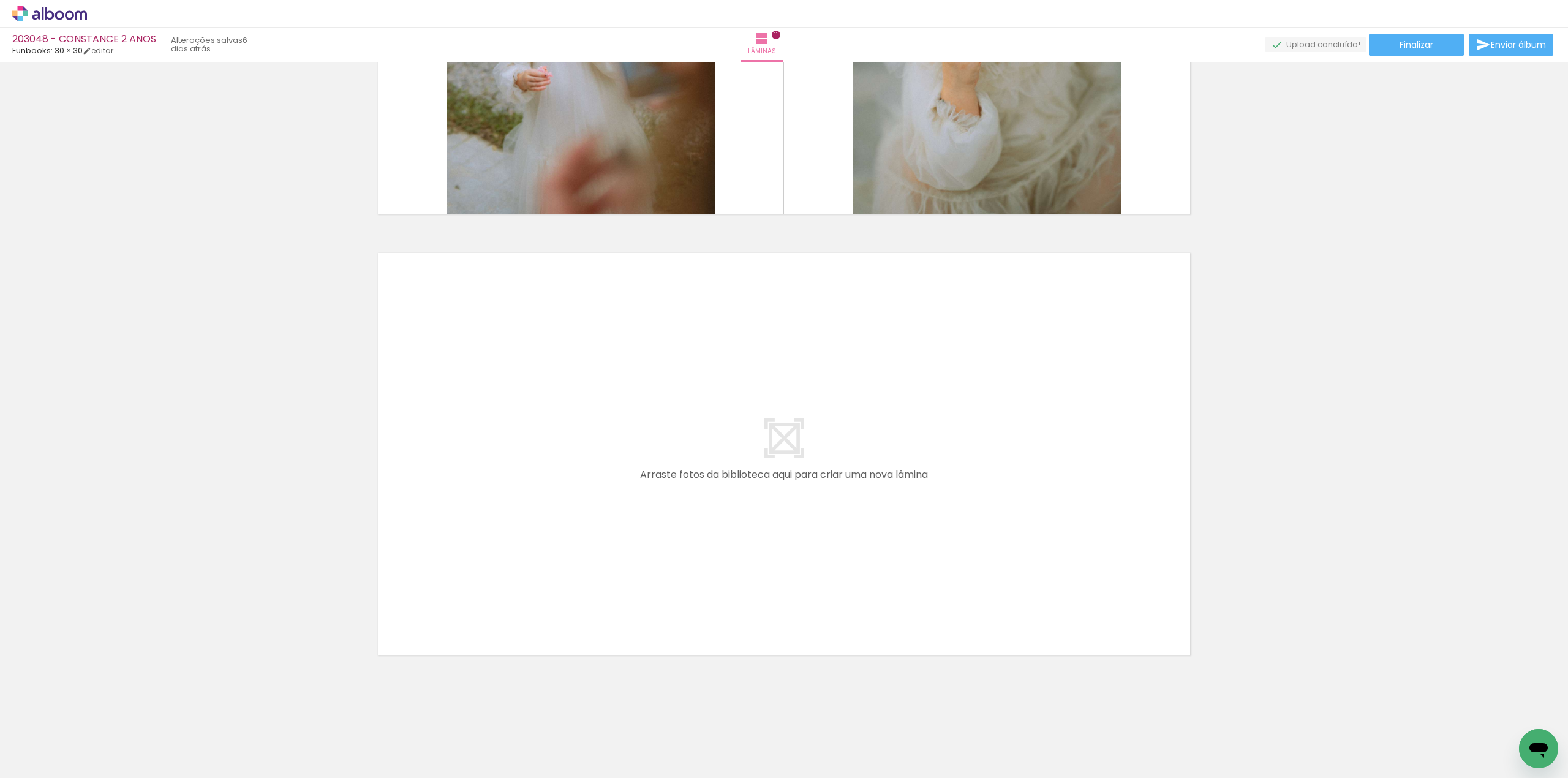
scroll to position [0, 0]
click at [1414, 40] on span "Finalizar" at bounding box center [1417, 45] width 34 height 9
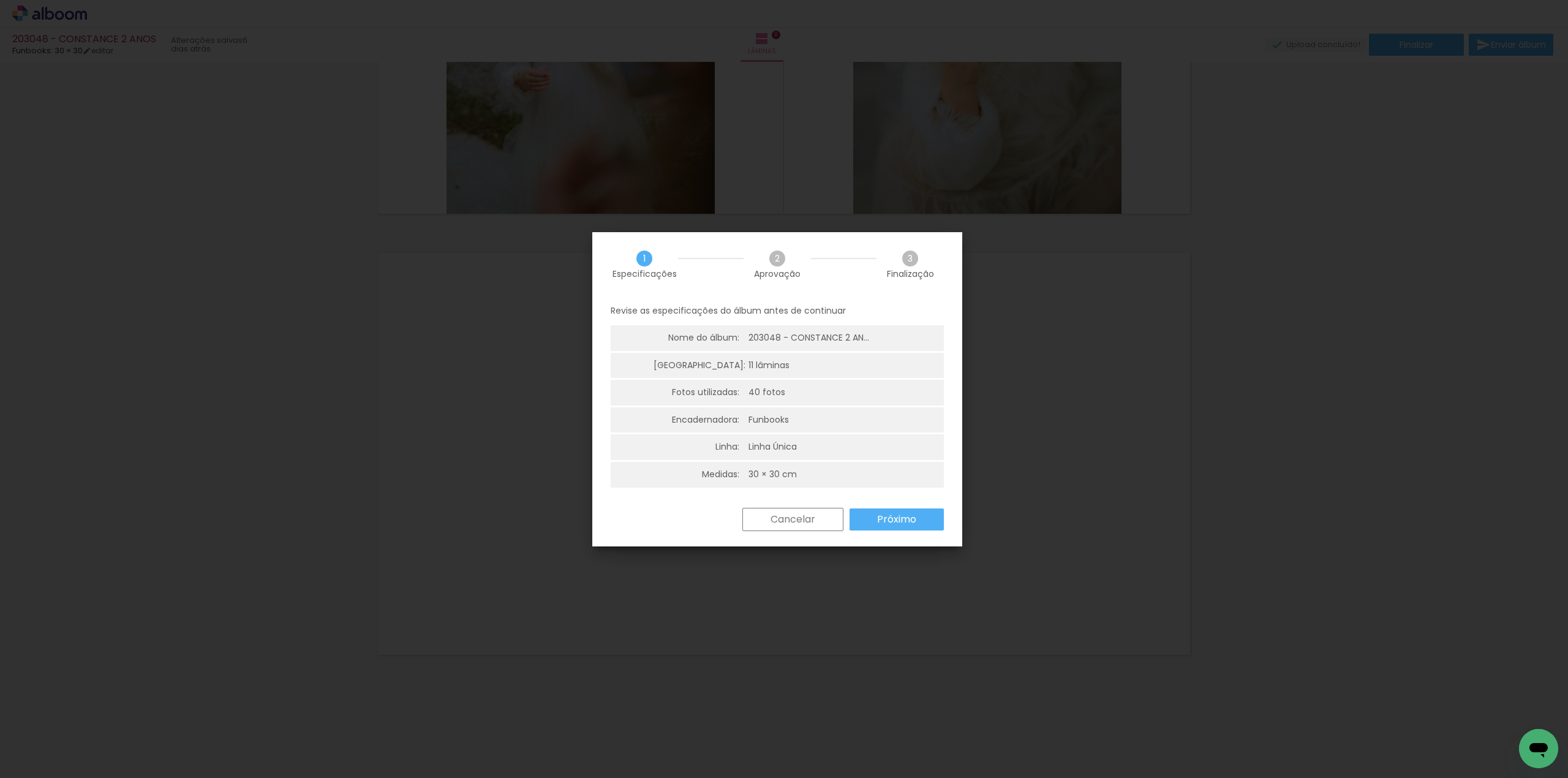
click at [0, 0] on slot "Próximo" at bounding box center [0, 0] width 0 height 0
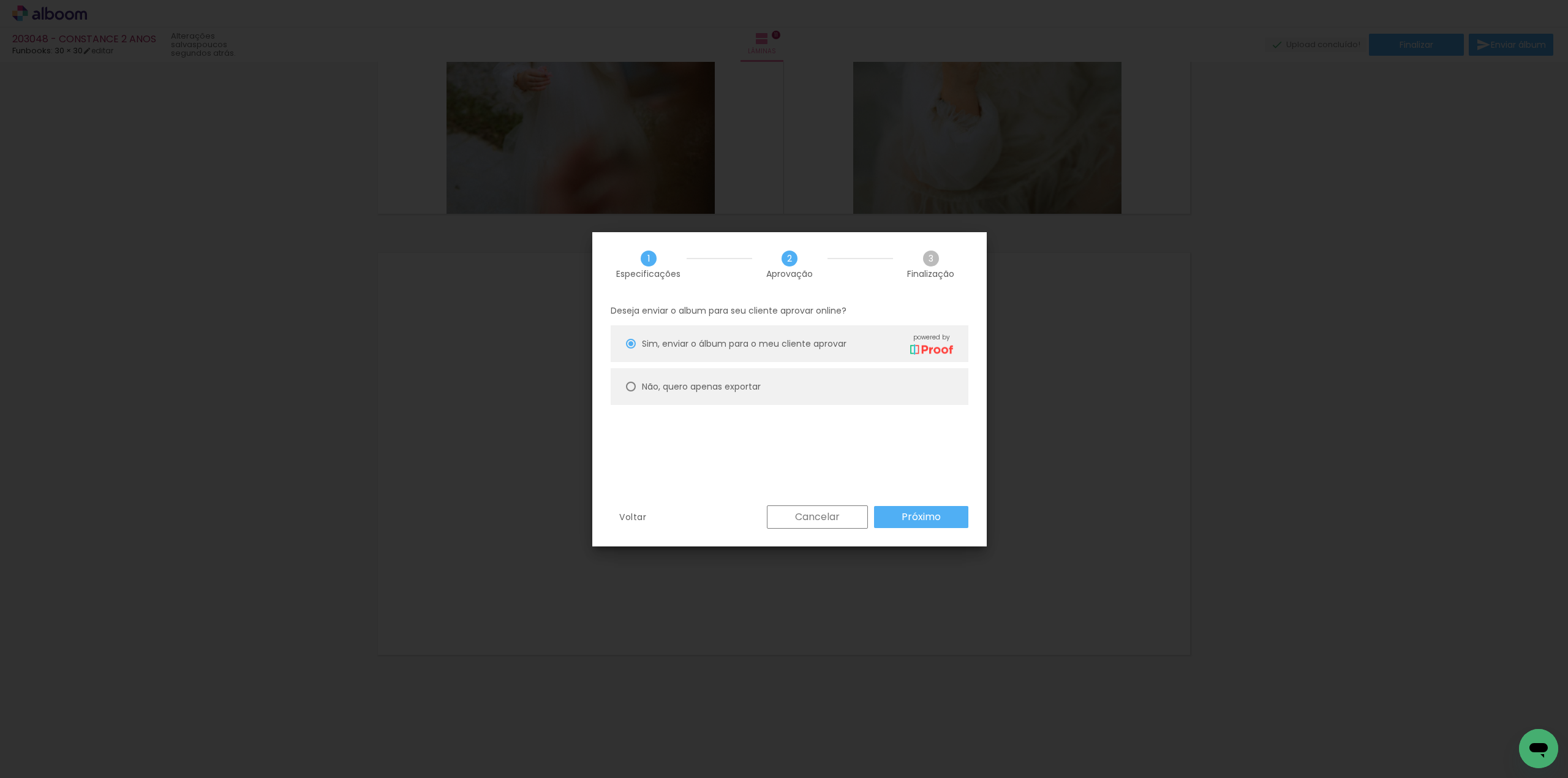
click at [0, 0] on slot "Não, quero apenas exportar" at bounding box center [0, 0] width 0 height 0
type paper-radio-button "on"
click at [0, 0] on slot "Próximo" at bounding box center [0, 0] width 0 height 0
type input "Alta, 300 DPI"
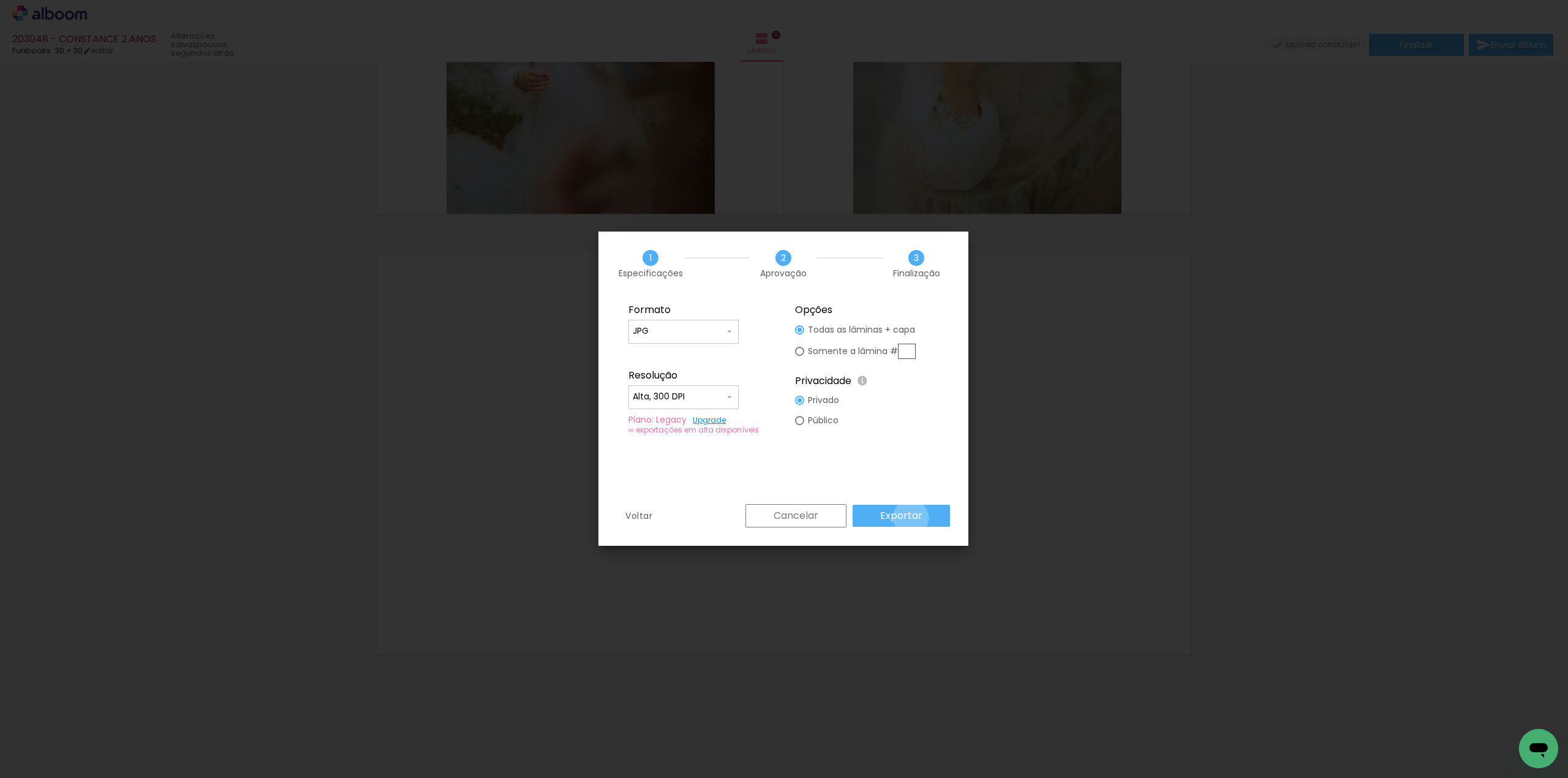
click at [0, 0] on slot "Exportar" at bounding box center [0, 0] width 0 height 0
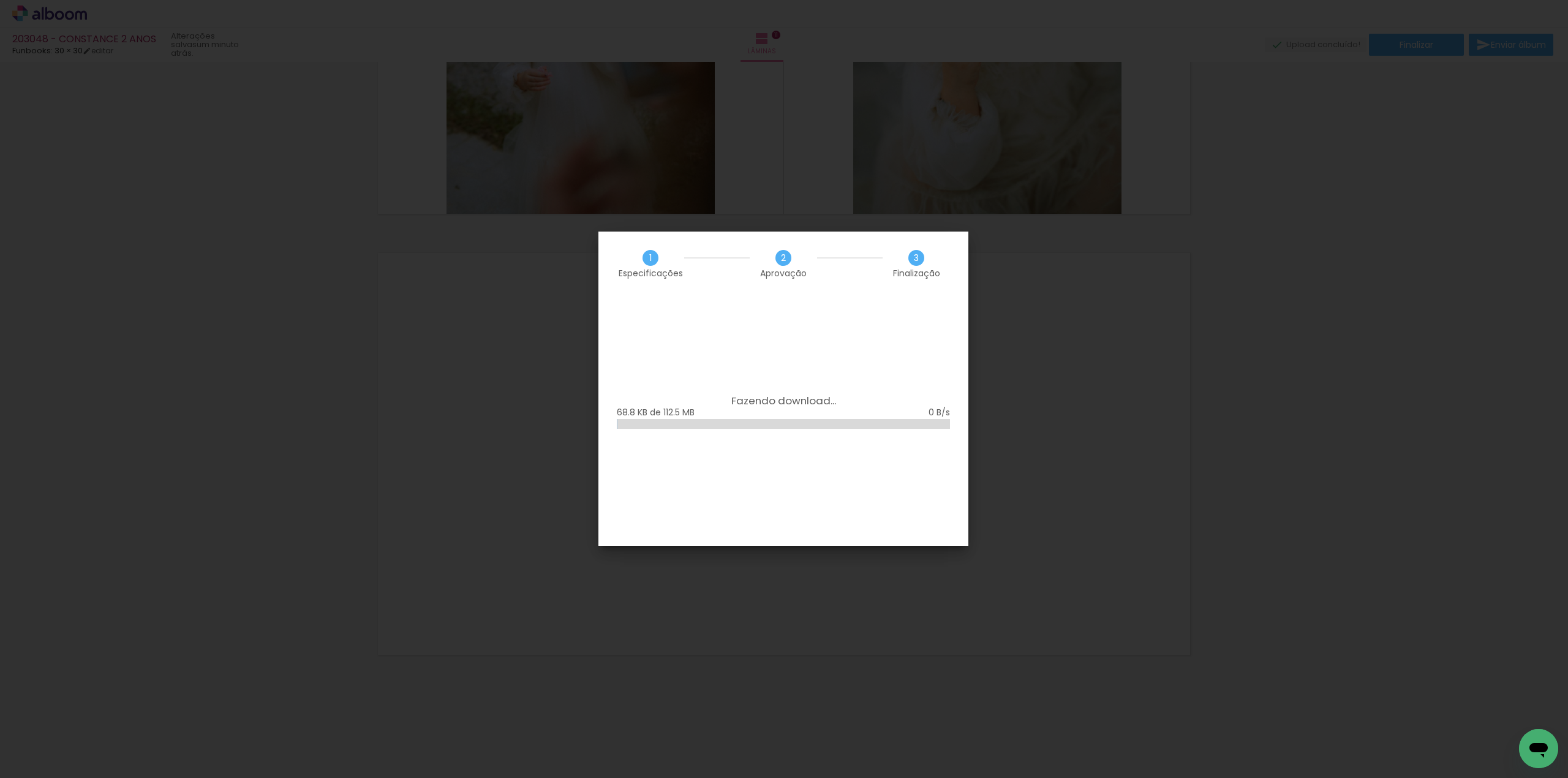
scroll to position [1143, 0]
